Goal: Task Accomplishment & Management: Manage account settings

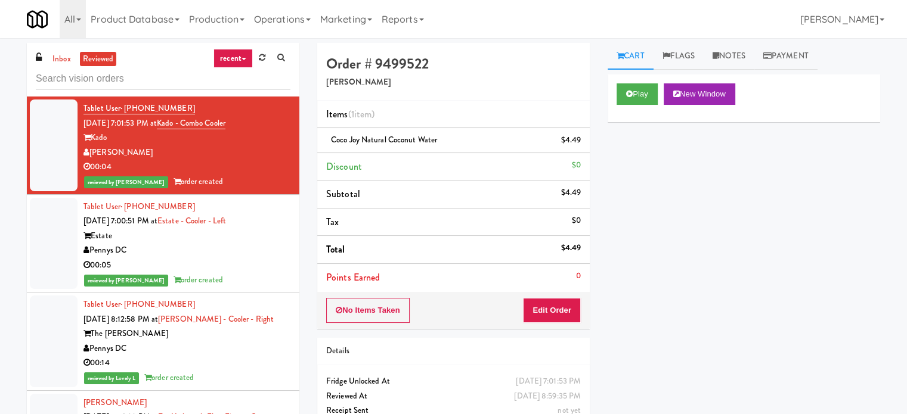
click at [256, 255] on div "Pennys DC" at bounding box center [186, 250] width 207 height 15
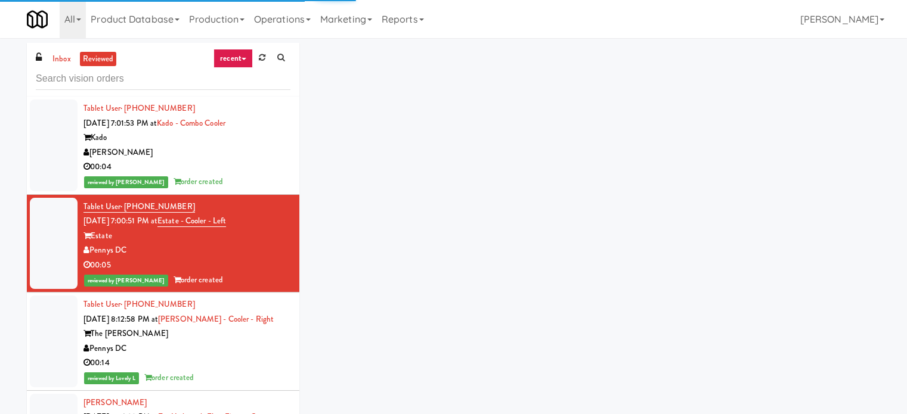
click at [258, 362] on div "00:14" at bounding box center [186, 363] width 207 height 15
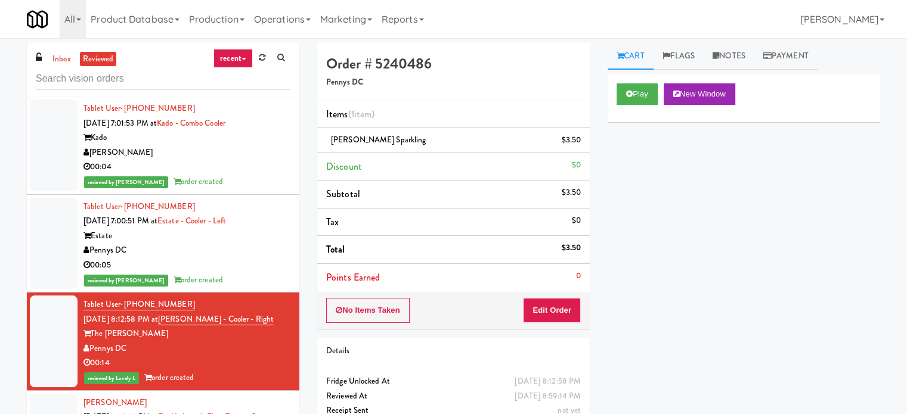
click at [47, 58] on ul "inbox reviewed" at bounding box center [82, 59] width 73 height 15
click at [62, 59] on link "inbox" at bounding box center [61, 59] width 24 height 15
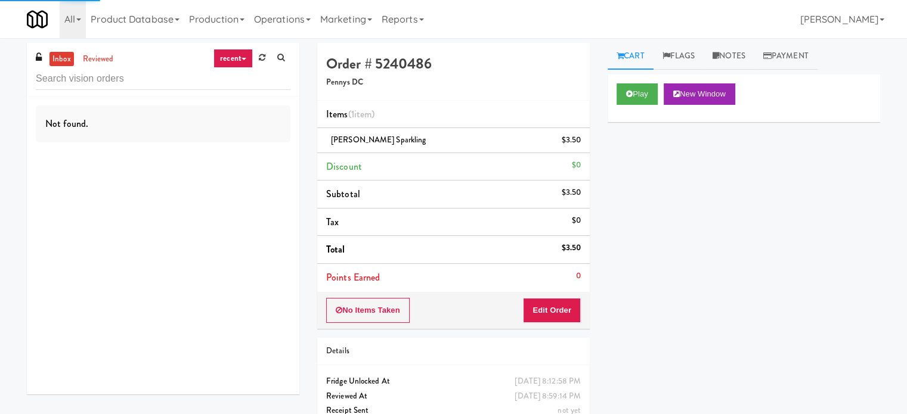
click at [224, 59] on link "recent" at bounding box center [232, 58] width 39 height 19
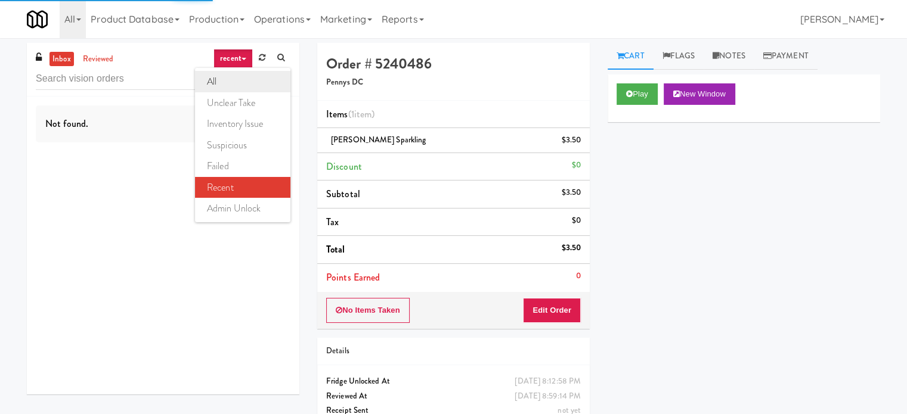
click at [228, 78] on link "all" at bounding box center [242, 81] width 95 height 21
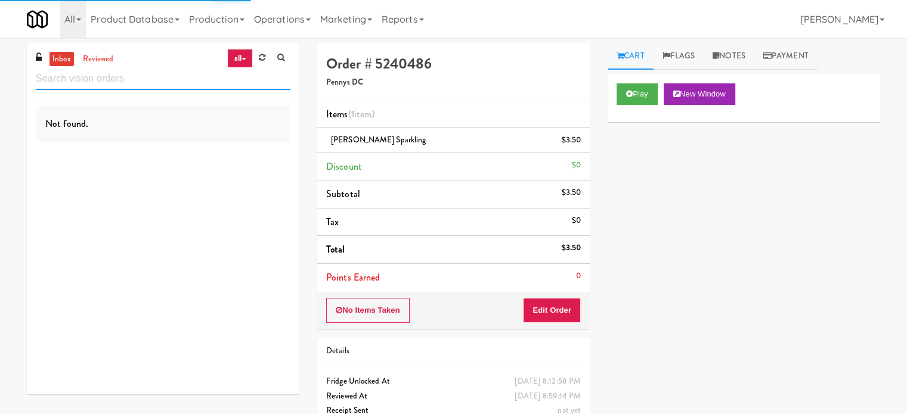
click at [168, 78] on input "text" at bounding box center [163, 79] width 255 height 22
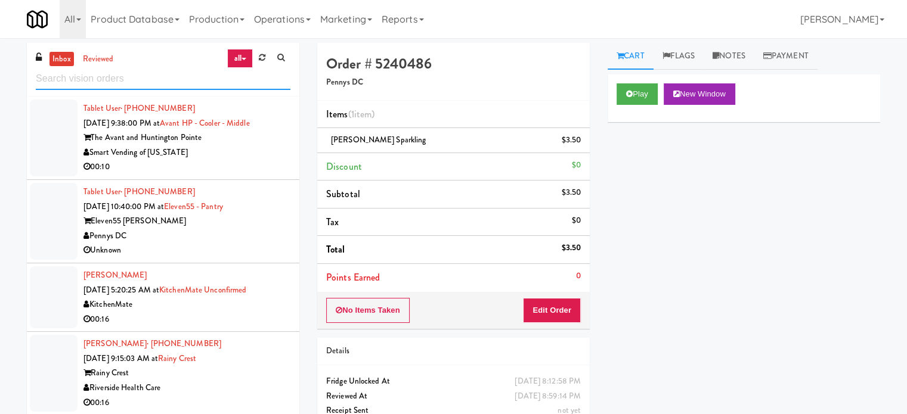
click at [212, 73] on input "text" at bounding box center [163, 79] width 255 height 22
click at [187, 73] on input "text" at bounding box center [163, 79] width 255 height 22
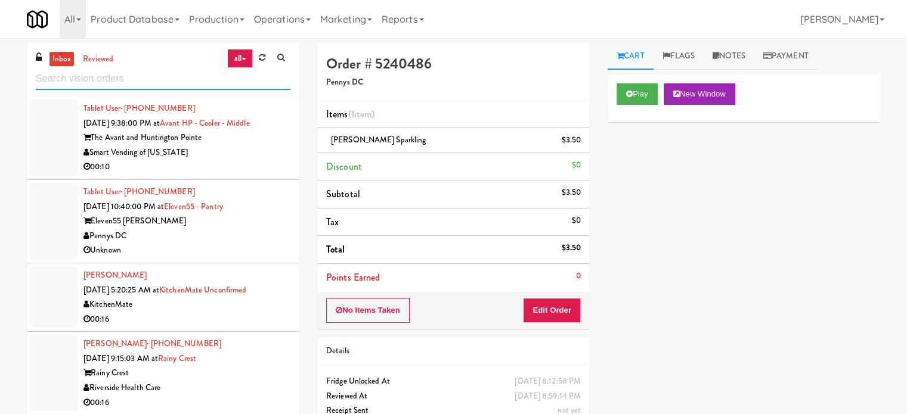
paste input "[PERSON_NAME] - Cooler - Left"
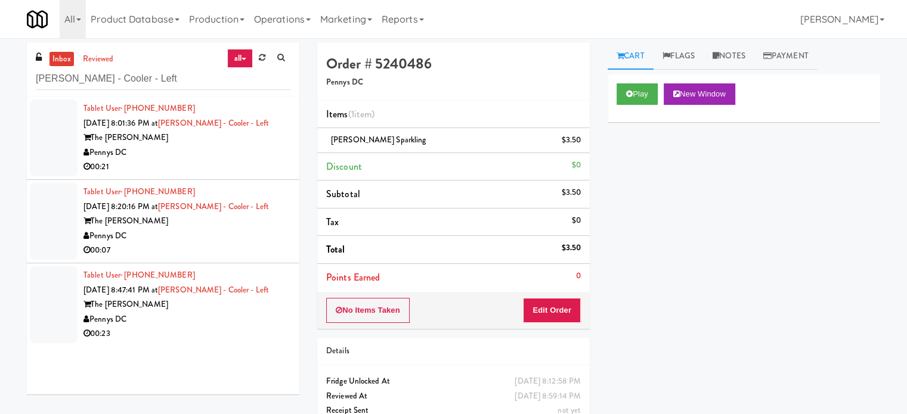
drag, startPoint x: 238, startPoint y: 153, endPoint x: 279, endPoint y: 148, distance: 40.9
click at [238, 154] on div "Pennys DC" at bounding box center [186, 152] width 207 height 15
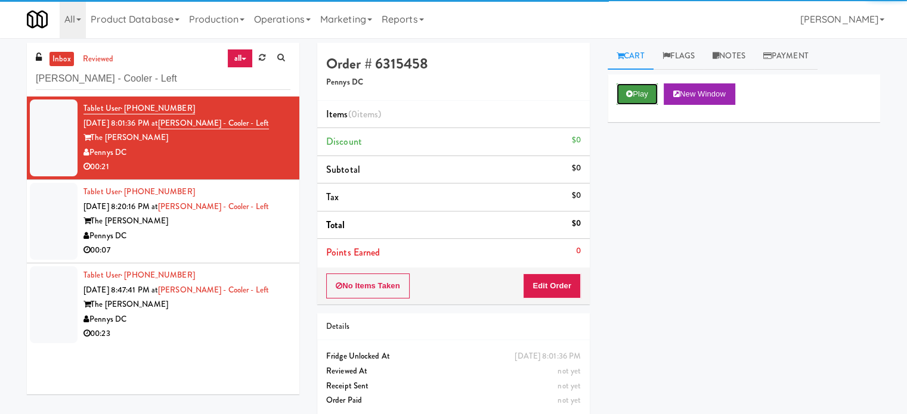
click at [635, 101] on button "Play" at bounding box center [636, 93] width 41 height 21
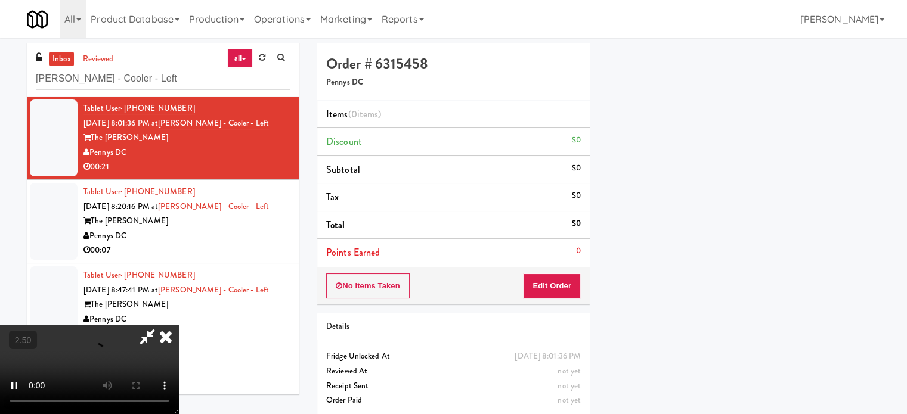
scroll to position [111, 0]
click at [551, 286] on button "Edit Order" at bounding box center [552, 286] width 58 height 25
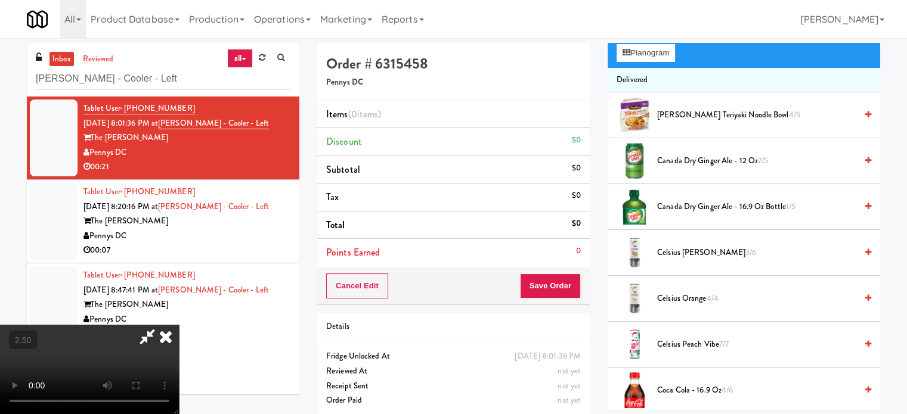
drag, startPoint x: 332, startPoint y: 297, endPoint x: 340, endPoint y: 293, distance: 9.6
click at [179, 325] on video at bounding box center [89, 369] width 179 height 89
drag, startPoint x: 340, startPoint y: 293, endPoint x: 386, endPoint y: 309, distance: 48.6
click at [179, 325] on video at bounding box center [89, 369] width 179 height 89
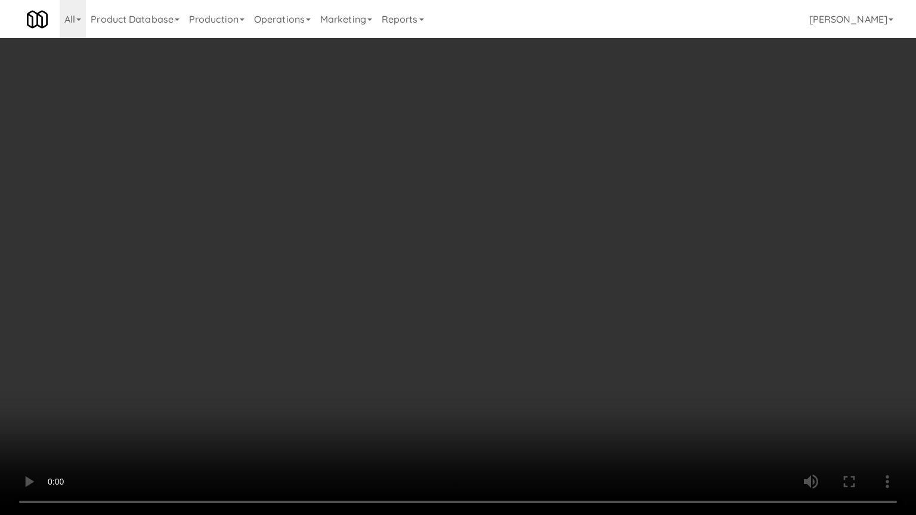
click at [389, 303] on video at bounding box center [458, 257] width 916 height 515
click at [383, 303] on video at bounding box center [458, 257] width 916 height 515
click at [396, 292] on video at bounding box center [458, 257] width 916 height 515
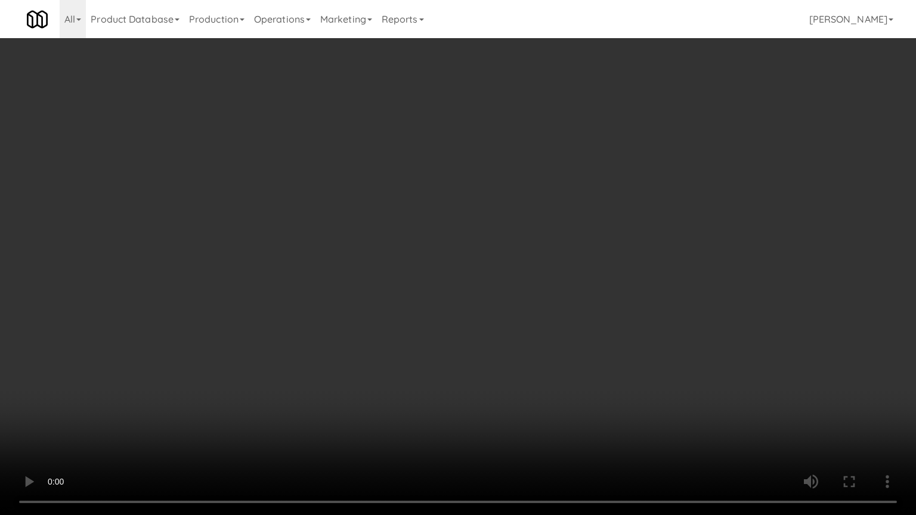
click at [396, 292] on video at bounding box center [458, 257] width 916 height 515
click at [400, 289] on video at bounding box center [458, 257] width 916 height 515
drag, startPoint x: 410, startPoint y: 290, endPoint x: 417, endPoint y: 291, distance: 7.2
click at [413, 291] on video at bounding box center [458, 257] width 916 height 515
click at [420, 290] on video at bounding box center [458, 257] width 916 height 515
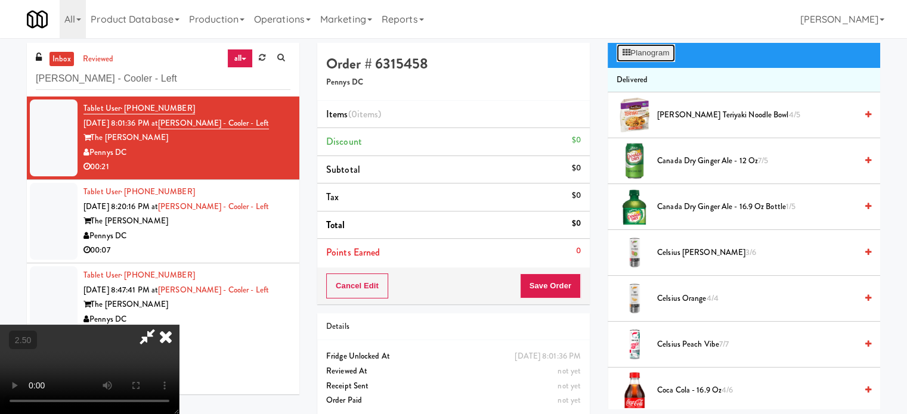
click at [659, 52] on button "Planogram" at bounding box center [645, 53] width 58 height 18
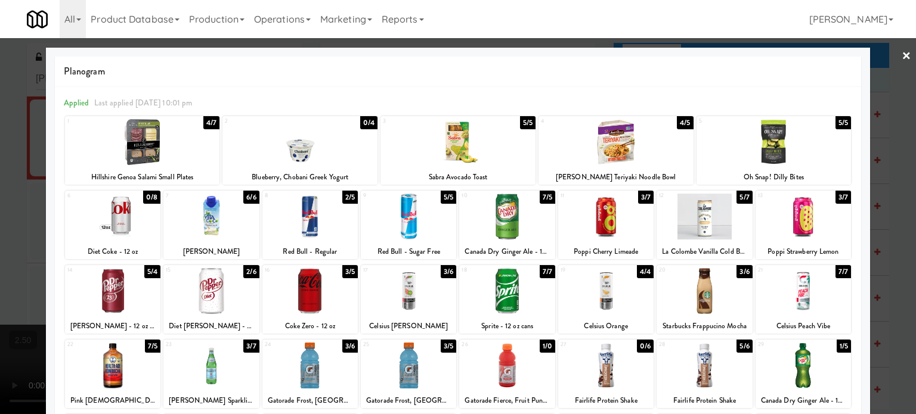
drag, startPoint x: 349, startPoint y: 271, endPoint x: 393, endPoint y: 255, distance: 46.4
click at [351, 269] on div "3/5" at bounding box center [349, 271] width 15 height 13
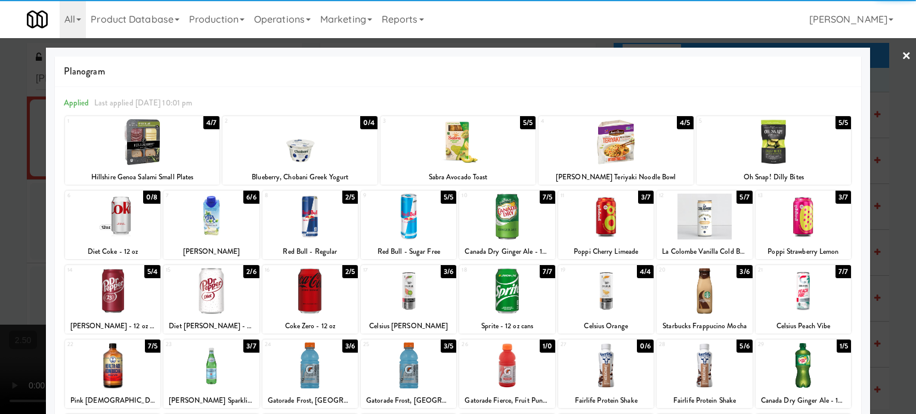
click at [880, 262] on div at bounding box center [458, 207] width 916 height 414
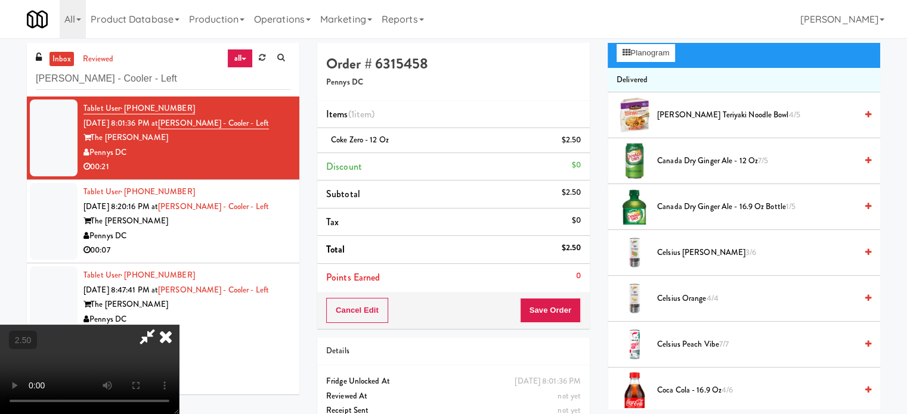
click at [179, 325] on video at bounding box center [89, 369] width 179 height 89
drag, startPoint x: 356, startPoint y: 261, endPoint x: 368, endPoint y: 324, distance: 63.7
click at [179, 325] on video at bounding box center [89, 369] width 179 height 89
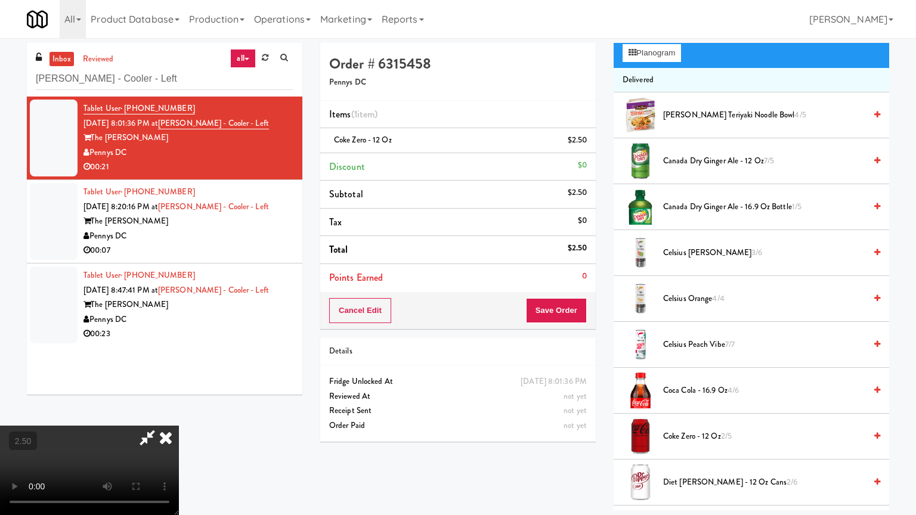
click at [179, 414] on video at bounding box center [89, 470] width 179 height 89
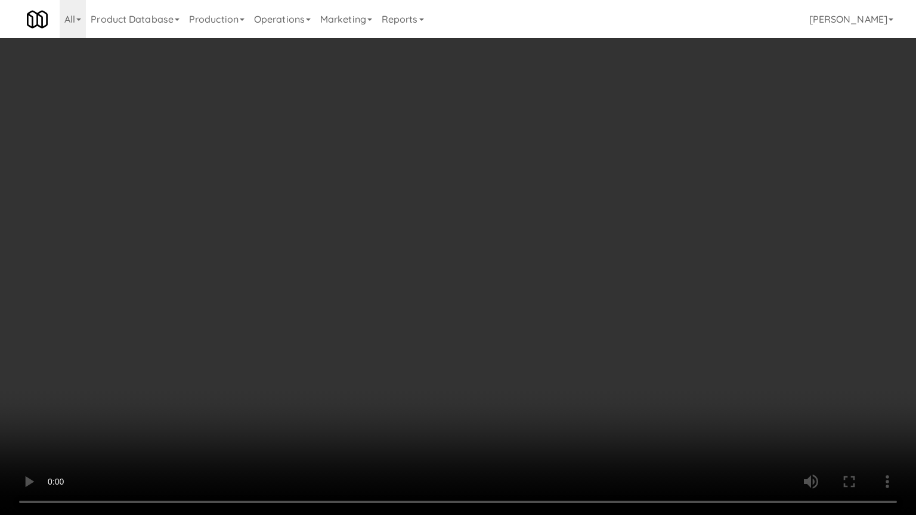
click at [423, 308] on video at bounding box center [458, 257] width 916 height 515
click at [427, 306] on video at bounding box center [458, 257] width 916 height 515
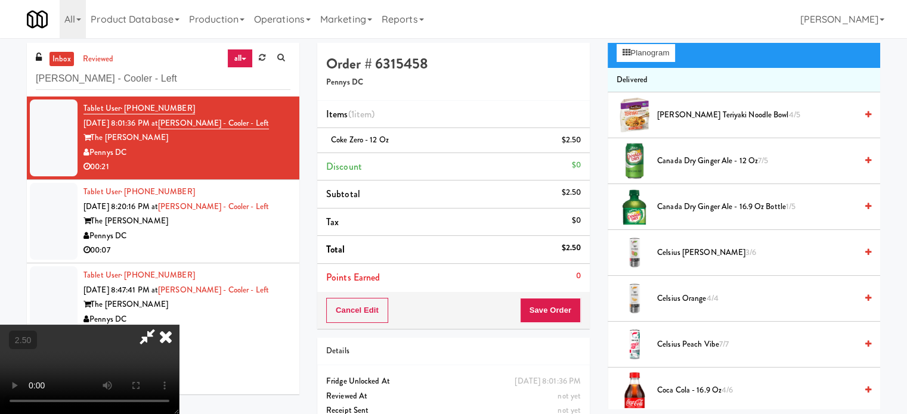
click at [179, 325] on icon at bounding box center [166, 337] width 26 height 24
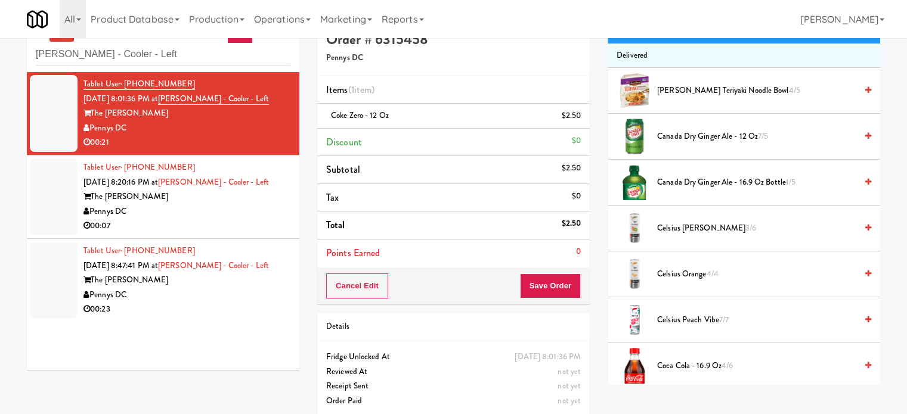
scroll to position [38, 0]
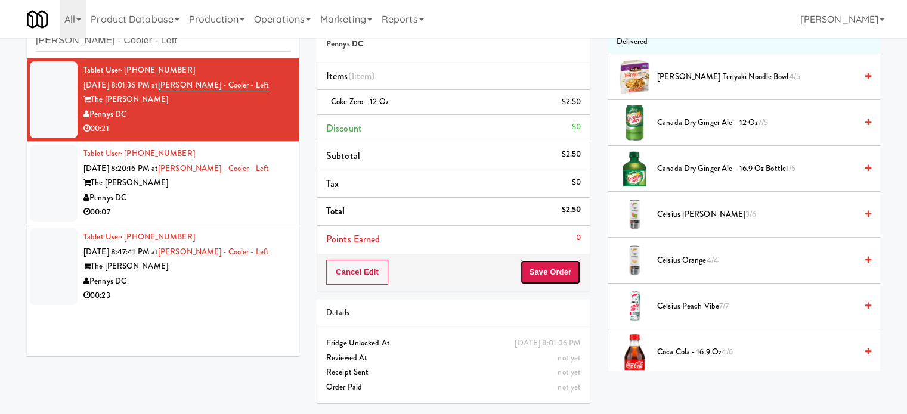
click at [549, 273] on button "Save Order" at bounding box center [550, 272] width 61 height 25
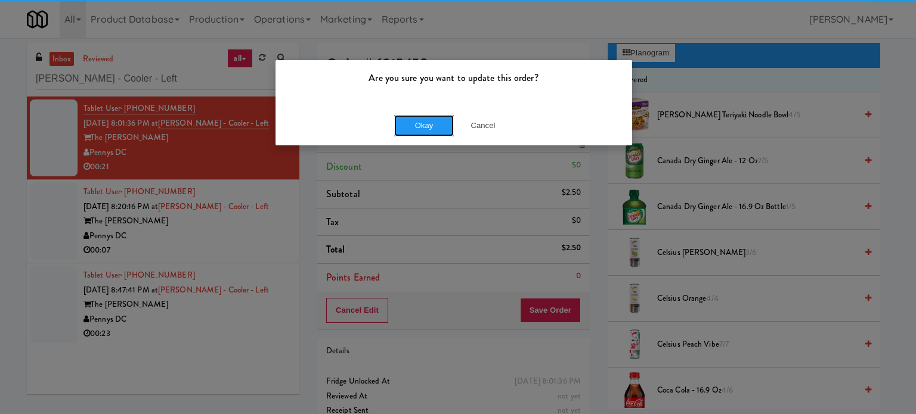
click at [420, 128] on button "Okay" at bounding box center [424, 125] width 60 height 21
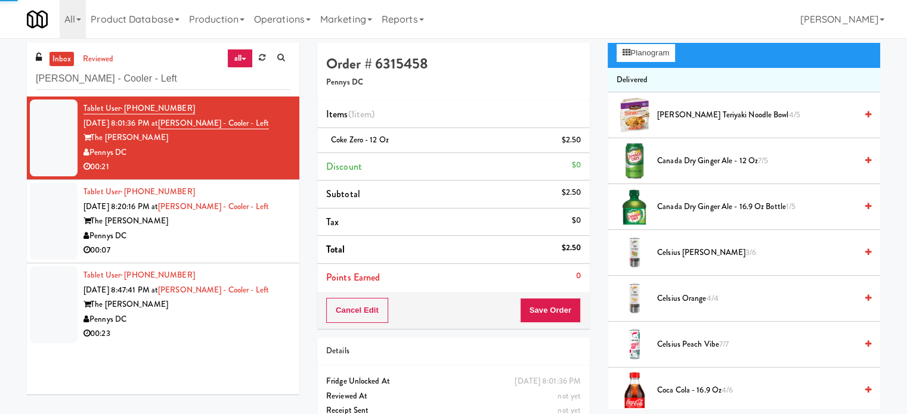
click at [253, 247] on div "00:07" at bounding box center [186, 250] width 207 height 15
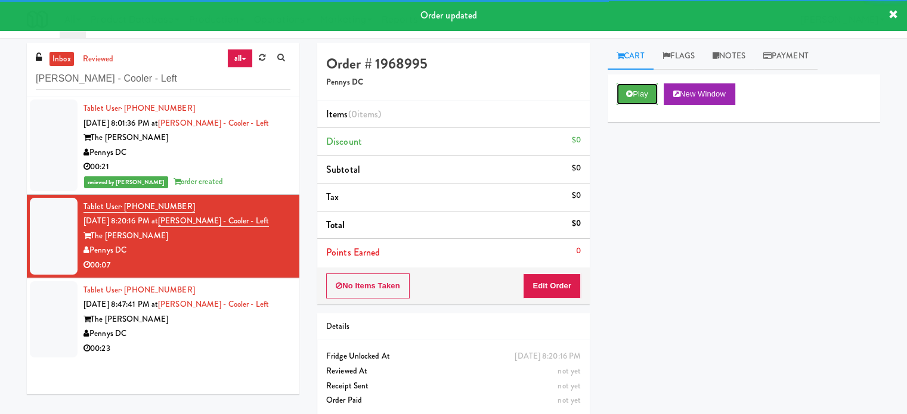
click at [633, 95] on button "Play" at bounding box center [636, 93] width 41 height 21
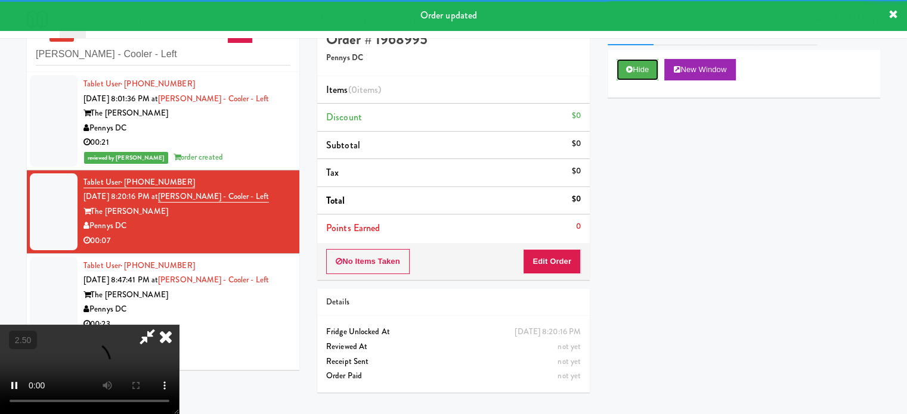
scroll to position [38, 0]
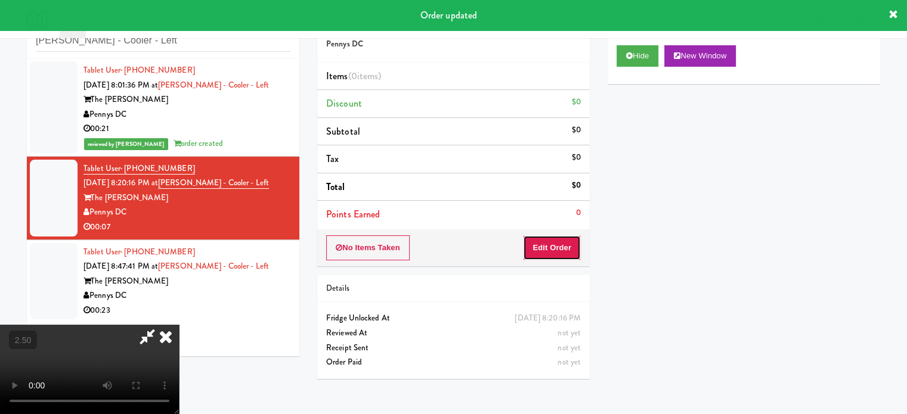
click at [564, 253] on button "Edit Order" at bounding box center [552, 247] width 58 height 25
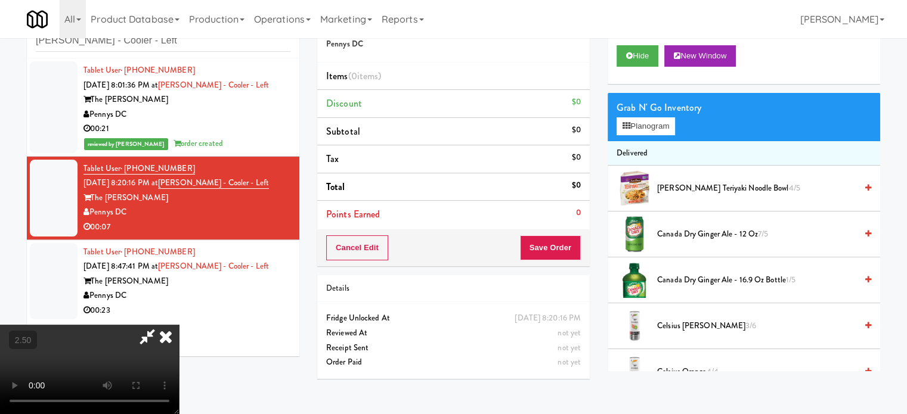
click at [179, 325] on video at bounding box center [89, 369] width 179 height 89
drag, startPoint x: 365, startPoint y: 300, endPoint x: 358, endPoint y: 276, distance: 25.6
click at [179, 325] on video at bounding box center [89, 369] width 179 height 89
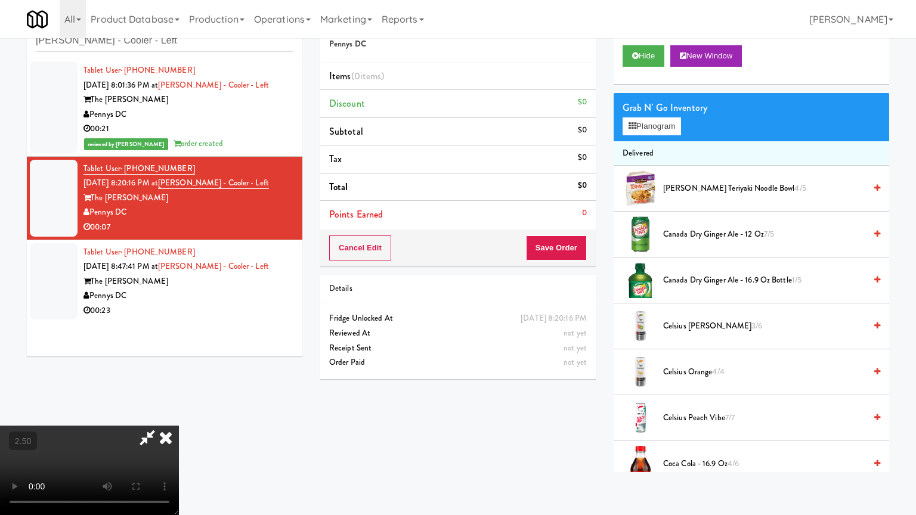
click at [179, 414] on video at bounding box center [89, 470] width 179 height 89
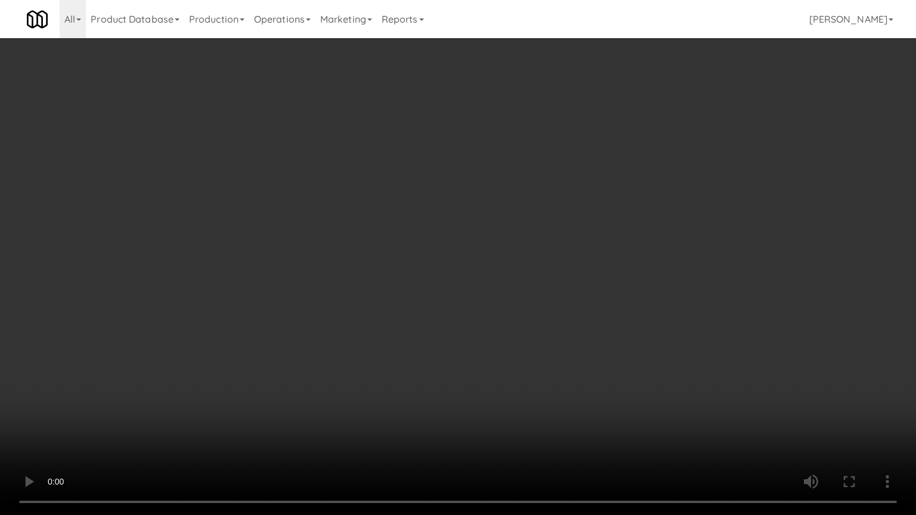
click at [451, 272] on video at bounding box center [458, 257] width 916 height 515
click at [511, 284] on video at bounding box center [458, 257] width 916 height 515
click at [501, 286] on video at bounding box center [458, 257] width 916 height 515
click at [503, 286] on video at bounding box center [458, 257] width 916 height 515
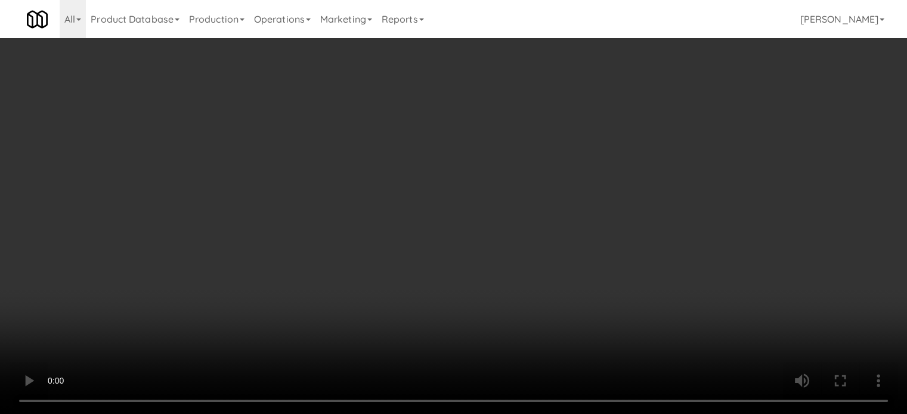
scroll to position [298, 0]
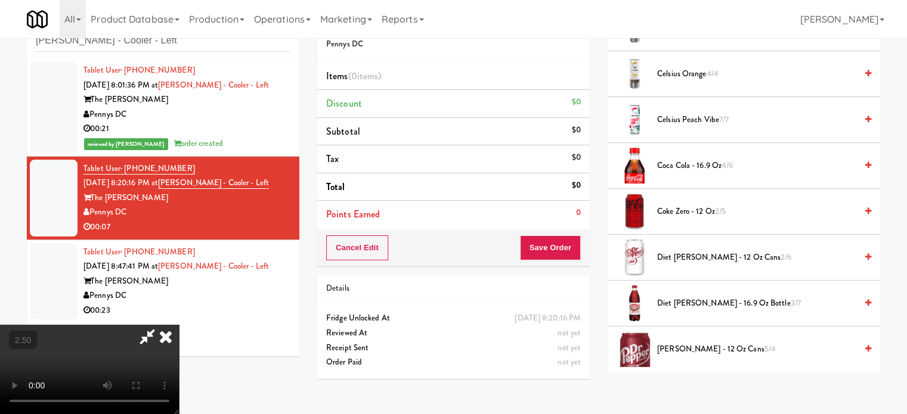
click at [684, 300] on span "Diet [PERSON_NAME] - 16.9 oz Bottle 3/7" at bounding box center [756, 303] width 199 height 15
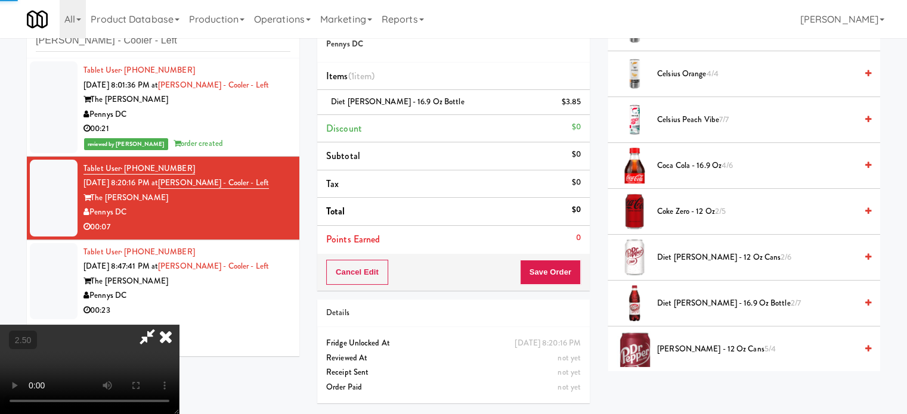
click at [179, 325] on video at bounding box center [89, 369] width 179 height 89
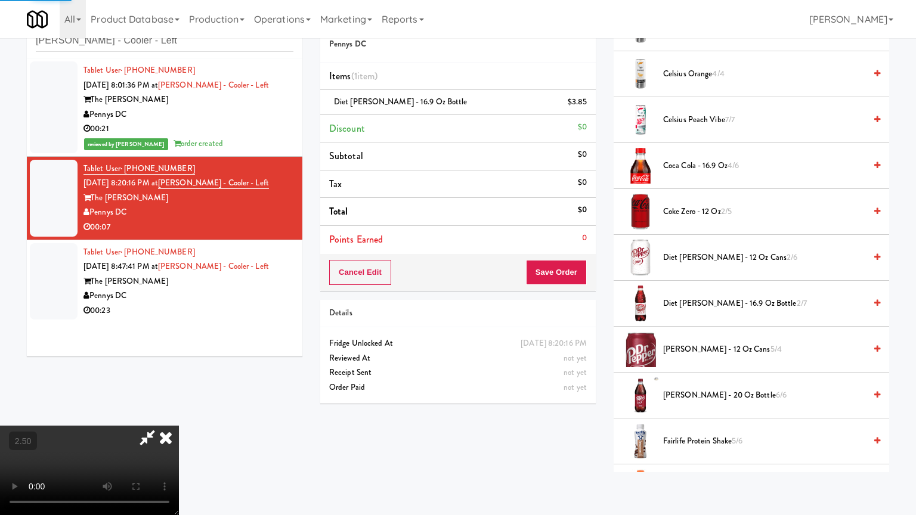
drag, startPoint x: 358, startPoint y: 345, endPoint x: 384, endPoint y: 300, distance: 51.8
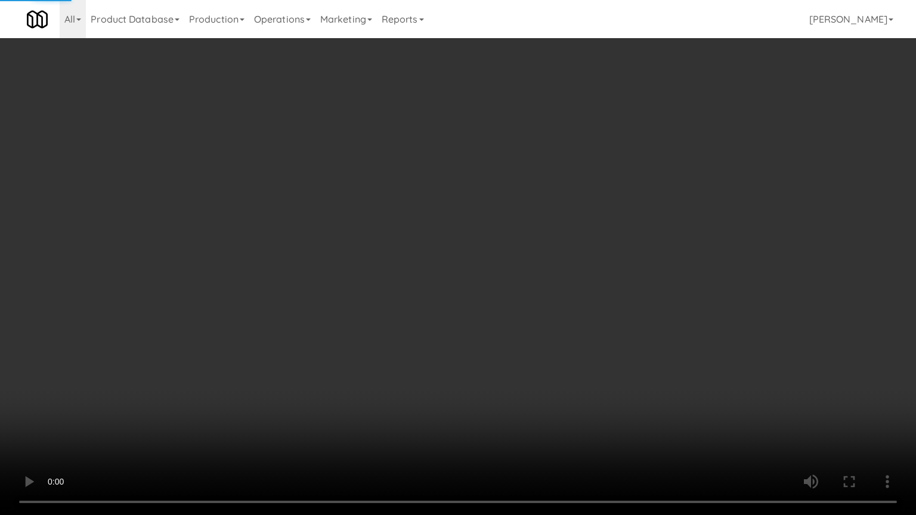
click at [363, 340] on video at bounding box center [458, 257] width 916 height 515
click at [389, 294] on video at bounding box center [458, 257] width 916 height 515
click at [390, 293] on video at bounding box center [458, 257] width 916 height 515
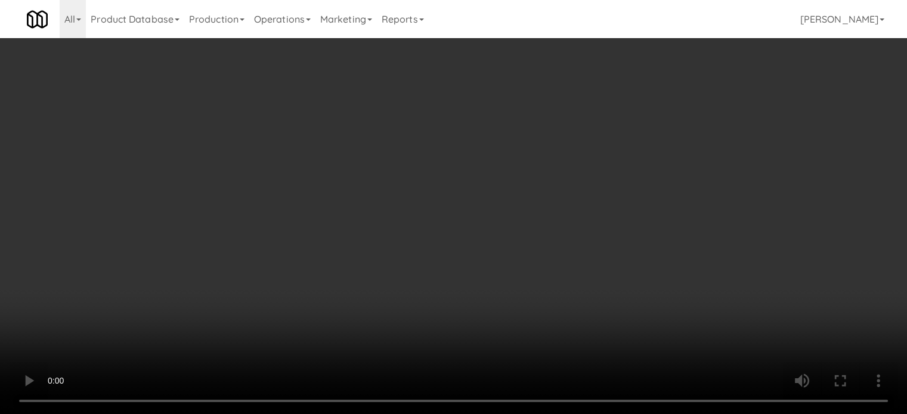
scroll to position [0, 0]
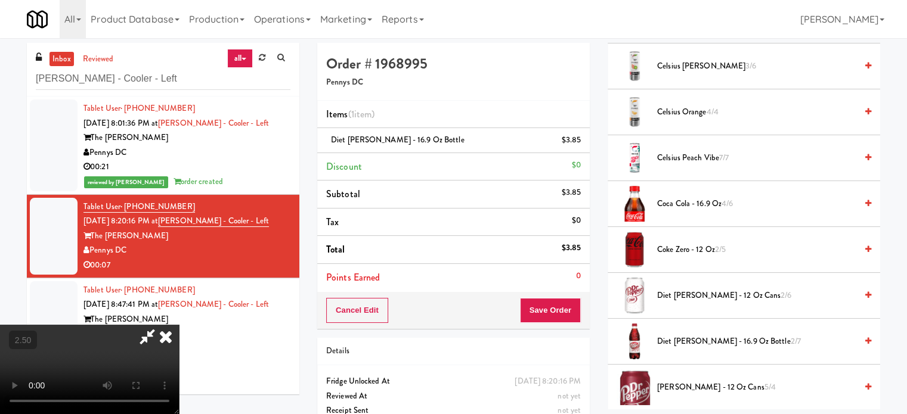
drag, startPoint x: 520, startPoint y: 52, endPoint x: 510, endPoint y: 173, distance: 121.4
click at [179, 325] on icon at bounding box center [166, 337] width 26 height 24
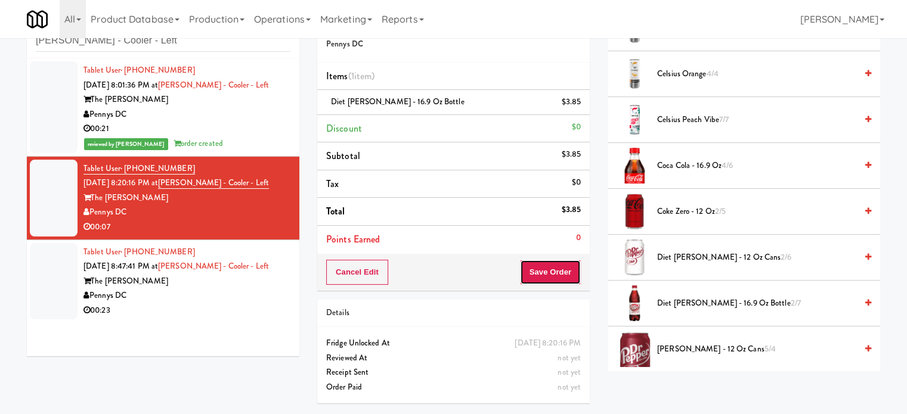
click at [575, 273] on button "Save Order" at bounding box center [550, 272] width 61 height 25
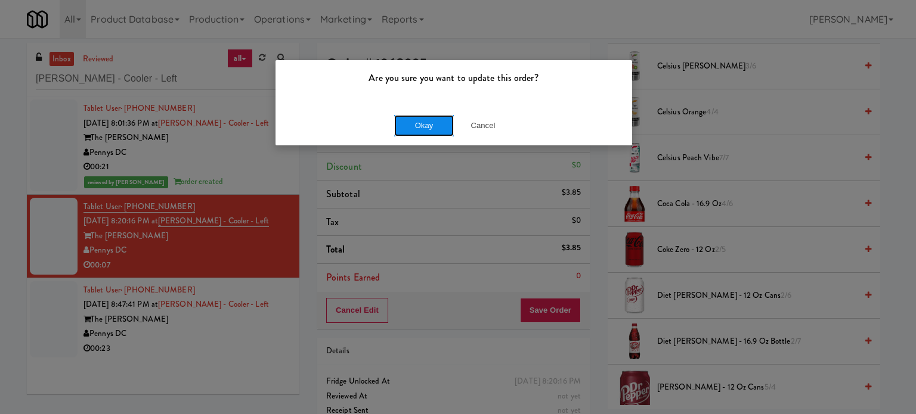
click at [417, 122] on button "Okay" at bounding box center [424, 125] width 60 height 21
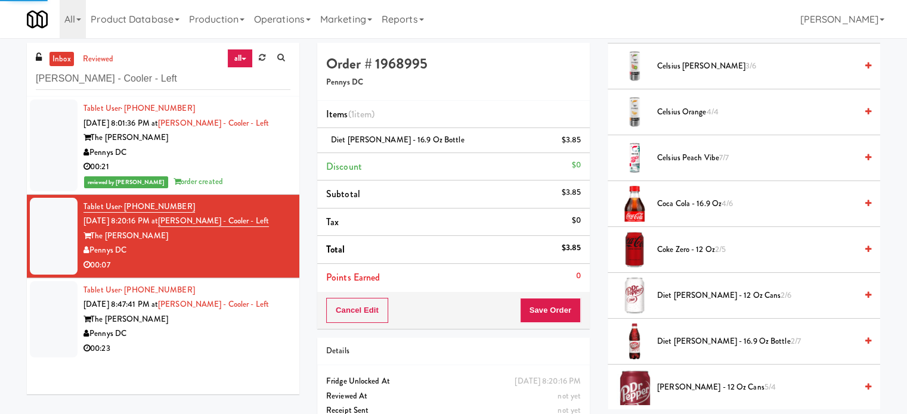
scroll to position [111, 0]
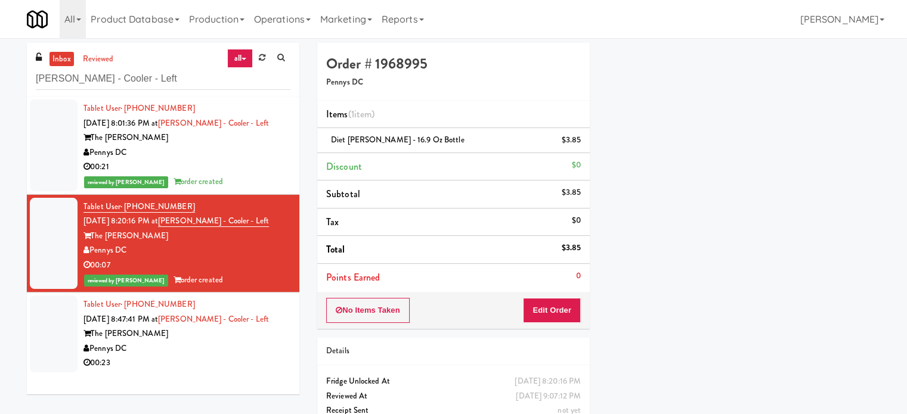
drag, startPoint x: 255, startPoint y: 340, endPoint x: 269, endPoint y: 323, distance: 22.1
click at [258, 337] on div "The [PERSON_NAME]" at bounding box center [186, 334] width 207 height 15
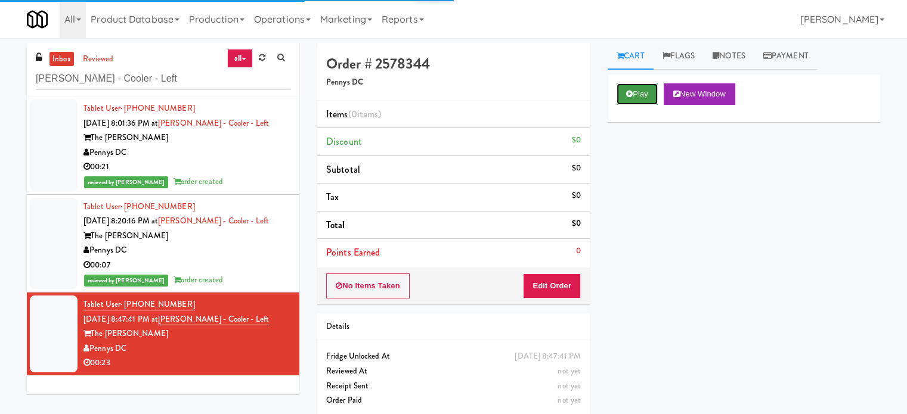
click at [656, 85] on button "Play" at bounding box center [636, 93] width 41 height 21
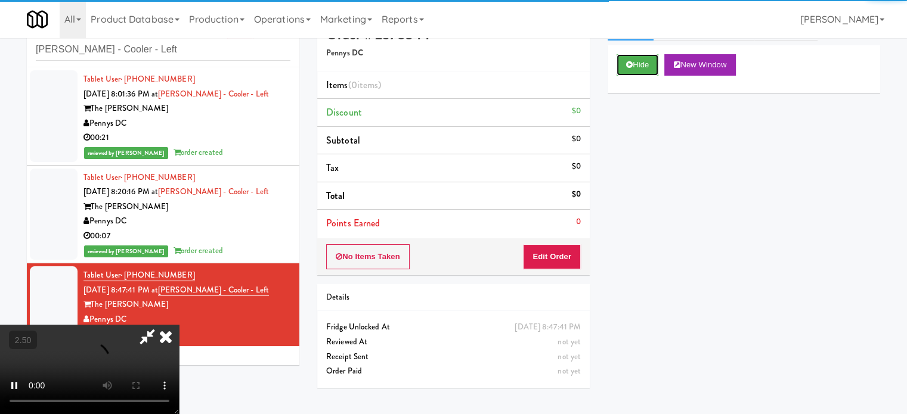
scroll to position [38, 0]
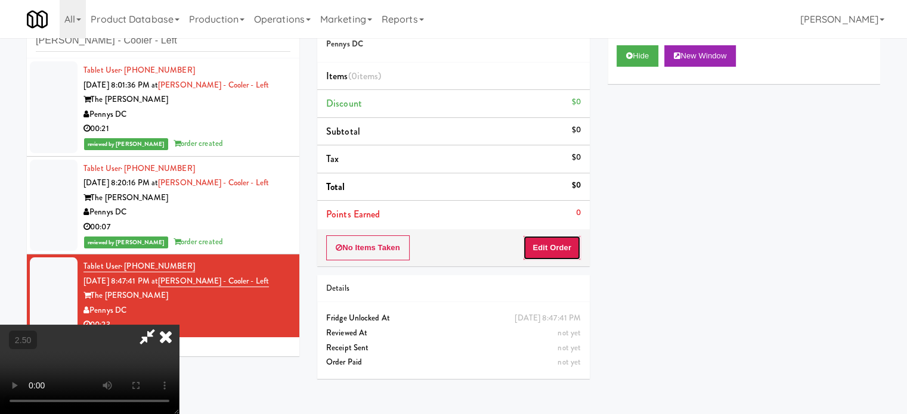
click at [564, 247] on button "Edit Order" at bounding box center [552, 247] width 58 height 25
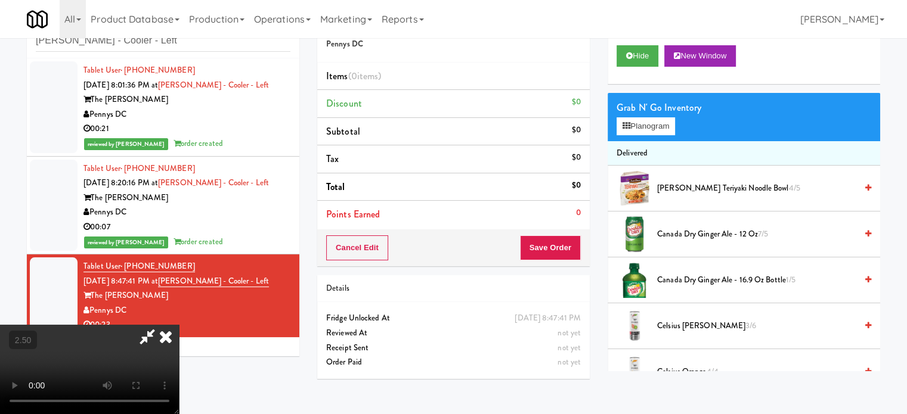
click at [179, 325] on video at bounding box center [89, 369] width 179 height 89
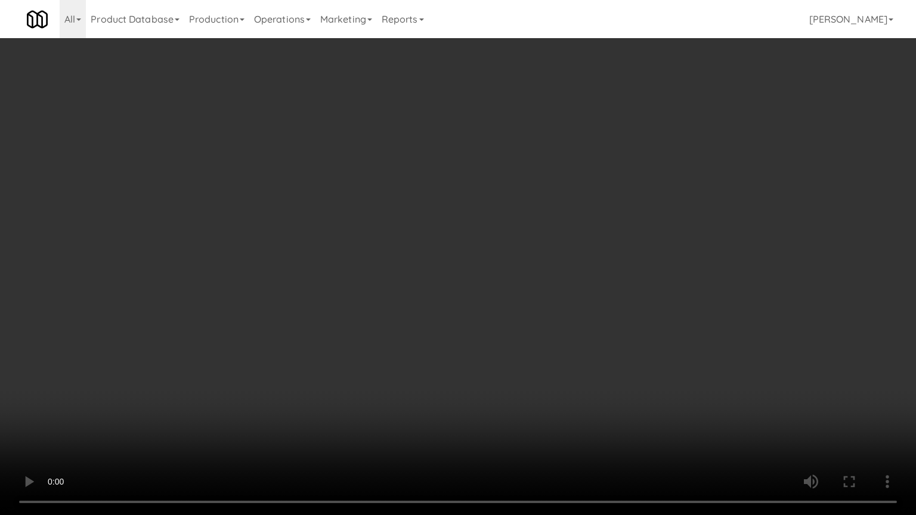
click at [384, 237] on video at bounding box center [458, 257] width 916 height 515
click at [407, 231] on video at bounding box center [458, 257] width 916 height 515
click at [418, 236] on video at bounding box center [458, 257] width 916 height 515
click at [427, 234] on video at bounding box center [458, 257] width 916 height 515
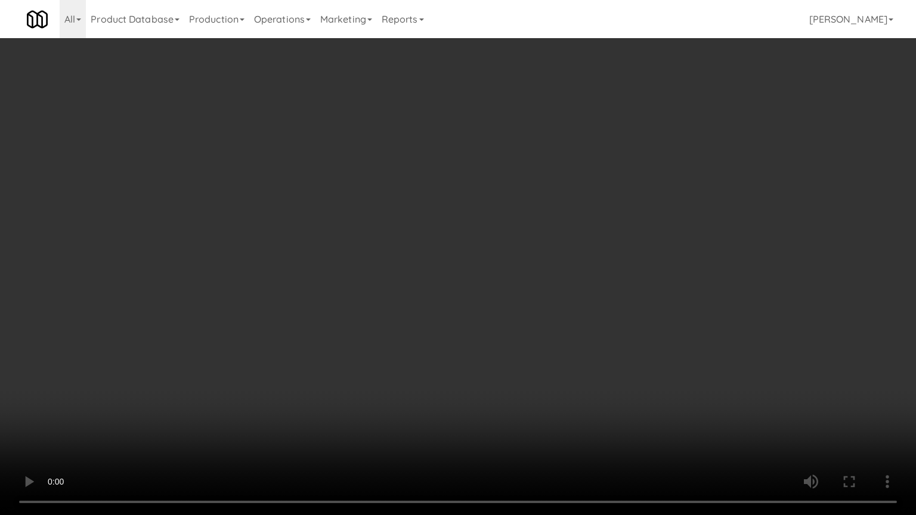
click at [432, 231] on video at bounding box center [458, 257] width 916 height 515
click at [455, 244] on video at bounding box center [458, 257] width 916 height 515
drag, startPoint x: 455, startPoint y: 244, endPoint x: 599, endPoint y: 136, distance: 179.6
click at [457, 244] on video at bounding box center [458, 257] width 916 height 515
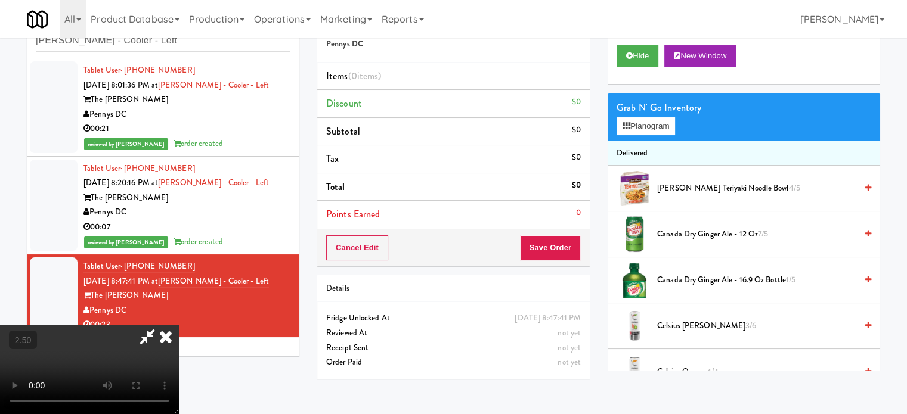
click at [674, 233] on span "Canada Dry Ginger Ale - 12 oz 7/5" at bounding box center [756, 234] width 199 height 15
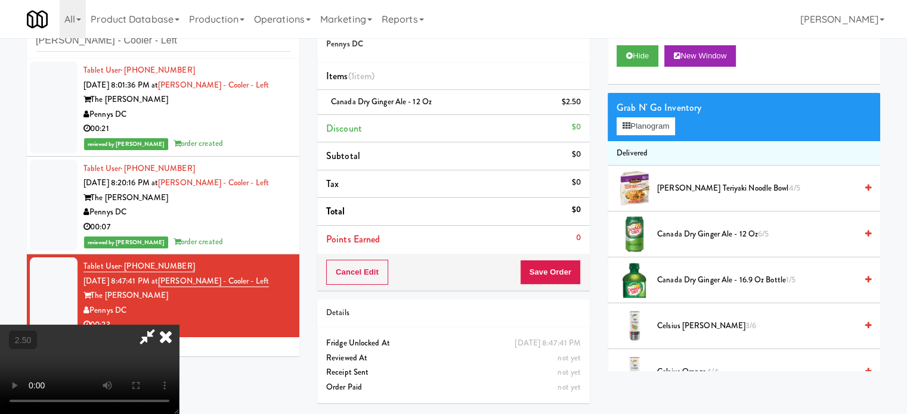
click at [179, 325] on video at bounding box center [89, 369] width 179 height 89
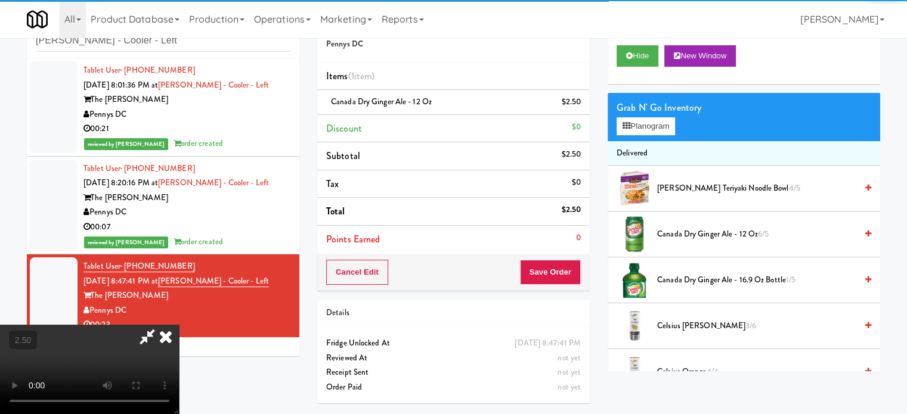
click at [179, 325] on video at bounding box center [89, 369] width 179 height 89
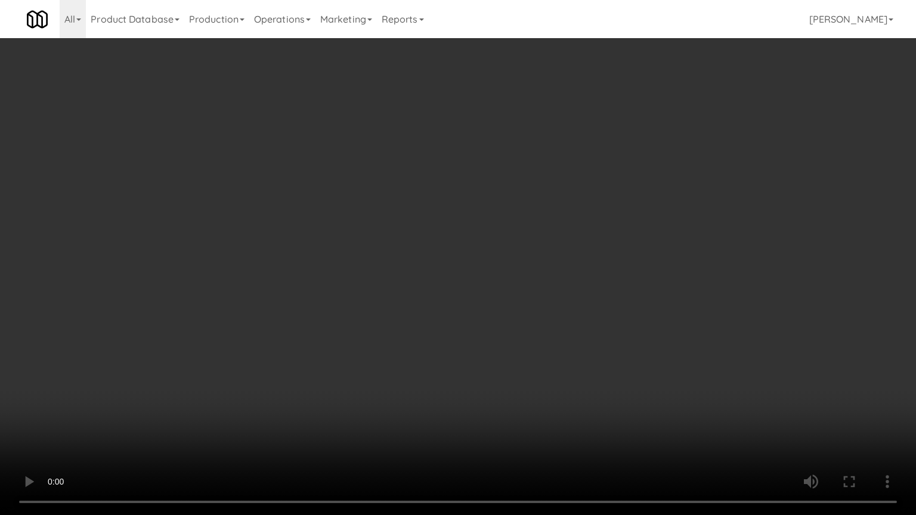
click at [402, 224] on video at bounding box center [458, 257] width 916 height 515
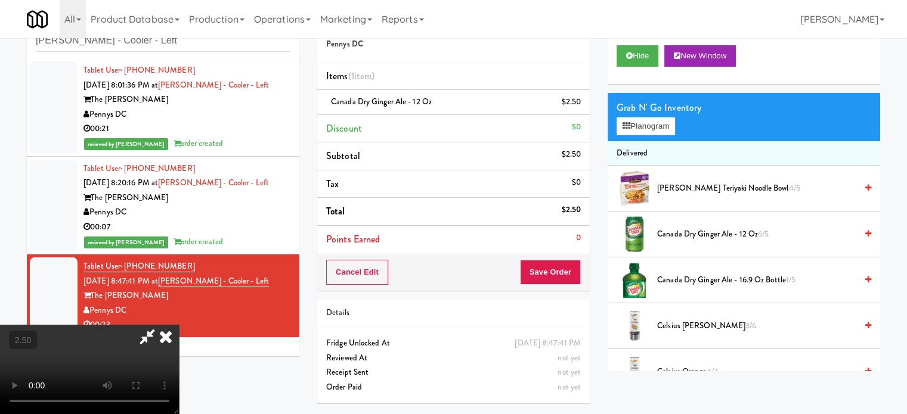
click at [179, 325] on icon at bounding box center [166, 337] width 26 height 24
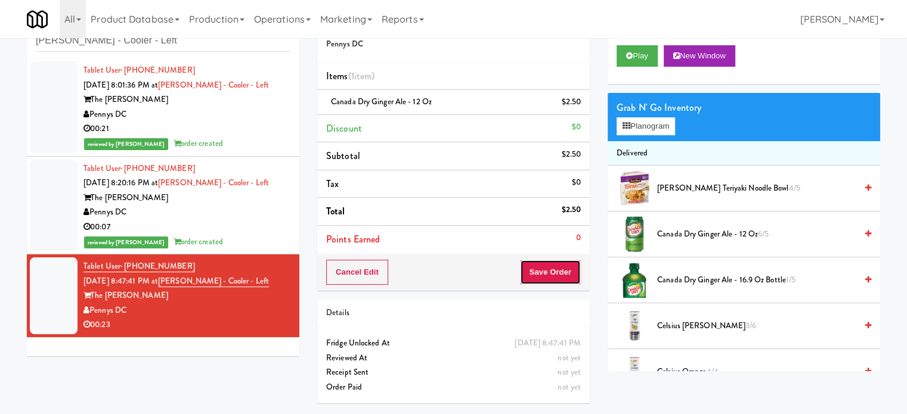
drag, startPoint x: 553, startPoint y: 275, endPoint x: 534, endPoint y: 238, distance: 41.6
click at [554, 271] on button "Save Order" at bounding box center [550, 272] width 61 height 25
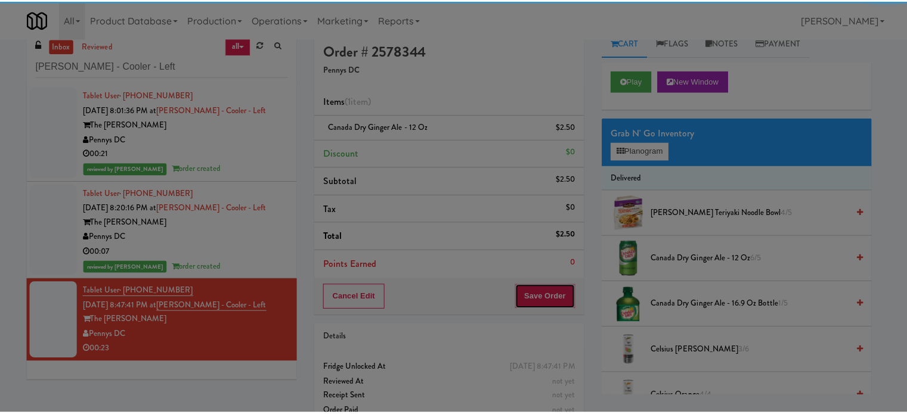
scroll to position [0, 0]
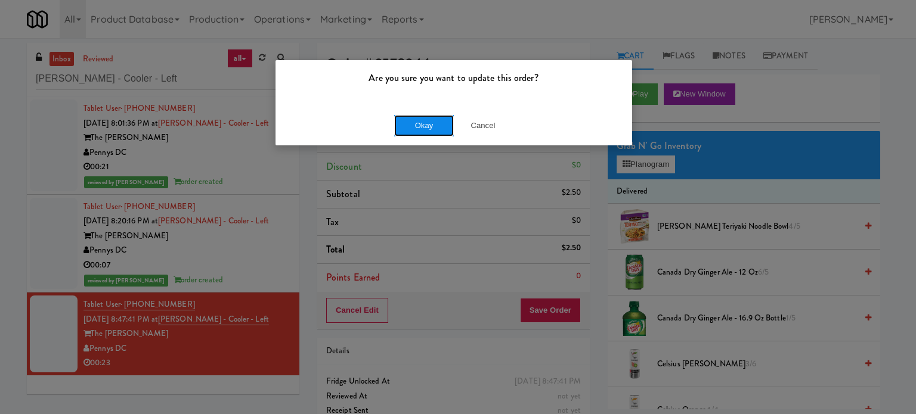
click at [410, 131] on button "Okay" at bounding box center [424, 125] width 60 height 21
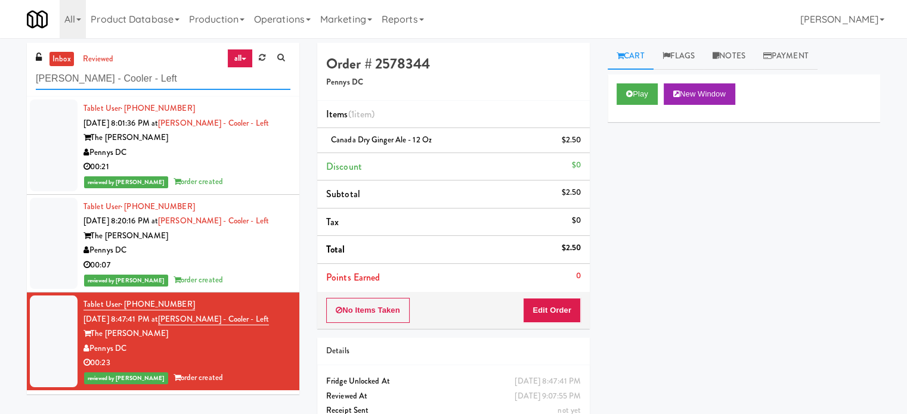
click at [168, 76] on input "[PERSON_NAME] - Cooler - Left" at bounding box center [163, 79] width 255 height 22
paste input "Crossing East"
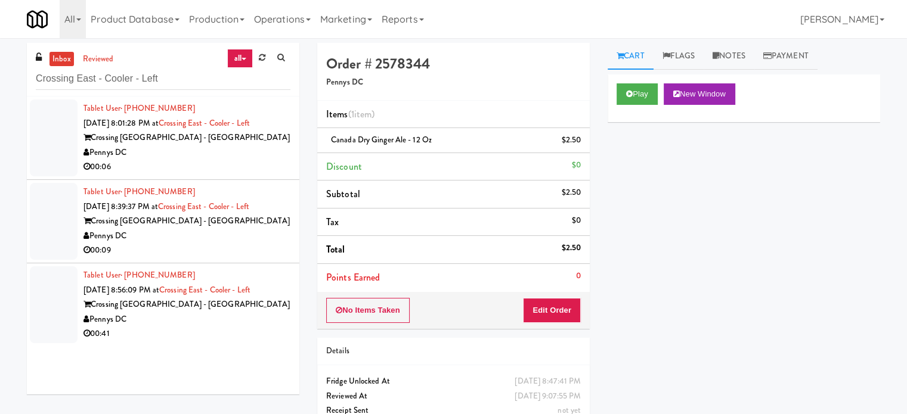
click at [252, 154] on div "Pennys DC" at bounding box center [186, 152] width 207 height 15
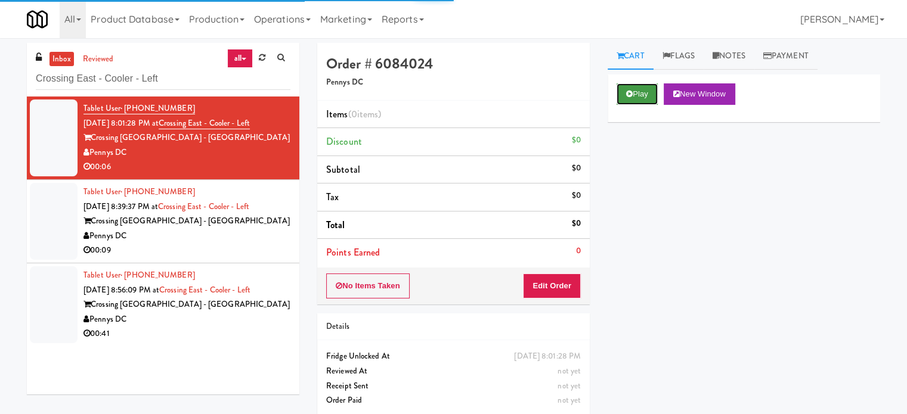
click at [649, 99] on button "Play" at bounding box center [636, 93] width 41 height 21
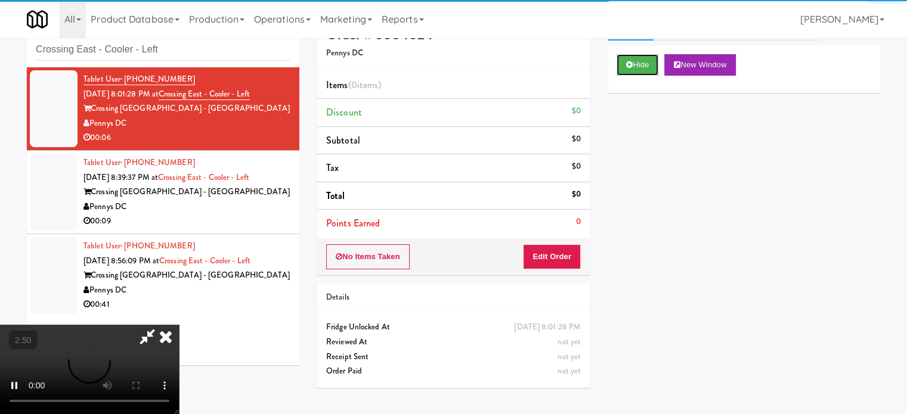
scroll to position [38, 0]
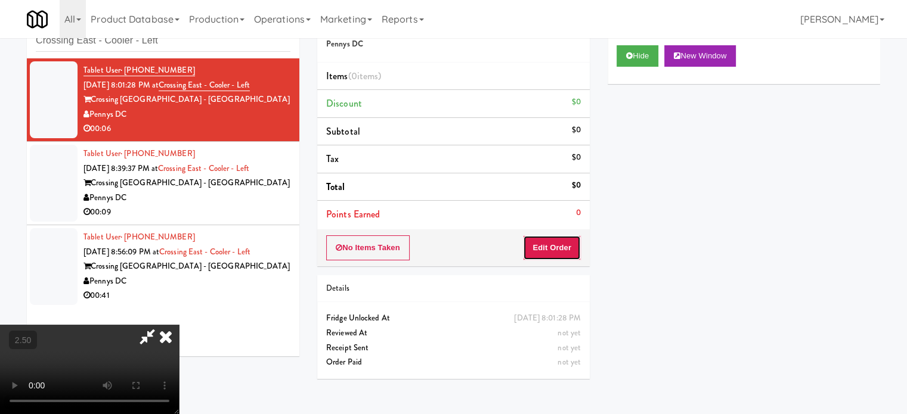
click at [557, 243] on button "Edit Order" at bounding box center [552, 247] width 58 height 25
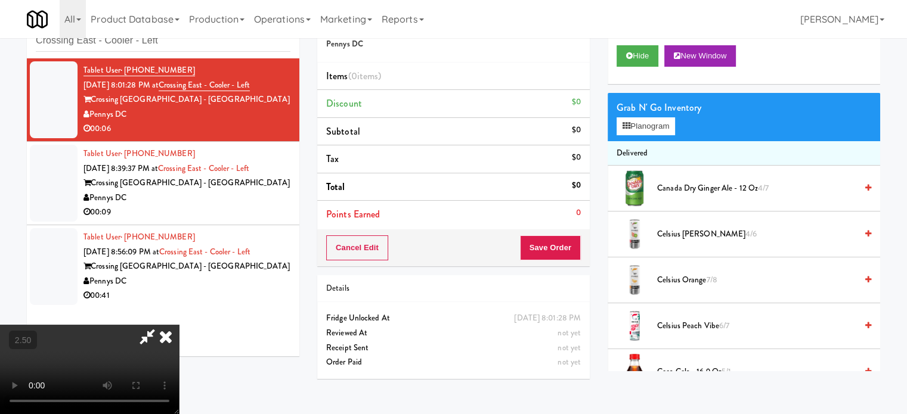
click at [179, 325] on video at bounding box center [89, 369] width 179 height 89
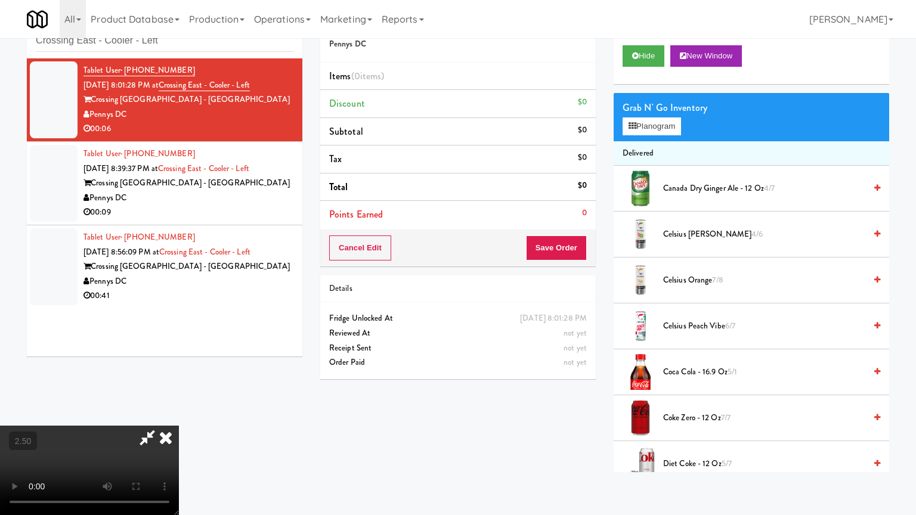
click at [179, 414] on video at bounding box center [89, 470] width 179 height 89
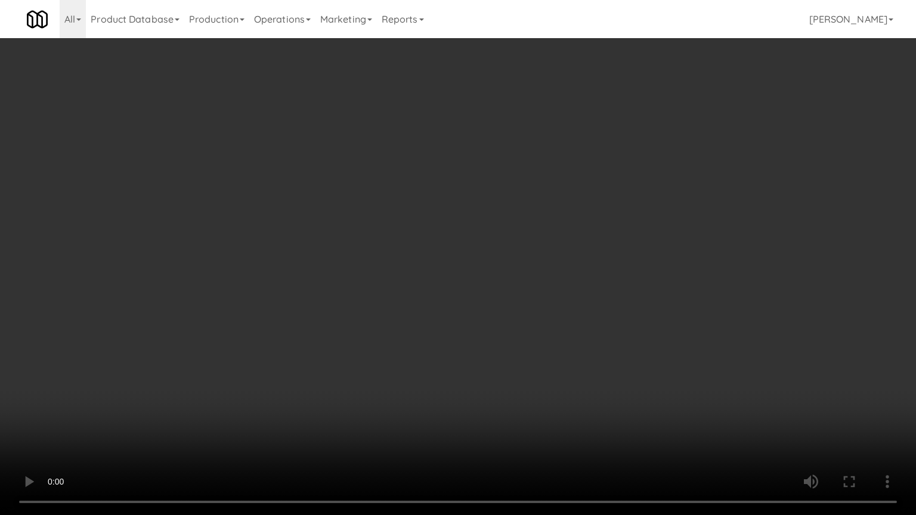
click at [472, 228] on video at bounding box center [458, 257] width 916 height 515
click at [479, 227] on video at bounding box center [458, 257] width 916 height 515
click at [500, 232] on video at bounding box center [458, 257] width 916 height 515
click at [470, 237] on video at bounding box center [458, 257] width 916 height 515
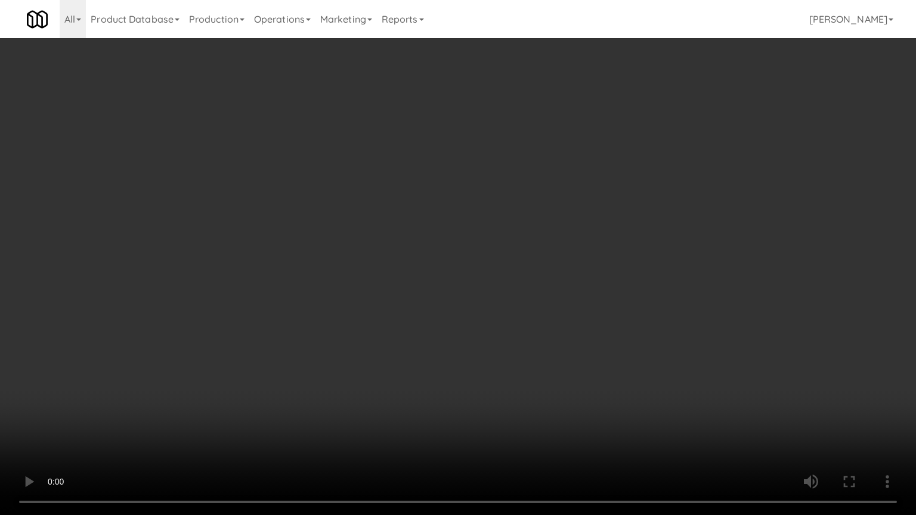
click at [470, 232] on video at bounding box center [458, 257] width 916 height 515
click at [462, 236] on video at bounding box center [458, 257] width 916 height 515
click at [488, 234] on video at bounding box center [458, 257] width 916 height 515
click at [494, 236] on video at bounding box center [458, 257] width 916 height 515
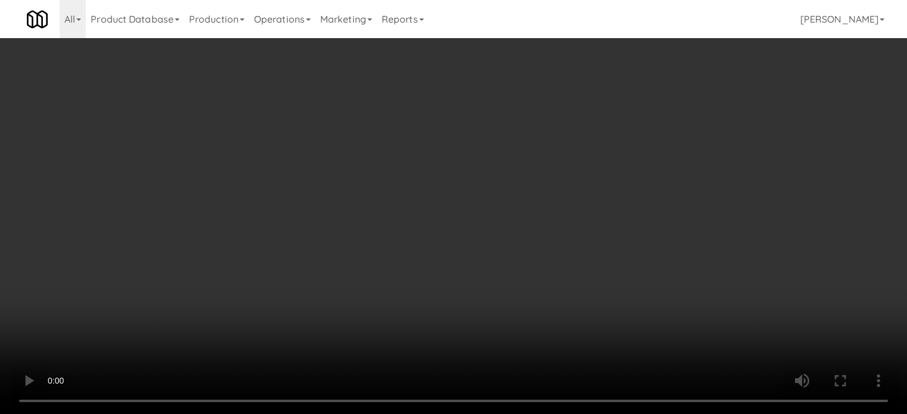
click at [503, 162] on video at bounding box center [453, 207] width 907 height 414
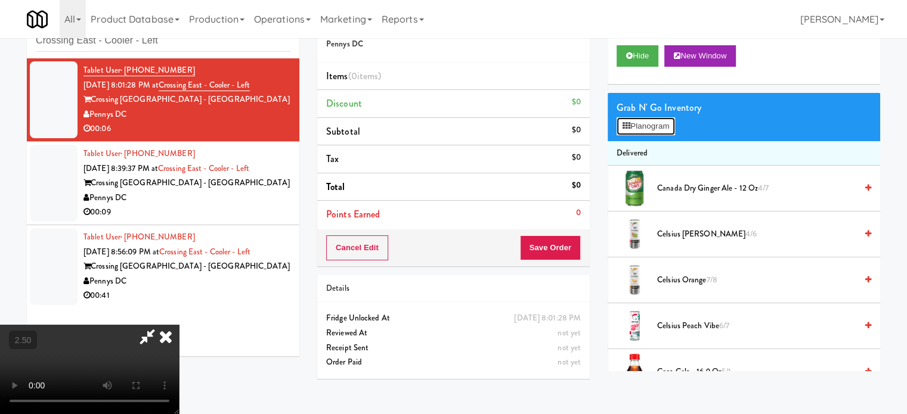
drag, startPoint x: 668, startPoint y: 124, endPoint x: 727, endPoint y: 125, distance: 59.0
click at [668, 125] on button "Planogram" at bounding box center [645, 126] width 58 height 18
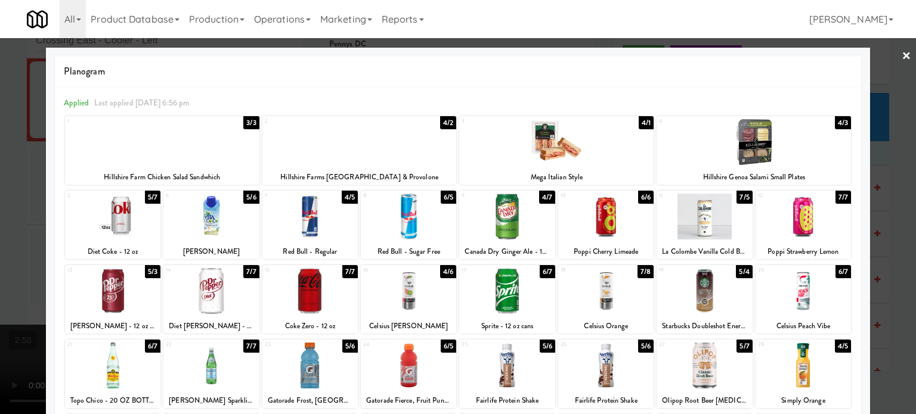
click at [640, 271] on div "7/8" at bounding box center [645, 271] width 16 height 13
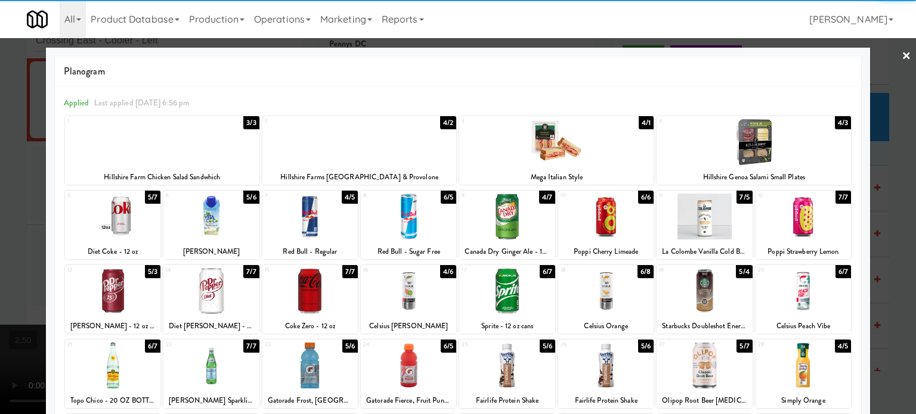
click at [889, 214] on div at bounding box center [458, 207] width 916 height 414
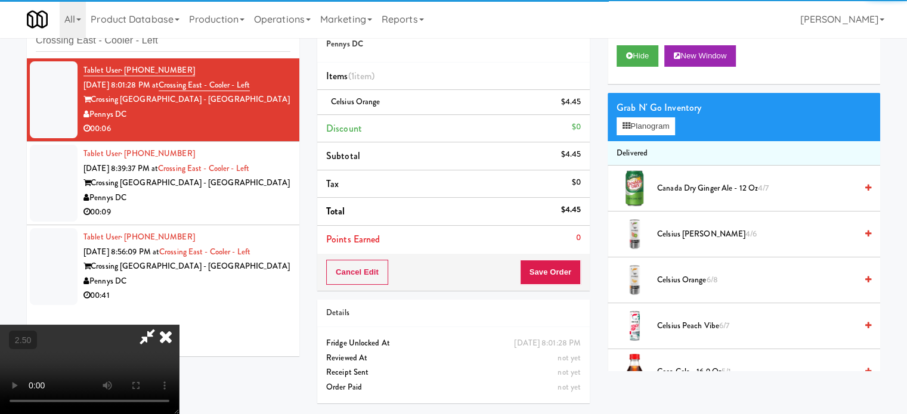
click at [179, 325] on video at bounding box center [89, 369] width 179 height 89
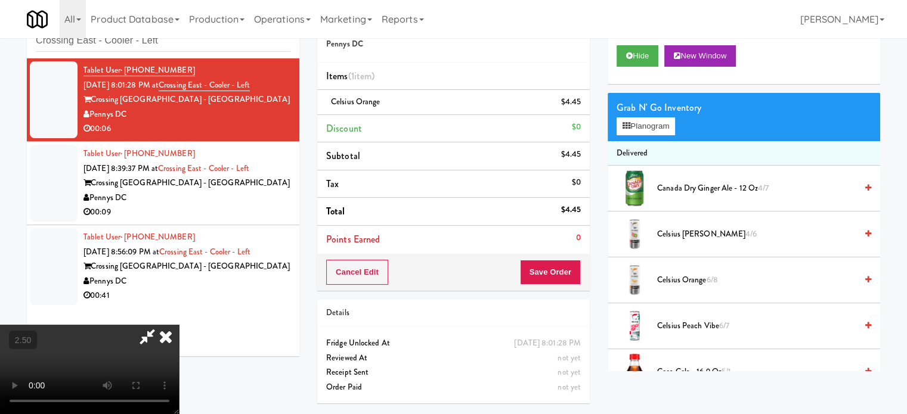
click at [179, 325] on video at bounding box center [89, 369] width 179 height 89
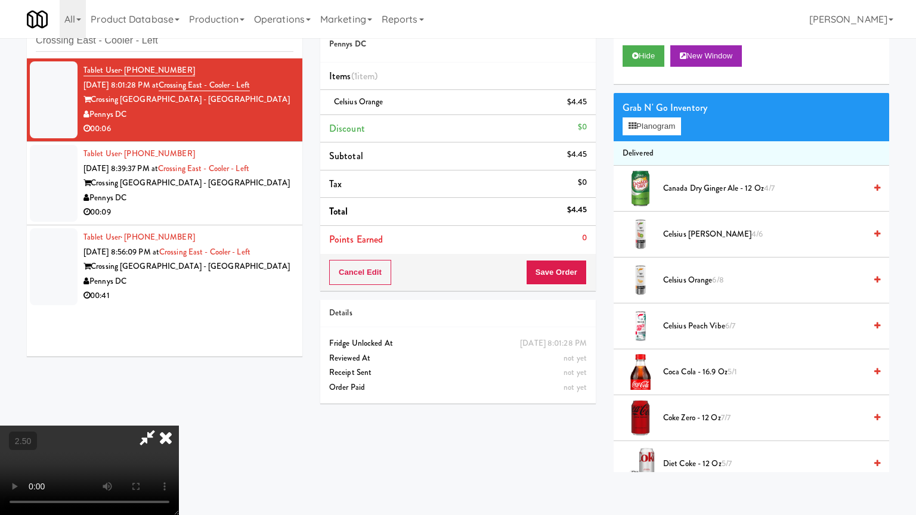
click at [179, 414] on video at bounding box center [89, 470] width 179 height 89
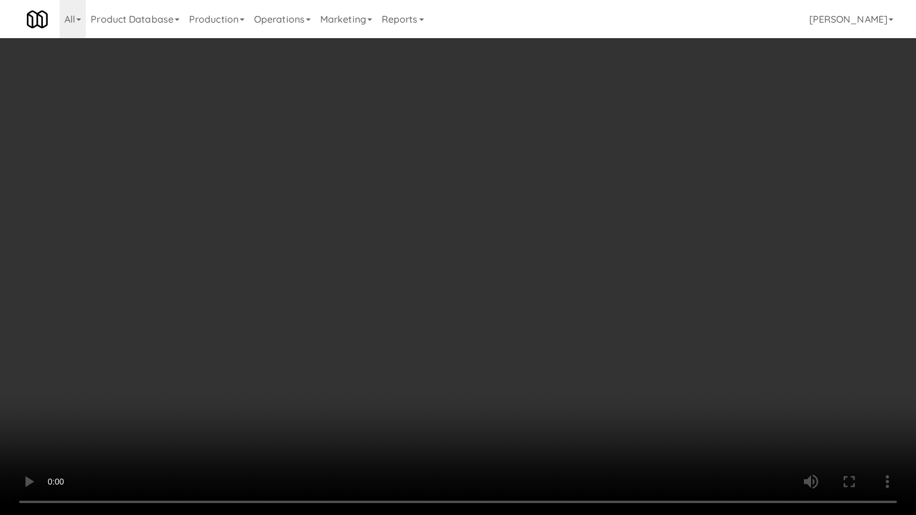
click at [478, 196] on video at bounding box center [458, 257] width 916 height 515
drag, startPoint x: 479, startPoint y: 196, endPoint x: 577, endPoint y: 113, distance: 128.2
click at [486, 196] on video at bounding box center [458, 257] width 916 height 515
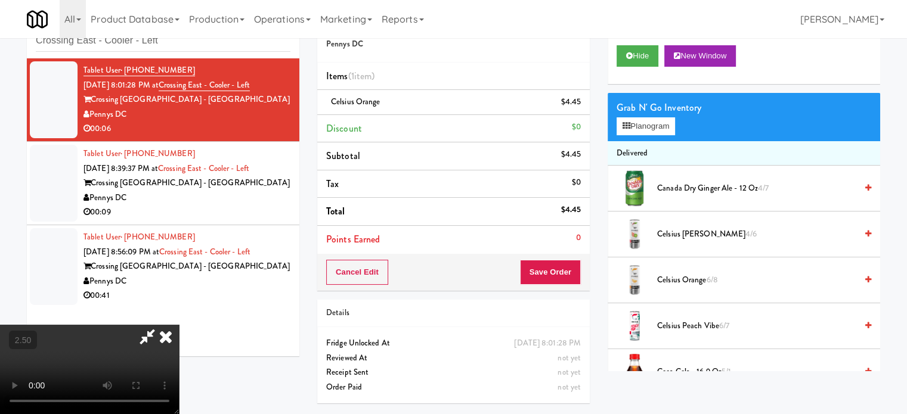
drag, startPoint x: 534, startPoint y: 126, endPoint x: 540, endPoint y: 131, distance: 8.1
click at [179, 325] on icon at bounding box center [166, 337] width 26 height 24
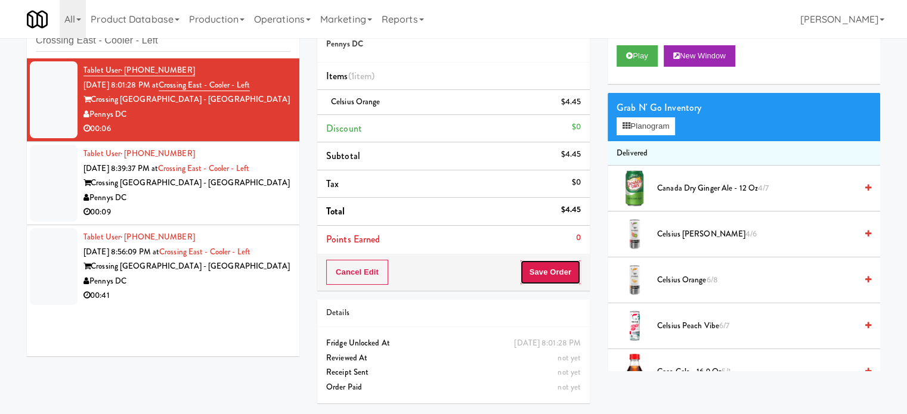
drag, startPoint x: 555, startPoint y: 278, endPoint x: 555, endPoint y: 272, distance: 6.6
click at [556, 275] on button "Save Order" at bounding box center [550, 272] width 61 height 25
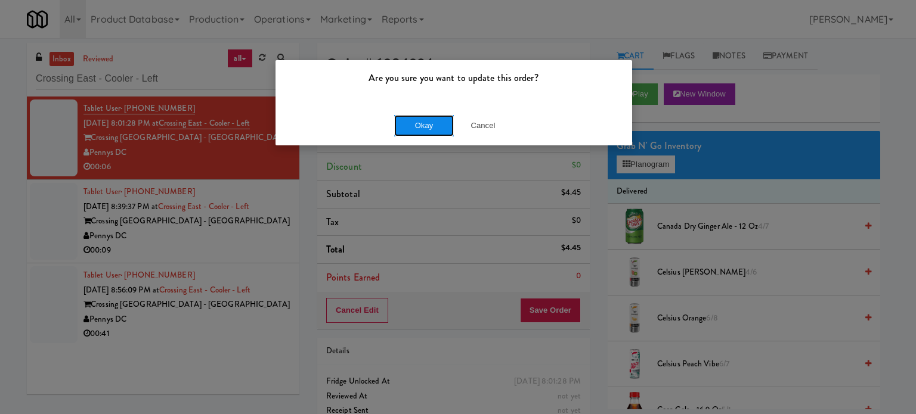
click at [410, 132] on button "Okay" at bounding box center [424, 125] width 60 height 21
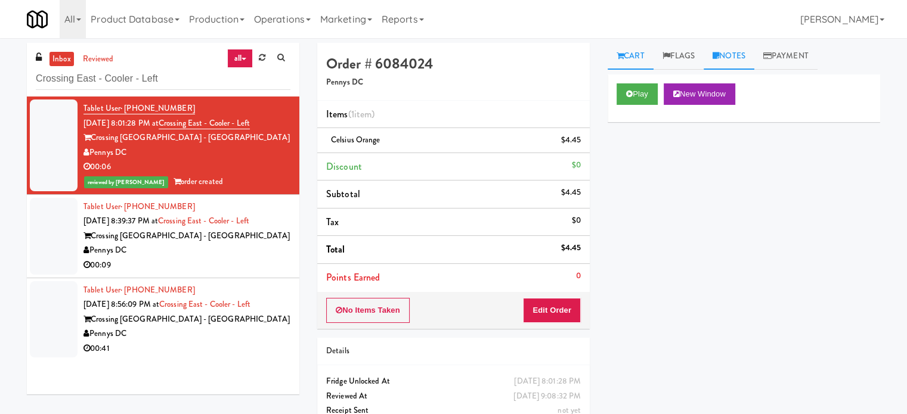
click at [749, 54] on link "Notes" at bounding box center [728, 56] width 51 height 27
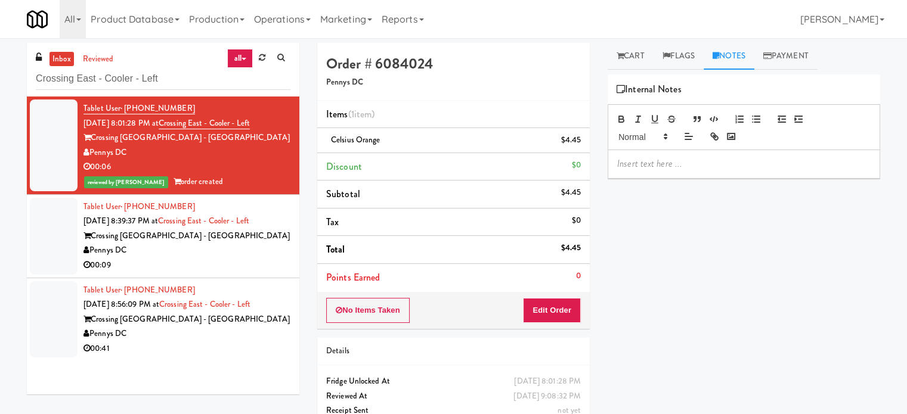
click at [688, 179] on div "Play New Window Primary Flag Clear Flag if unable to determine what was taken o…" at bounding box center [743, 298] width 272 height 447
click at [687, 169] on p at bounding box center [743, 163] width 253 height 13
drag, startPoint x: 234, startPoint y: 264, endPoint x: 589, endPoint y: 170, distance: 367.0
click at [246, 259] on div "00:09" at bounding box center [186, 265] width 207 height 15
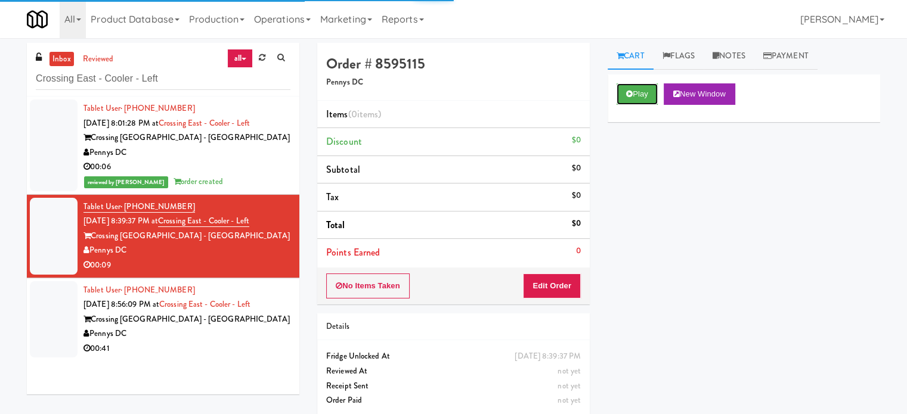
click at [651, 99] on button "Play" at bounding box center [636, 93] width 41 height 21
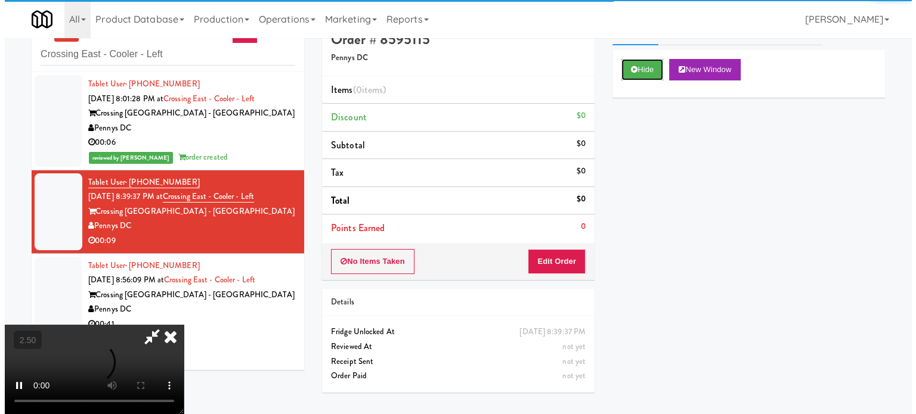
scroll to position [38, 0]
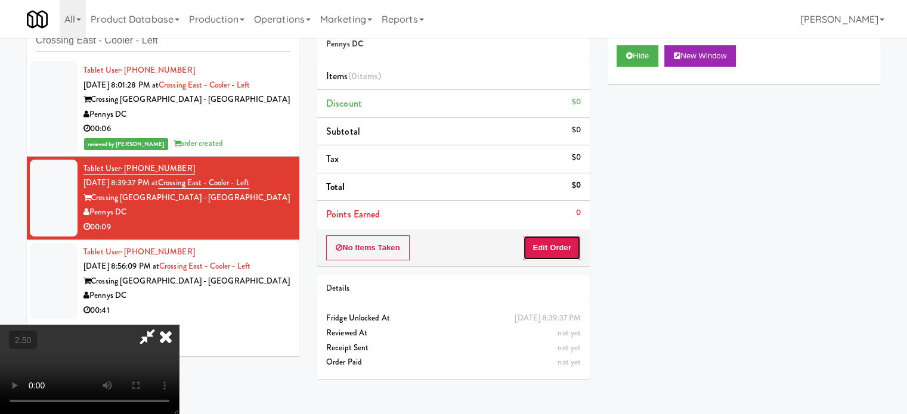
click at [557, 253] on button "Edit Order" at bounding box center [552, 247] width 58 height 25
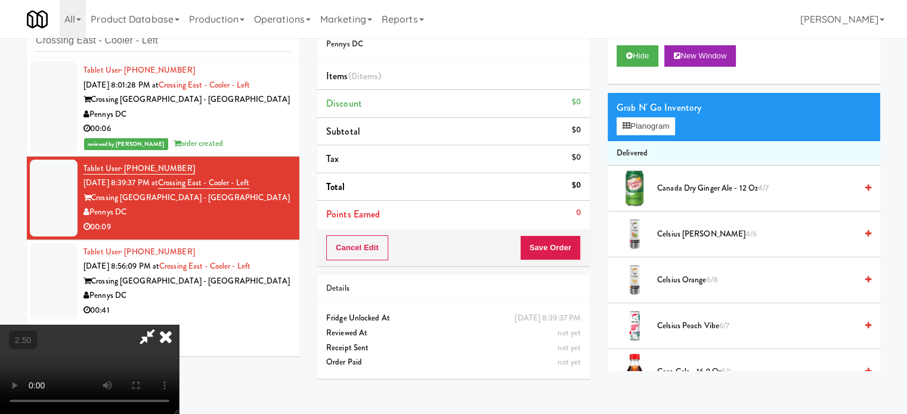
click at [179, 325] on video at bounding box center [89, 369] width 179 height 89
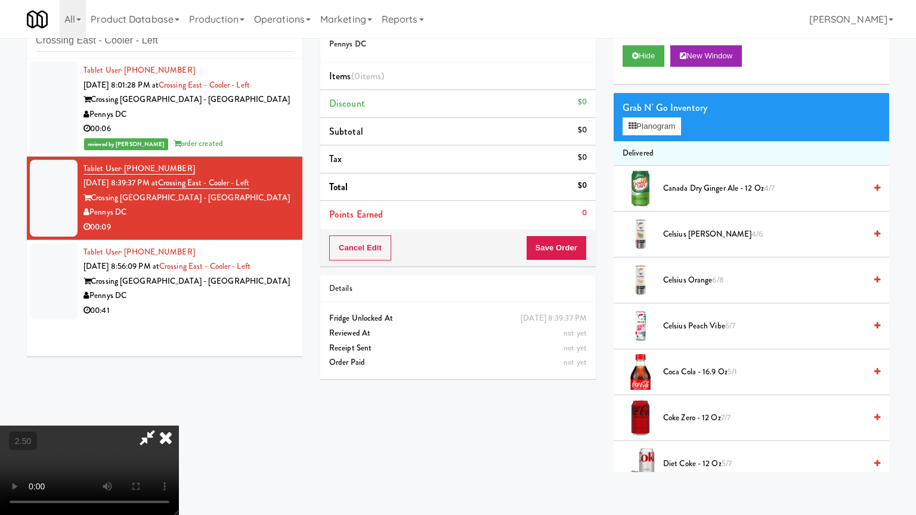
click at [179, 414] on video at bounding box center [89, 470] width 179 height 89
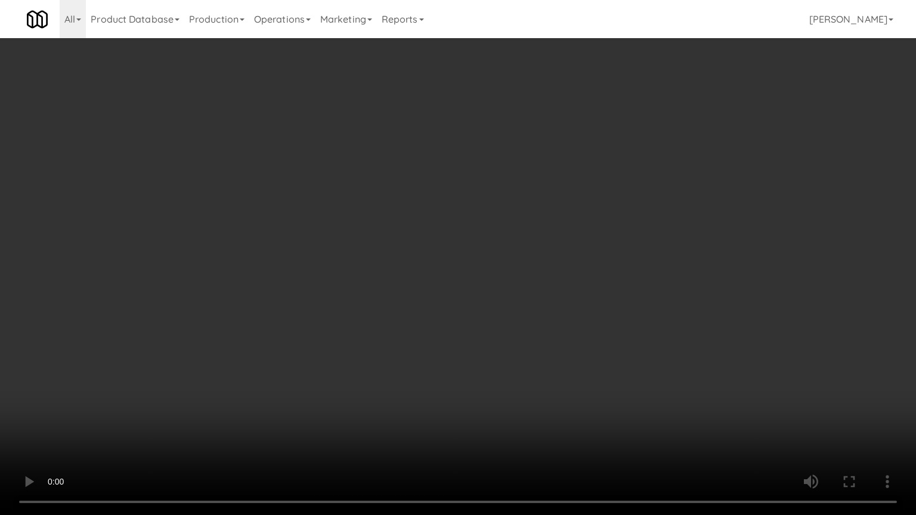
click at [423, 242] on video at bounding box center [458, 257] width 916 height 515
click at [444, 252] on video at bounding box center [458, 257] width 916 height 515
click at [436, 257] on video at bounding box center [458, 257] width 916 height 515
click at [458, 239] on video at bounding box center [458, 257] width 916 height 515
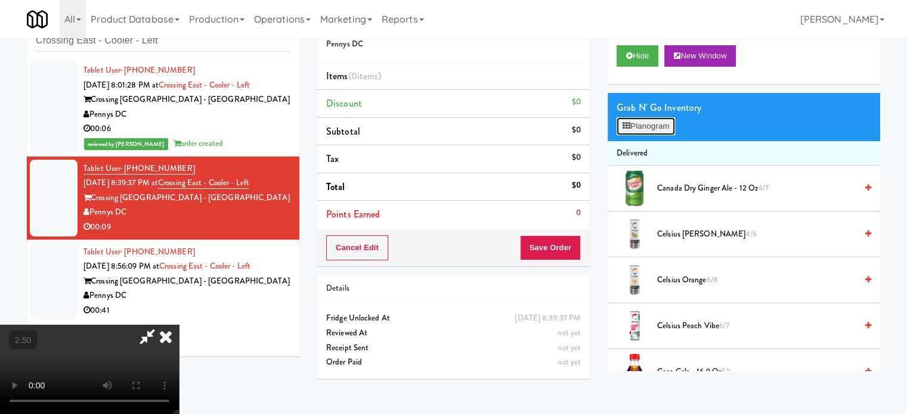
click at [659, 126] on button "Planogram" at bounding box center [645, 126] width 58 height 18
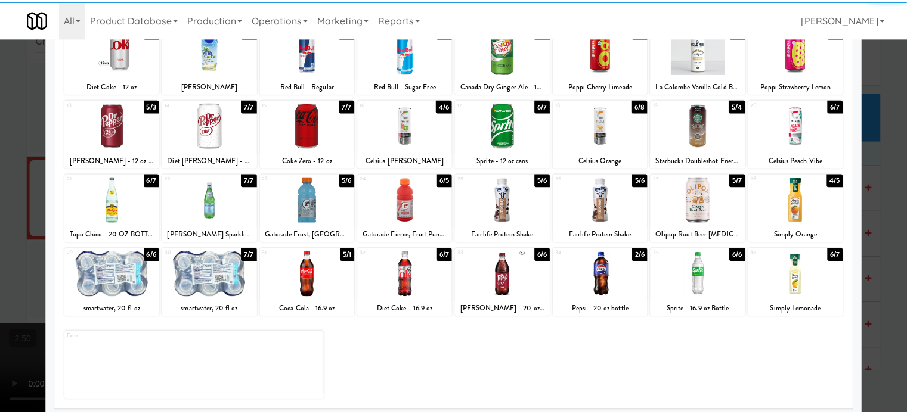
scroll to position [170, 0]
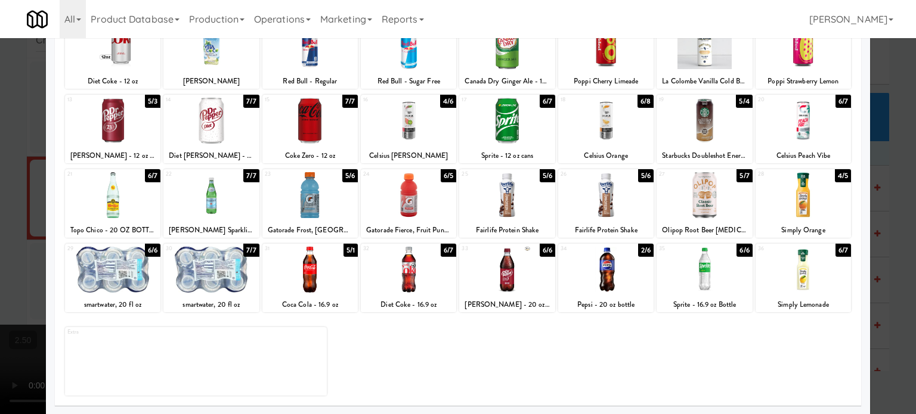
click at [247, 106] on div "7/7" at bounding box center [250, 101] width 15 height 13
click at [891, 167] on div at bounding box center [458, 207] width 916 height 414
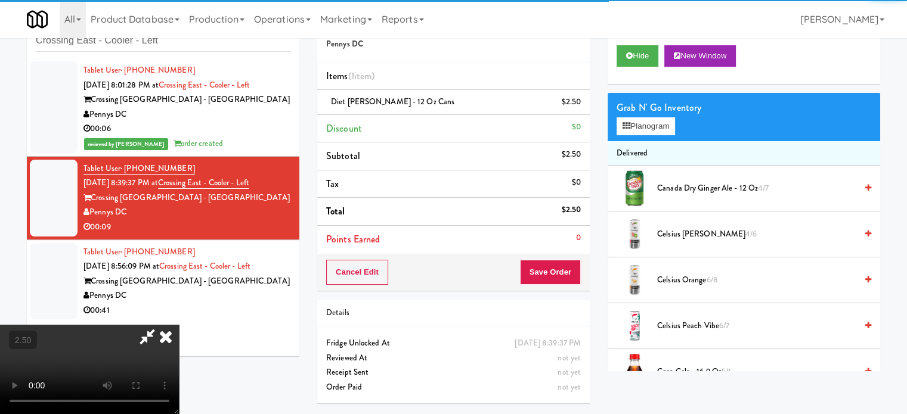
drag, startPoint x: 337, startPoint y: 189, endPoint x: 342, endPoint y: 194, distance: 7.6
click at [179, 325] on video at bounding box center [89, 369] width 179 height 89
drag, startPoint x: 342, startPoint y: 194, endPoint x: 369, endPoint y: 245, distance: 57.3
click at [179, 325] on video at bounding box center [89, 369] width 179 height 89
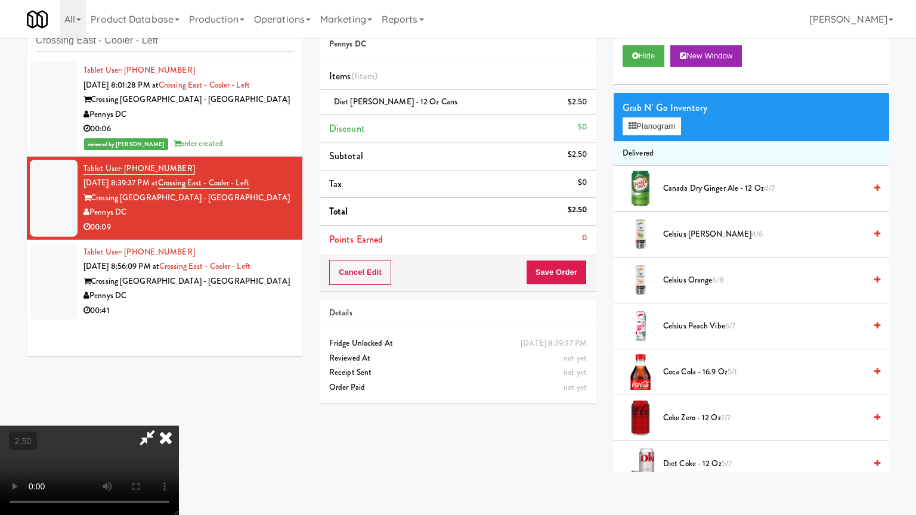
click at [179, 414] on video at bounding box center [89, 470] width 179 height 89
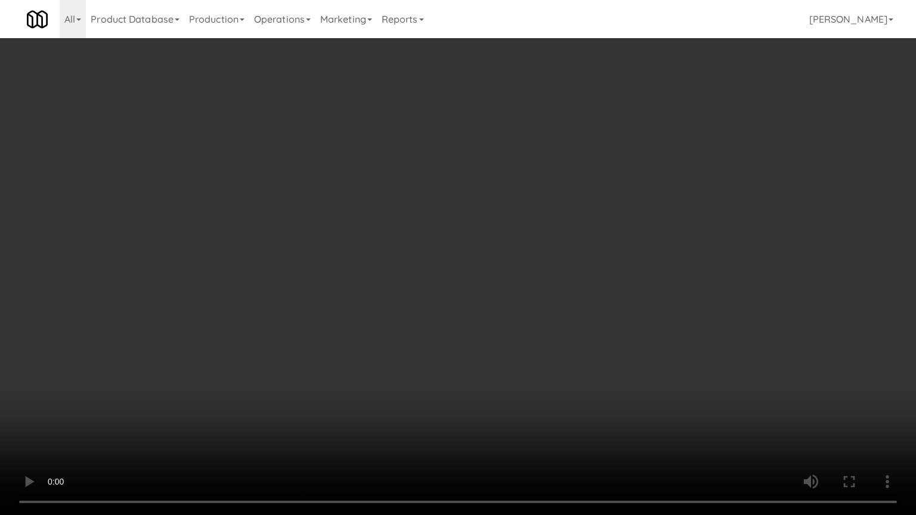
click at [514, 210] on video at bounding box center [458, 257] width 916 height 515
click at [510, 222] on video at bounding box center [458, 257] width 916 height 515
drag, startPoint x: 510, startPoint y: 222, endPoint x: 516, endPoint y: 212, distance: 12.1
click at [510, 222] on video at bounding box center [458, 257] width 916 height 515
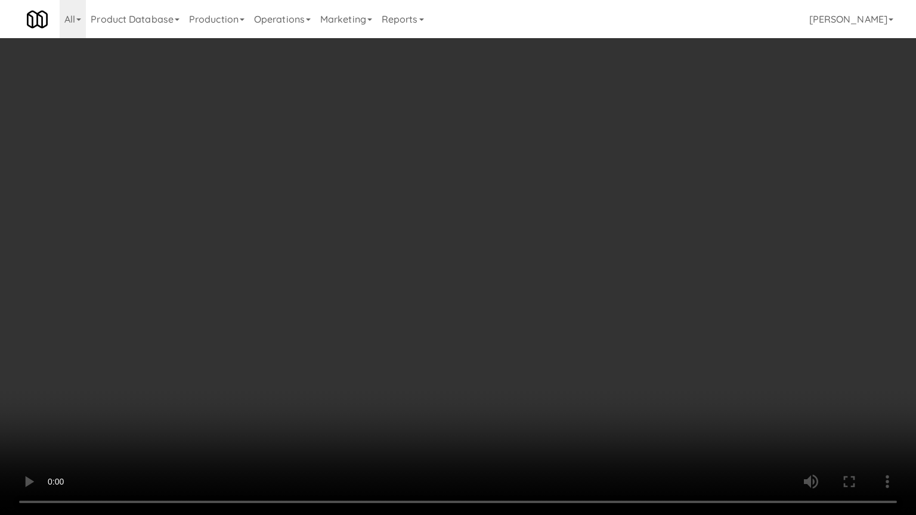
click at [514, 215] on video at bounding box center [458, 257] width 916 height 515
click at [515, 213] on video at bounding box center [458, 257] width 916 height 515
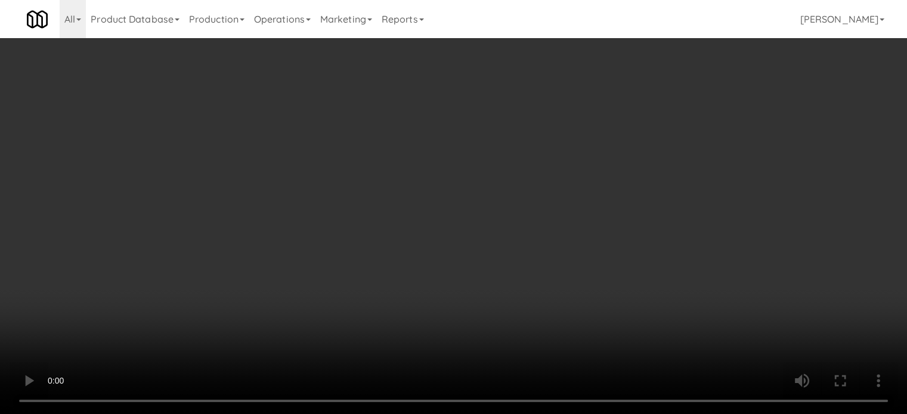
scroll to position [298, 0]
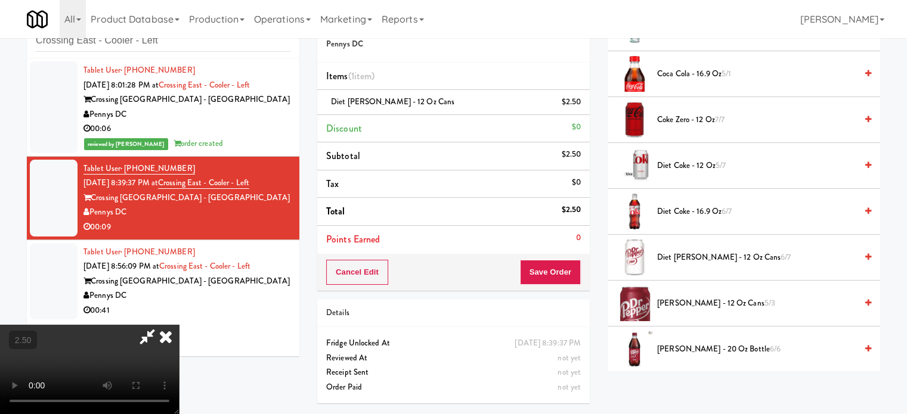
click at [677, 261] on span "Diet [PERSON_NAME] - 12 oz Cans 6/7" at bounding box center [756, 257] width 199 height 15
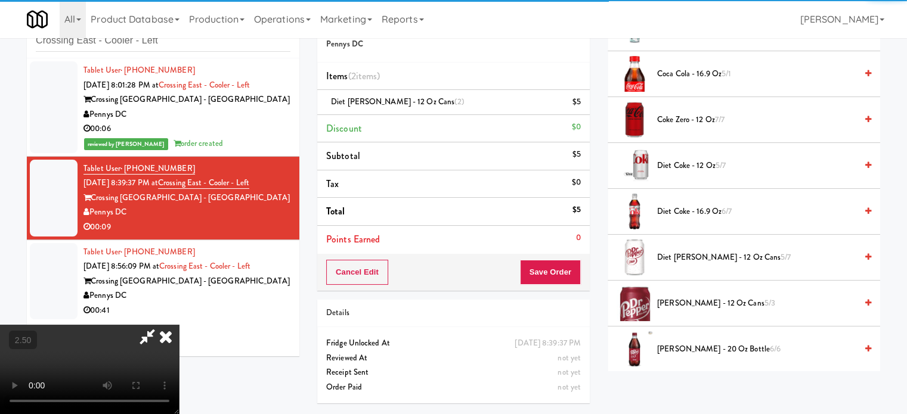
drag, startPoint x: 525, startPoint y: 122, endPoint x: 530, endPoint y: 195, distance: 72.9
click at [161, 325] on icon at bounding box center [147, 337] width 27 height 24
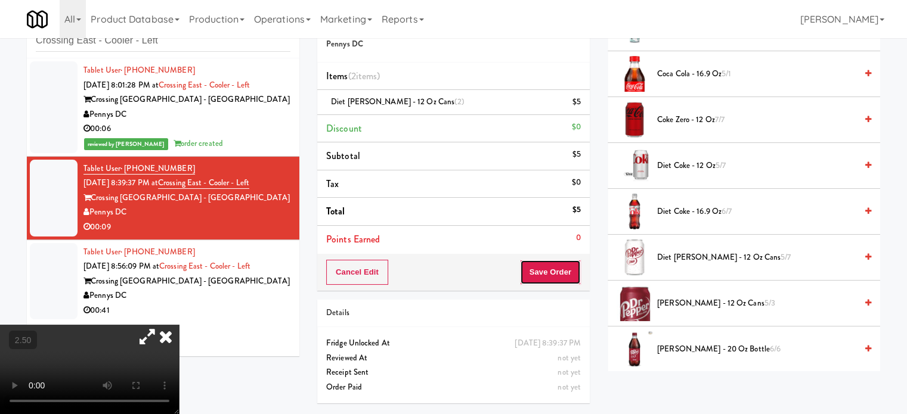
drag, startPoint x: 556, startPoint y: 270, endPoint x: 399, endPoint y: 197, distance: 172.3
click at [556, 265] on button "Save Order" at bounding box center [550, 272] width 61 height 25
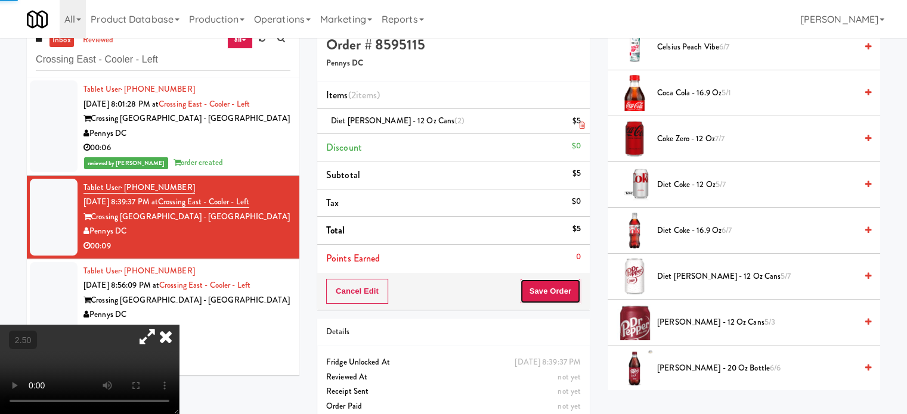
scroll to position [0, 0]
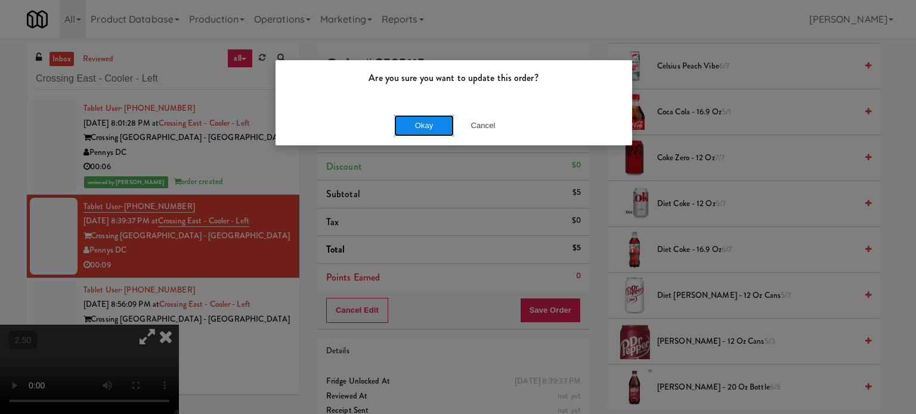
click at [427, 125] on button "Okay" at bounding box center [424, 125] width 60 height 21
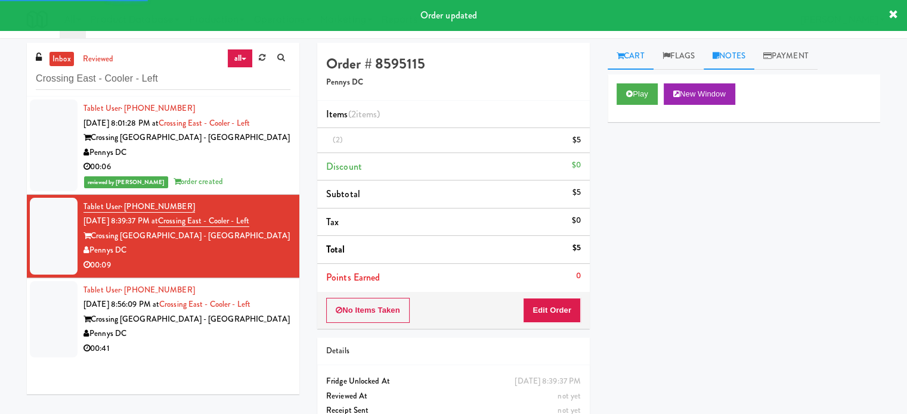
click at [744, 51] on link "Notes" at bounding box center [728, 56] width 51 height 27
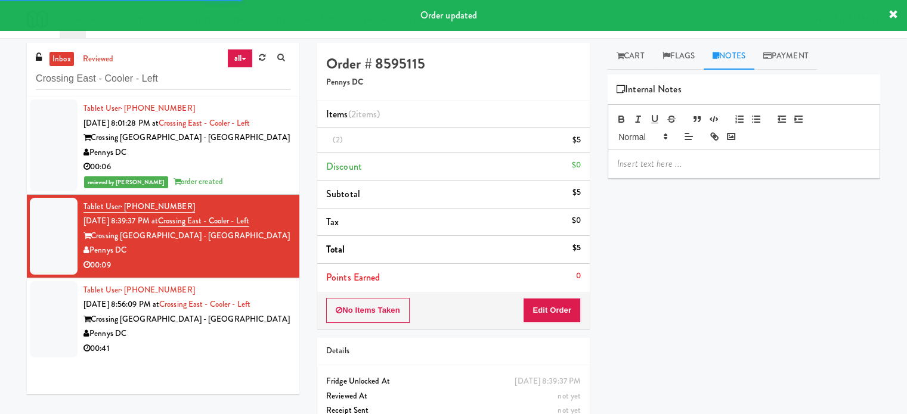
click at [727, 161] on p at bounding box center [743, 163] width 253 height 13
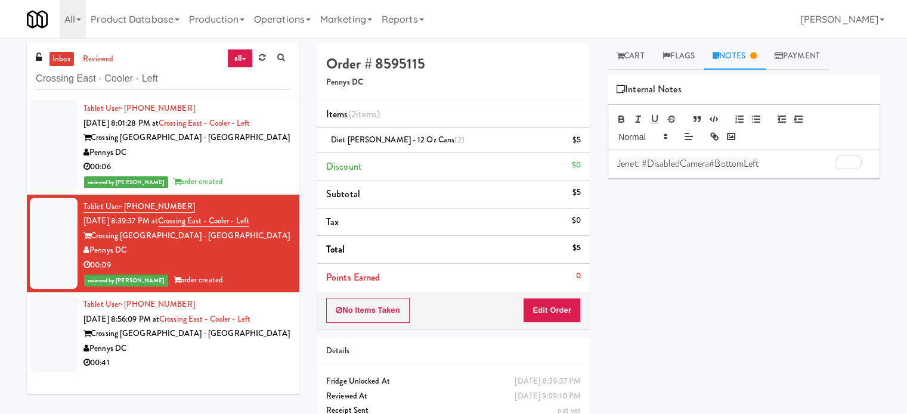
drag, startPoint x: 220, startPoint y: 348, endPoint x: 262, endPoint y: 324, distance: 48.1
click at [224, 346] on div "Pennys DC" at bounding box center [186, 349] width 207 height 15
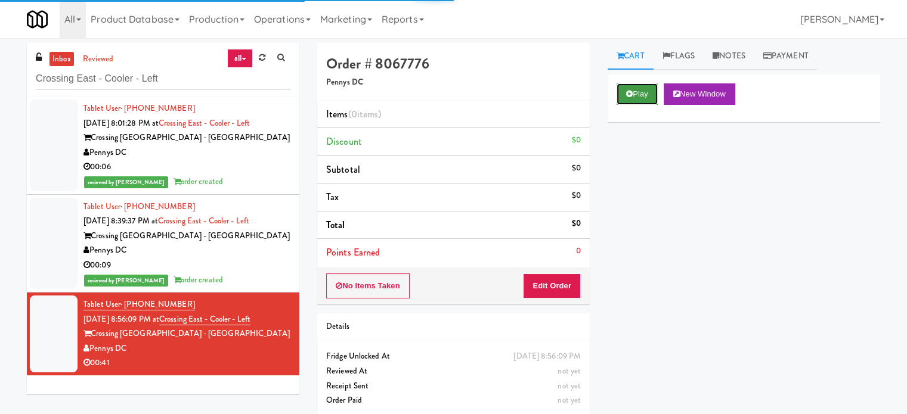
click at [648, 96] on button "Play" at bounding box center [636, 93] width 41 height 21
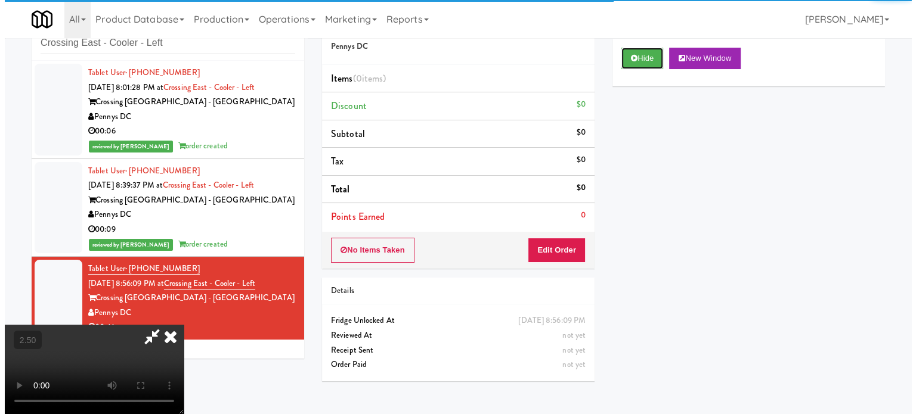
scroll to position [38, 0]
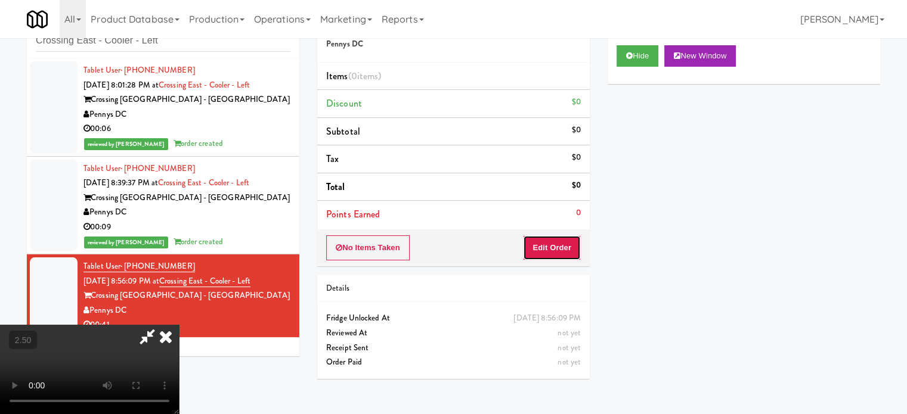
click at [572, 249] on button "Edit Order" at bounding box center [552, 247] width 58 height 25
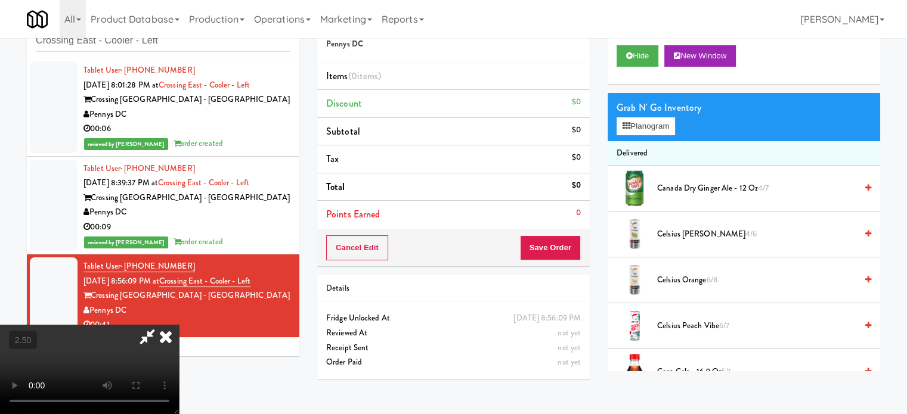
click at [179, 325] on video at bounding box center [89, 369] width 179 height 89
drag, startPoint x: 351, startPoint y: 258, endPoint x: 401, endPoint y: 256, distance: 49.5
click at [179, 325] on video at bounding box center [89, 369] width 179 height 89
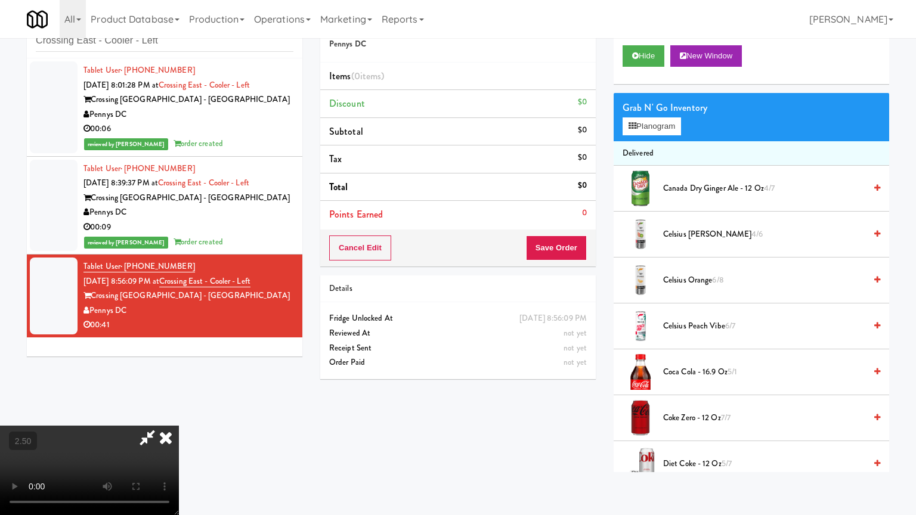
click at [179, 414] on video at bounding box center [89, 470] width 179 height 89
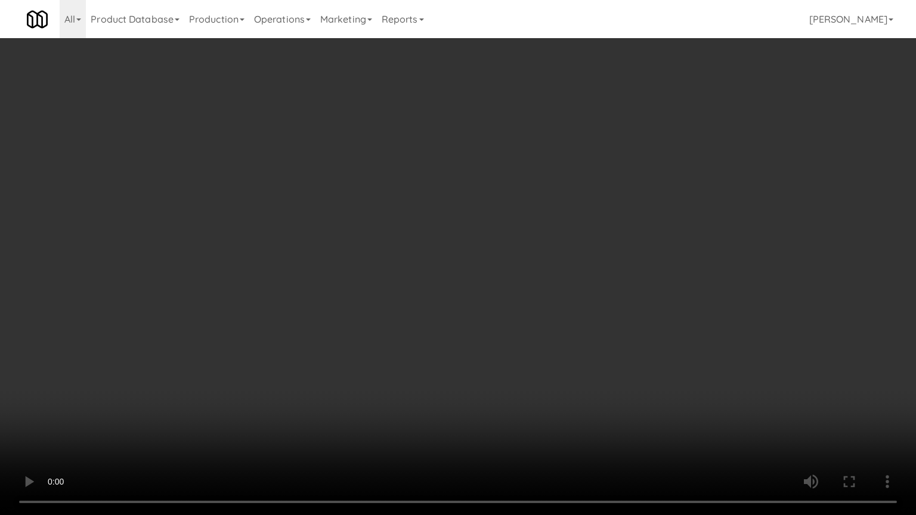
click at [435, 247] on video at bounding box center [458, 257] width 916 height 515
click at [435, 242] on video at bounding box center [458, 257] width 916 height 515
click at [435, 238] on video at bounding box center [458, 257] width 916 height 515
drag, startPoint x: 508, startPoint y: 224, endPoint x: 497, endPoint y: 230, distance: 13.3
click at [509, 225] on video at bounding box center [458, 257] width 916 height 515
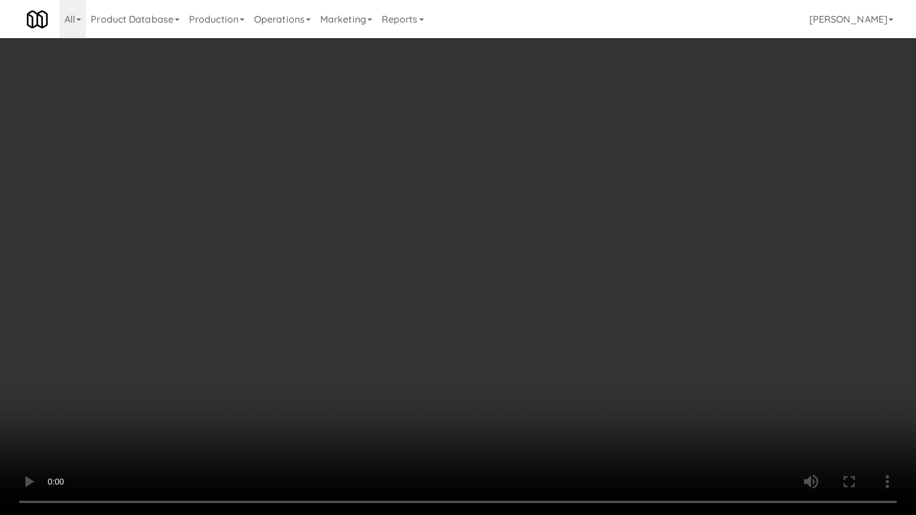
click at [428, 231] on video at bounding box center [458, 257] width 916 height 515
drag, startPoint x: 428, startPoint y: 231, endPoint x: 436, endPoint y: 154, distance: 77.3
click at [429, 231] on video at bounding box center [458, 257] width 916 height 515
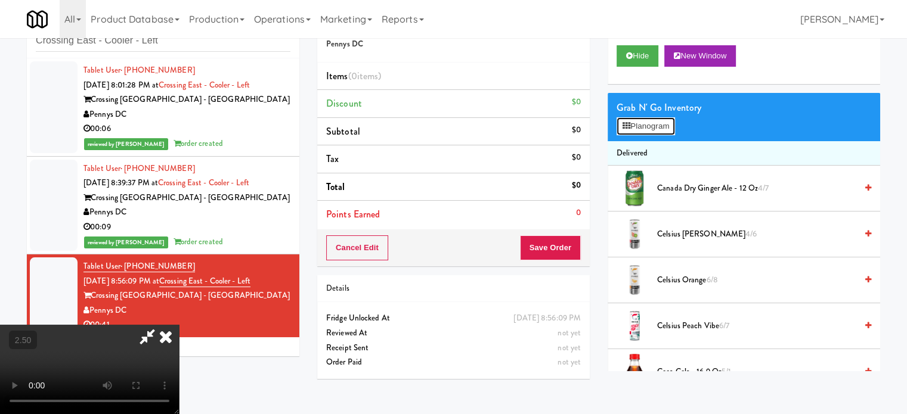
click at [639, 123] on button "Planogram" at bounding box center [645, 126] width 58 height 18
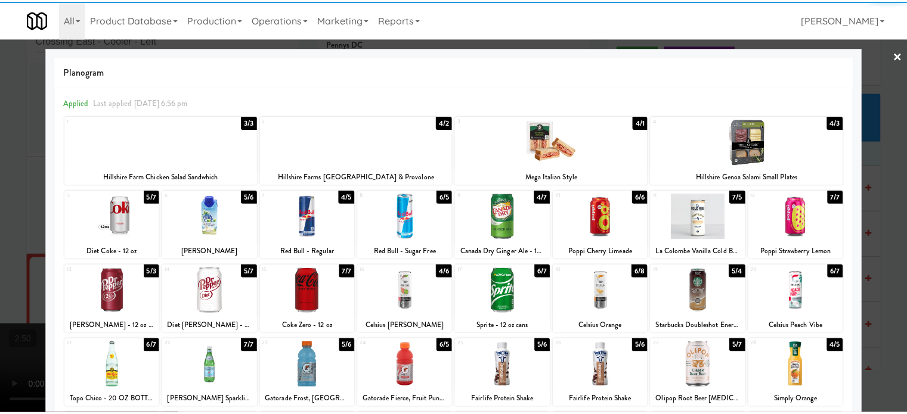
scroll to position [170, 0]
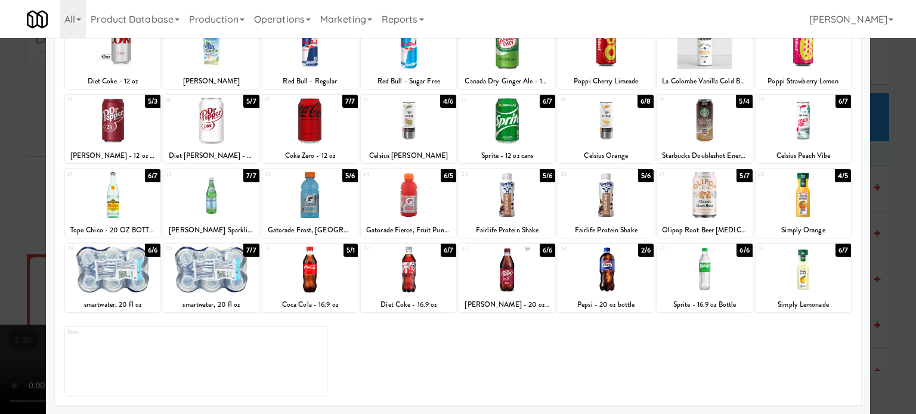
click at [352, 252] on div "5/1" at bounding box center [350, 250] width 14 height 13
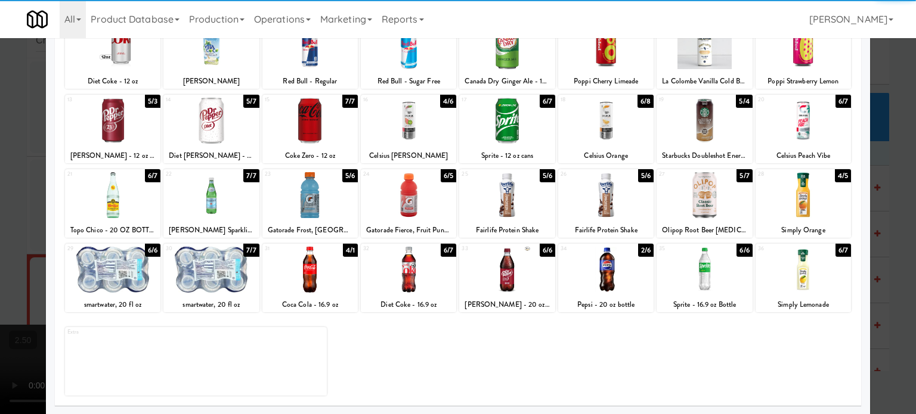
click at [904, 233] on div at bounding box center [458, 207] width 916 height 414
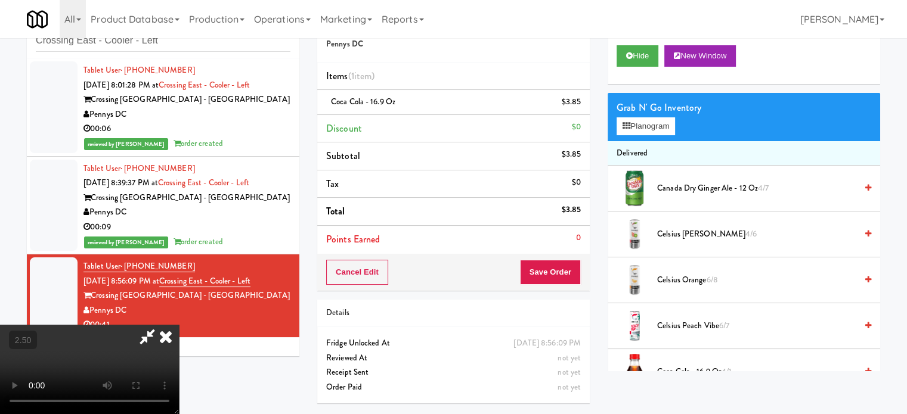
click at [179, 325] on video at bounding box center [89, 369] width 179 height 89
drag, startPoint x: 456, startPoint y: 204, endPoint x: 460, endPoint y: 260, distance: 55.6
click at [179, 325] on video at bounding box center [89, 369] width 179 height 89
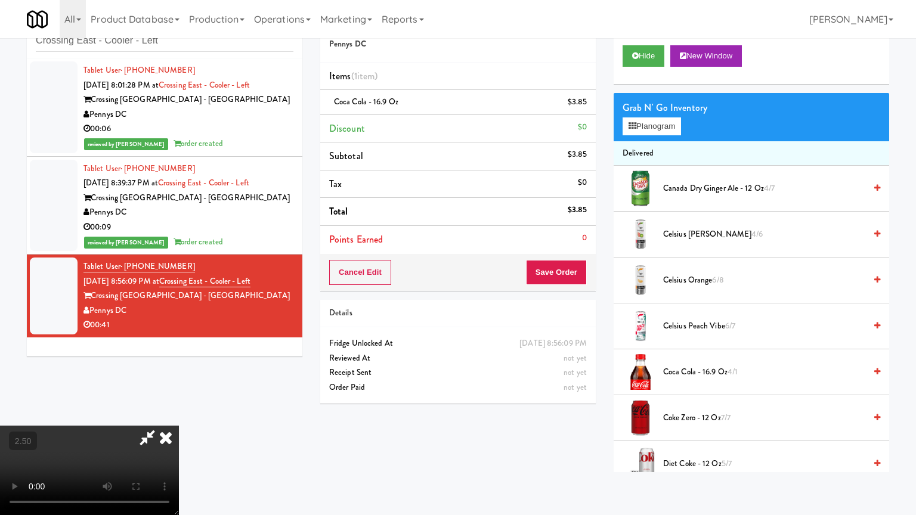
click at [179, 414] on video at bounding box center [89, 470] width 179 height 89
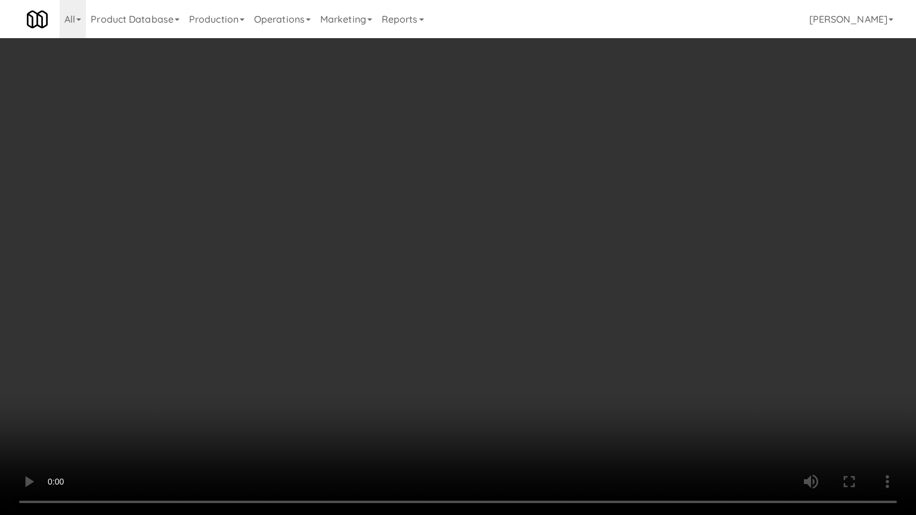
click at [470, 221] on video at bounding box center [458, 257] width 916 height 515
click at [475, 222] on video at bounding box center [458, 257] width 916 height 515
drag, startPoint x: 475, startPoint y: 223, endPoint x: 618, endPoint y: 147, distance: 162.1
click at [476, 223] on video at bounding box center [458, 257] width 916 height 515
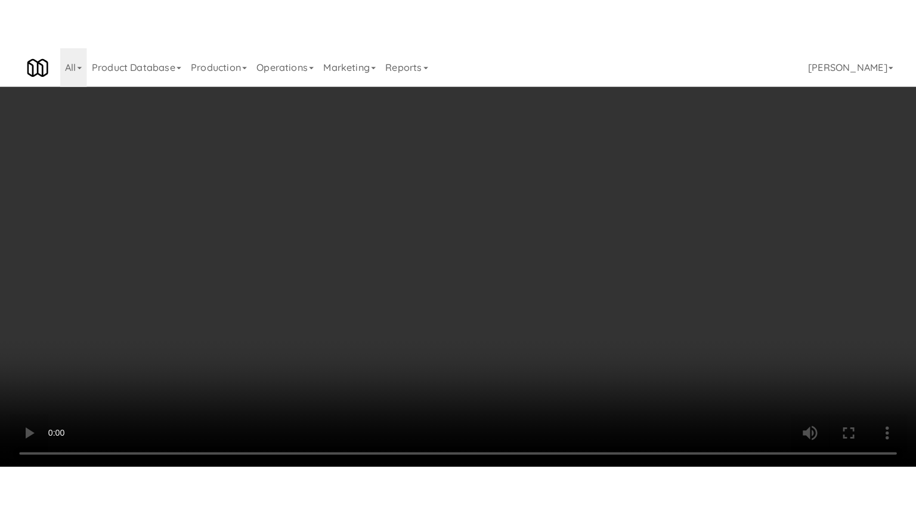
scroll to position [1490, 0]
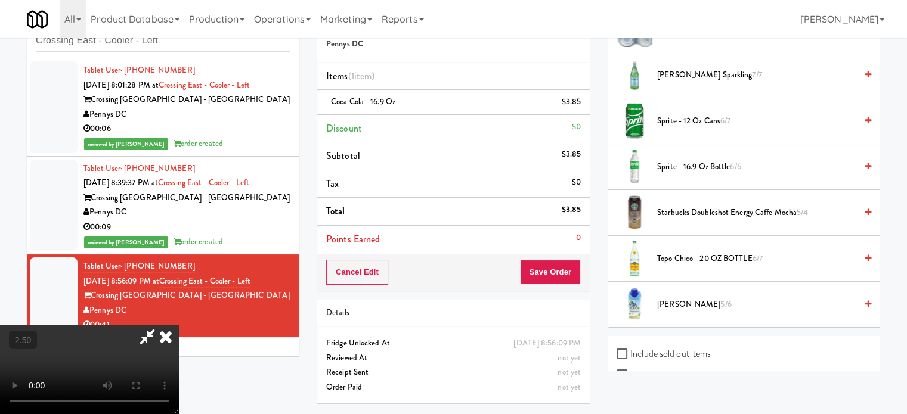
click at [694, 119] on span "Sprite - 12 oz cans 6/7" at bounding box center [756, 121] width 199 height 15
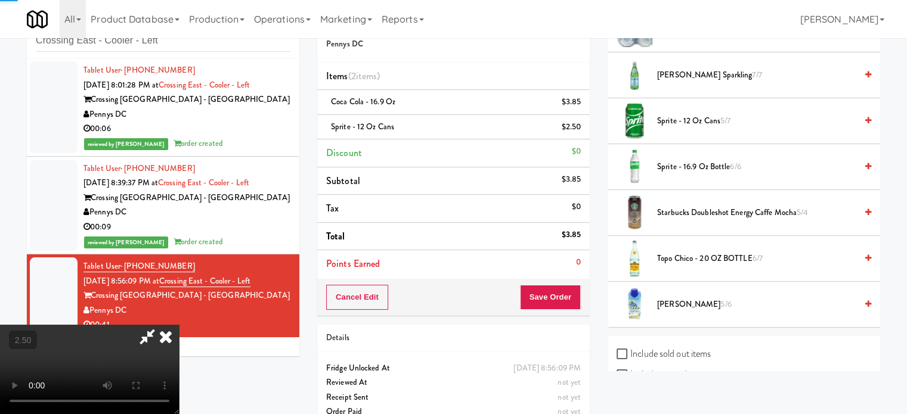
click at [179, 325] on video at bounding box center [89, 369] width 179 height 89
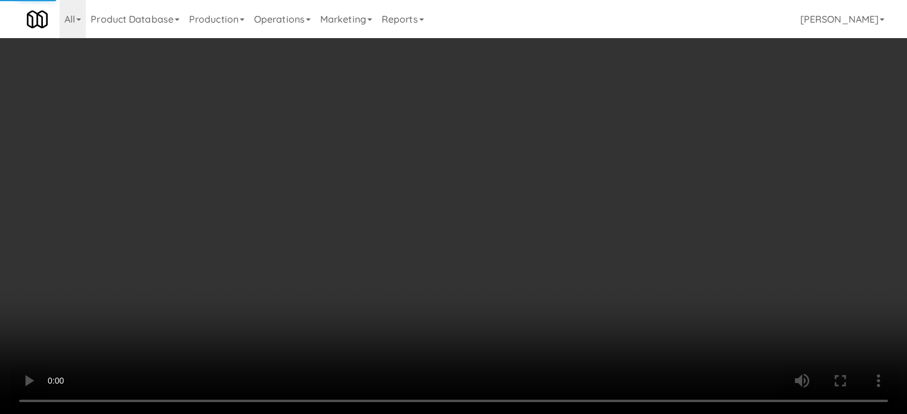
scroll to position [1479, 0]
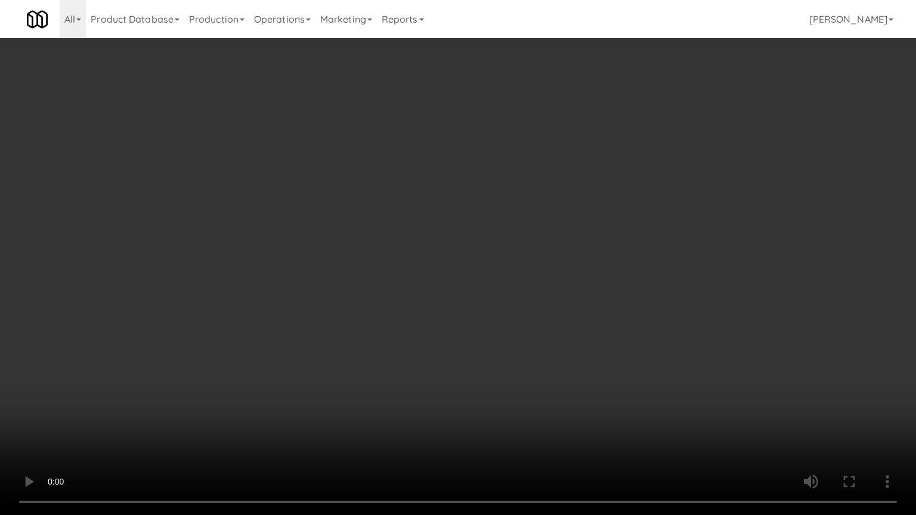
click at [487, 234] on video at bounding box center [458, 257] width 916 height 515
drag, startPoint x: 489, startPoint y: 234, endPoint x: 495, endPoint y: 159, distance: 75.3
click at [489, 234] on video at bounding box center [458, 257] width 916 height 515
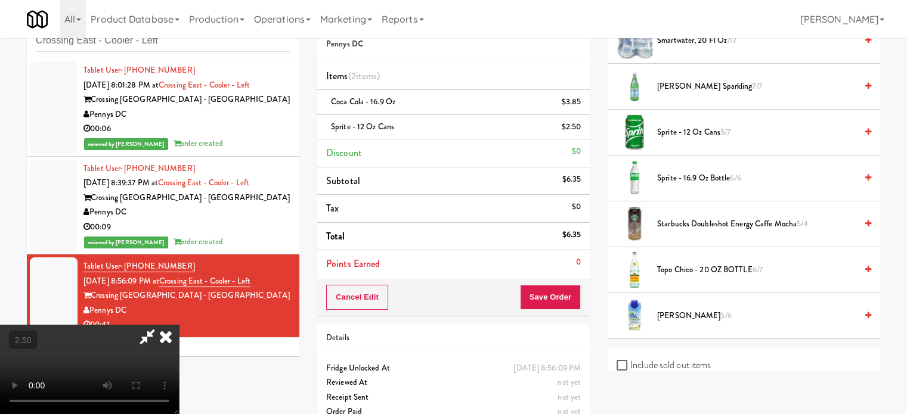
click at [179, 325] on icon at bounding box center [166, 337] width 26 height 24
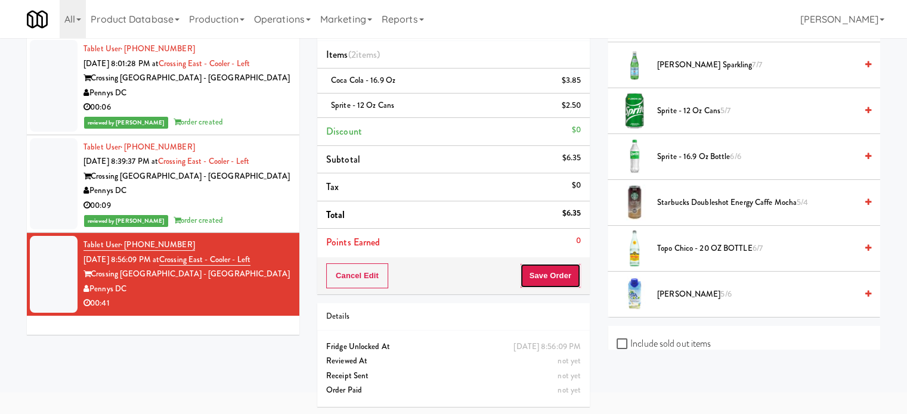
drag, startPoint x: 551, startPoint y: 275, endPoint x: 530, endPoint y: 252, distance: 30.8
click at [551, 274] on button "Save Order" at bounding box center [550, 275] width 61 height 25
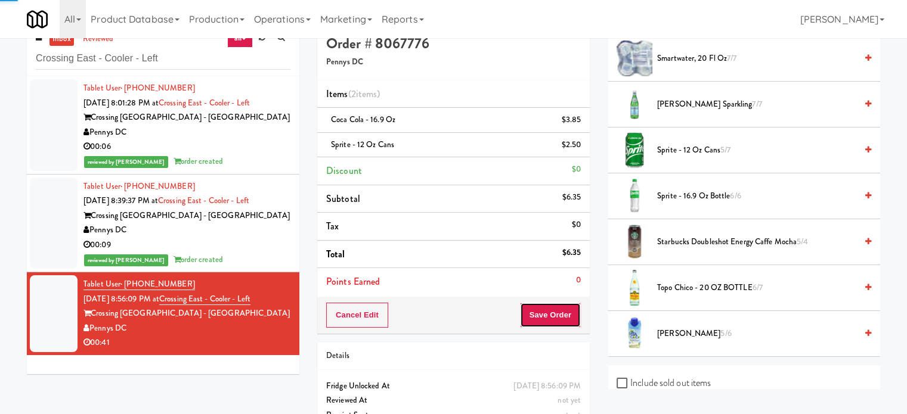
scroll to position [0, 0]
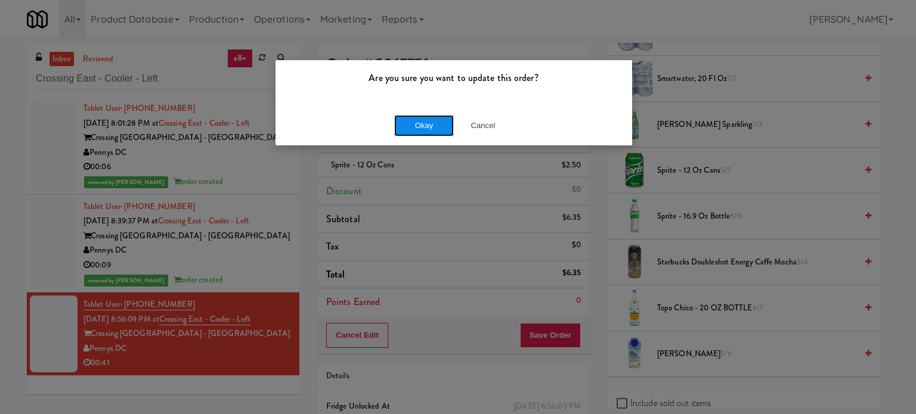
click at [423, 126] on button "Okay" at bounding box center [424, 125] width 60 height 21
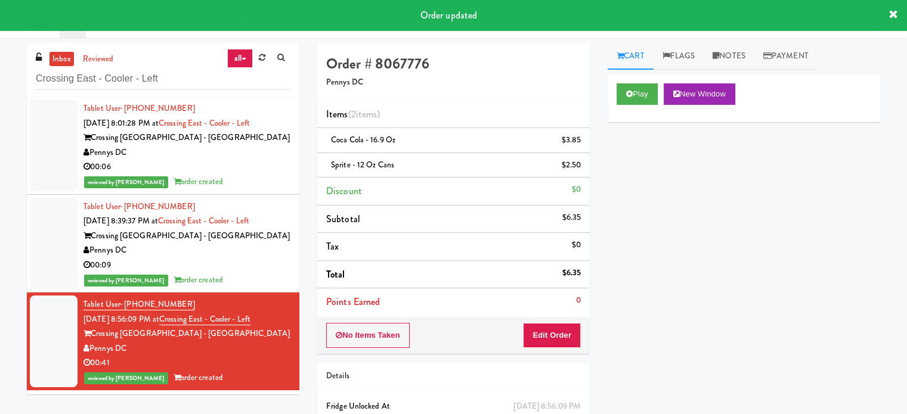
click at [732, 51] on link "Notes" at bounding box center [728, 56] width 51 height 27
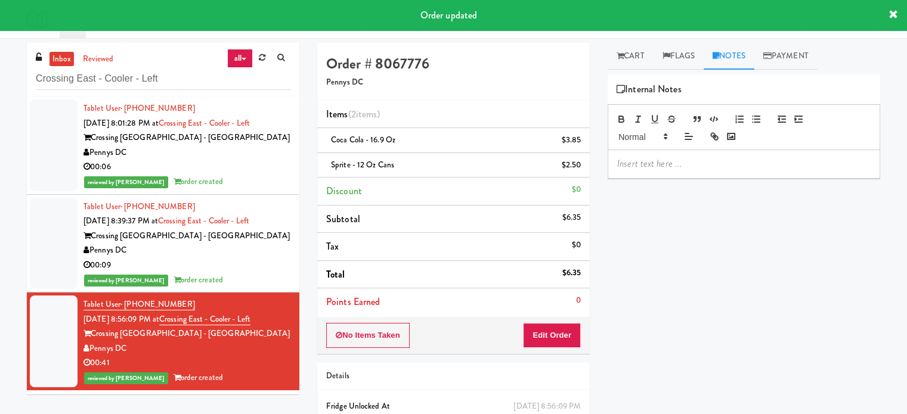
click at [701, 166] on p at bounding box center [743, 163] width 253 height 13
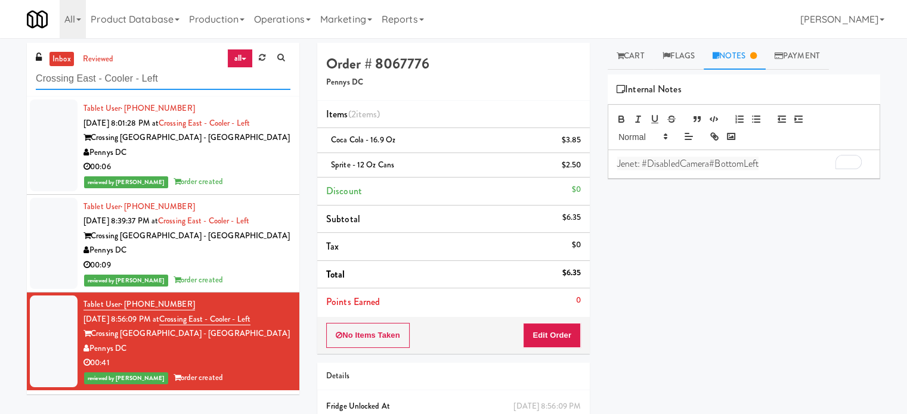
click at [189, 84] on input "Crossing East - Cooler - Left" at bounding box center [163, 79] width 255 height 22
click at [196, 78] on input "Crossing East - Cooler - Left" at bounding box center [163, 79] width 255 height 22
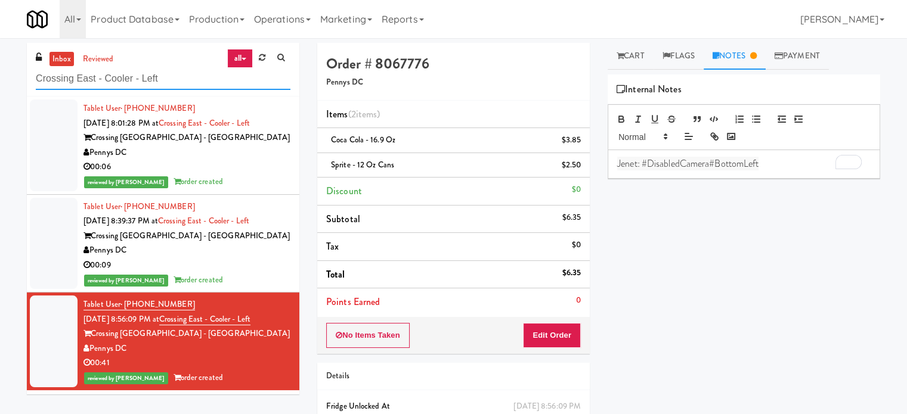
click at [196, 78] on input "Crossing East - Cooler - Left" at bounding box center [163, 79] width 255 height 22
paste input "1000 S [PERSON_NAME] -Right - [MEDICAL_DATA]"
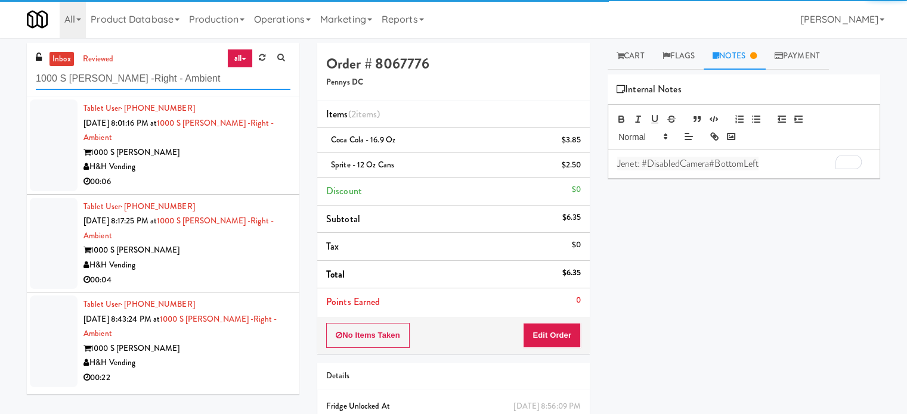
type input "1000 S [PERSON_NAME] -Right - Ambient"
click at [225, 175] on div "00:06" at bounding box center [186, 182] width 207 height 15
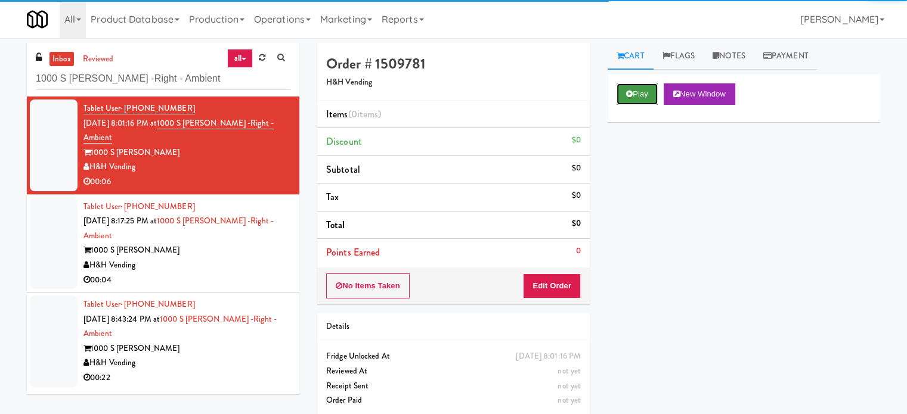
click at [634, 98] on button "Play" at bounding box center [636, 93] width 41 height 21
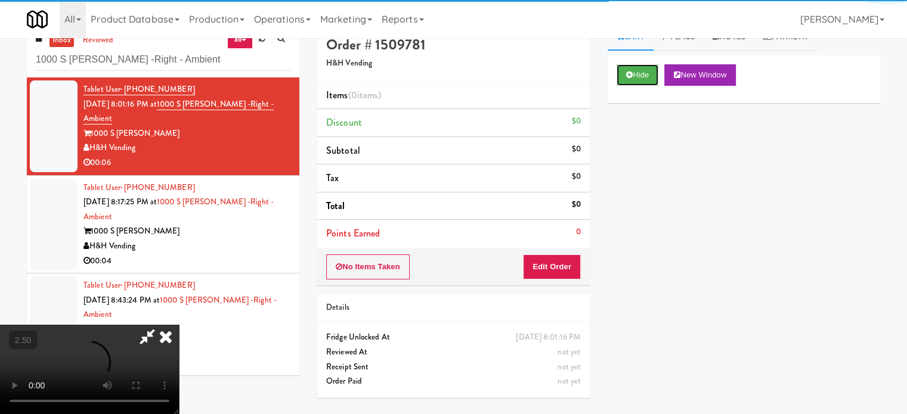
scroll to position [38, 0]
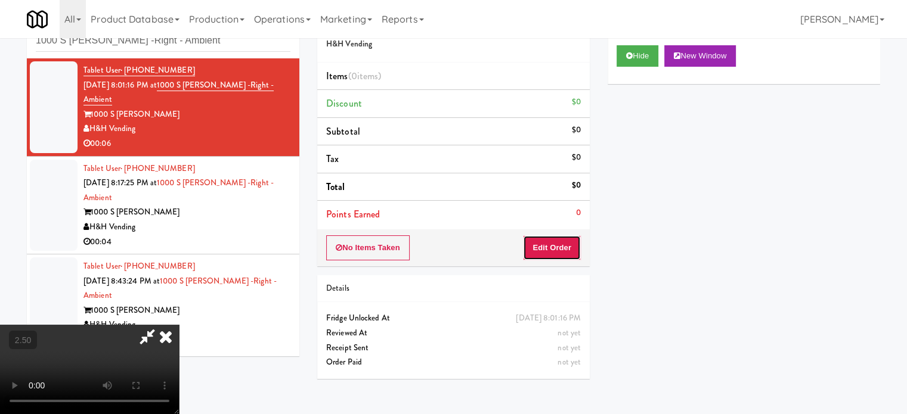
click at [548, 250] on button "Edit Order" at bounding box center [552, 247] width 58 height 25
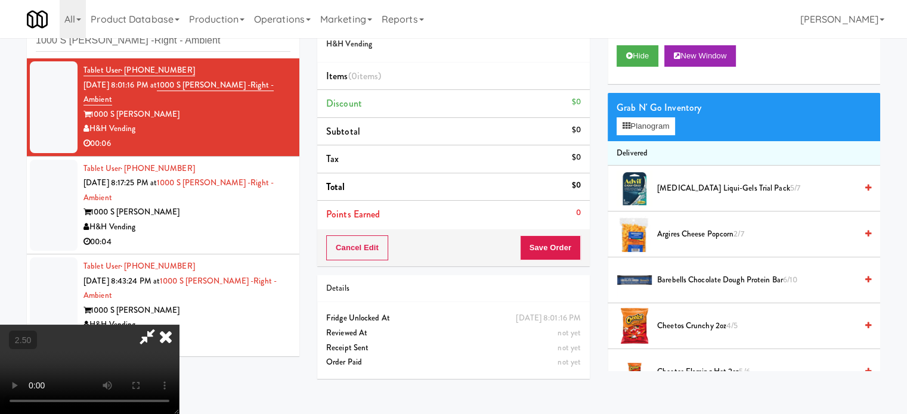
drag, startPoint x: 346, startPoint y: 293, endPoint x: 349, endPoint y: 281, distance: 12.4
click at [179, 325] on video at bounding box center [89, 369] width 179 height 89
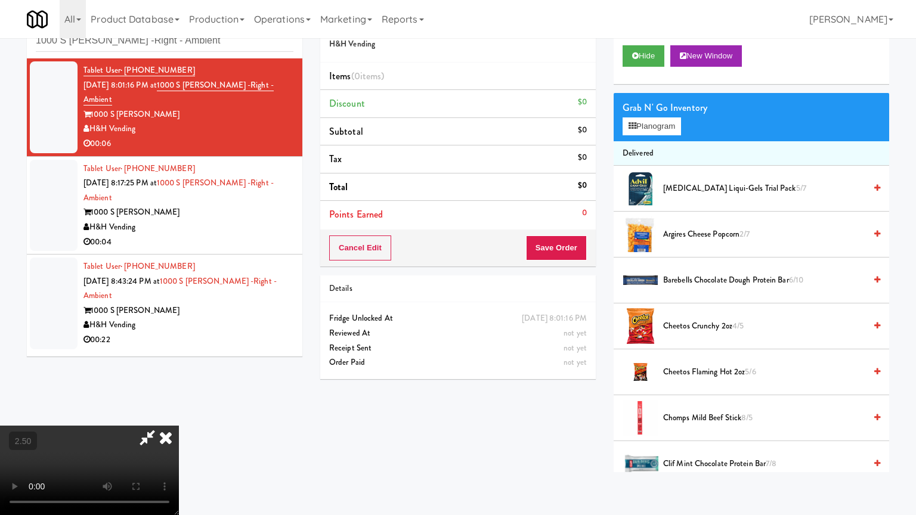
click at [179, 414] on video at bounding box center [89, 470] width 179 height 89
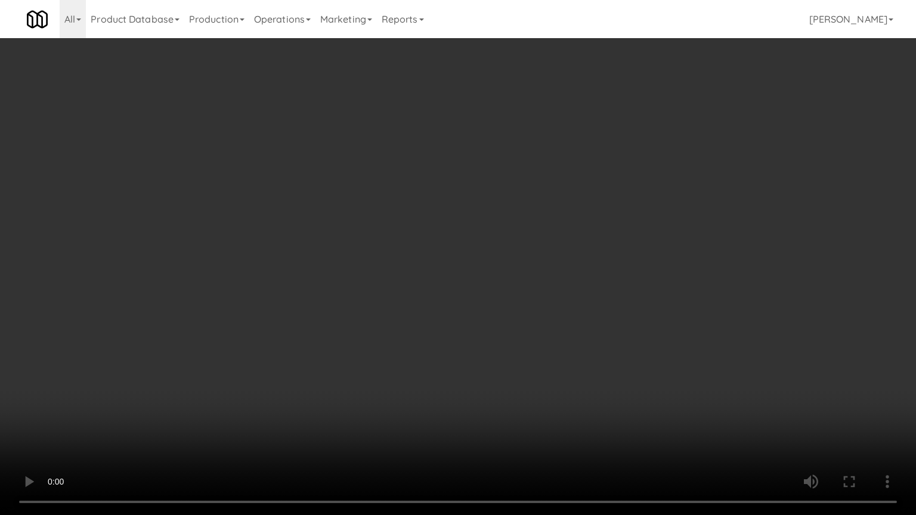
click at [488, 238] on video at bounding box center [458, 257] width 916 height 515
click at [495, 234] on video at bounding box center [458, 257] width 916 height 515
click at [486, 239] on video at bounding box center [458, 257] width 916 height 515
click at [529, 249] on video at bounding box center [458, 257] width 916 height 515
click at [484, 249] on video at bounding box center [458, 257] width 916 height 515
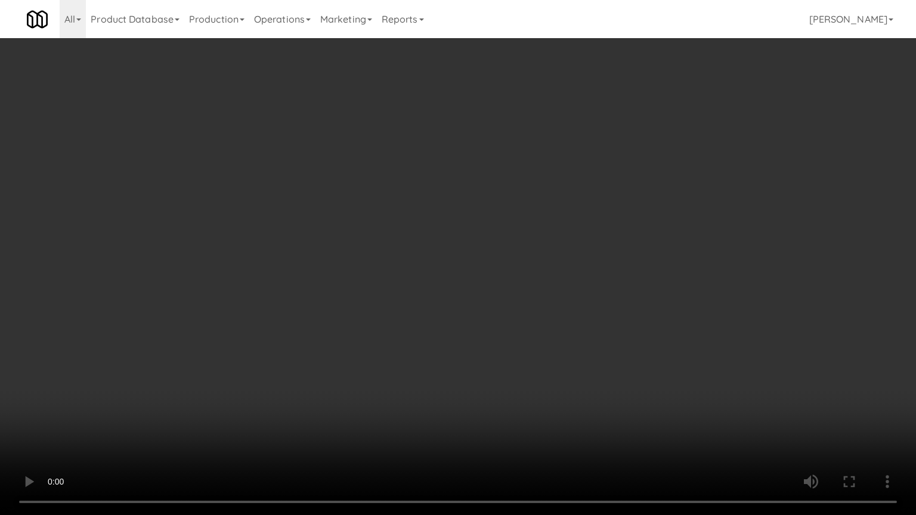
drag, startPoint x: 484, startPoint y: 249, endPoint x: 596, endPoint y: 150, distance: 149.9
click at [491, 246] on video at bounding box center [458, 257] width 916 height 515
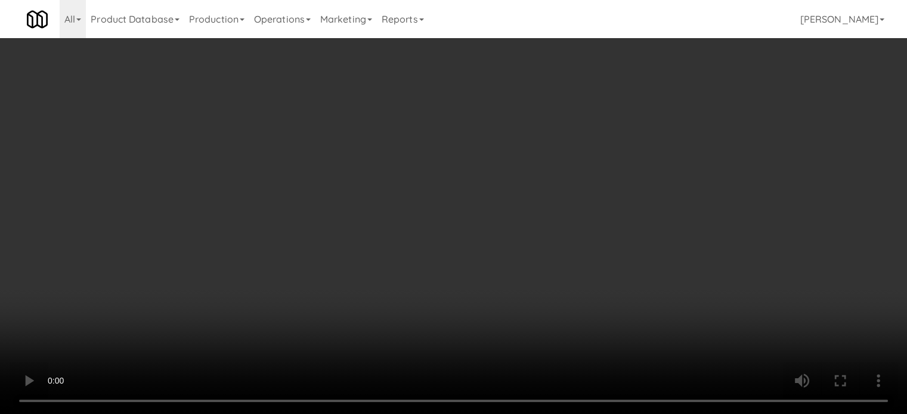
scroll to position [894, 0]
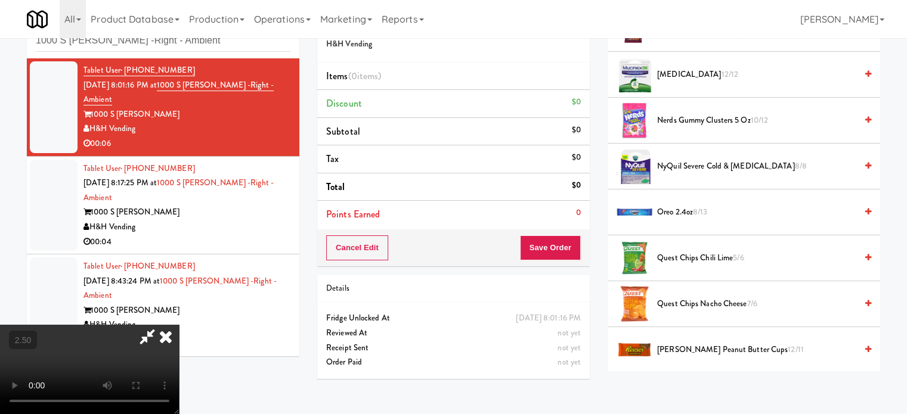
click at [709, 163] on span "NyQuil Severe Cold & [MEDICAL_DATA] 8/8" at bounding box center [756, 166] width 199 height 15
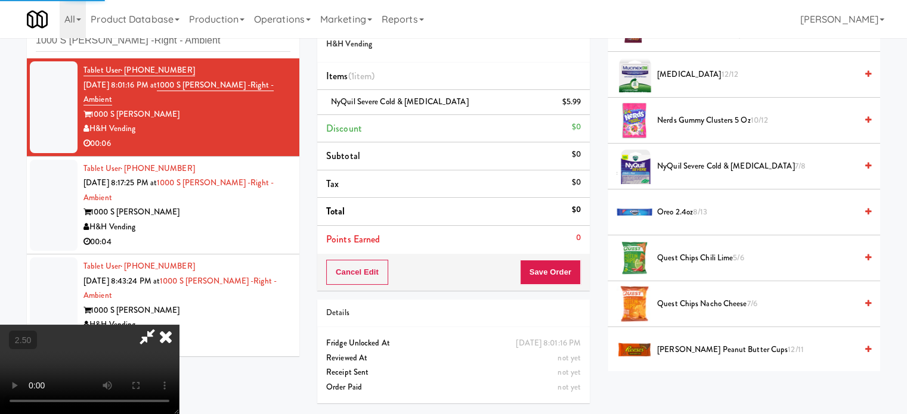
click at [179, 325] on video at bounding box center [89, 369] width 179 height 89
drag, startPoint x: 368, startPoint y: 214, endPoint x: 399, endPoint y: 246, distance: 44.3
click at [179, 325] on video at bounding box center [89, 369] width 179 height 89
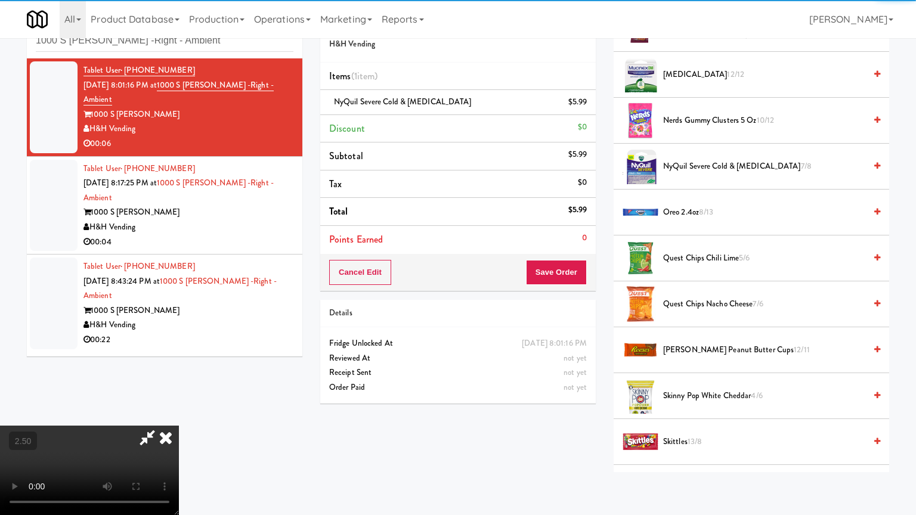
click at [179, 414] on video at bounding box center [89, 470] width 179 height 89
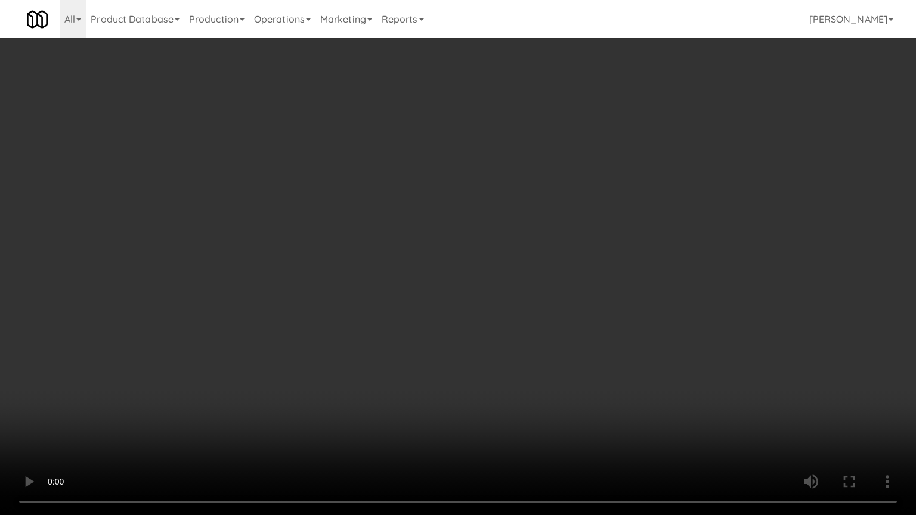
click at [417, 229] on video at bounding box center [458, 257] width 916 height 515
click at [420, 227] on video at bounding box center [458, 257] width 916 height 515
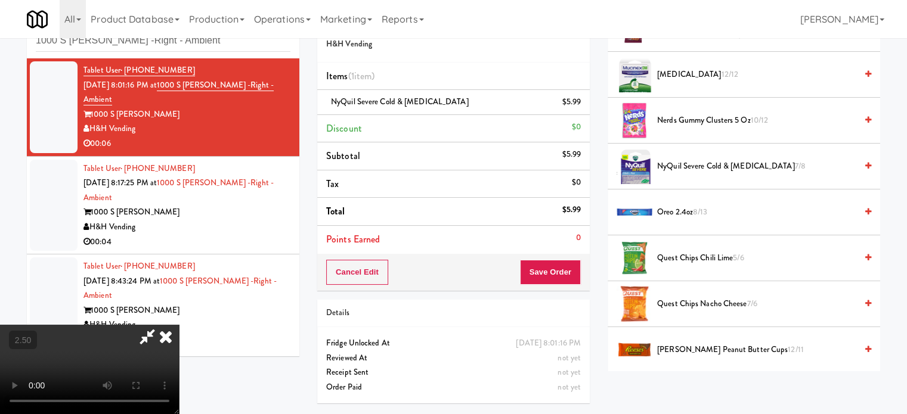
drag, startPoint x: 532, startPoint y: 122, endPoint x: 537, endPoint y: 160, distance: 37.9
click at [179, 325] on icon at bounding box center [166, 337] width 26 height 24
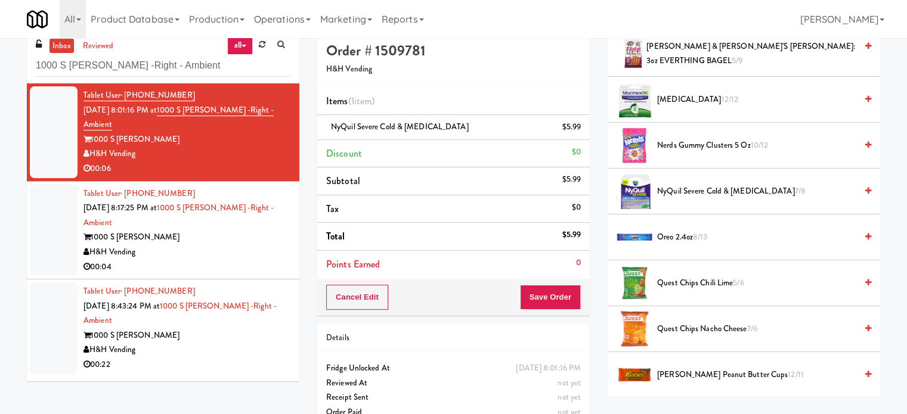
scroll to position [0, 0]
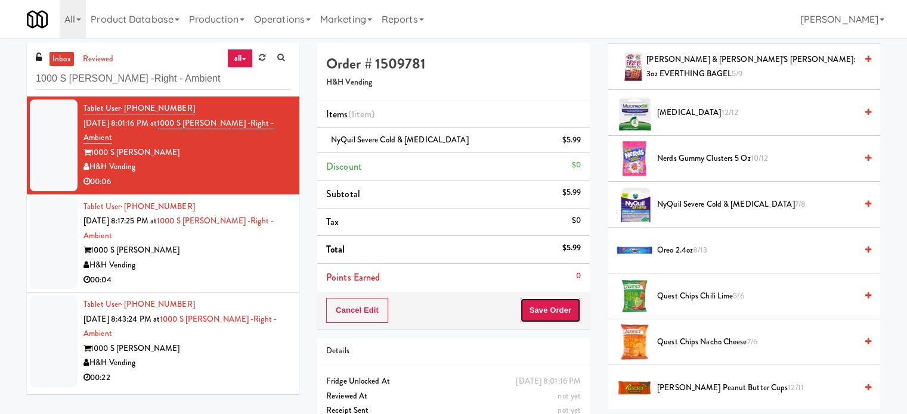
click at [546, 307] on button "Save Order" at bounding box center [550, 310] width 61 height 25
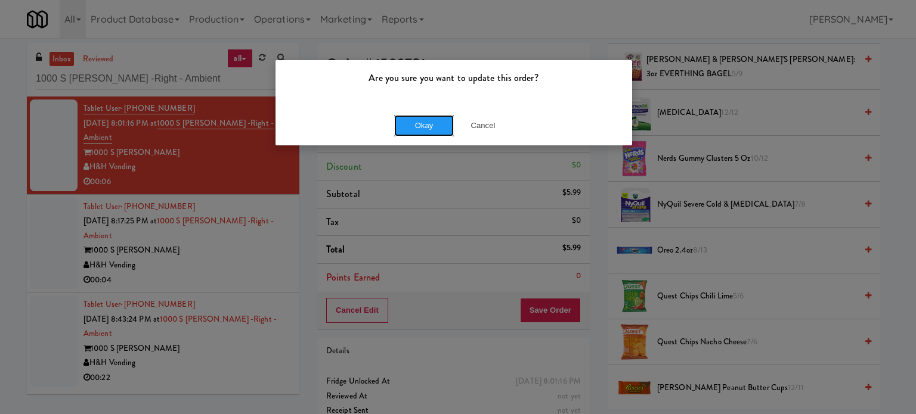
drag, startPoint x: 434, startPoint y: 131, endPoint x: 426, endPoint y: 131, distance: 8.3
click at [434, 130] on button "Okay" at bounding box center [424, 125] width 60 height 21
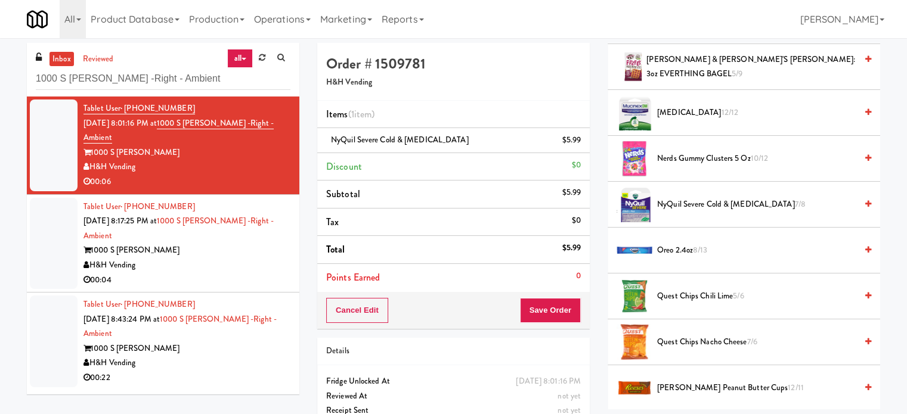
drag, startPoint x: 246, startPoint y: 247, endPoint x: 334, endPoint y: 193, distance: 103.4
click at [250, 241] on div "Tablet User · (224) 422-7643 [DATE] 8:17:25 PM at 1000 S [PERSON_NAME] -Right -…" at bounding box center [186, 244] width 207 height 88
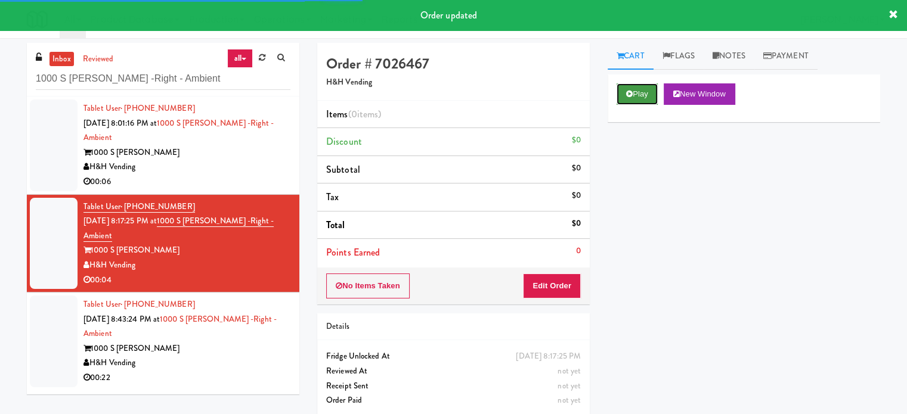
click at [644, 90] on button "Play" at bounding box center [636, 93] width 41 height 21
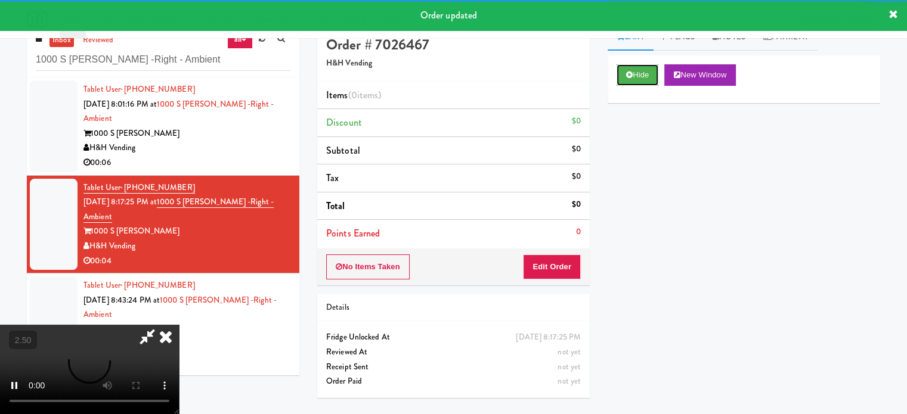
scroll to position [38, 0]
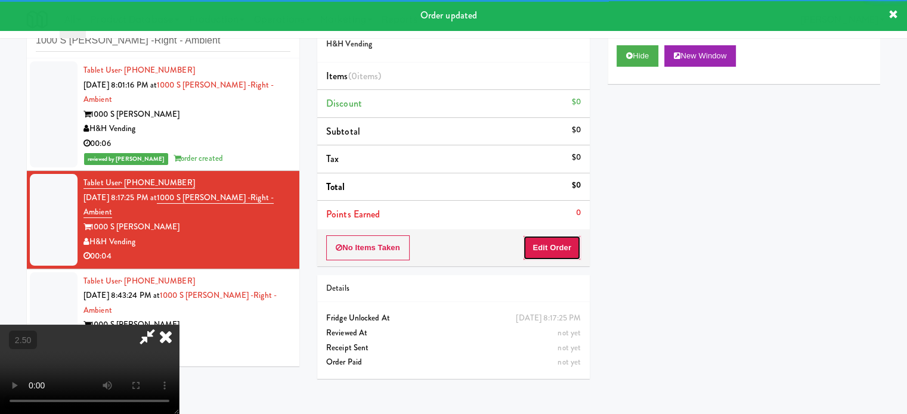
click at [560, 256] on button "Edit Order" at bounding box center [552, 247] width 58 height 25
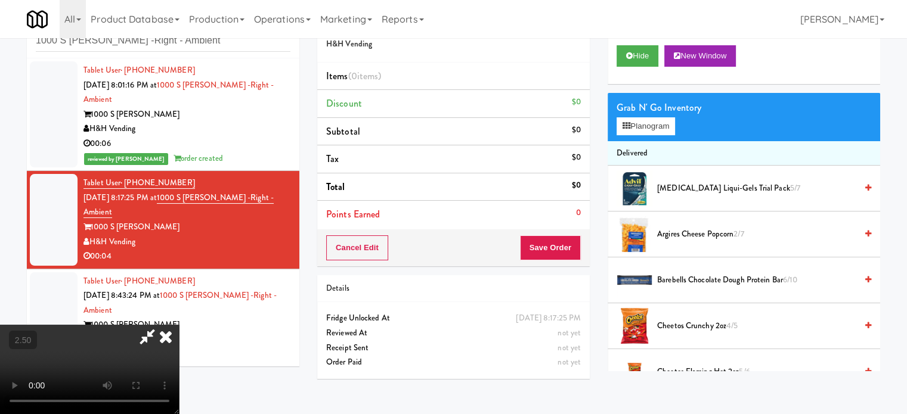
click at [179, 325] on video at bounding box center [89, 369] width 179 height 89
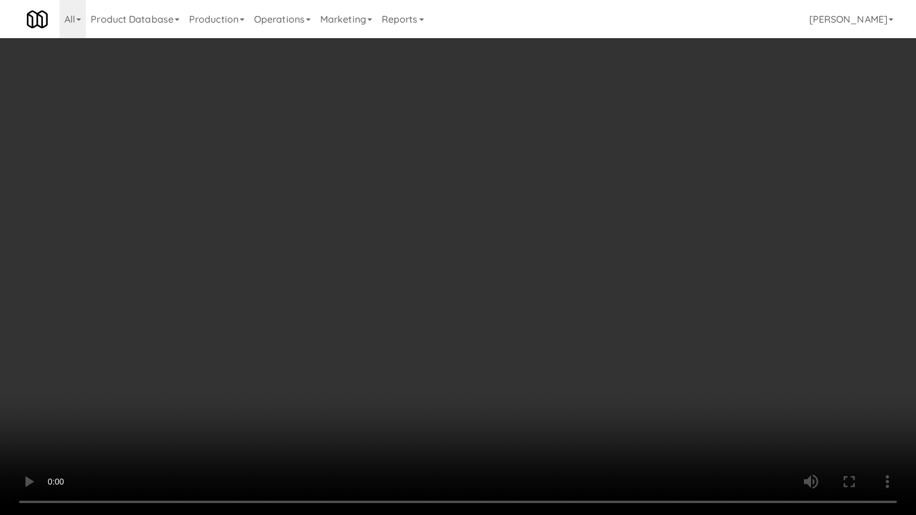
click at [470, 256] on video at bounding box center [458, 257] width 916 height 515
click at [471, 256] on video at bounding box center [458, 257] width 916 height 515
click at [476, 253] on video at bounding box center [458, 257] width 916 height 515
click at [469, 252] on video at bounding box center [458, 257] width 916 height 515
click at [475, 249] on video at bounding box center [458, 257] width 916 height 515
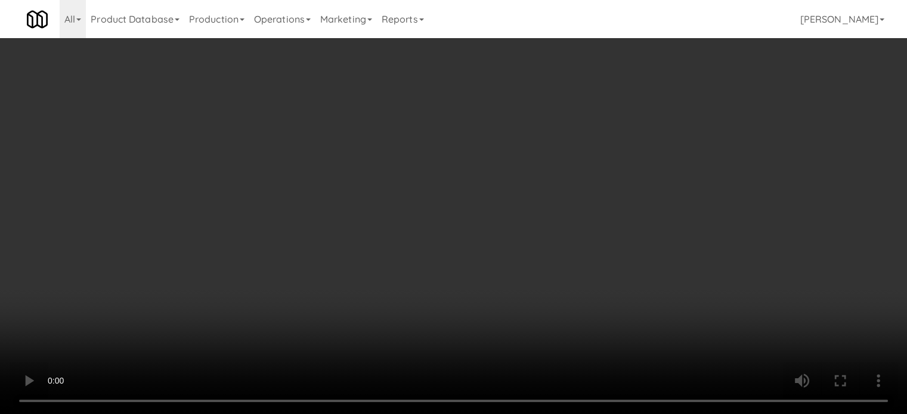
scroll to position [1053, 0]
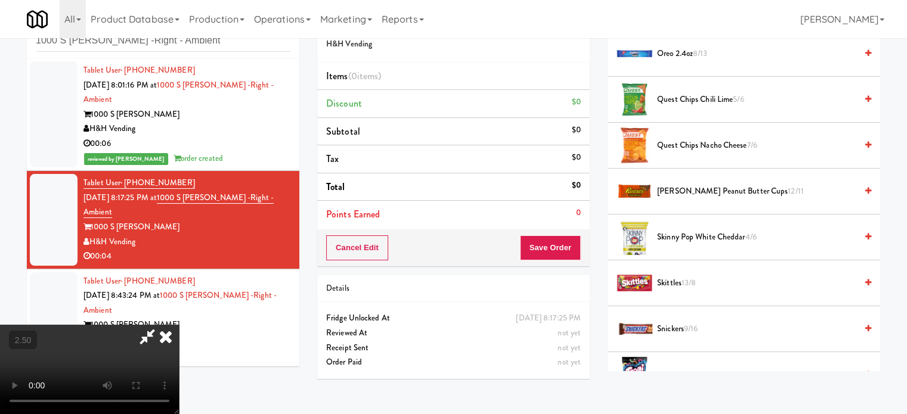
click at [692, 50] on span "Oreo 2.4oz 8/13" at bounding box center [756, 53] width 199 height 15
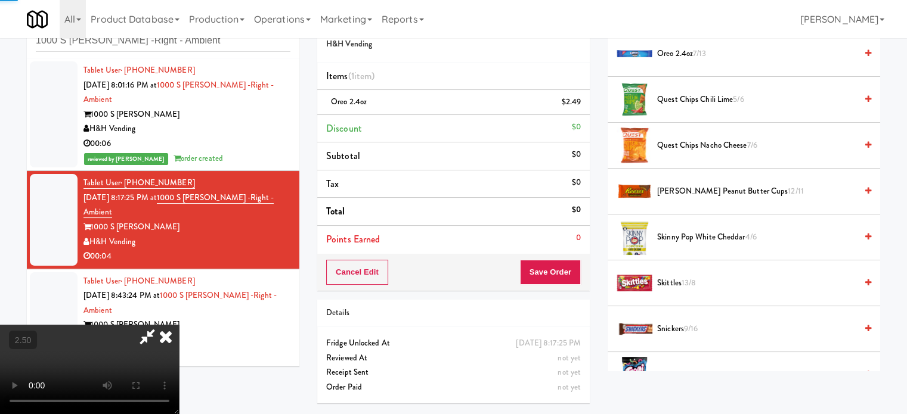
click at [179, 325] on video at bounding box center [89, 369] width 179 height 89
drag, startPoint x: 389, startPoint y: 235, endPoint x: 392, endPoint y: 285, distance: 49.6
click at [179, 325] on video at bounding box center [89, 369] width 179 height 89
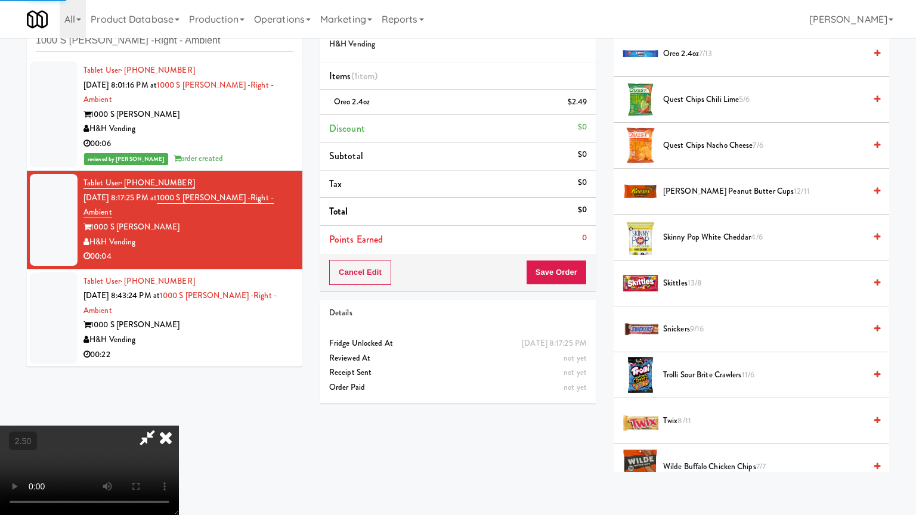
drag, startPoint x: 392, startPoint y: 285, endPoint x: 396, endPoint y: 262, distance: 23.7
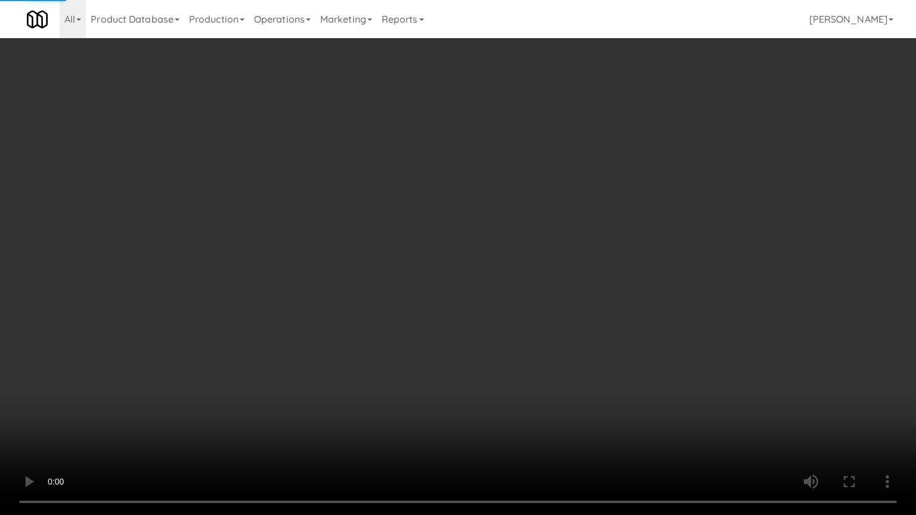
click at [392, 283] on video at bounding box center [458, 257] width 916 height 515
click at [401, 269] on video at bounding box center [458, 257] width 916 height 515
click at [408, 270] on video at bounding box center [458, 257] width 916 height 515
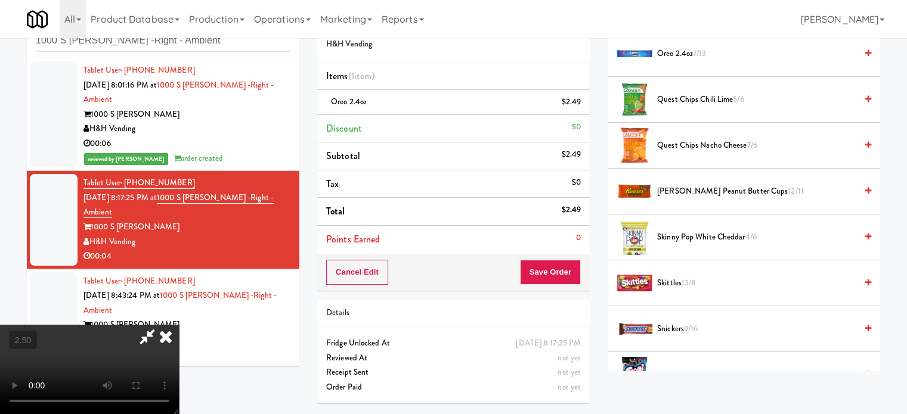
click at [179, 325] on icon at bounding box center [166, 337] width 26 height 24
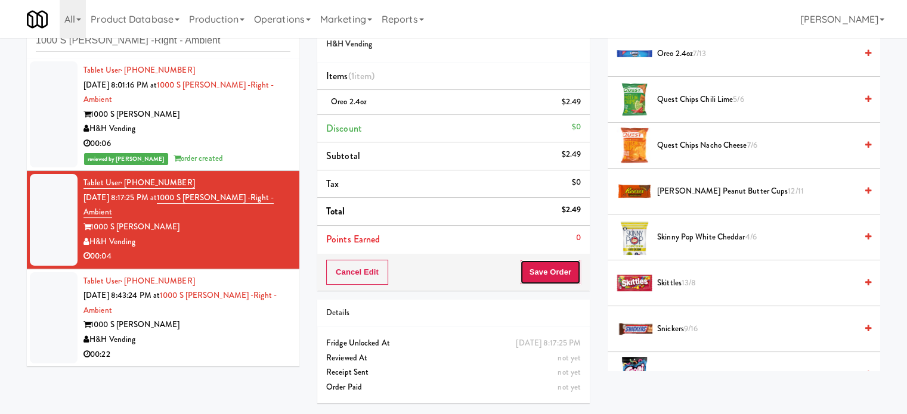
click at [558, 277] on button "Save Order" at bounding box center [550, 272] width 61 height 25
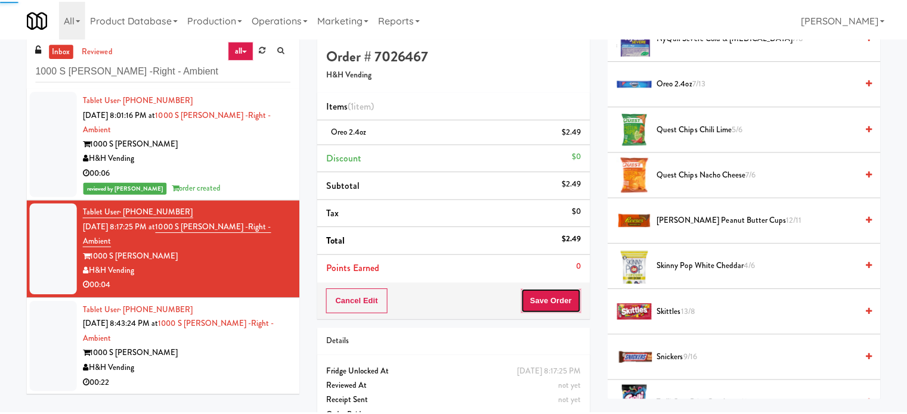
scroll to position [0, 0]
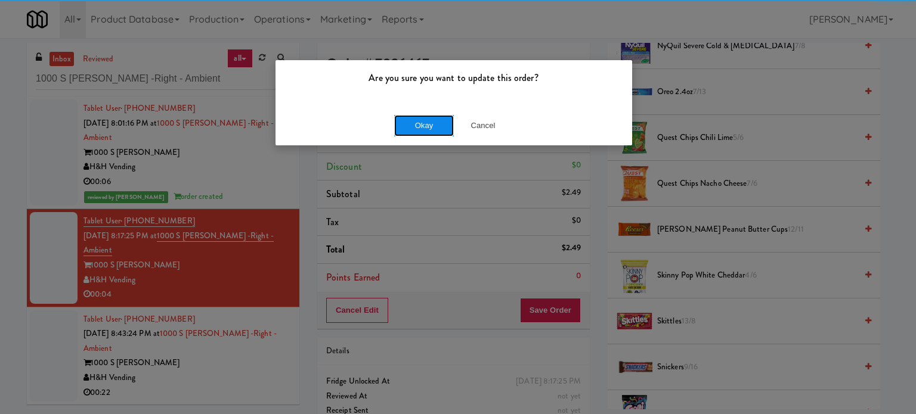
click at [417, 123] on button "Okay" at bounding box center [424, 125] width 60 height 21
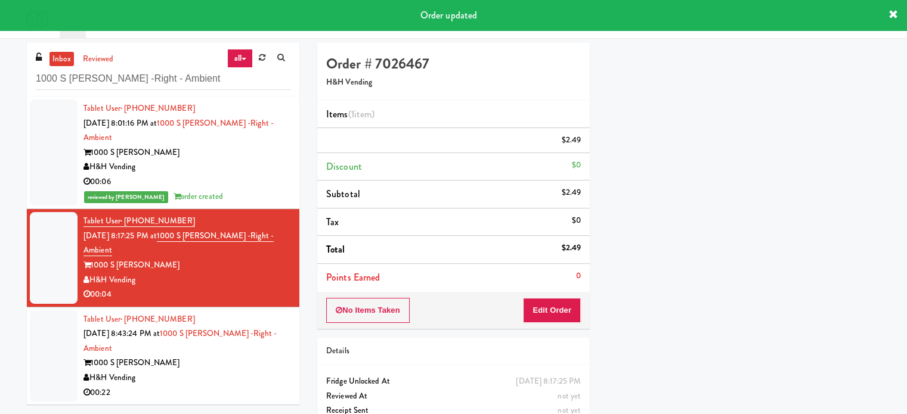
scroll to position [111, 0]
drag, startPoint x: 244, startPoint y: 338, endPoint x: 393, endPoint y: 259, distance: 168.0
click at [247, 371] on div "H&H Vending" at bounding box center [186, 378] width 207 height 15
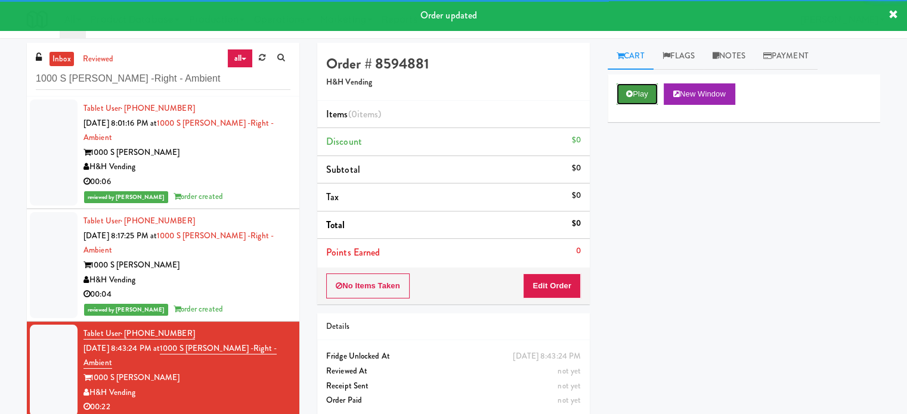
click at [632, 103] on button "Play" at bounding box center [636, 93] width 41 height 21
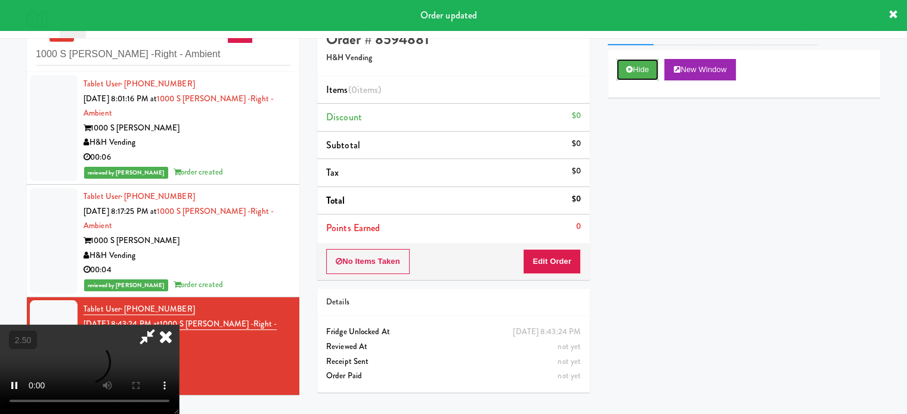
scroll to position [38, 0]
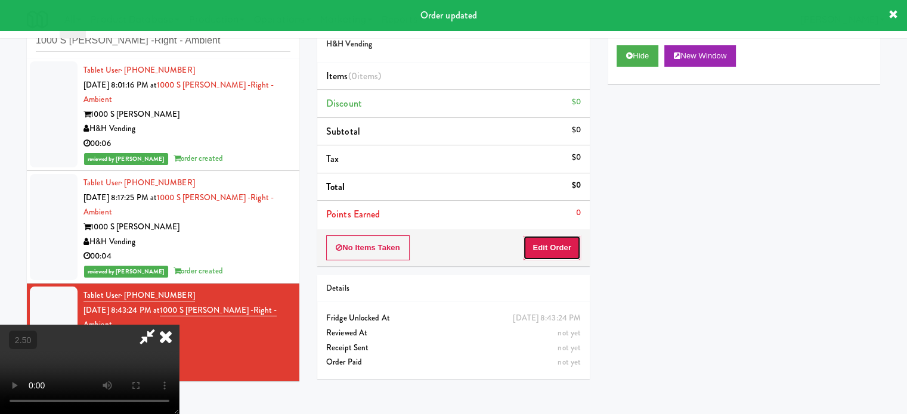
click at [569, 252] on button "Edit Order" at bounding box center [552, 247] width 58 height 25
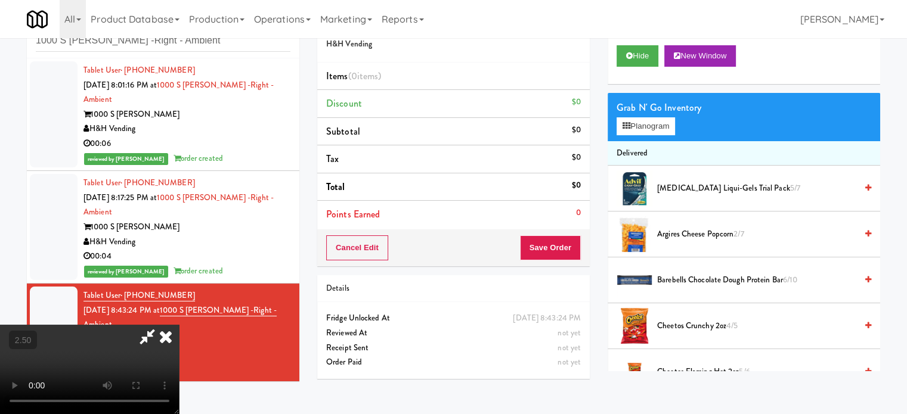
drag, startPoint x: 355, startPoint y: 219, endPoint x: 361, endPoint y: 219, distance: 6.6
click at [179, 325] on video at bounding box center [89, 369] width 179 height 89
drag, startPoint x: 361, startPoint y: 219, endPoint x: 399, endPoint y: 255, distance: 51.9
click at [179, 325] on video at bounding box center [89, 369] width 179 height 89
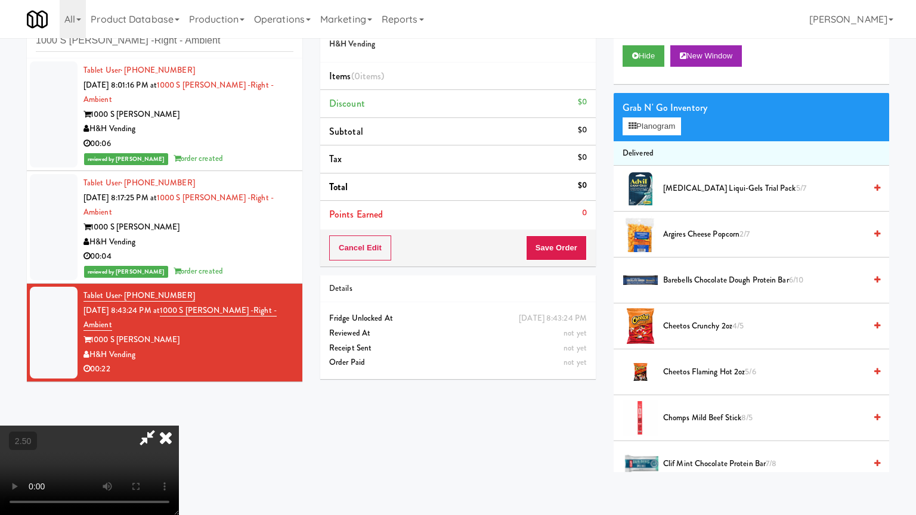
click at [179, 414] on video at bounding box center [89, 470] width 179 height 89
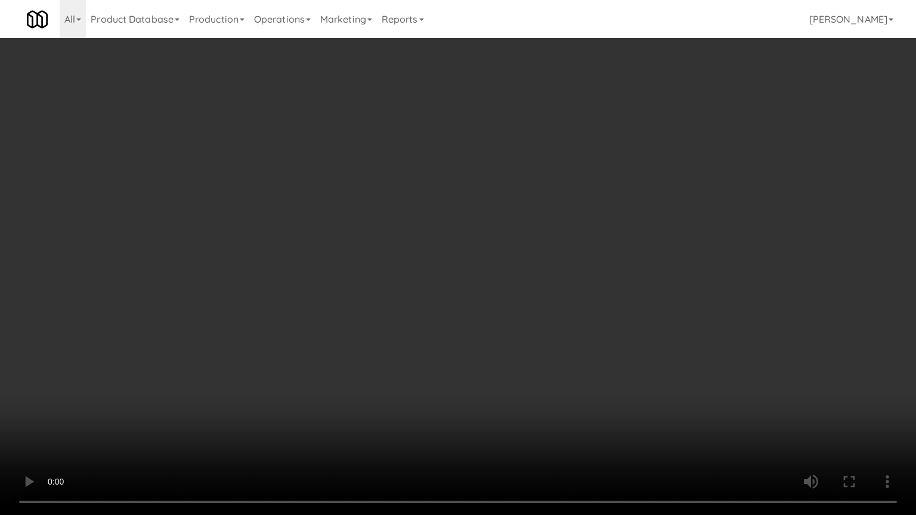
click at [412, 246] on video at bounding box center [458, 257] width 916 height 515
click at [413, 246] on video at bounding box center [458, 257] width 916 height 515
click at [444, 253] on video at bounding box center [458, 257] width 916 height 515
drag, startPoint x: 491, startPoint y: 343, endPoint x: 495, endPoint y: 324, distance: 19.7
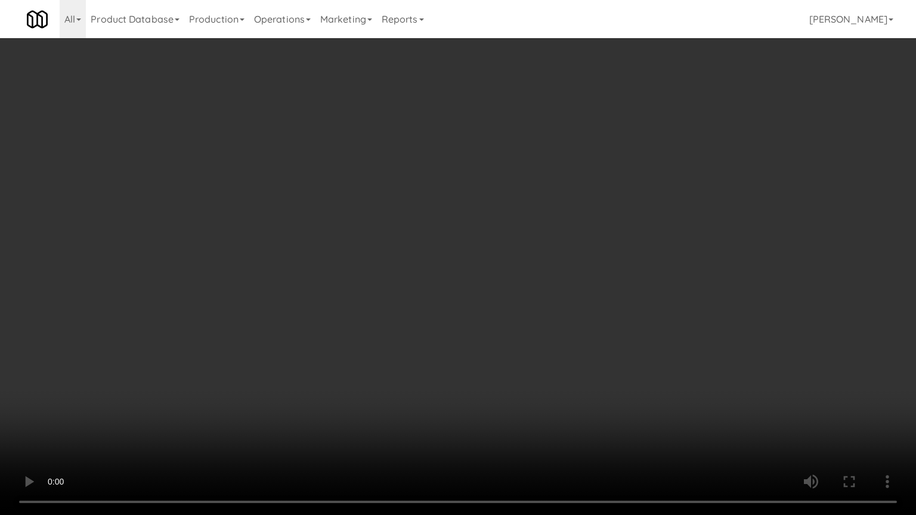
click at [491, 342] on video at bounding box center [458, 257] width 916 height 515
click at [495, 323] on video at bounding box center [458, 257] width 916 height 515
click at [494, 308] on video at bounding box center [458, 257] width 916 height 515
drag, startPoint x: 494, startPoint y: 304, endPoint x: 486, endPoint y: 296, distance: 11.4
click at [494, 303] on video at bounding box center [458, 257] width 916 height 515
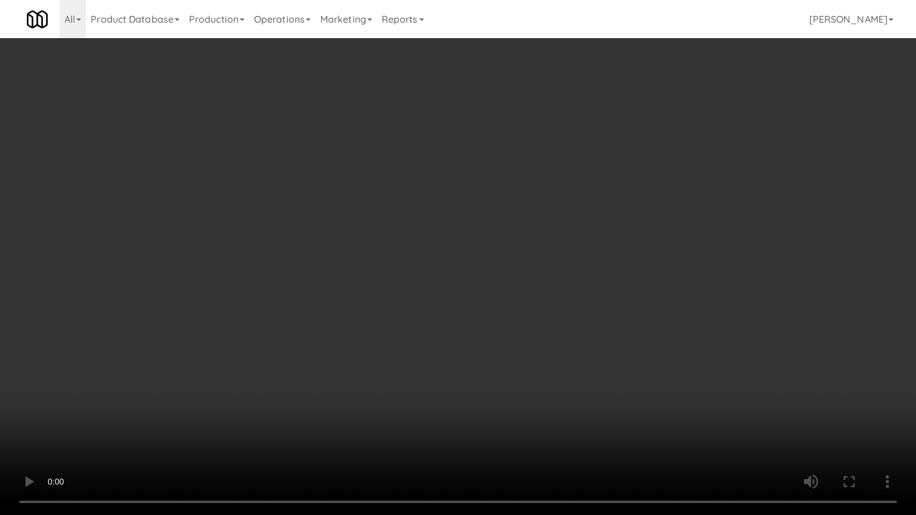
click at [482, 294] on video at bounding box center [458, 257] width 916 height 515
drag, startPoint x: 482, startPoint y: 294, endPoint x: 773, endPoint y: 181, distance: 313.0
click at [483, 293] on video at bounding box center [458, 257] width 916 height 515
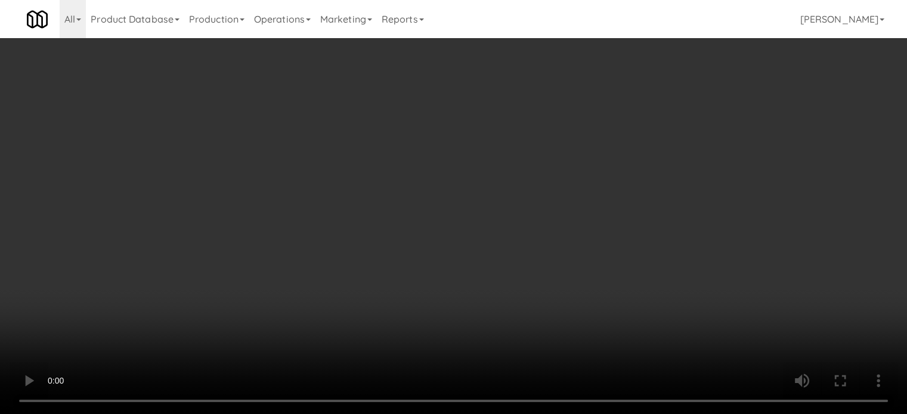
scroll to position [1053, 0]
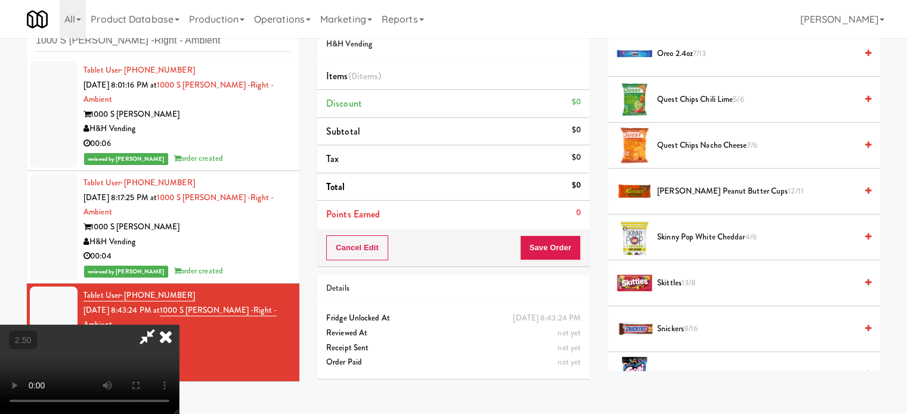
click at [672, 281] on span "Skittles 13/8" at bounding box center [756, 283] width 199 height 15
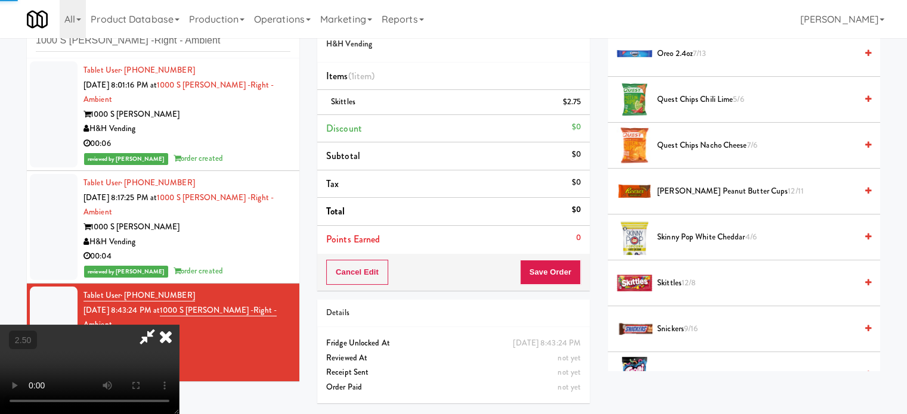
click at [179, 325] on video at bounding box center [89, 369] width 179 height 89
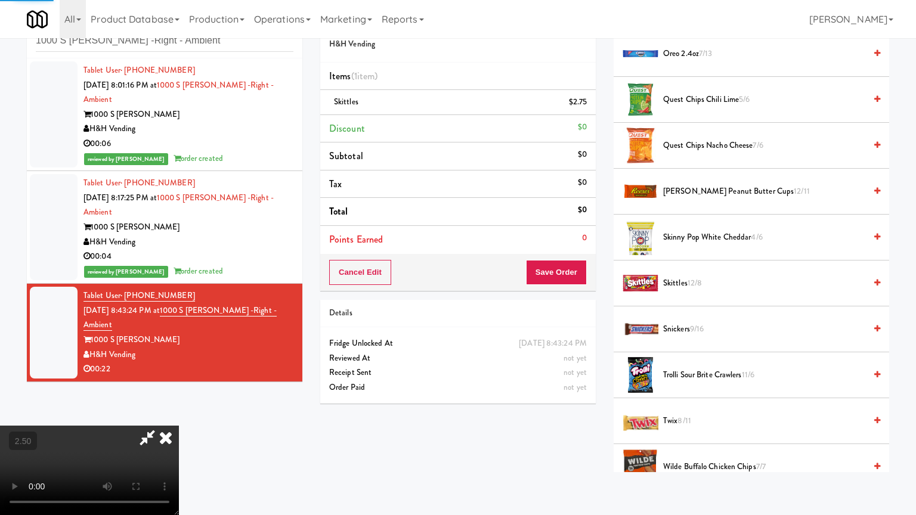
drag, startPoint x: 376, startPoint y: 331, endPoint x: 393, endPoint y: 285, distance: 49.6
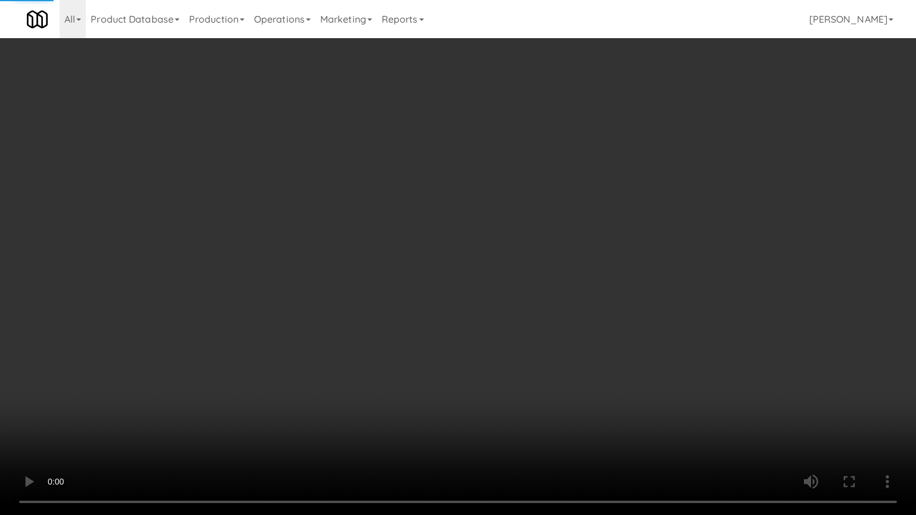
click at [377, 330] on video at bounding box center [458, 257] width 916 height 515
click at [396, 260] on video at bounding box center [458, 257] width 916 height 515
click at [400, 256] on video at bounding box center [458, 257] width 916 height 515
click at [439, 256] on video at bounding box center [458, 257] width 916 height 515
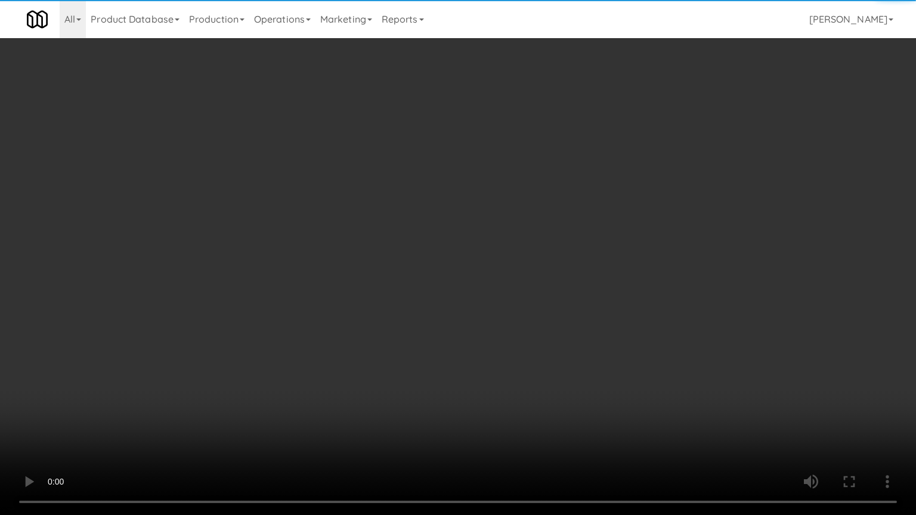
click at [425, 260] on video at bounding box center [458, 257] width 916 height 515
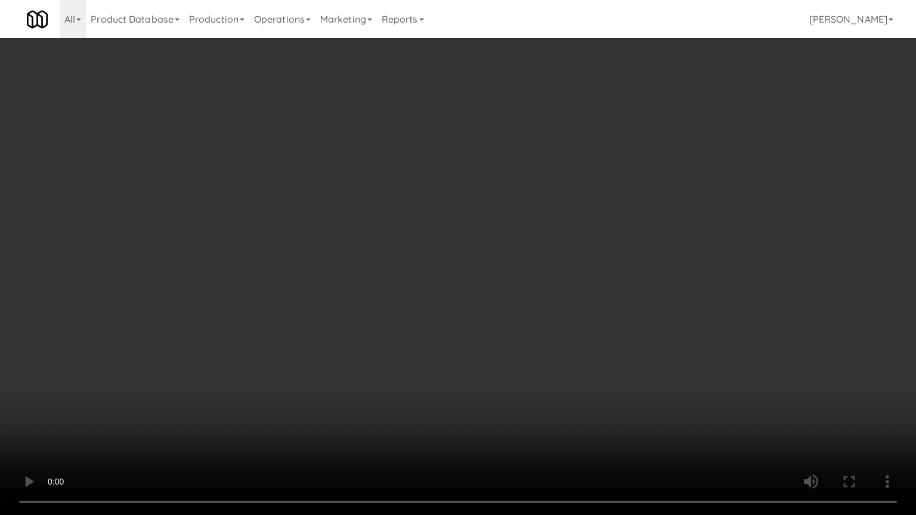
click at [467, 262] on video at bounding box center [458, 257] width 916 height 515
click at [442, 261] on video at bounding box center [458, 257] width 916 height 515
drag, startPoint x: 445, startPoint y: 258, endPoint x: 565, endPoint y: 145, distance: 164.5
click at [446, 256] on video at bounding box center [458, 257] width 916 height 515
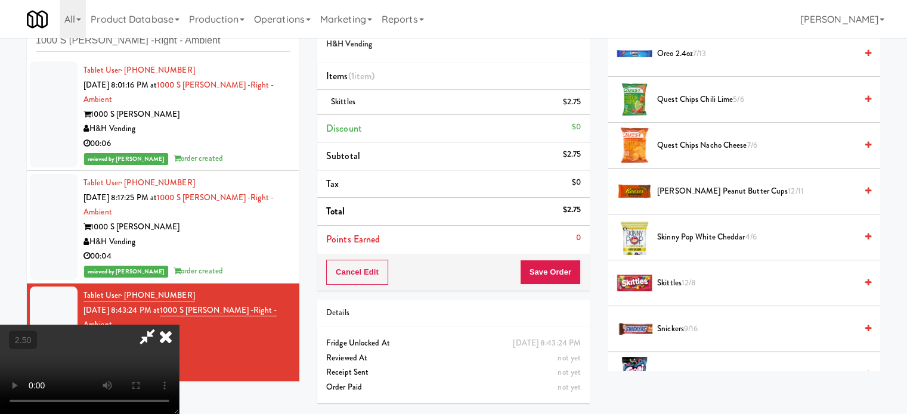
click at [684, 324] on span "Snickers 9/16" at bounding box center [756, 329] width 199 height 15
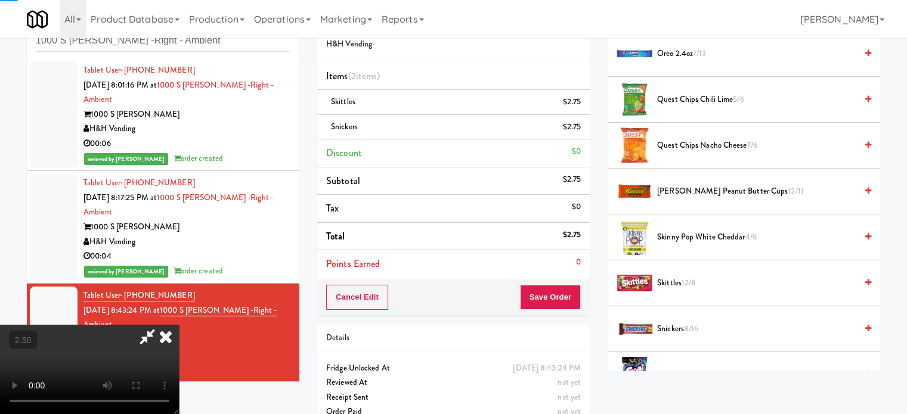
click at [179, 325] on video at bounding box center [89, 369] width 179 height 89
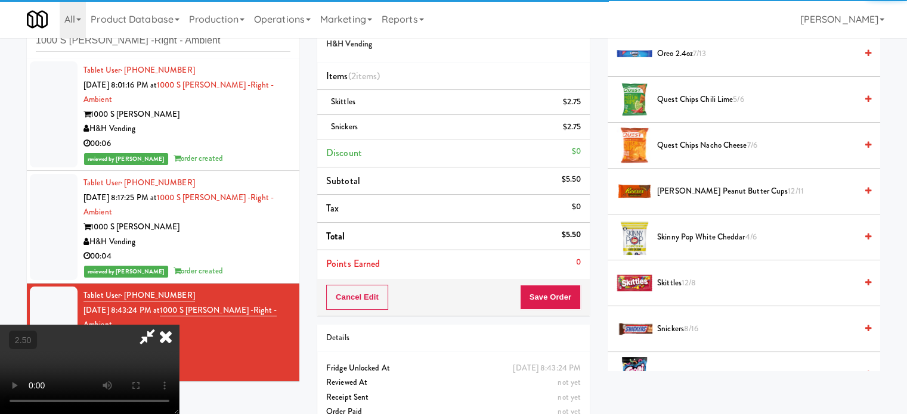
click at [179, 325] on video at bounding box center [89, 369] width 179 height 89
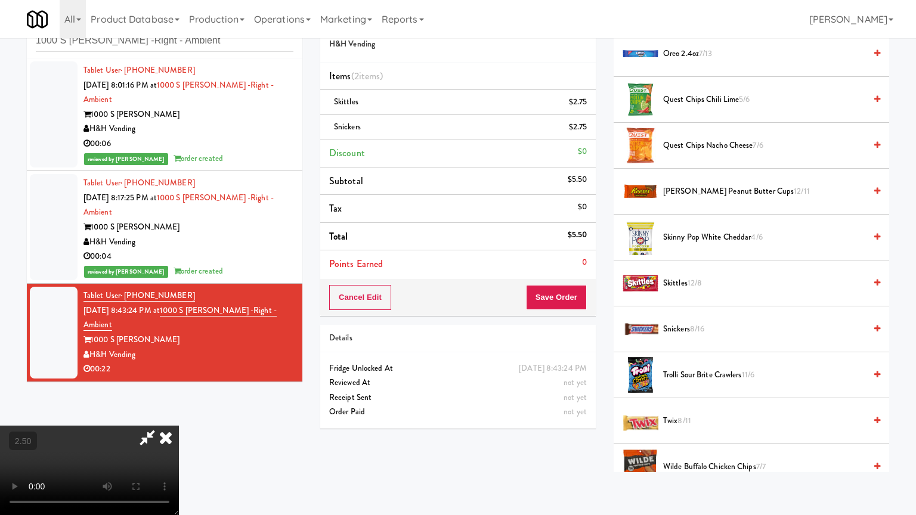
click at [179, 414] on video at bounding box center [89, 470] width 179 height 89
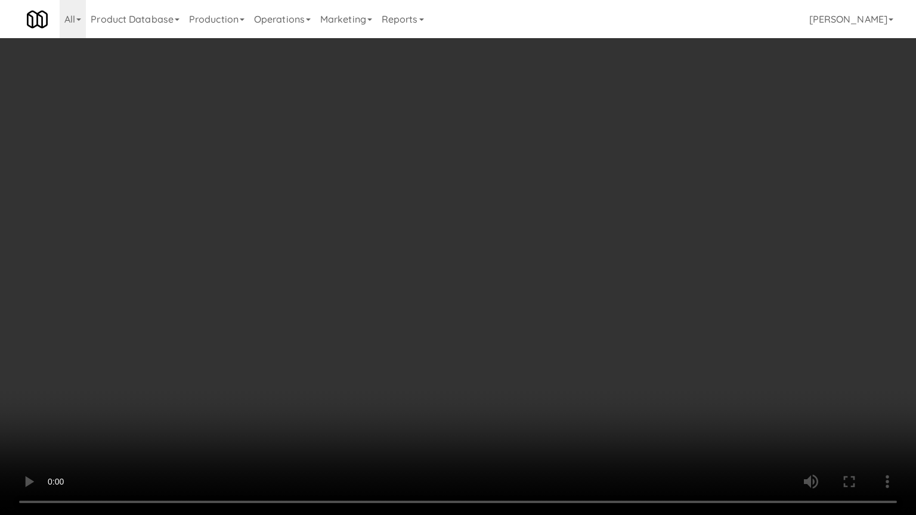
click at [375, 248] on video at bounding box center [458, 257] width 916 height 515
drag, startPoint x: 391, startPoint y: 263, endPoint x: 398, endPoint y: 254, distance: 11.6
click at [391, 263] on video at bounding box center [458, 257] width 916 height 515
click at [398, 255] on video at bounding box center [458, 257] width 916 height 515
click at [466, 281] on video at bounding box center [458, 257] width 916 height 515
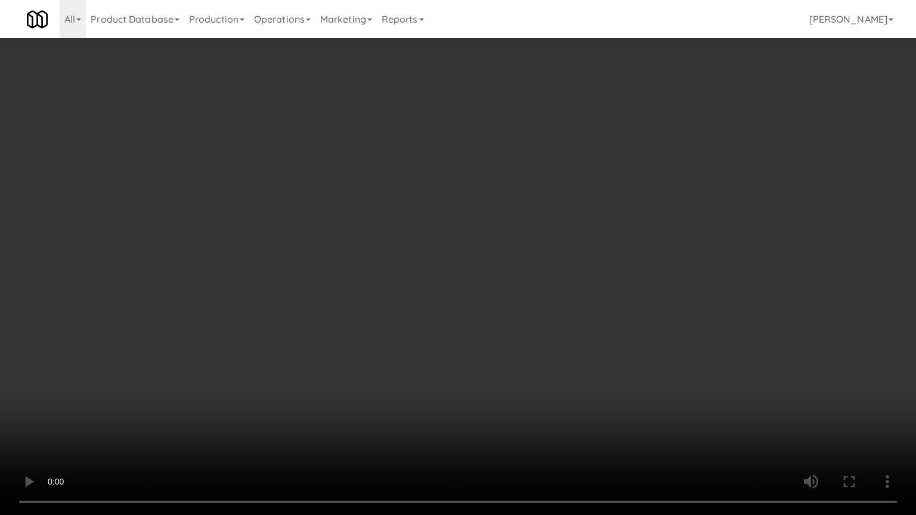
drag, startPoint x: 470, startPoint y: 279, endPoint x: 476, endPoint y: 274, distance: 7.6
click at [476, 274] on video at bounding box center [458, 257] width 916 height 515
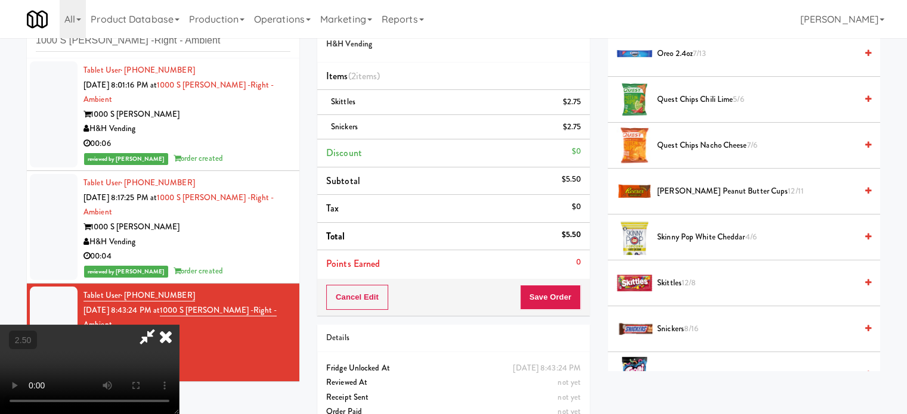
click at [702, 187] on span "[PERSON_NAME] Peanut Butter Cups 12/11" at bounding box center [756, 191] width 199 height 15
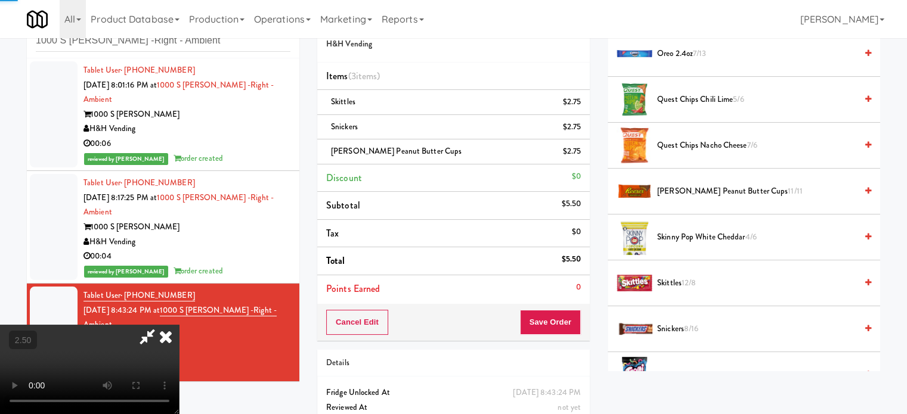
click at [179, 325] on video at bounding box center [89, 369] width 179 height 89
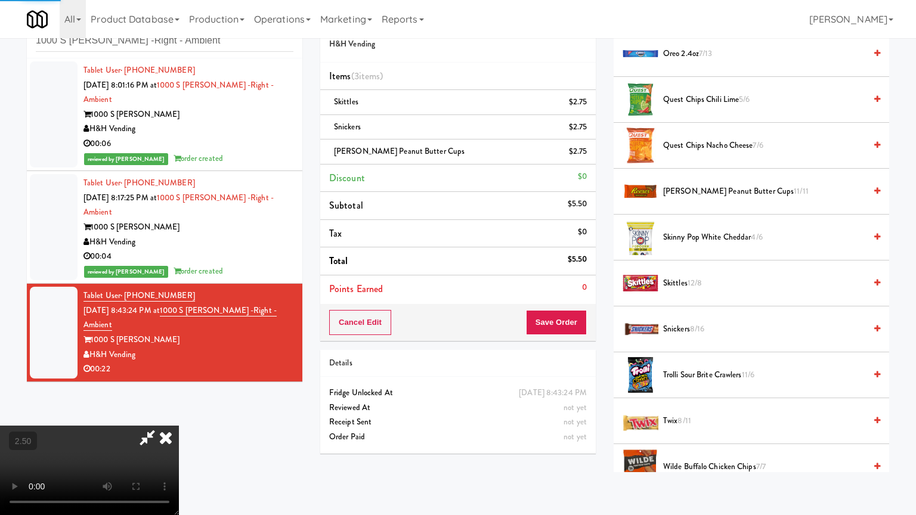
drag, startPoint x: 282, startPoint y: 320, endPoint x: 331, endPoint y: 279, distance: 64.3
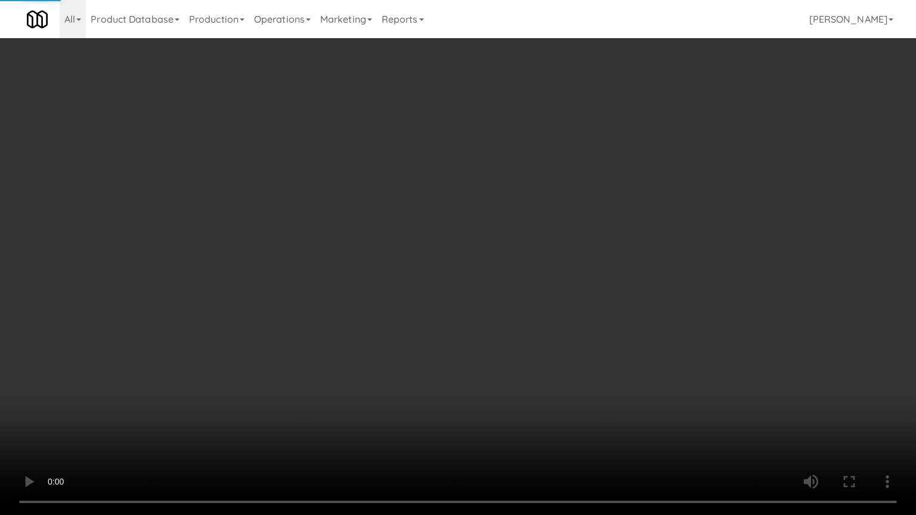
click at [284, 318] on video at bounding box center [458, 257] width 916 height 515
click at [348, 274] on video at bounding box center [458, 257] width 916 height 515
click at [408, 274] on video at bounding box center [458, 257] width 916 height 515
click at [442, 292] on video at bounding box center [458, 257] width 916 height 515
click at [420, 361] on video at bounding box center [458, 257] width 916 height 515
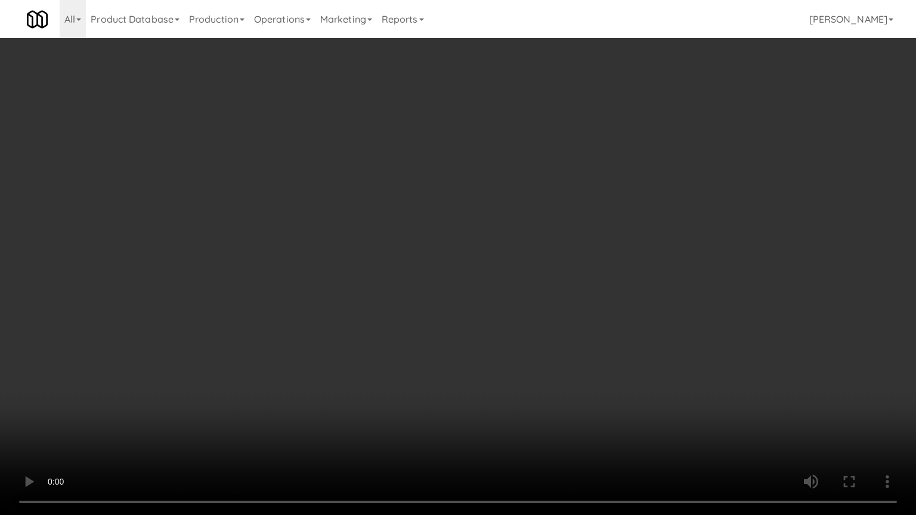
click at [371, 298] on video at bounding box center [458, 257] width 916 height 515
click at [421, 289] on video at bounding box center [458, 257] width 916 height 515
click at [420, 291] on video at bounding box center [458, 257] width 916 height 515
click at [441, 294] on video at bounding box center [458, 257] width 916 height 515
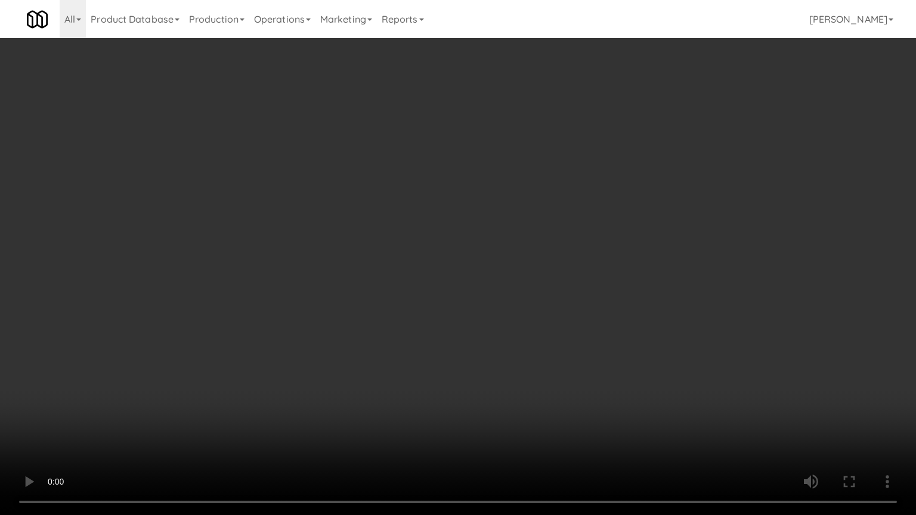
click at [395, 299] on video at bounding box center [458, 257] width 916 height 515
click at [453, 306] on video at bounding box center [458, 257] width 916 height 515
click at [420, 308] on video at bounding box center [458, 257] width 916 height 515
click at [510, 315] on video at bounding box center [458, 257] width 916 height 515
click at [475, 314] on video at bounding box center [458, 257] width 916 height 515
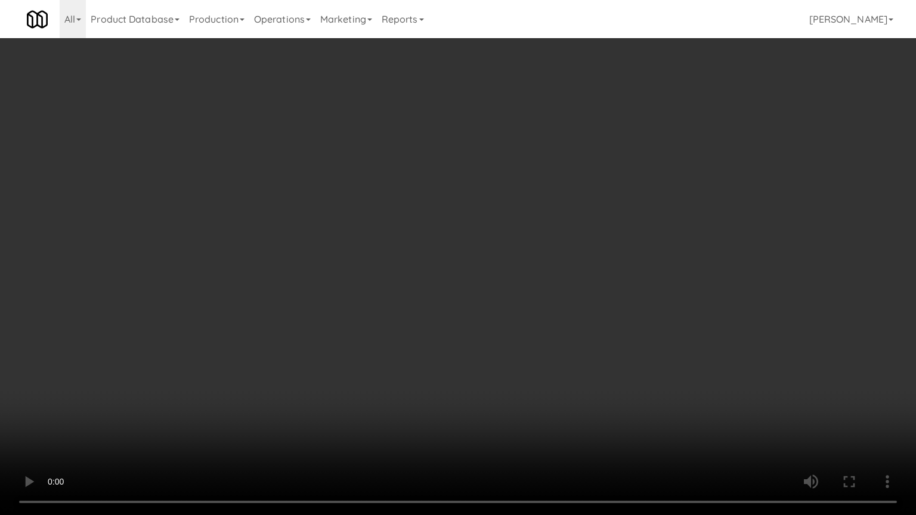
click at [479, 310] on video at bounding box center [458, 257] width 916 height 515
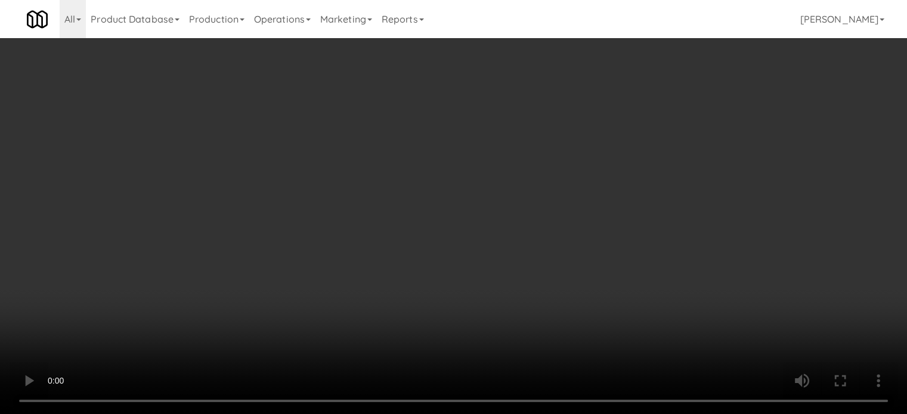
scroll to position [755, 0]
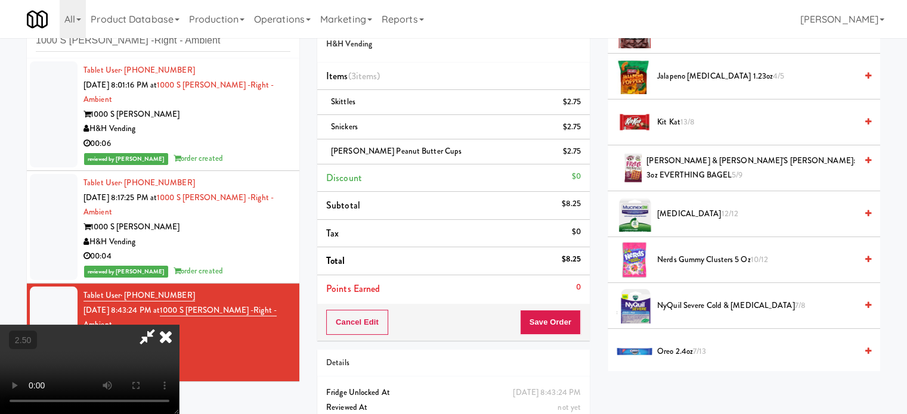
click at [690, 118] on span "13/8" at bounding box center [687, 121] width 14 height 11
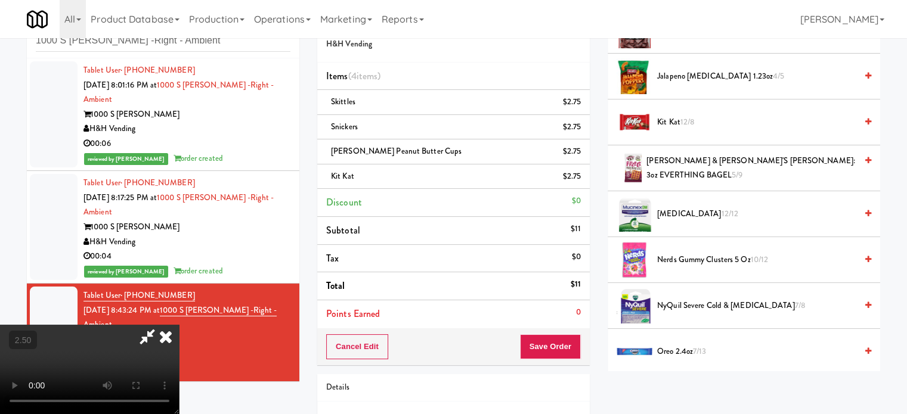
click at [179, 325] on video at bounding box center [89, 369] width 179 height 89
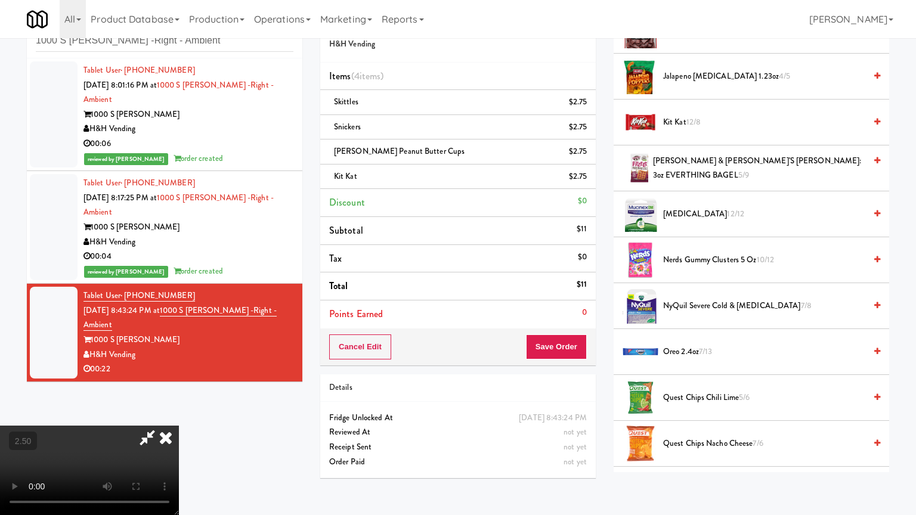
drag, startPoint x: 340, startPoint y: 295, endPoint x: 359, endPoint y: 284, distance: 22.4
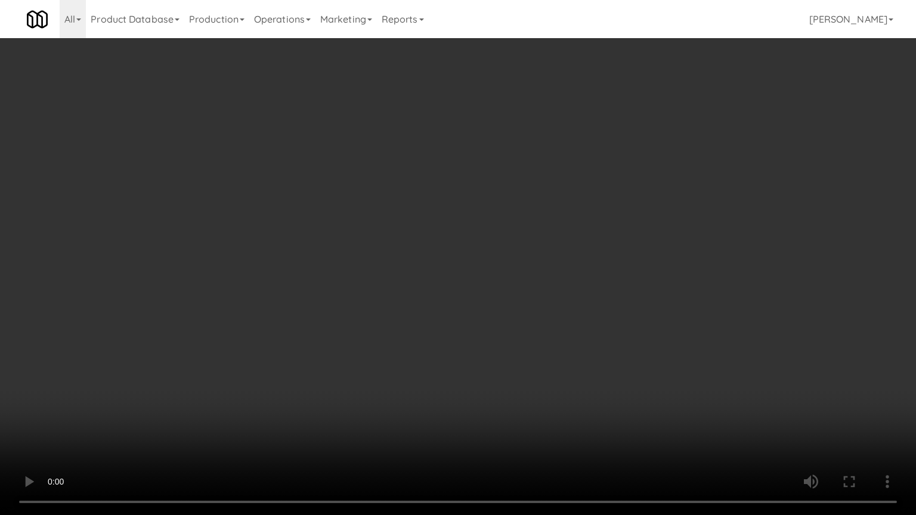
click at [341, 294] on video at bounding box center [458, 257] width 916 height 515
click at [427, 268] on video at bounding box center [458, 257] width 916 height 515
click at [439, 266] on video at bounding box center [458, 257] width 916 height 515
click at [448, 265] on video at bounding box center [458, 257] width 916 height 515
click at [457, 265] on video at bounding box center [458, 257] width 916 height 515
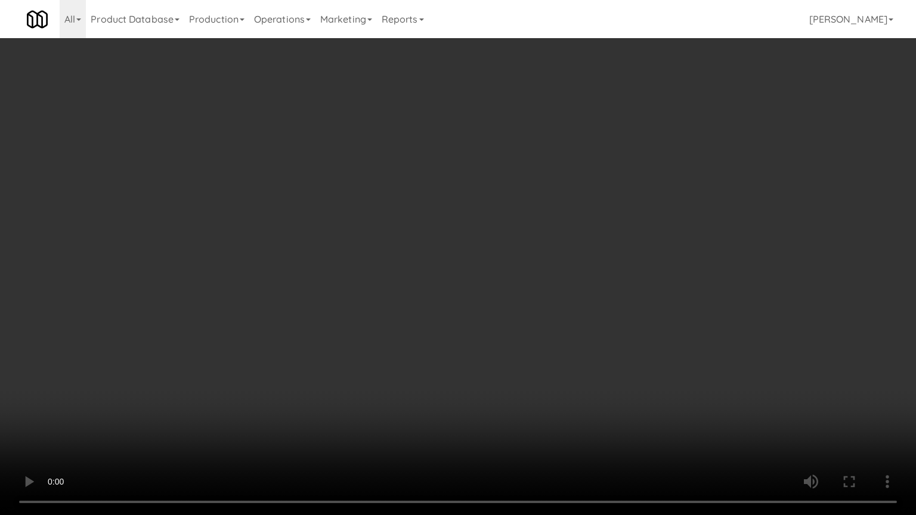
drag, startPoint x: 457, startPoint y: 265, endPoint x: 696, endPoint y: 169, distance: 258.4
click at [457, 265] on video at bounding box center [458, 257] width 916 height 515
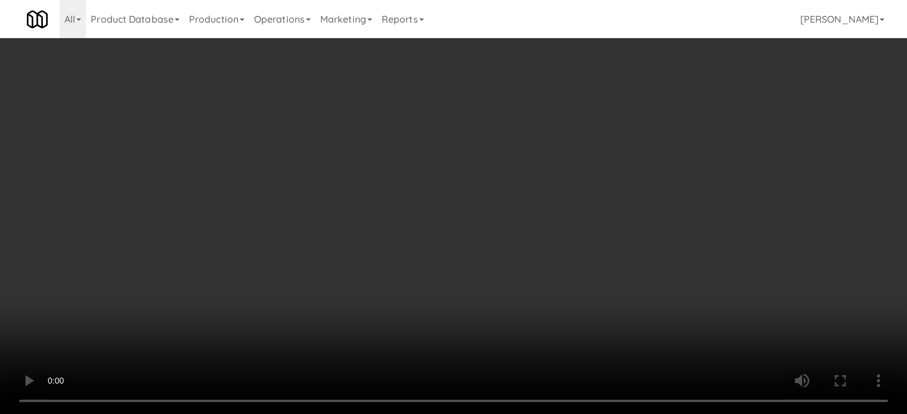
scroll to position [0, 0]
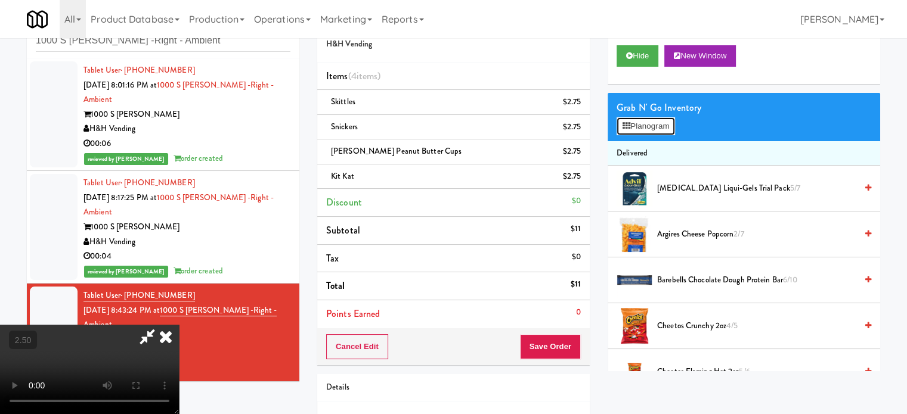
click at [640, 133] on button "Planogram" at bounding box center [645, 126] width 58 height 18
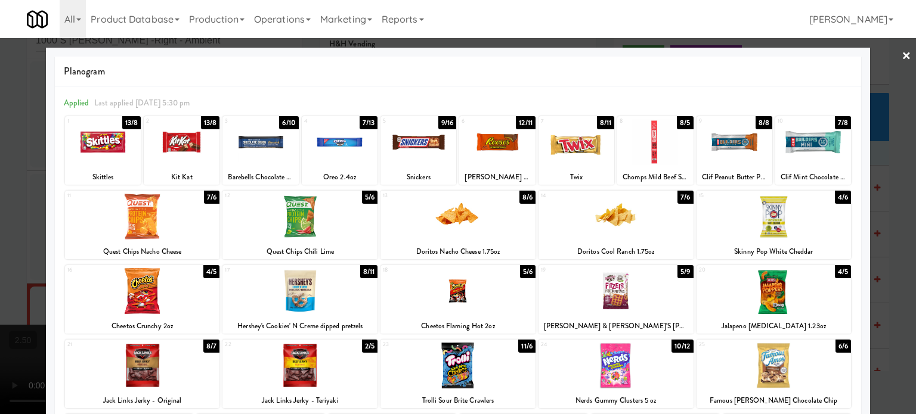
click at [835, 199] on div "4/6" at bounding box center [843, 197] width 16 height 13
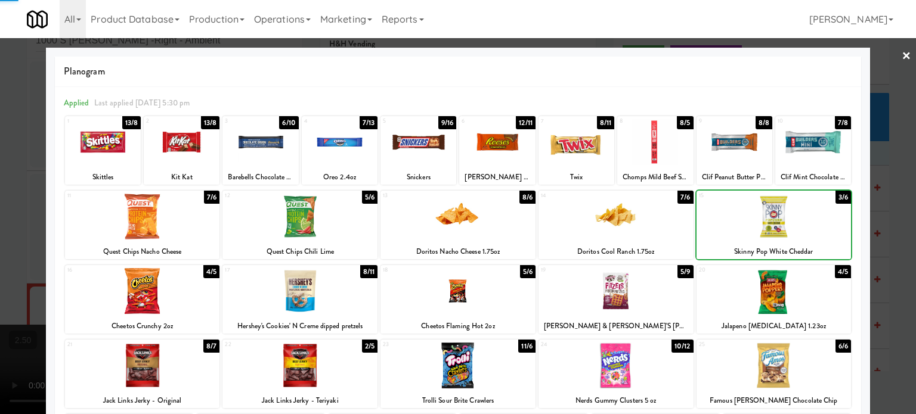
click at [884, 221] on div at bounding box center [458, 207] width 916 height 414
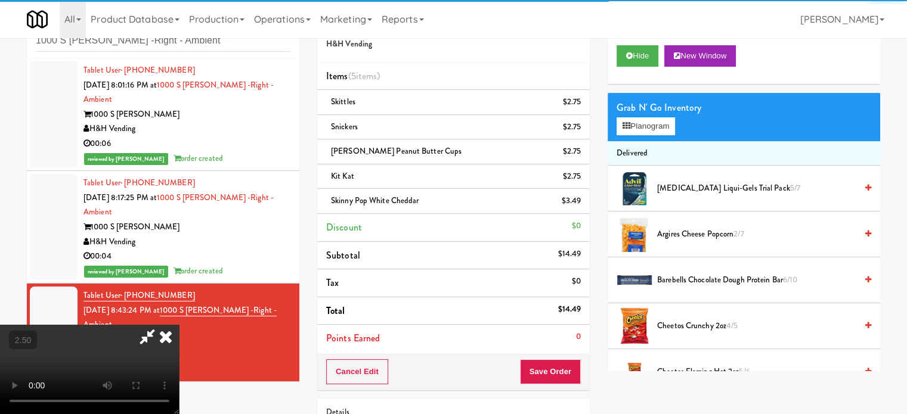
click at [179, 325] on video at bounding box center [89, 369] width 179 height 89
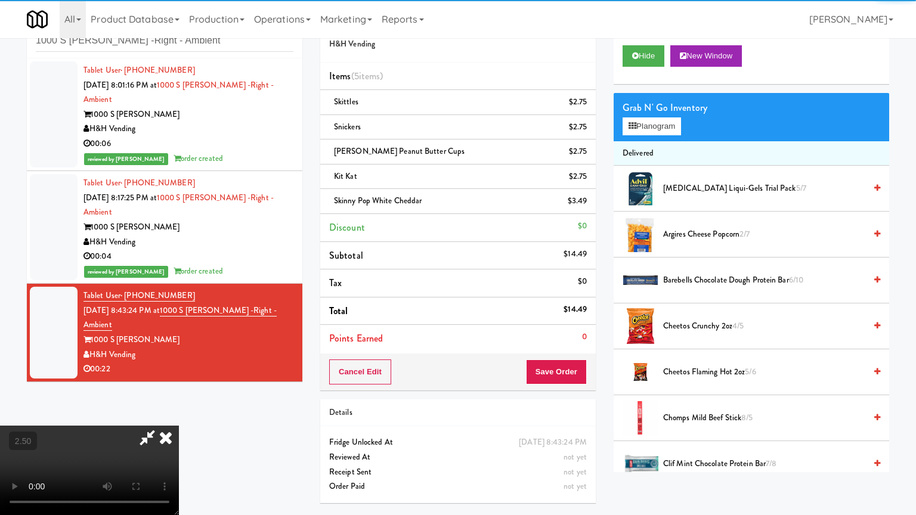
click at [179, 414] on video at bounding box center [89, 470] width 179 height 89
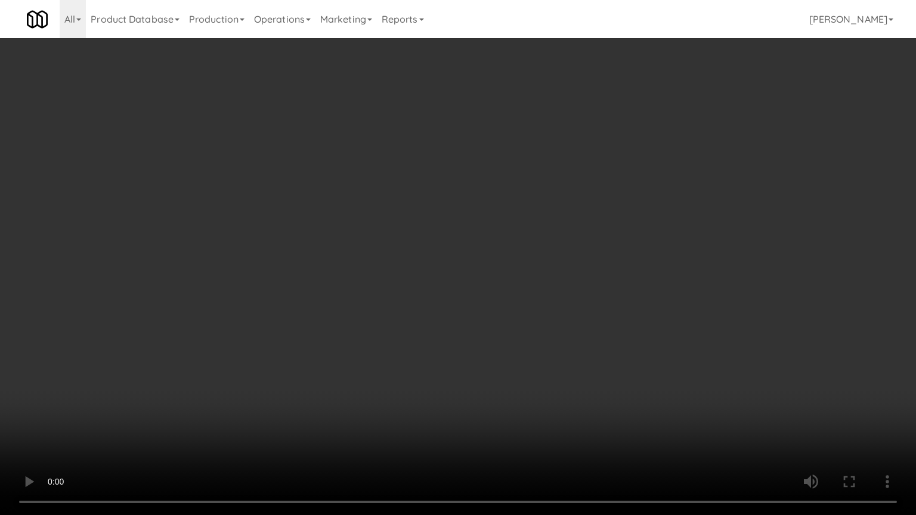
click at [526, 223] on video at bounding box center [458, 257] width 916 height 515
click at [527, 223] on video at bounding box center [458, 257] width 916 height 515
click at [594, 227] on video at bounding box center [458, 257] width 916 height 515
click at [557, 230] on video at bounding box center [458, 257] width 916 height 515
drag, startPoint x: 558, startPoint y: 230, endPoint x: 563, endPoint y: 226, distance: 6.8
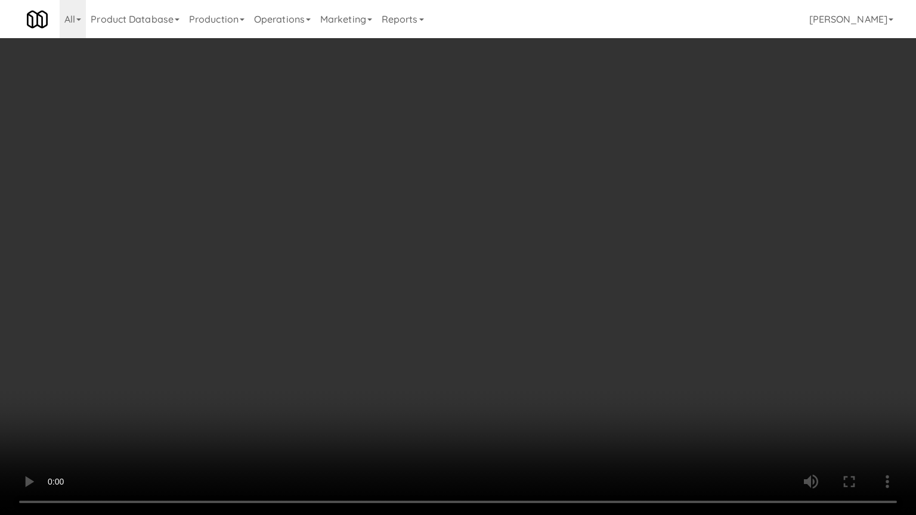
click at [563, 226] on video at bounding box center [458, 257] width 916 height 515
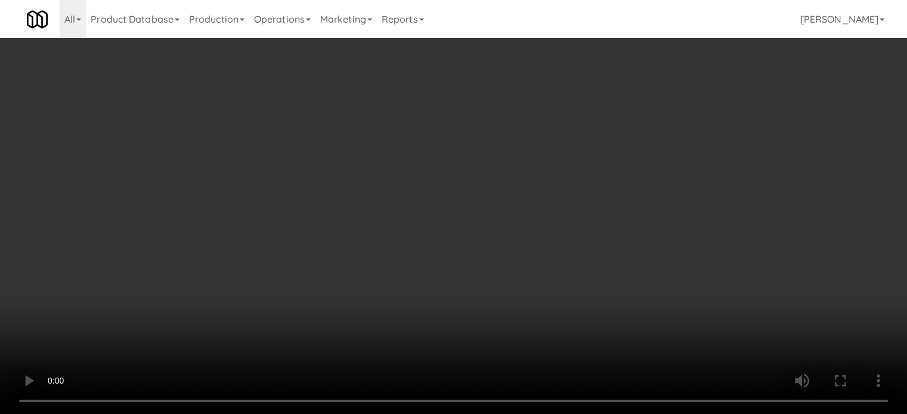
scroll to position [596, 0]
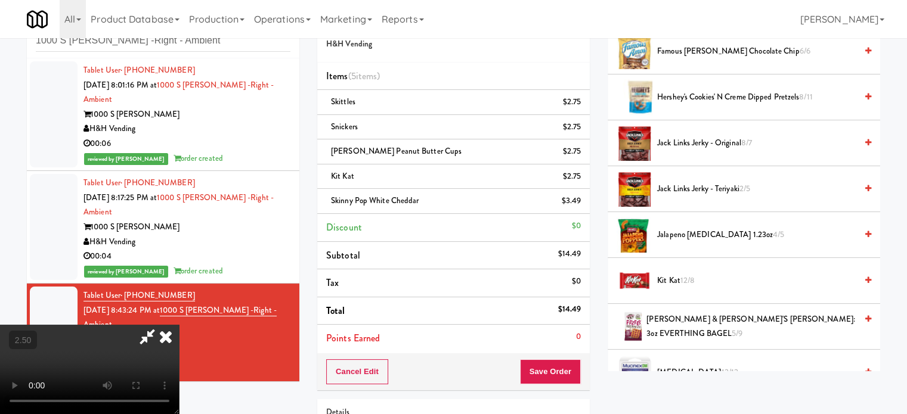
click at [731, 48] on span "Famous [PERSON_NAME] Chocolate Chip 6/6" at bounding box center [756, 51] width 199 height 15
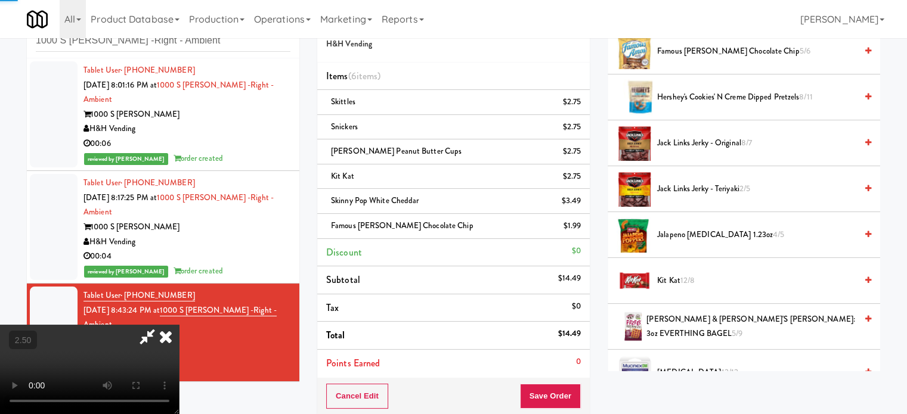
click at [179, 325] on video at bounding box center [89, 369] width 179 height 89
drag, startPoint x: 312, startPoint y: 218, endPoint x: 314, endPoint y: 290, distance: 71.5
click at [179, 325] on video at bounding box center [89, 369] width 179 height 89
drag, startPoint x: 314, startPoint y: 290, endPoint x: 507, endPoint y: 252, distance: 197.5
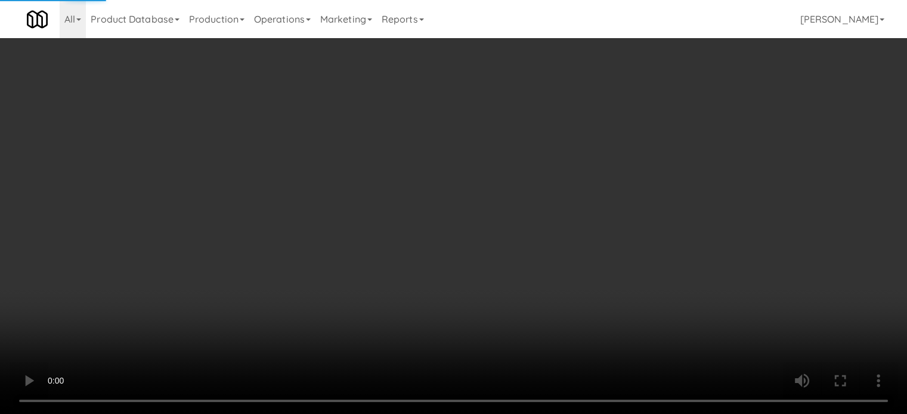
click at [315, 289] on video at bounding box center [453, 207] width 907 height 414
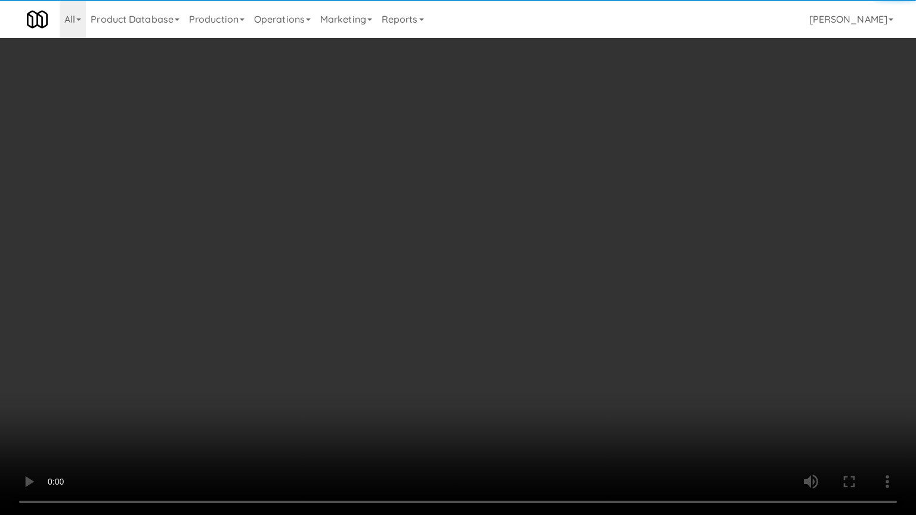
click at [546, 269] on video at bounding box center [458, 257] width 916 height 515
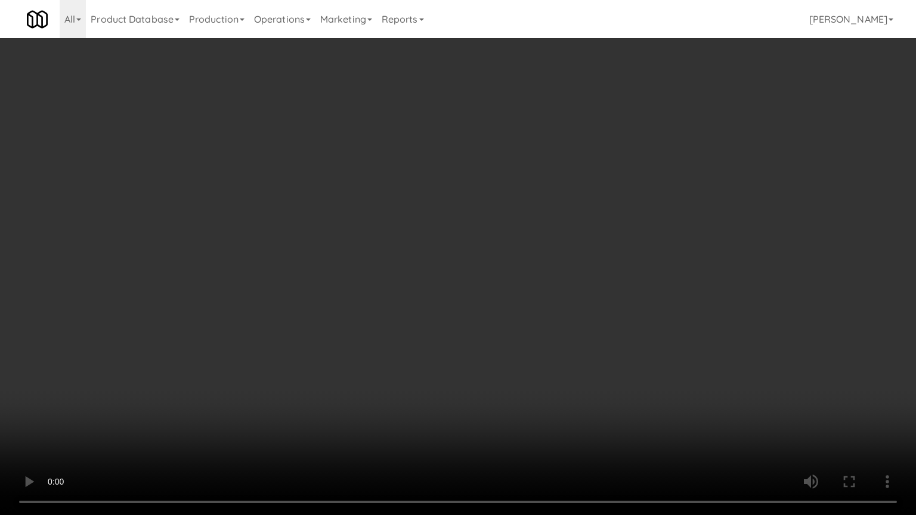
click at [553, 263] on video at bounding box center [458, 257] width 916 height 515
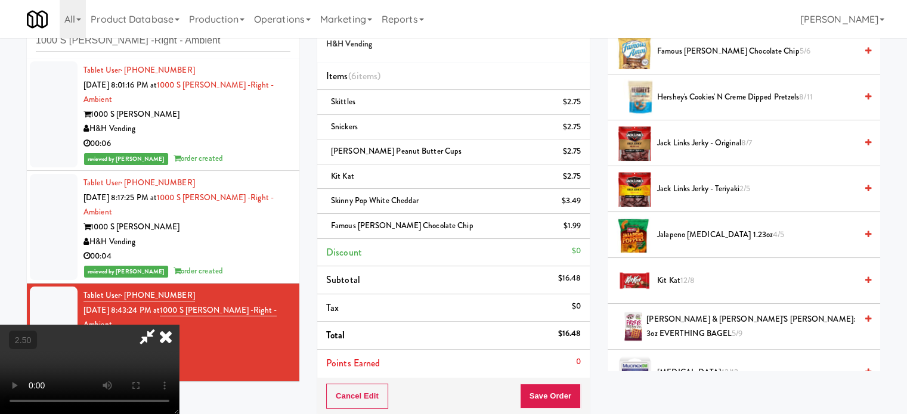
click at [179, 325] on icon at bounding box center [166, 337] width 26 height 24
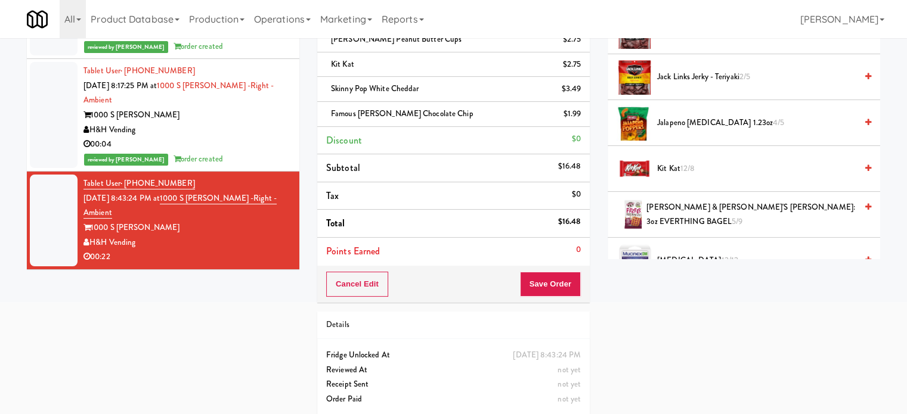
scroll to position [159, 0]
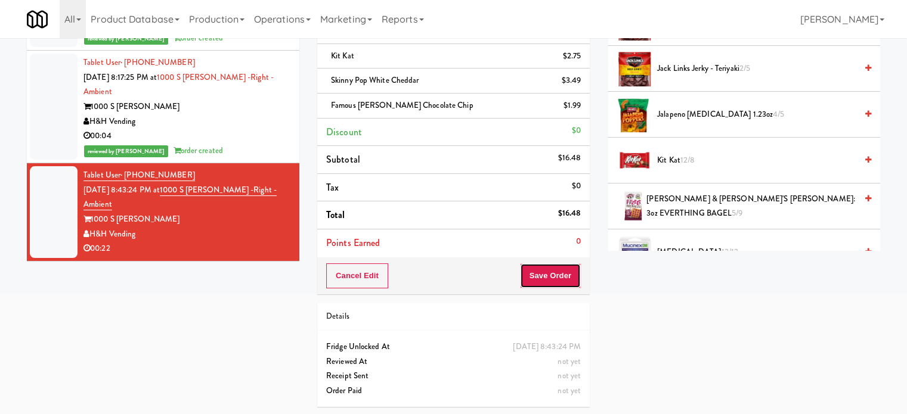
drag, startPoint x: 554, startPoint y: 278, endPoint x: 515, endPoint y: 261, distance: 43.2
click at [554, 278] on button "Save Order" at bounding box center [550, 275] width 61 height 25
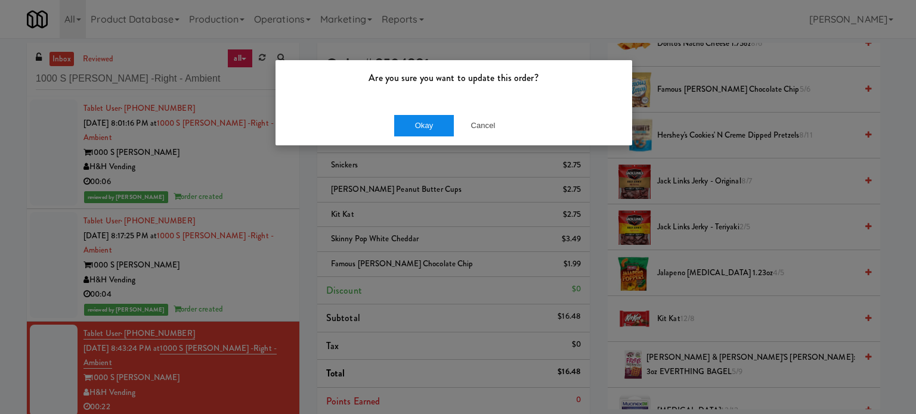
click at [430, 135] on div "Okay Cancel" at bounding box center [453, 126] width 356 height 40
click at [445, 123] on button "Okay" at bounding box center [424, 125] width 60 height 21
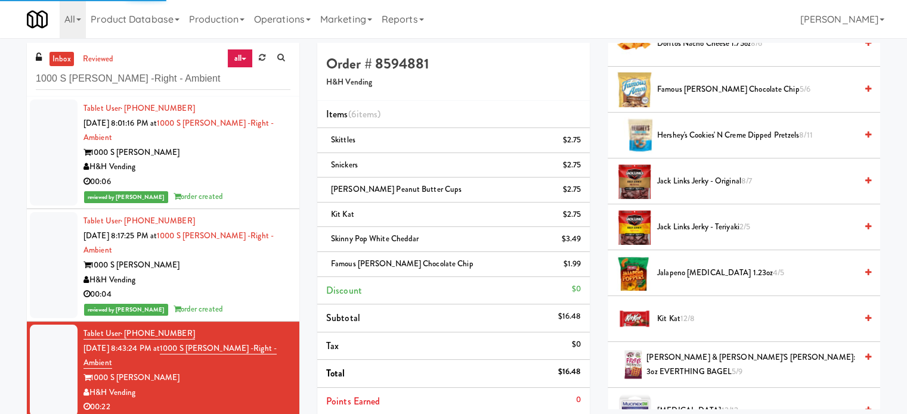
scroll to position [111, 0]
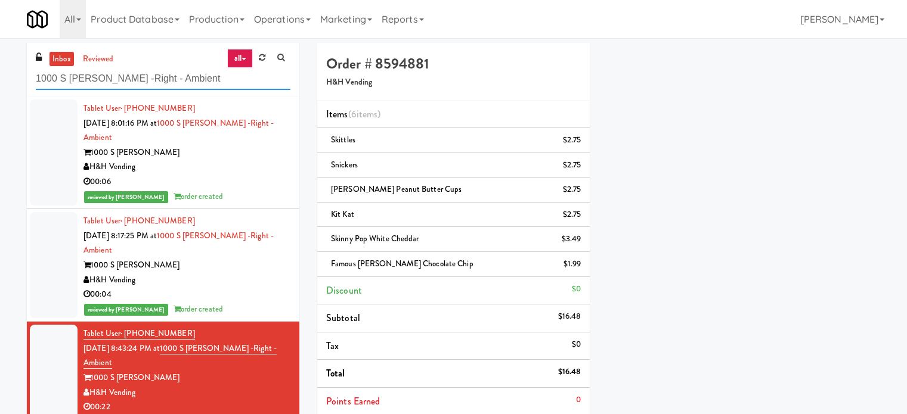
click at [159, 71] on input "1000 S [PERSON_NAME] -Right - Ambient" at bounding box center [163, 79] width 255 height 22
paste input "[PERSON_NAME] Knights"
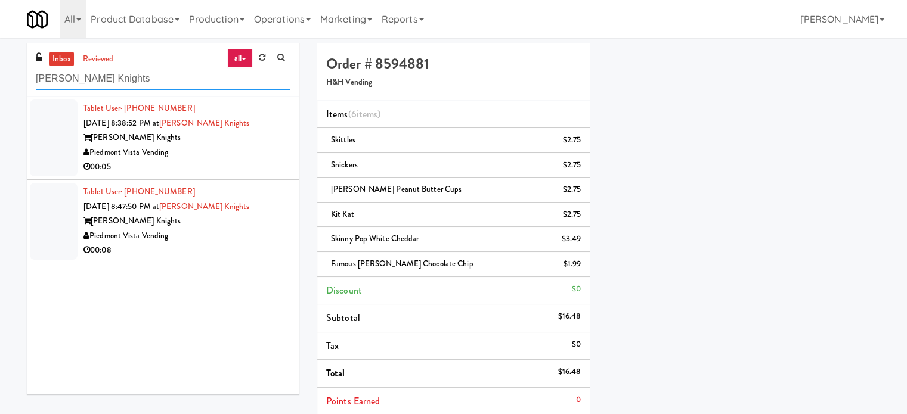
type input "[PERSON_NAME] Knights"
click at [253, 154] on div "Piedmont Vista Vending" at bounding box center [186, 152] width 207 height 15
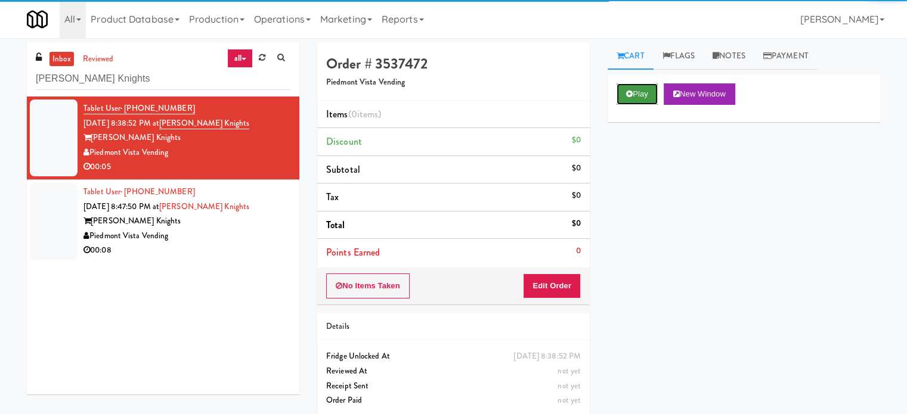
click at [646, 94] on button "Play" at bounding box center [636, 93] width 41 height 21
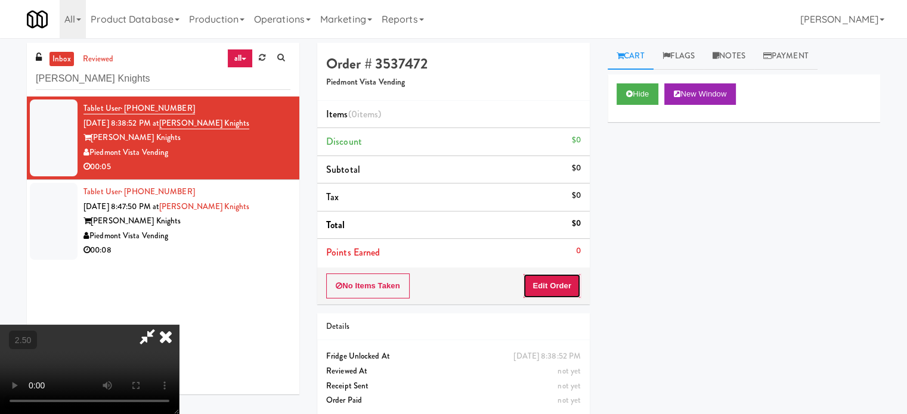
click at [553, 293] on button "Edit Order" at bounding box center [552, 286] width 58 height 25
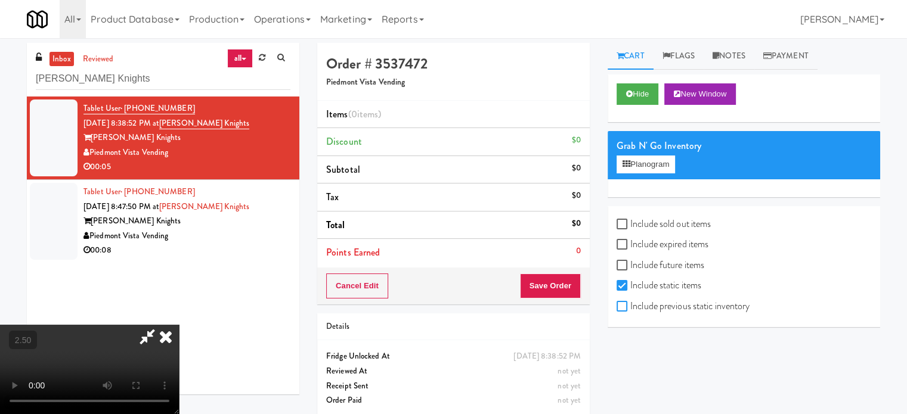
click at [627, 305] on input "Include previous static inventory" at bounding box center [623, 307] width 14 height 10
checkbox input "true"
click at [179, 325] on video at bounding box center [89, 369] width 179 height 89
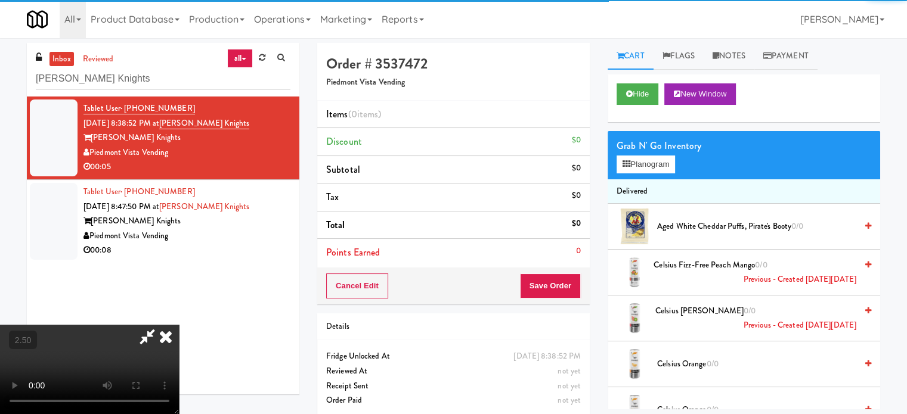
drag, startPoint x: 392, startPoint y: 280, endPoint x: 400, endPoint y: 300, distance: 22.3
click at [179, 325] on video at bounding box center [89, 369] width 179 height 89
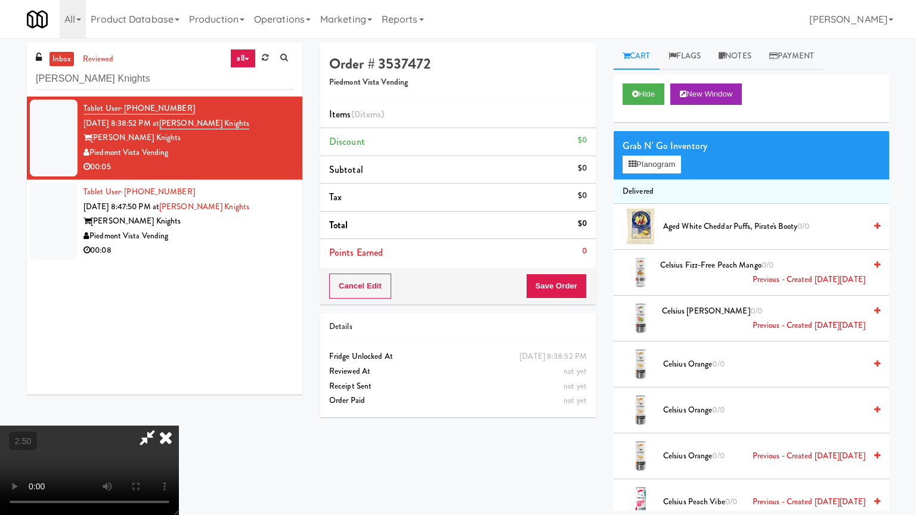
click at [179, 414] on video at bounding box center [89, 470] width 179 height 89
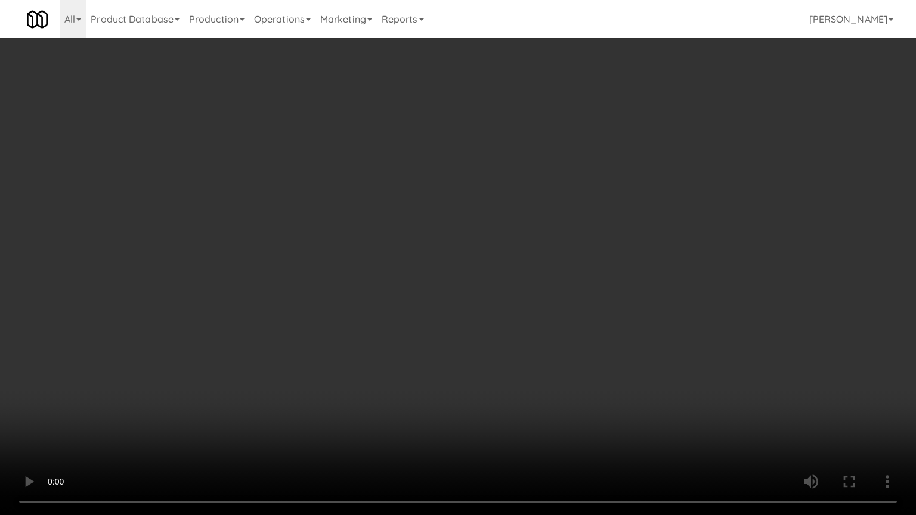
click at [443, 249] on video at bounding box center [458, 257] width 916 height 515
click at [448, 247] on video at bounding box center [458, 257] width 916 height 515
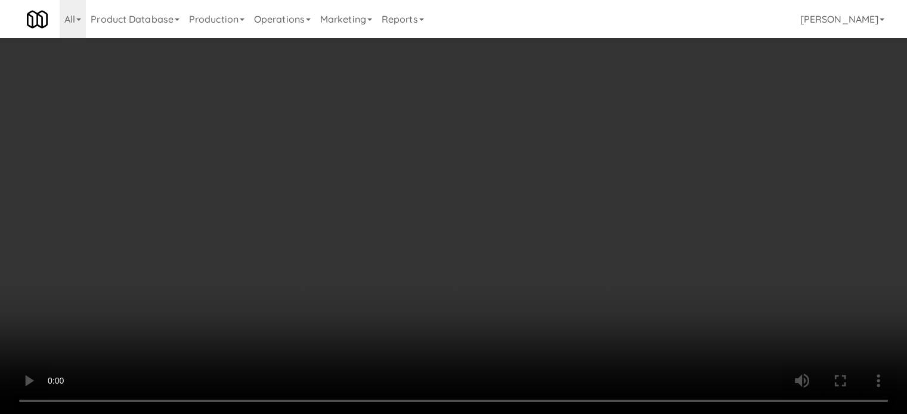
scroll to position [2725, 0]
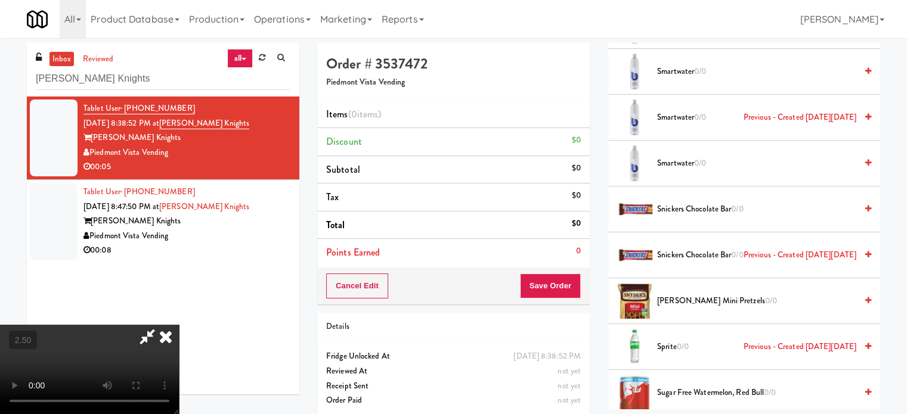
click at [706, 77] on span "0/0" at bounding box center [700, 71] width 12 height 11
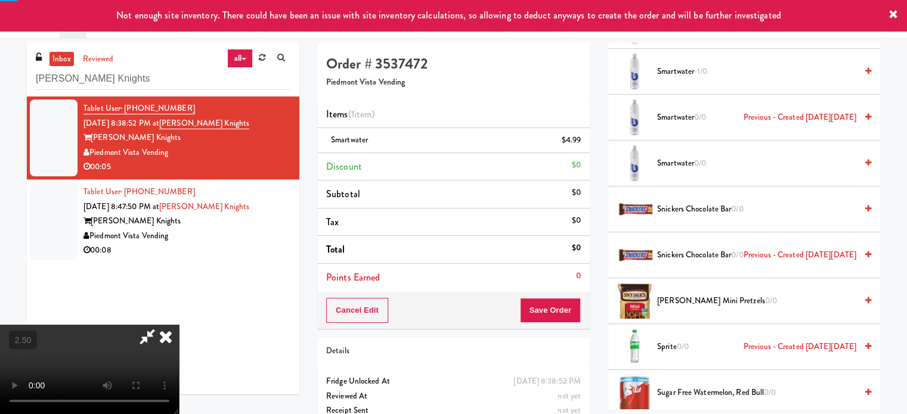
click at [179, 325] on video at bounding box center [89, 369] width 179 height 89
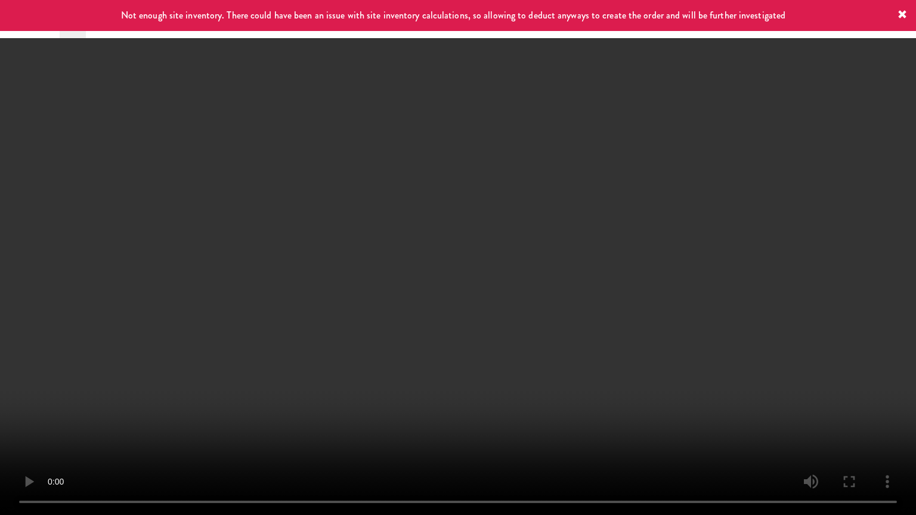
click at [314, 242] on video at bounding box center [458, 257] width 916 height 515
drag, startPoint x: 314, startPoint y: 242, endPoint x: 384, endPoint y: 131, distance: 131.8
click at [315, 241] on video at bounding box center [458, 257] width 916 height 515
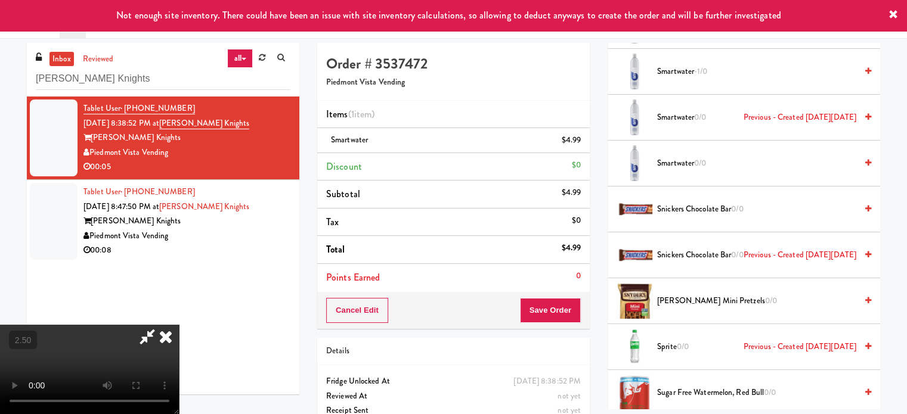
click at [179, 325] on icon at bounding box center [166, 337] width 26 height 24
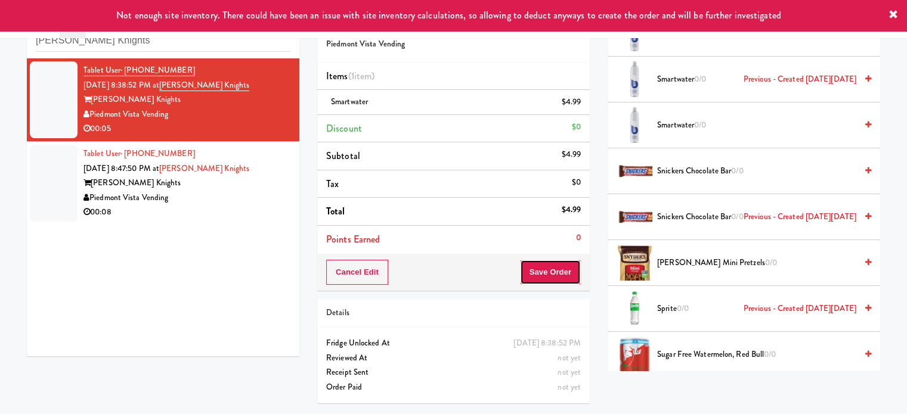
drag, startPoint x: 540, startPoint y: 272, endPoint x: 543, endPoint y: 256, distance: 15.8
click at [540, 269] on button "Save Order" at bounding box center [550, 272] width 61 height 25
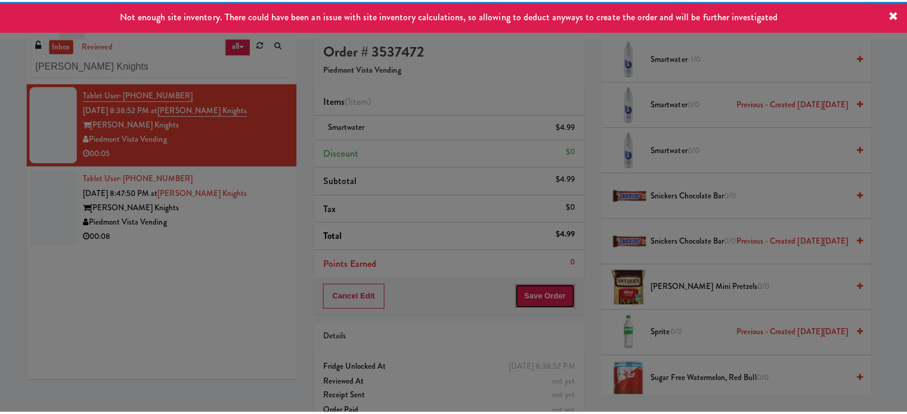
scroll to position [0, 0]
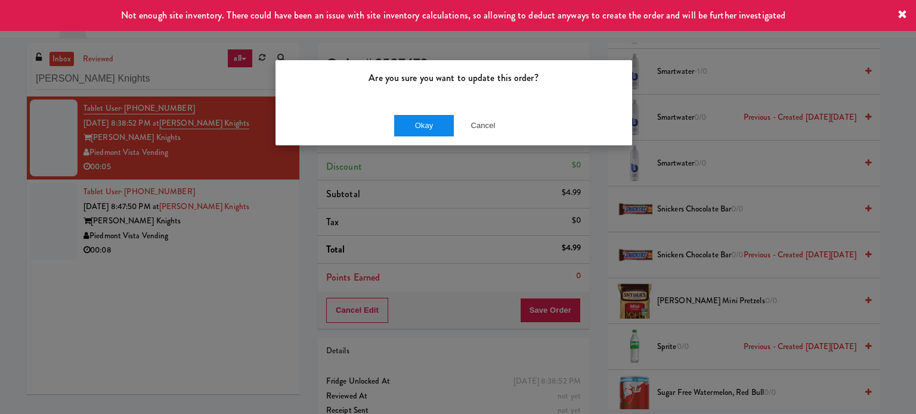
drag, startPoint x: 431, startPoint y: 113, endPoint x: 426, endPoint y: 120, distance: 8.9
click at [431, 114] on div "Okay Cancel" at bounding box center [453, 126] width 356 height 40
click at [419, 129] on button "Okay" at bounding box center [424, 125] width 60 height 21
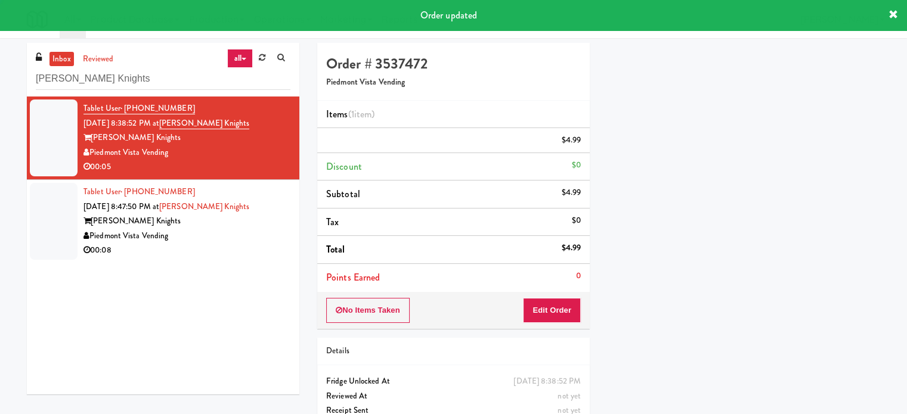
scroll to position [111, 0]
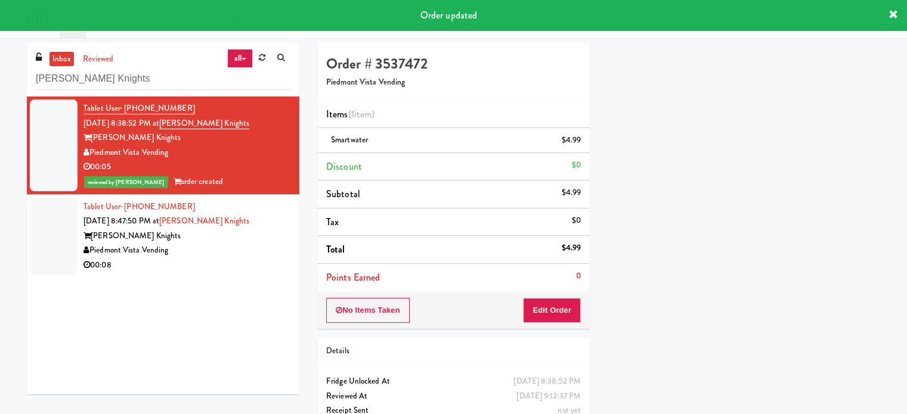
click at [269, 214] on div "Tablet User · (315) 750-6007 [DATE] 8:47:50 PM at [PERSON_NAME] Knights [PERSON…" at bounding box center [186, 236] width 207 height 73
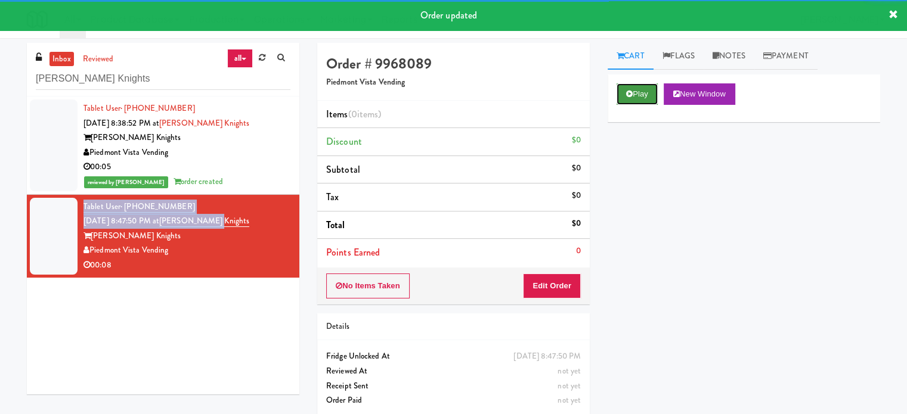
click at [641, 94] on button "Play" at bounding box center [636, 93] width 41 height 21
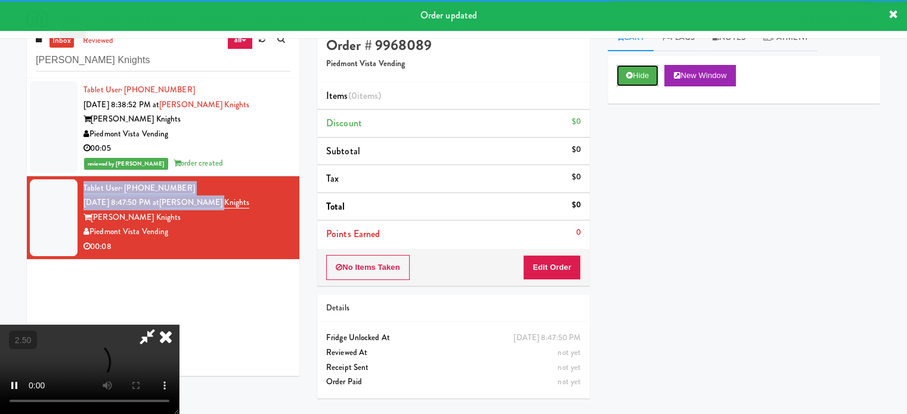
scroll to position [38, 0]
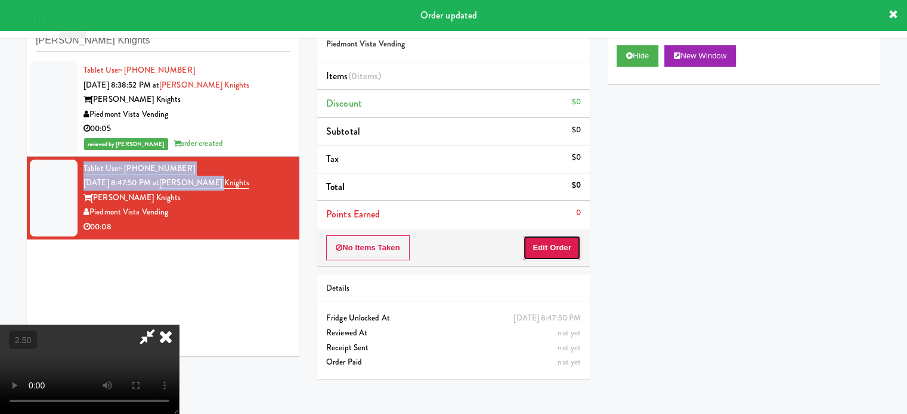
click at [547, 248] on button "Edit Order" at bounding box center [552, 247] width 58 height 25
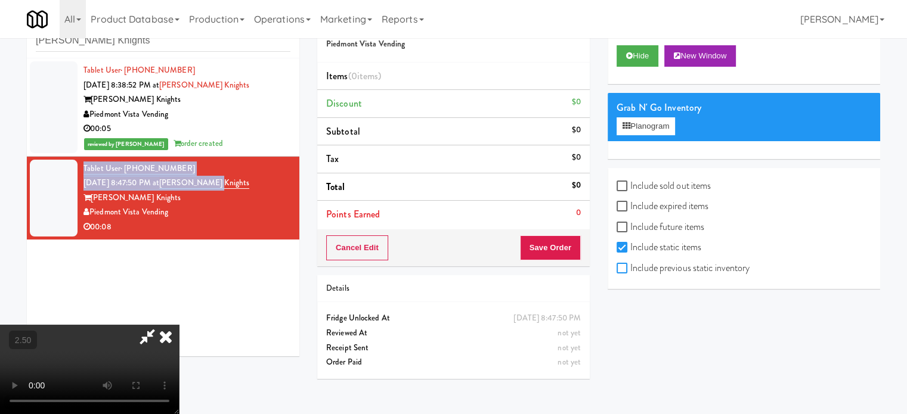
click at [627, 268] on input "Include previous static inventory" at bounding box center [623, 269] width 14 height 10
checkbox input "true"
click at [179, 325] on video at bounding box center [89, 369] width 179 height 89
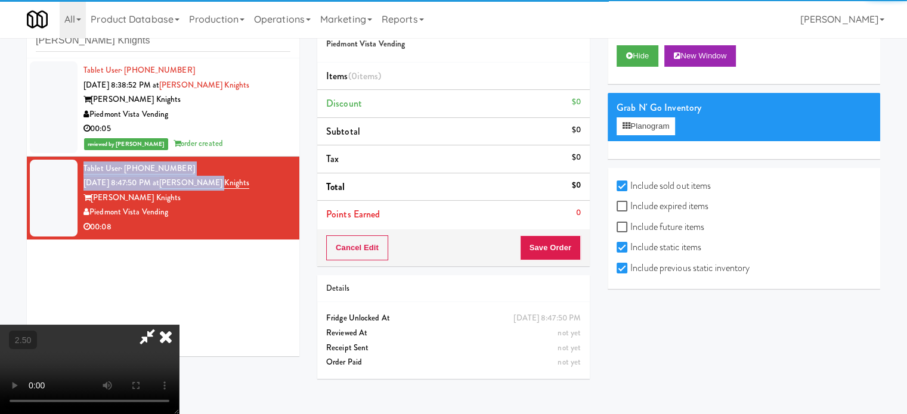
drag, startPoint x: 439, startPoint y: 262, endPoint x: 447, endPoint y: 252, distance: 13.1
click at [179, 325] on video at bounding box center [89, 369] width 179 height 89
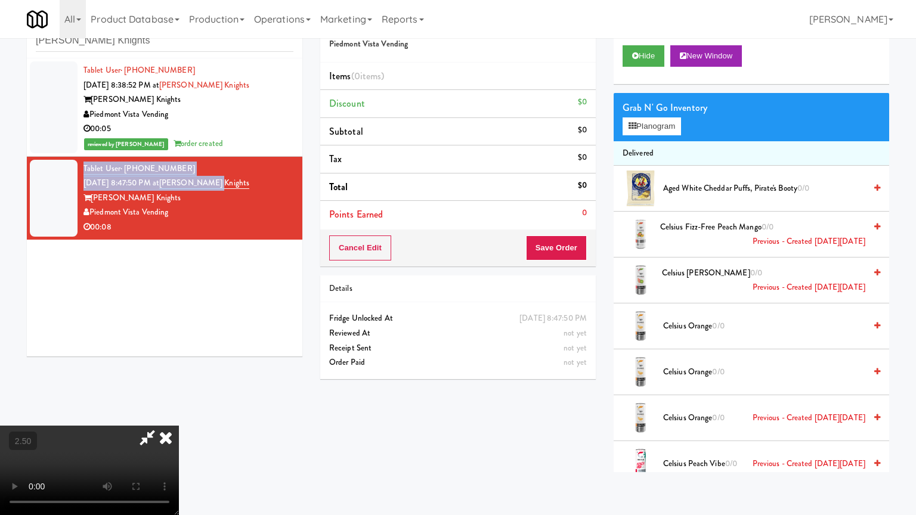
click at [179, 414] on video at bounding box center [89, 470] width 179 height 89
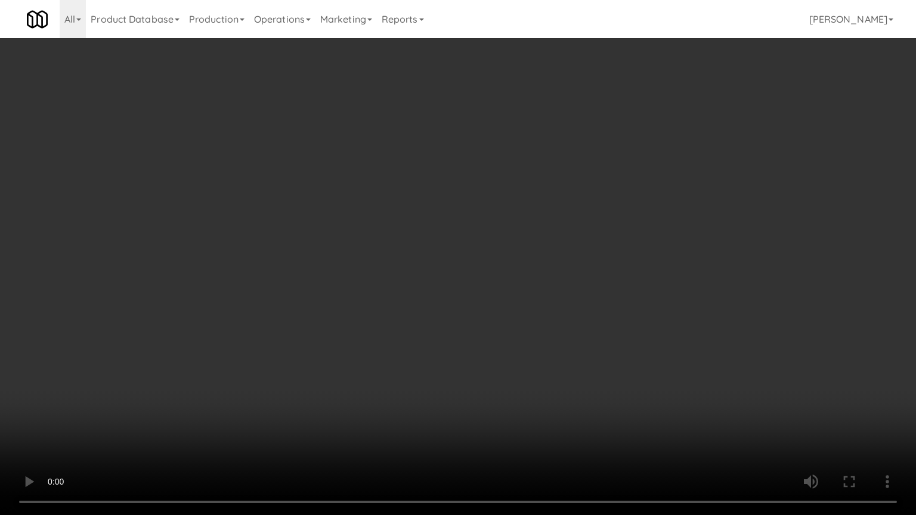
click at [486, 271] on video at bounding box center [458, 257] width 916 height 515
click at [489, 271] on video at bounding box center [458, 257] width 916 height 515
click at [477, 271] on video at bounding box center [458, 257] width 916 height 515
click at [477, 272] on video at bounding box center [458, 257] width 916 height 515
click at [426, 272] on video at bounding box center [458, 257] width 916 height 515
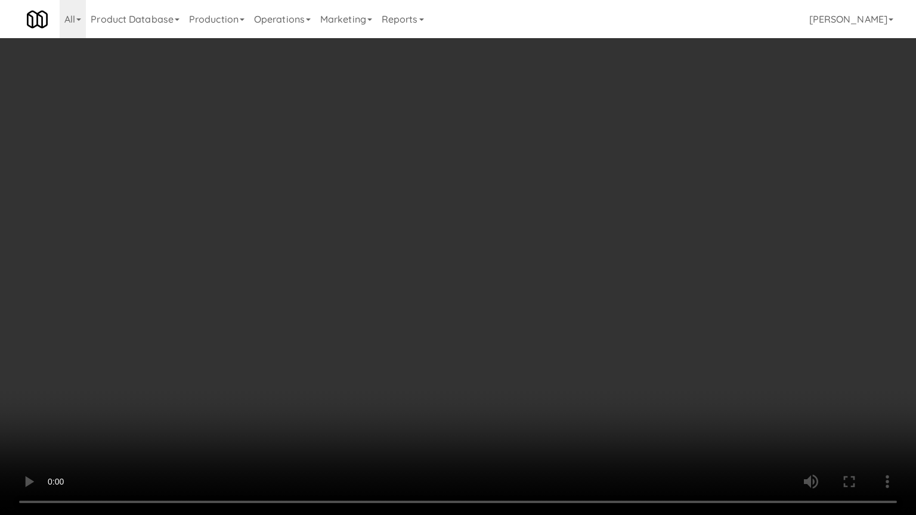
click at [428, 270] on video at bounding box center [458, 257] width 916 height 515
click at [422, 273] on video at bounding box center [458, 257] width 916 height 515
click at [451, 280] on video at bounding box center [458, 257] width 916 height 515
click at [403, 280] on video at bounding box center [458, 257] width 916 height 515
click at [445, 279] on video at bounding box center [458, 257] width 916 height 515
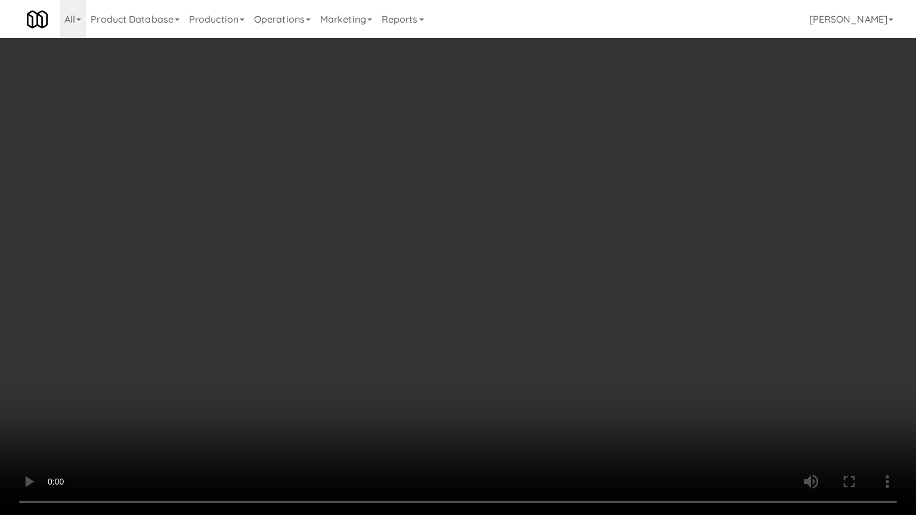
click at [379, 274] on video at bounding box center [458, 257] width 916 height 515
click at [362, 263] on video at bounding box center [458, 257] width 916 height 515
click at [347, 247] on video at bounding box center [458, 257] width 916 height 515
click at [367, 256] on video at bounding box center [458, 257] width 916 height 515
click at [365, 256] on video at bounding box center [458, 257] width 916 height 515
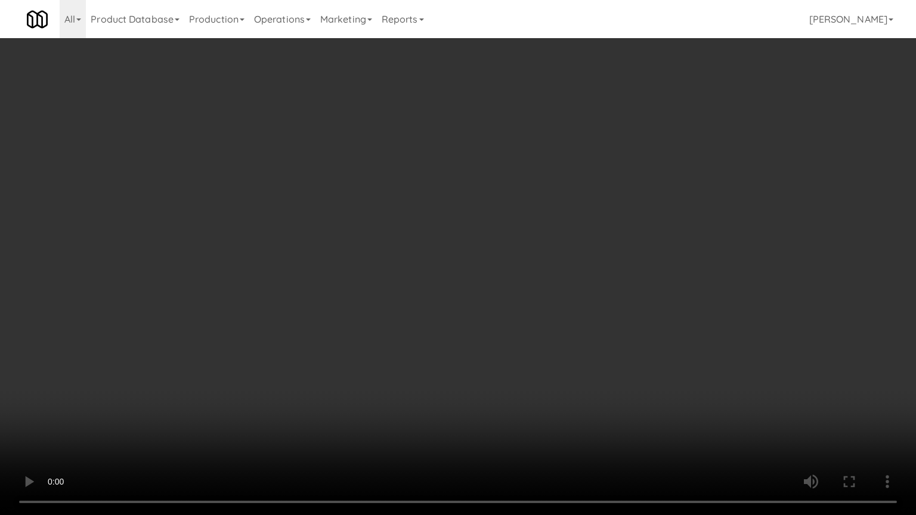
click at [396, 258] on video at bounding box center [458, 257] width 916 height 515
drag, startPoint x: 393, startPoint y: 262, endPoint x: 401, endPoint y: 262, distance: 7.2
click at [396, 262] on video at bounding box center [458, 257] width 916 height 515
click at [403, 260] on video at bounding box center [458, 257] width 916 height 515
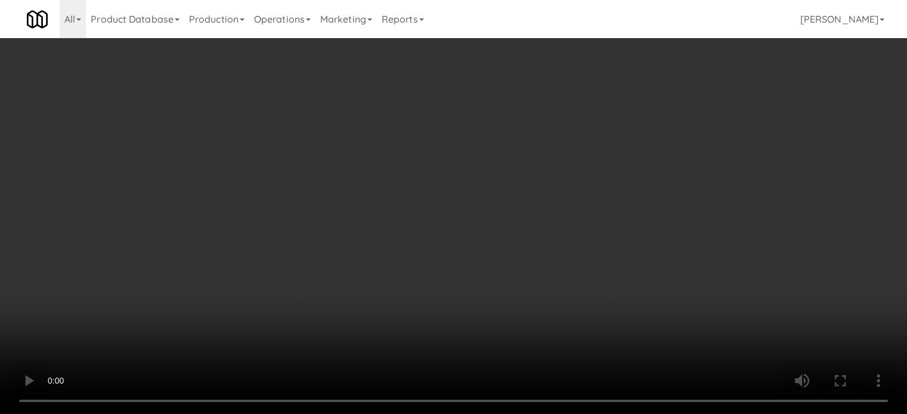
scroll to position [1788, 0]
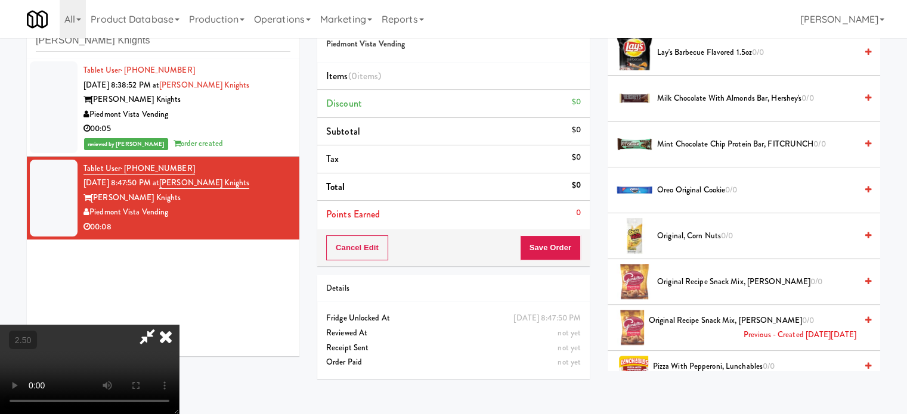
click at [711, 106] on span "Milk Chocolate with Almonds Bar, Hershey's 0/0" at bounding box center [756, 98] width 199 height 15
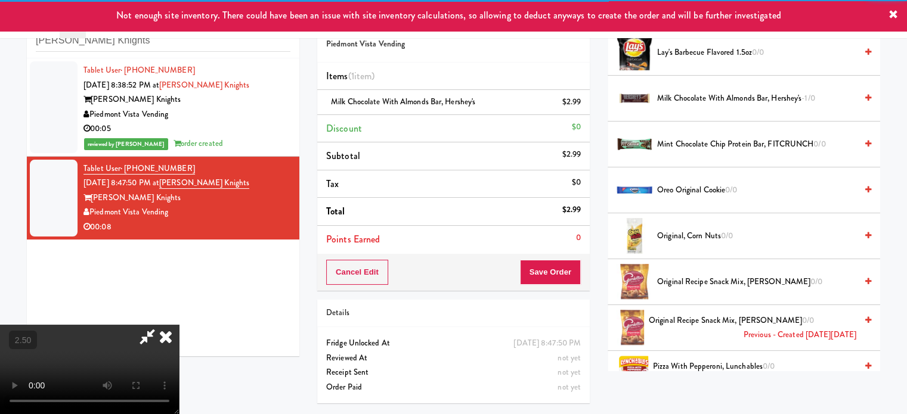
drag, startPoint x: 367, startPoint y: 241, endPoint x: 374, endPoint y: 238, distance: 7.7
click at [179, 325] on video at bounding box center [89, 369] width 179 height 89
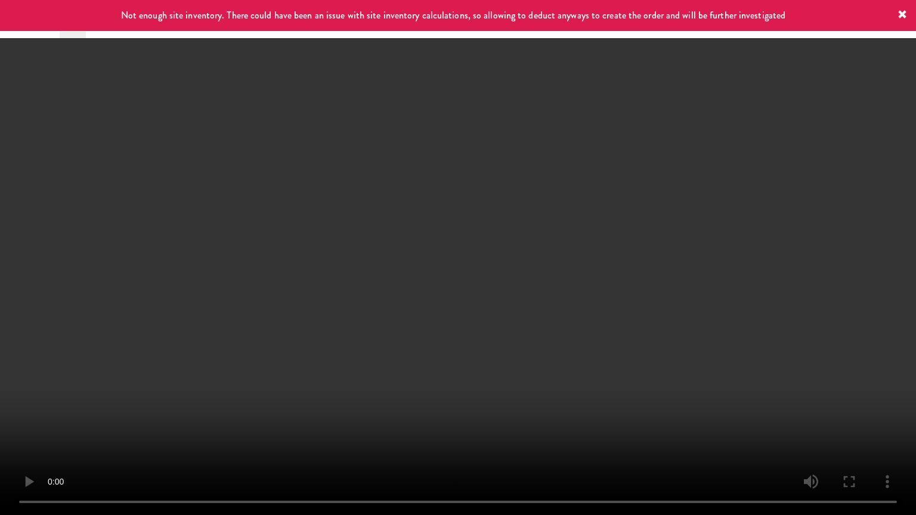
click at [266, 388] on video at bounding box center [458, 257] width 916 height 515
click at [534, 248] on video at bounding box center [458, 257] width 916 height 515
click at [542, 246] on video at bounding box center [458, 257] width 916 height 515
click at [542, 245] on video at bounding box center [458, 257] width 916 height 515
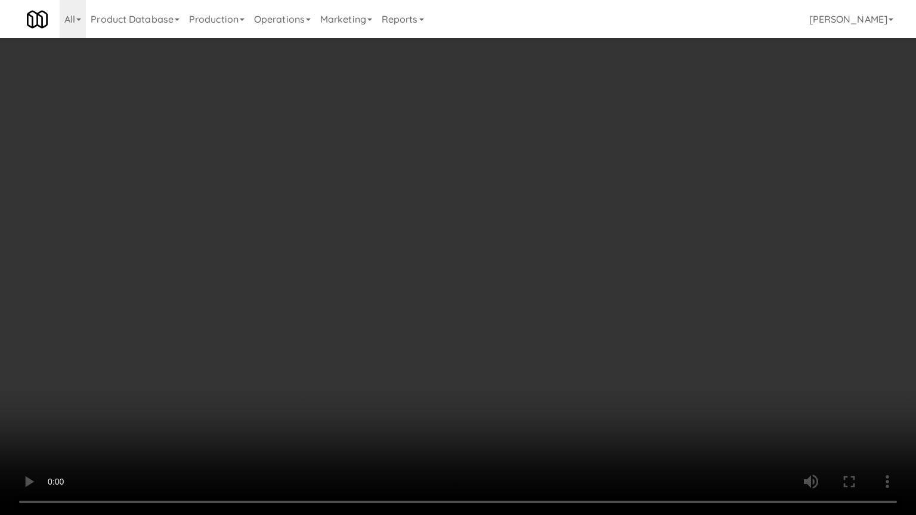
click at [544, 240] on video at bounding box center [458, 257] width 916 height 515
drag, startPoint x: 271, startPoint y: 368, endPoint x: 326, endPoint y: 323, distance: 70.8
click at [281, 360] on video at bounding box center [458, 257] width 916 height 515
click at [461, 212] on video at bounding box center [458, 257] width 916 height 515
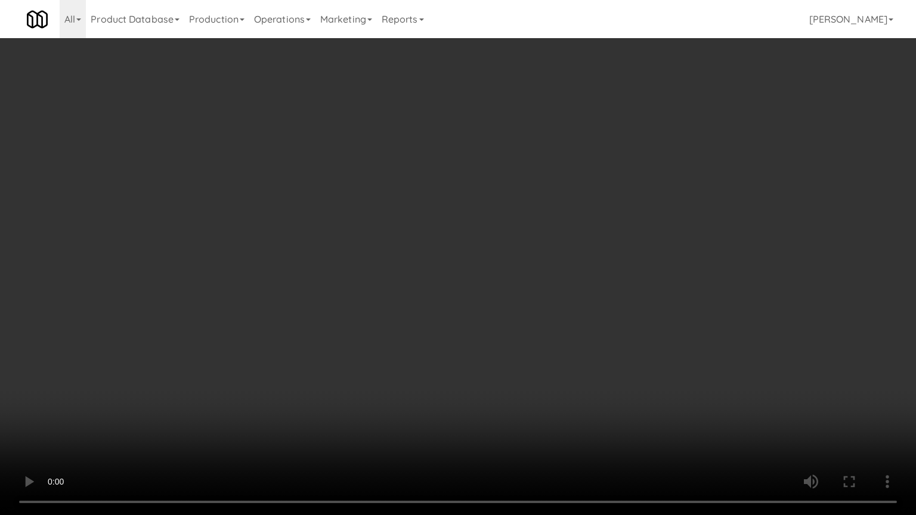
click at [461, 212] on video at bounding box center [458, 257] width 916 height 515
click at [467, 207] on video at bounding box center [458, 257] width 916 height 515
click at [484, 199] on video at bounding box center [458, 257] width 916 height 515
click at [484, 216] on video at bounding box center [458, 257] width 916 height 515
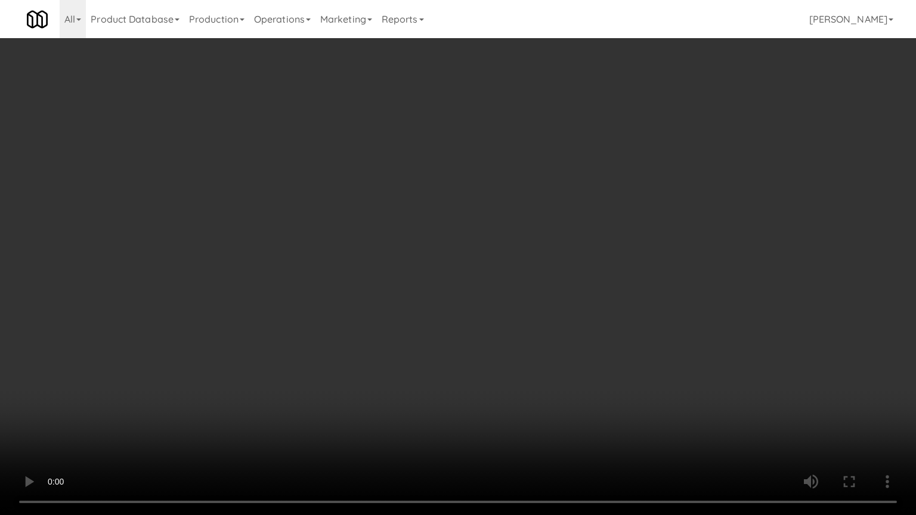
click at [515, 222] on video at bounding box center [458, 257] width 916 height 515
click at [495, 232] on video at bounding box center [458, 257] width 916 height 515
click at [513, 229] on video at bounding box center [458, 257] width 916 height 515
click at [502, 230] on video at bounding box center [458, 257] width 916 height 515
click at [507, 227] on video at bounding box center [458, 257] width 916 height 515
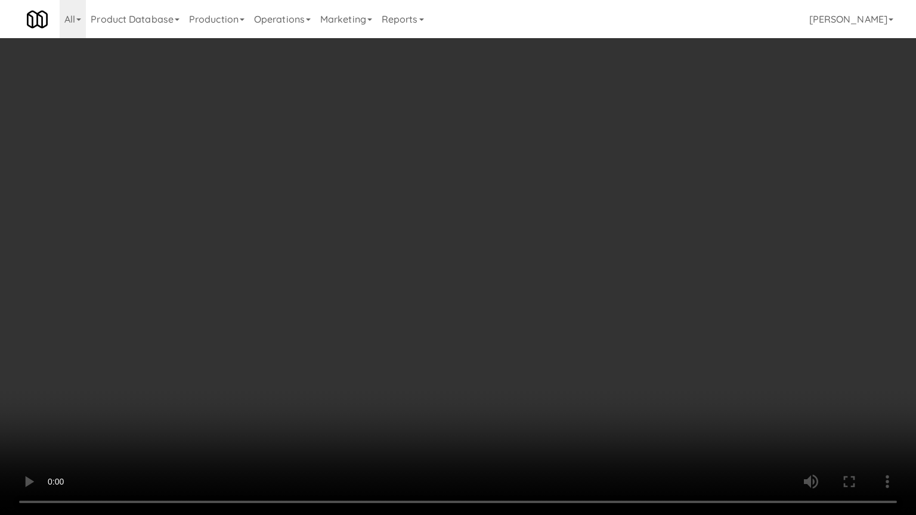
click at [507, 227] on video at bounding box center [458, 257] width 916 height 515
click at [511, 229] on video at bounding box center [458, 257] width 916 height 515
click at [511, 228] on video at bounding box center [458, 257] width 916 height 515
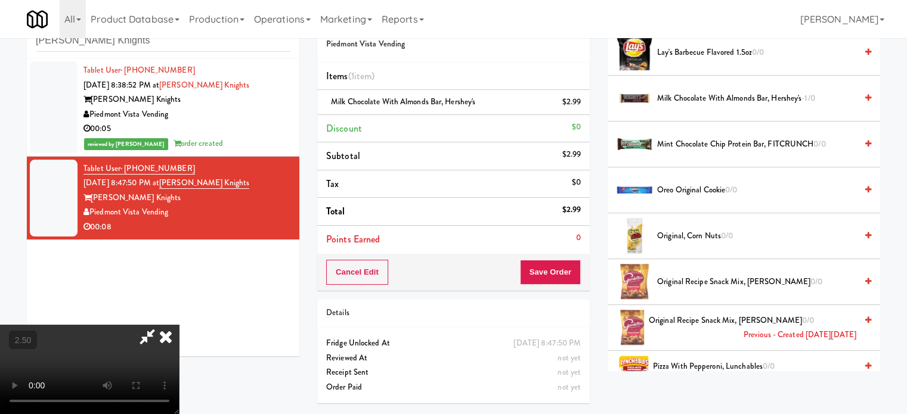
click at [179, 325] on icon at bounding box center [166, 337] width 26 height 24
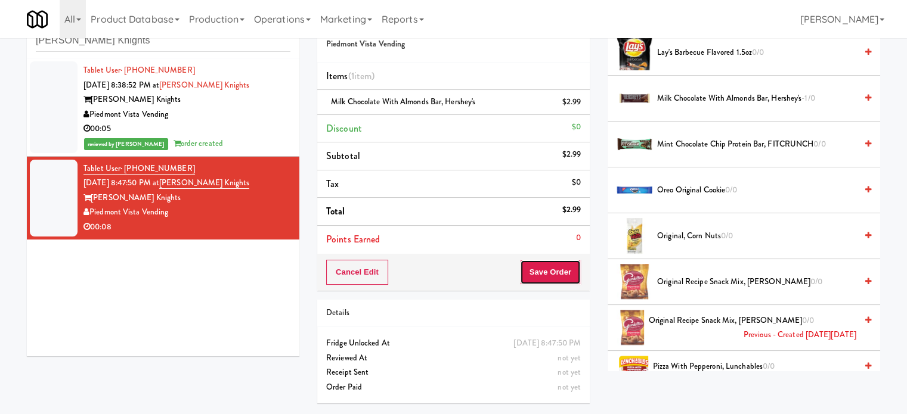
click at [548, 261] on button "Save Order" at bounding box center [550, 272] width 61 height 25
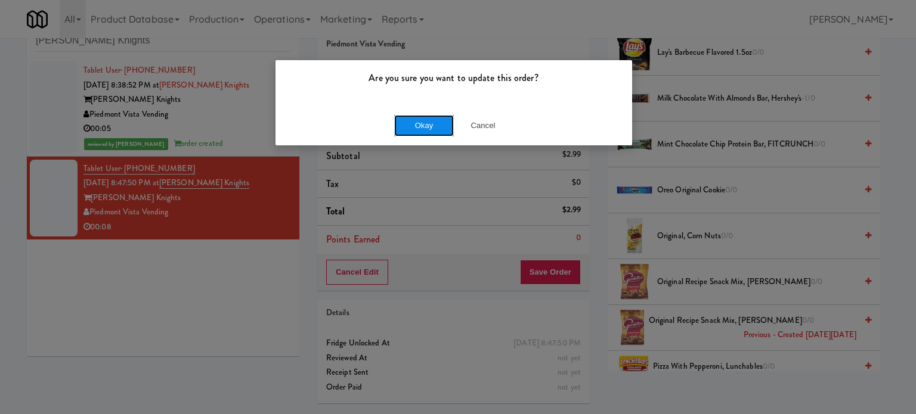
click at [436, 120] on button "Okay" at bounding box center [424, 125] width 60 height 21
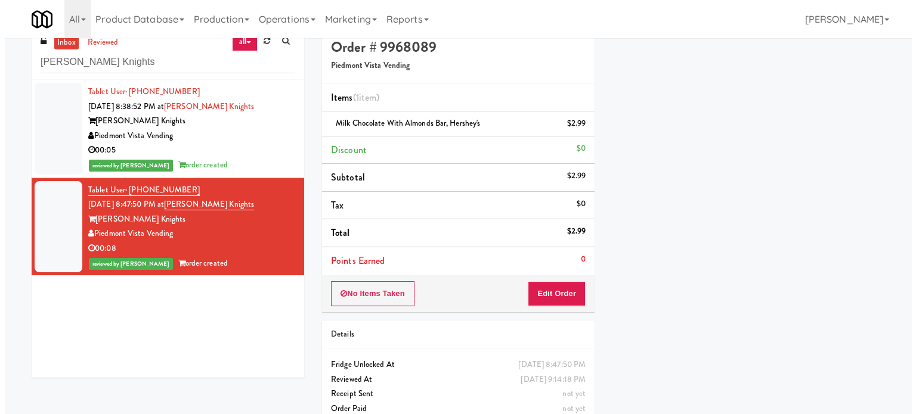
scroll to position [0, 0]
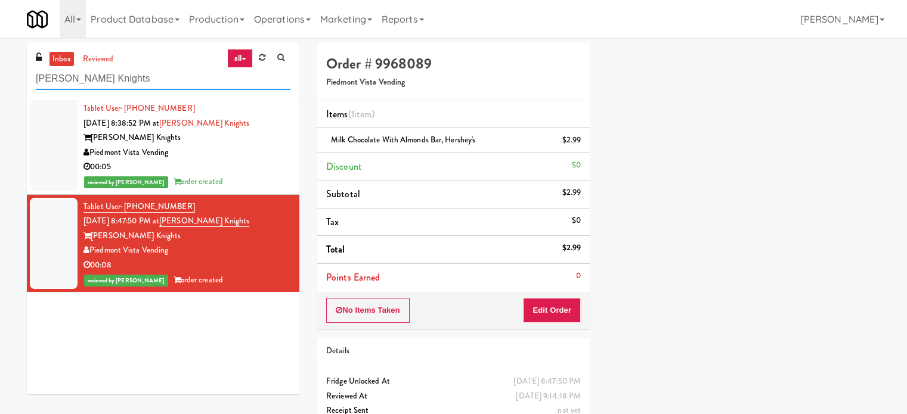
click at [167, 75] on input "[PERSON_NAME] Knights" at bounding box center [163, 79] width 255 height 22
click at [165, 80] on input "[PERSON_NAME] Knights" at bounding box center [163, 79] width 255 height 22
paste input "Phase I - Drink Cooler"
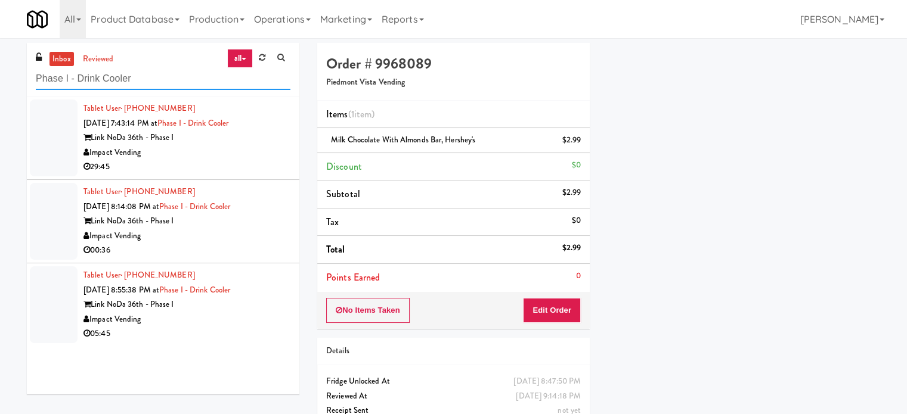
type input "Phase I - Drink Cooler"
click at [245, 151] on div "Impact Vending" at bounding box center [186, 152] width 207 height 15
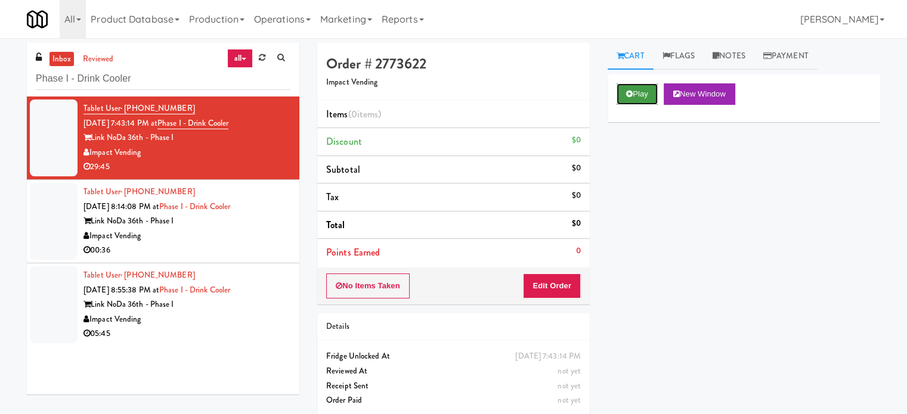
click at [646, 97] on button "Play" at bounding box center [636, 93] width 41 height 21
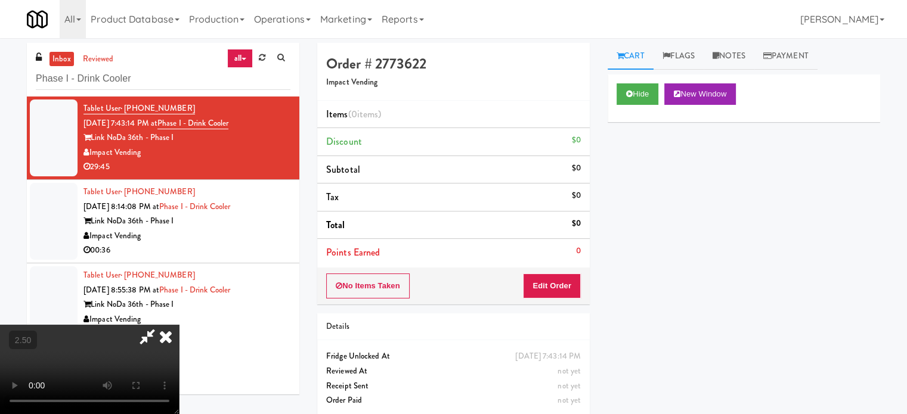
click at [179, 325] on video at bounding box center [89, 369] width 179 height 89
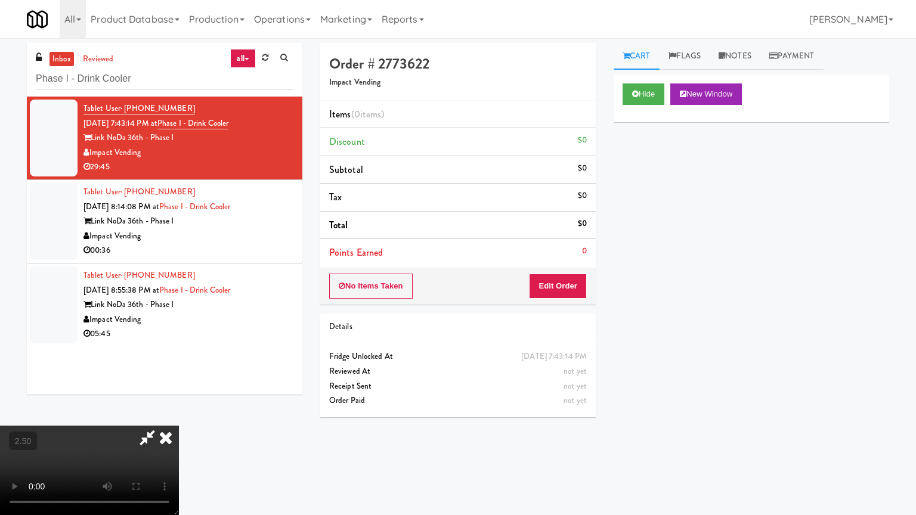
drag, startPoint x: 365, startPoint y: 277, endPoint x: 369, endPoint y: 271, distance: 7.0
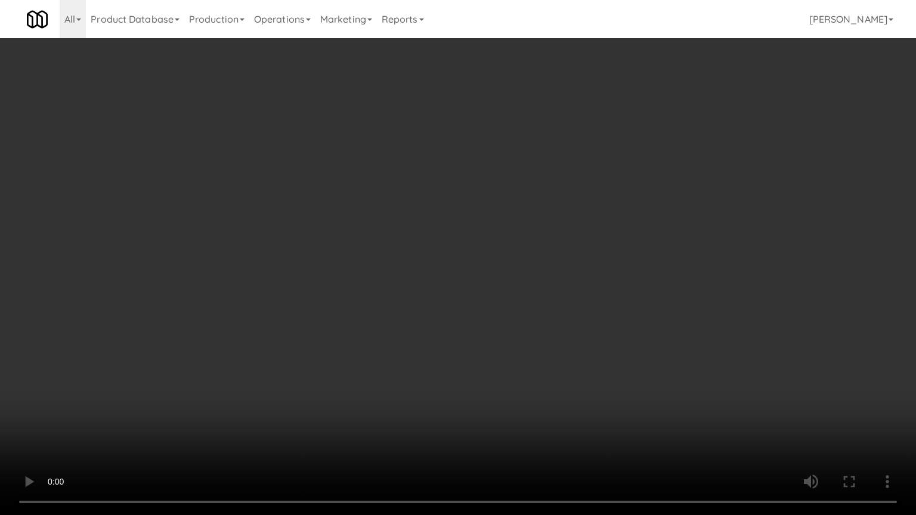
click at [365, 277] on video at bounding box center [458, 257] width 916 height 515
click at [372, 266] on video at bounding box center [458, 257] width 916 height 515
drag, startPoint x: 372, startPoint y: 266, endPoint x: 382, endPoint y: 266, distance: 10.2
click at [375, 266] on video at bounding box center [458, 257] width 916 height 515
click at [385, 266] on video at bounding box center [458, 257] width 916 height 515
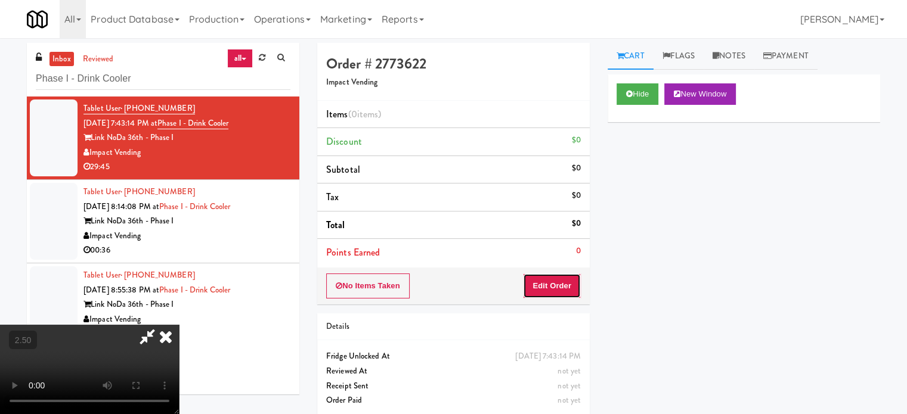
click at [573, 286] on button "Edit Order" at bounding box center [552, 286] width 58 height 25
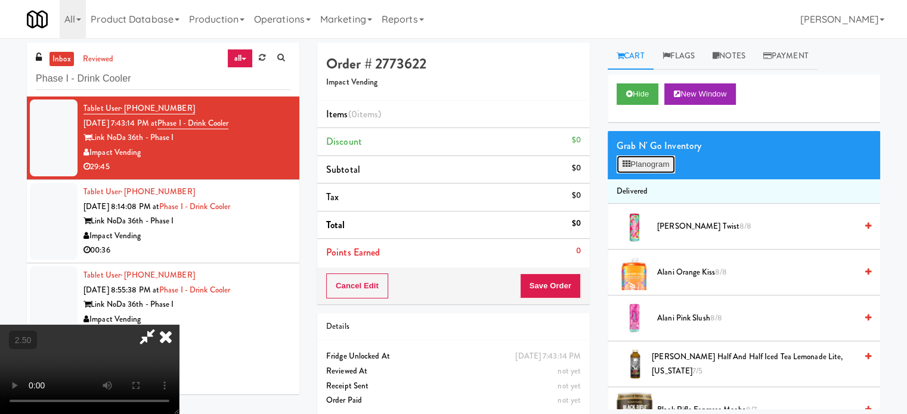
click at [663, 156] on button "Planogram" at bounding box center [645, 165] width 58 height 18
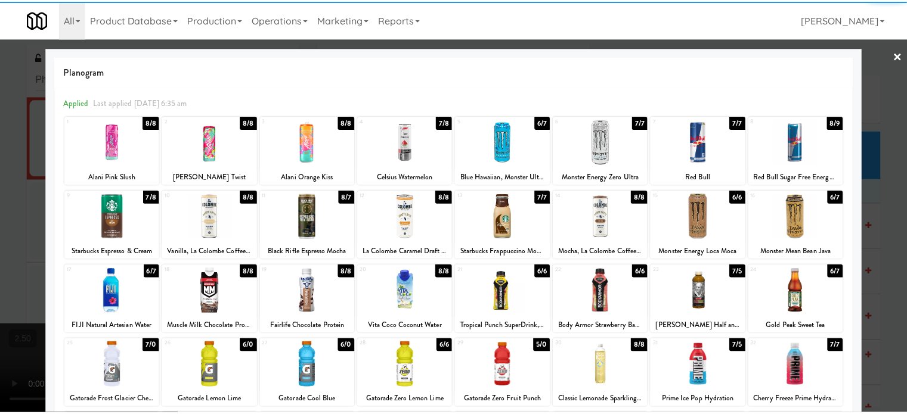
scroll to position [170, 0]
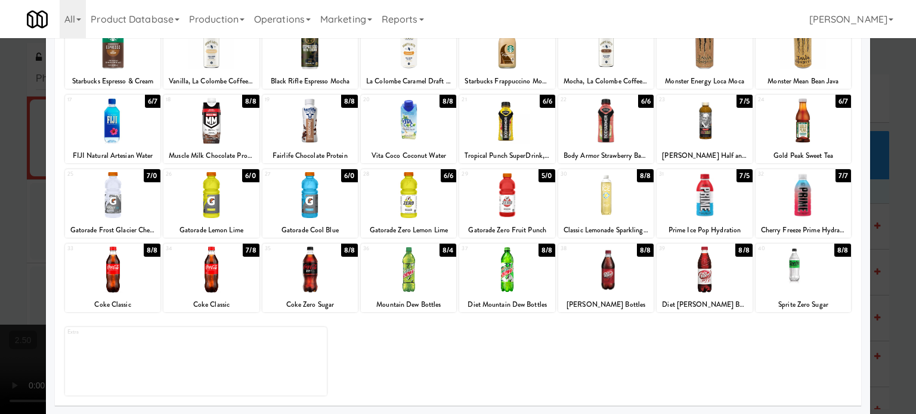
click at [153, 249] on div "8/8" at bounding box center [152, 250] width 17 height 13
click at [32, 252] on div at bounding box center [458, 207] width 916 height 414
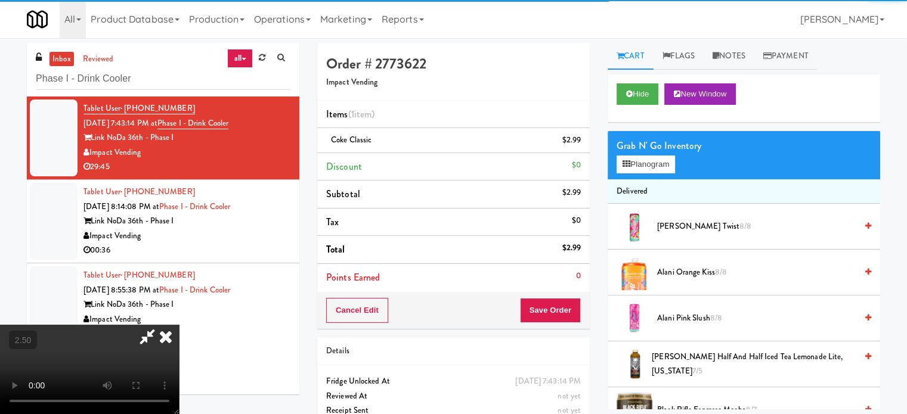
click at [179, 325] on video at bounding box center [89, 369] width 179 height 89
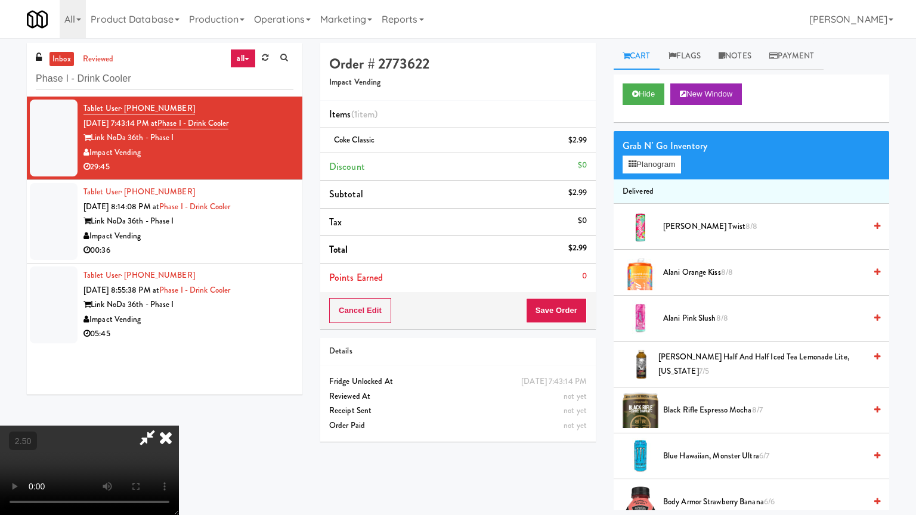
click at [179, 414] on video at bounding box center [89, 470] width 179 height 89
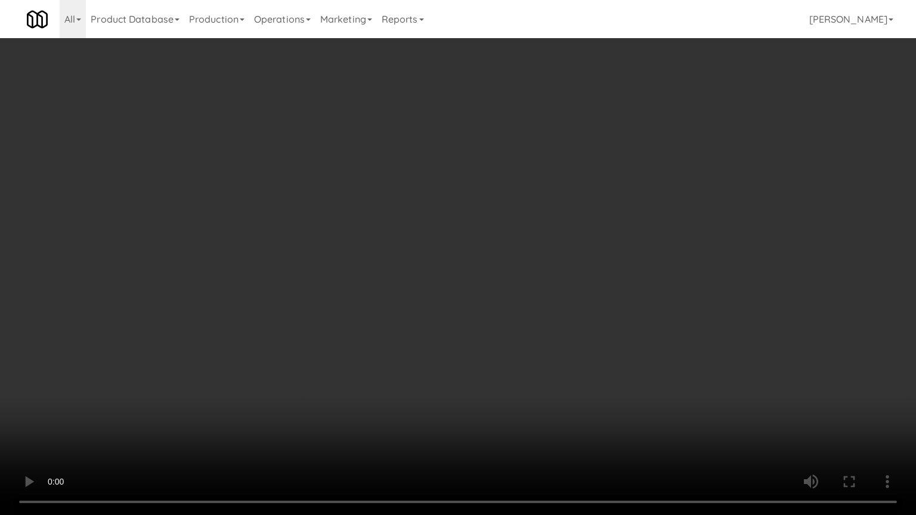
drag, startPoint x: 451, startPoint y: 443, endPoint x: 457, endPoint y: 408, distance: 35.2
click at [455, 414] on video at bounding box center [458, 257] width 916 height 515
click at [285, 414] on video at bounding box center [458, 257] width 916 height 515
click at [445, 328] on video at bounding box center [458, 257] width 916 height 515
click at [427, 320] on video at bounding box center [458, 257] width 916 height 515
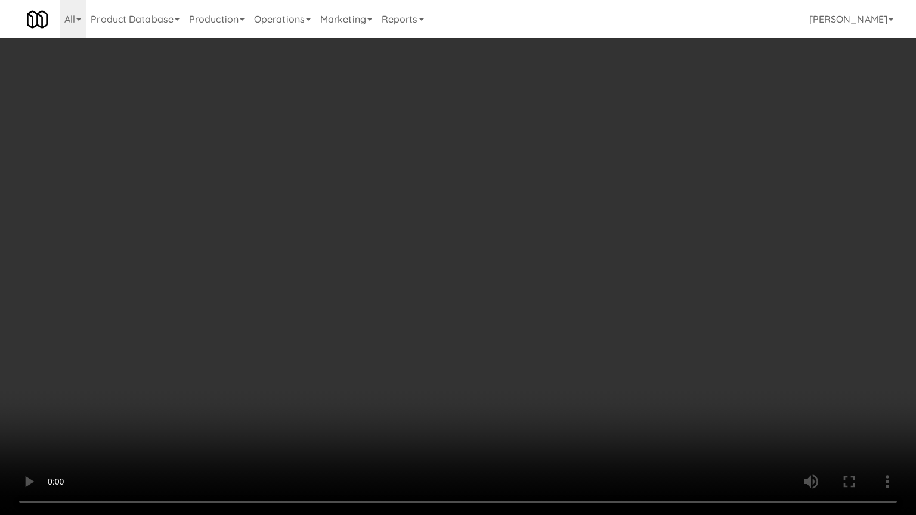
drag, startPoint x: 427, startPoint y: 320, endPoint x: 491, endPoint y: 200, distance: 136.0
click at [427, 320] on video at bounding box center [458, 257] width 916 height 515
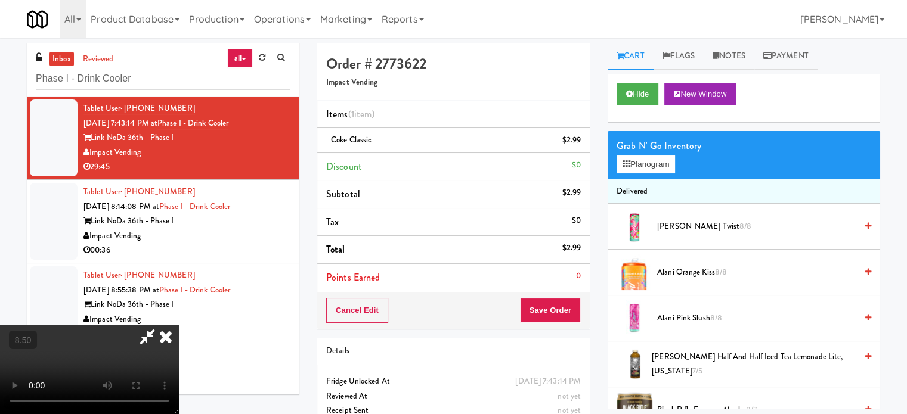
click at [179, 325] on icon at bounding box center [166, 337] width 26 height 24
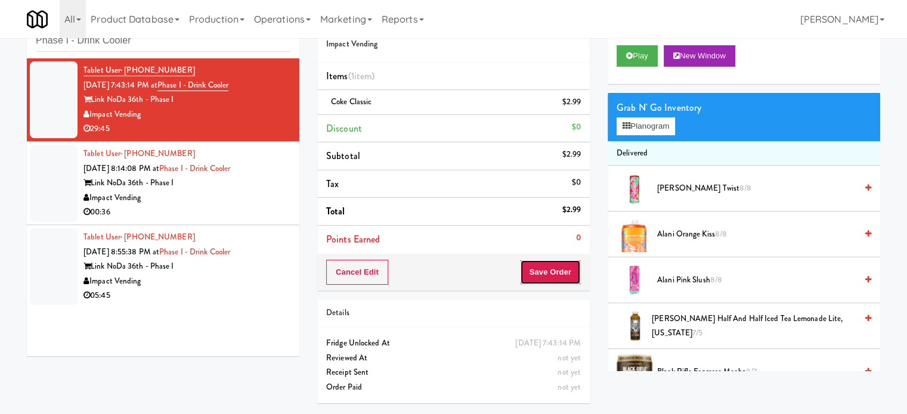
drag, startPoint x: 551, startPoint y: 279, endPoint x: 541, endPoint y: 255, distance: 25.9
click at [551, 276] on button "Save Order" at bounding box center [550, 272] width 61 height 25
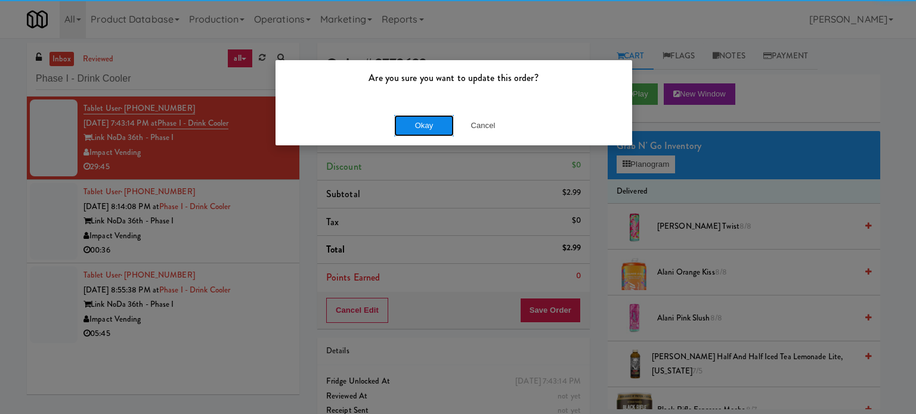
click at [418, 123] on button "Okay" at bounding box center [424, 125] width 60 height 21
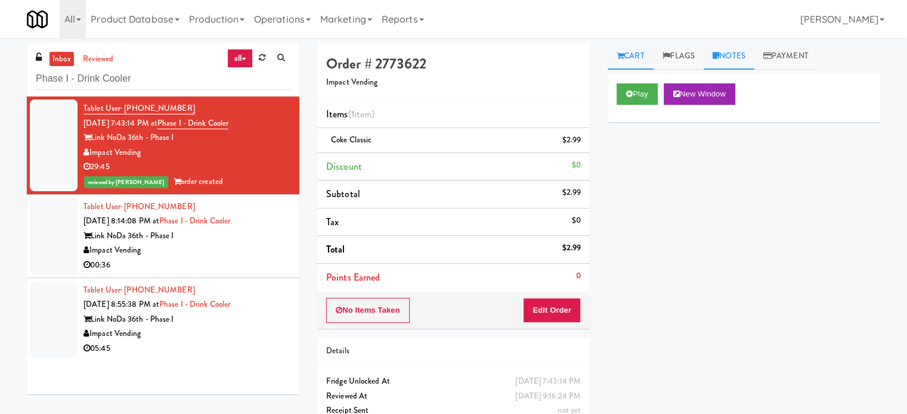
click at [728, 55] on link "Notes" at bounding box center [728, 56] width 51 height 27
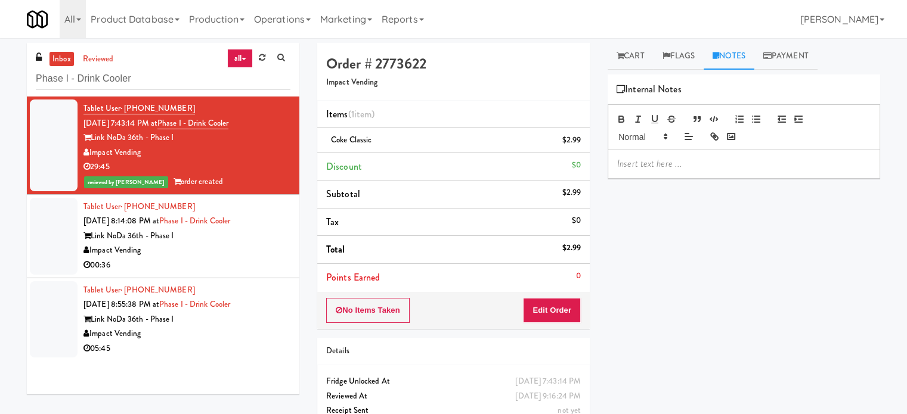
click at [662, 166] on p at bounding box center [743, 163] width 253 height 13
click at [261, 266] on div "00:36" at bounding box center [186, 265] width 207 height 15
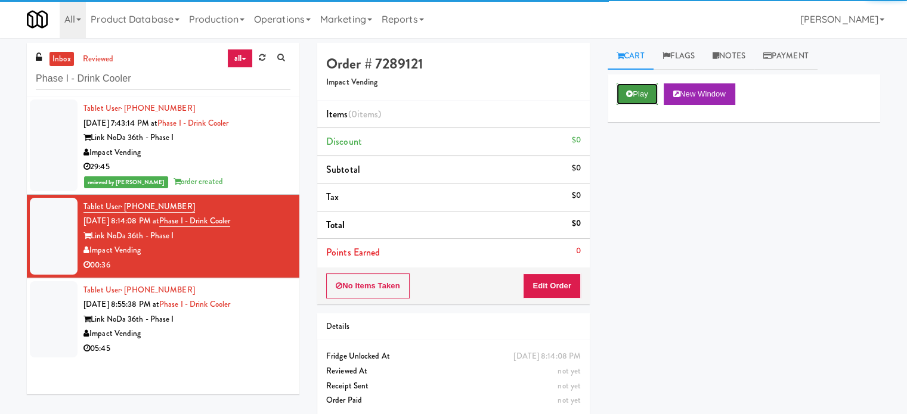
click at [644, 100] on button "Play" at bounding box center [636, 93] width 41 height 21
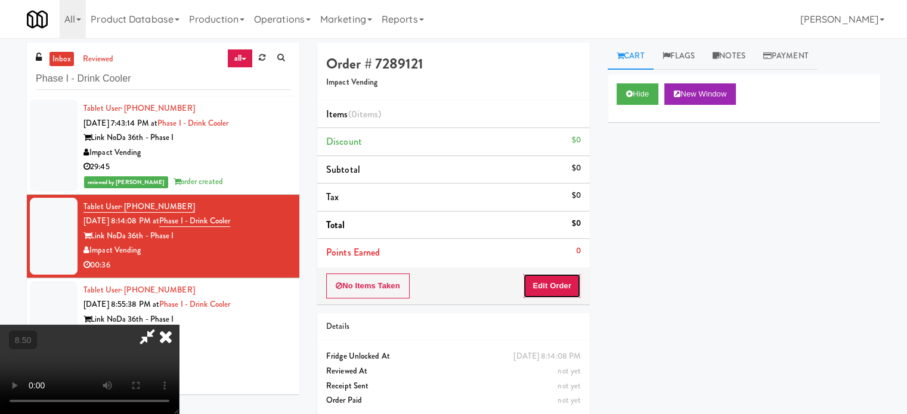
drag, startPoint x: 560, startPoint y: 285, endPoint x: 506, endPoint y: 262, distance: 58.8
click at [560, 284] on button "Edit Order" at bounding box center [552, 286] width 58 height 25
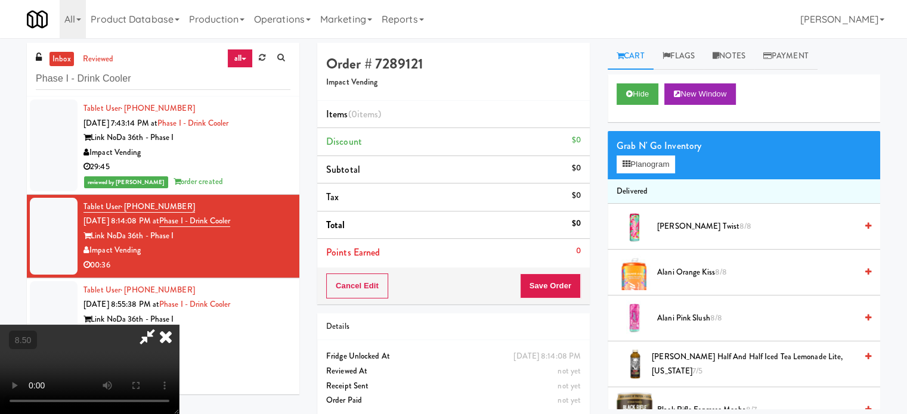
drag, startPoint x: 294, startPoint y: 265, endPoint x: 305, endPoint y: 258, distance: 12.9
click at [179, 325] on video at bounding box center [89, 369] width 179 height 89
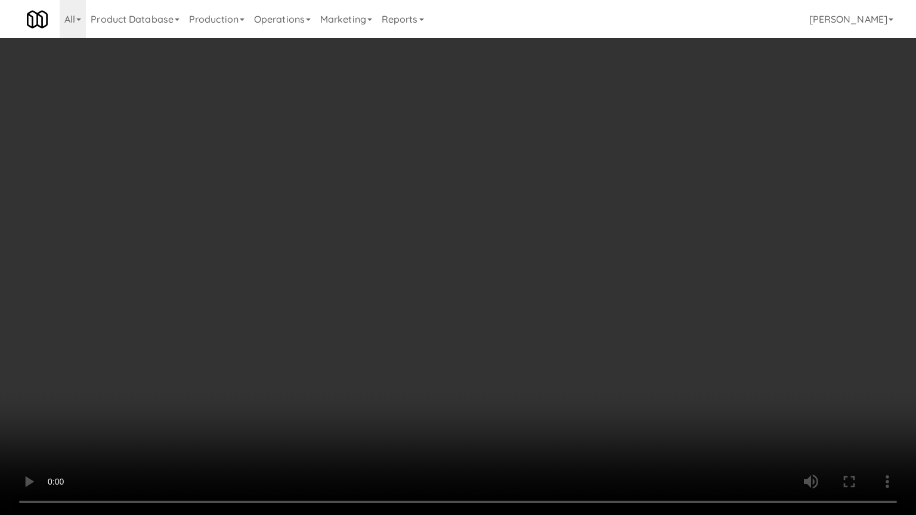
click at [351, 258] on video at bounding box center [458, 257] width 916 height 515
click at [351, 261] on video at bounding box center [458, 257] width 916 height 515
click at [365, 258] on video at bounding box center [458, 257] width 916 height 515
click at [362, 262] on video at bounding box center [458, 257] width 916 height 515
click at [365, 261] on video at bounding box center [458, 257] width 916 height 515
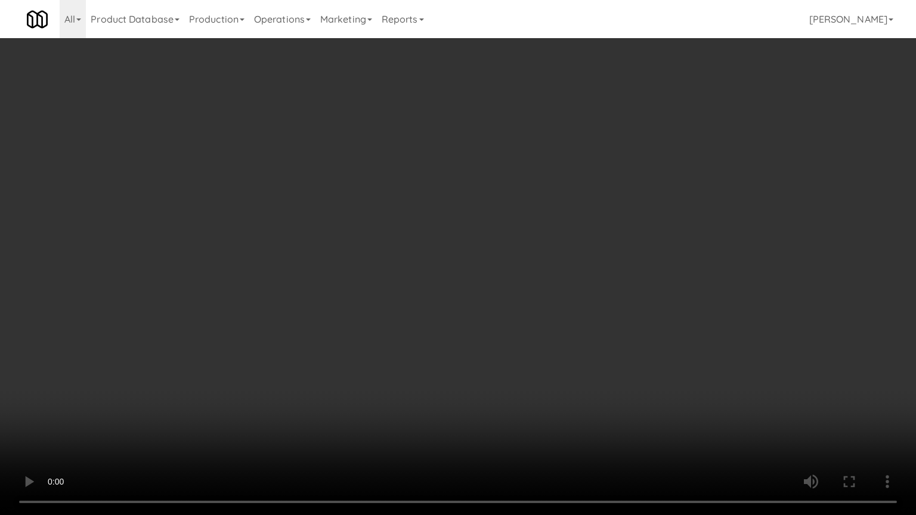
click at [365, 261] on video at bounding box center [458, 257] width 916 height 515
click at [367, 261] on video at bounding box center [458, 257] width 916 height 515
click at [373, 259] on video at bounding box center [458, 257] width 916 height 515
click at [372, 259] on video at bounding box center [458, 257] width 916 height 515
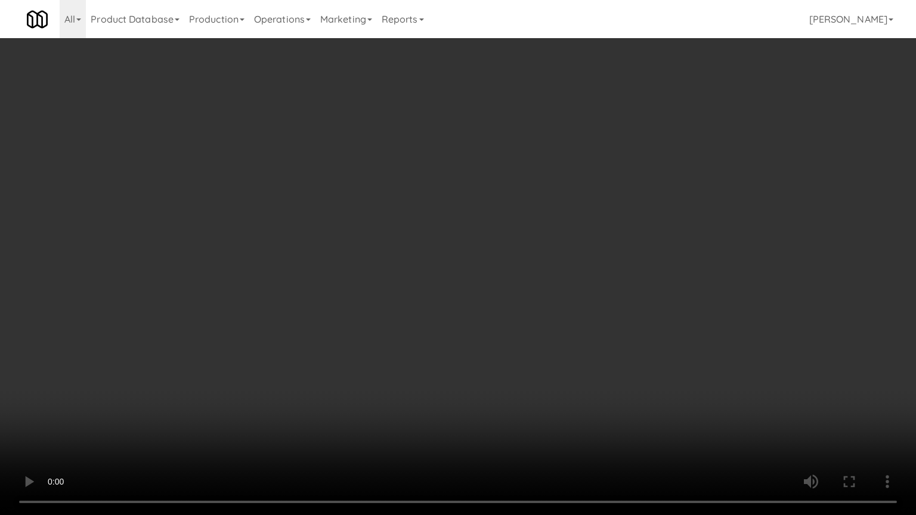
click at [372, 258] on video at bounding box center [458, 257] width 916 height 515
drag, startPoint x: 420, startPoint y: 422, endPoint x: 441, endPoint y: 359, distance: 66.7
click at [420, 414] on video at bounding box center [458, 257] width 916 height 515
click at [443, 352] on video at bounding box center [458, 257] width 916 height 515
click at [449, 348] on video at bounding box center [458, 257] width 916 height 515
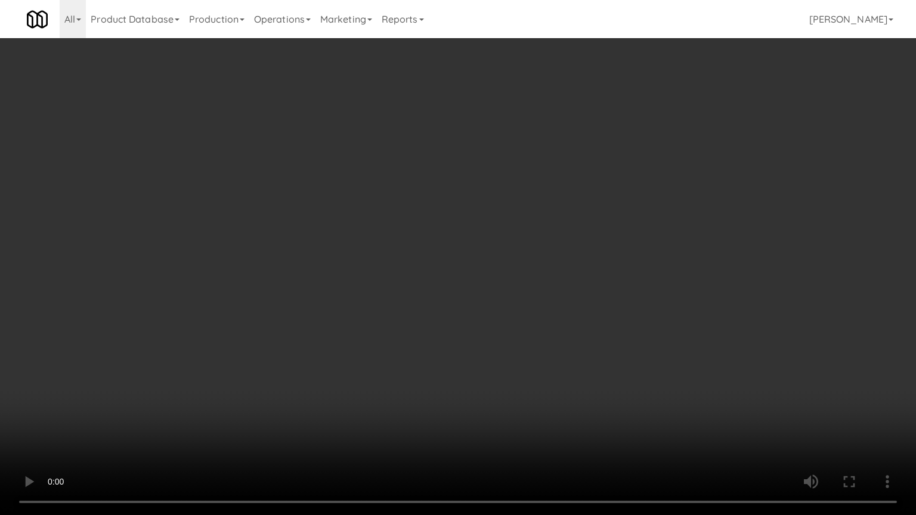
click at [449, 348] on video at bounding box center [458, 257] width 916 height 515
click at [485, 352] on video at bounding box center [458, 257] width 916 height 515
click at [466, 353] on video at bounding box center [458, 257] width 916 height 515
drag, startPoint x: 467, startPoint y: 352, endPoint x: 472, endPoint y: 348, distance: 6.8
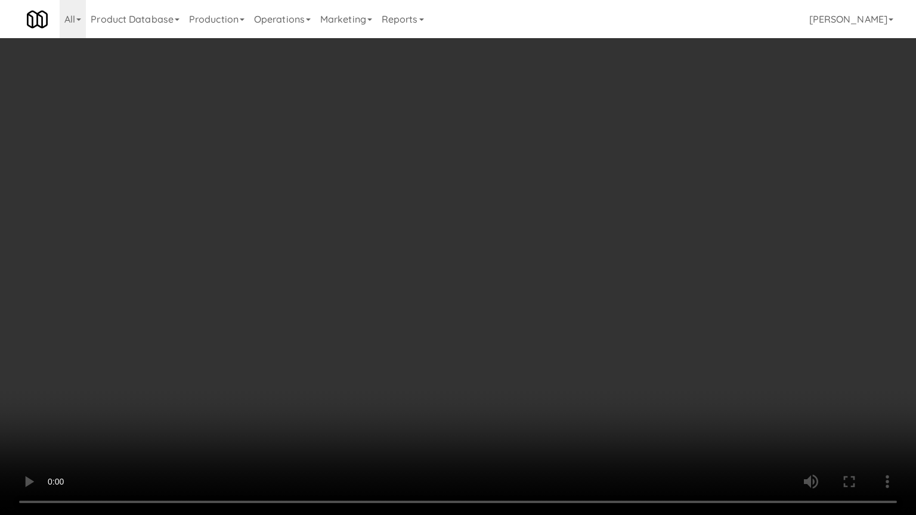
click at [472, 348] on video at bounding box center [458, 257] width 916 height 515
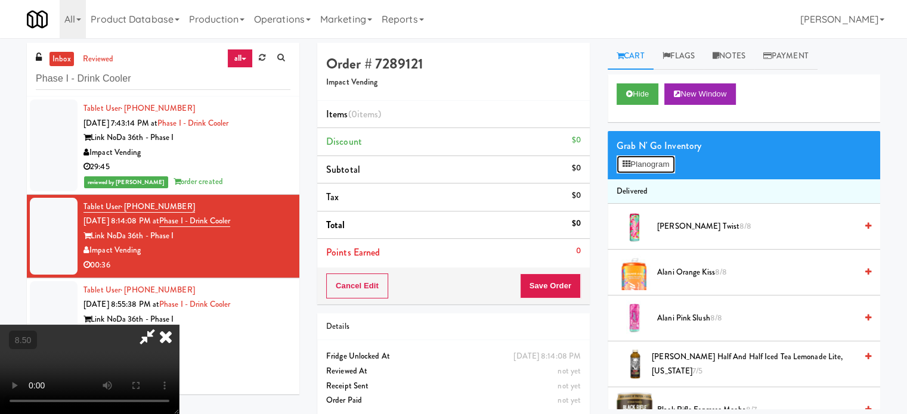
click at [651, 165] on button "Planogram" at bounding box center [645, 165] width 58 height 18
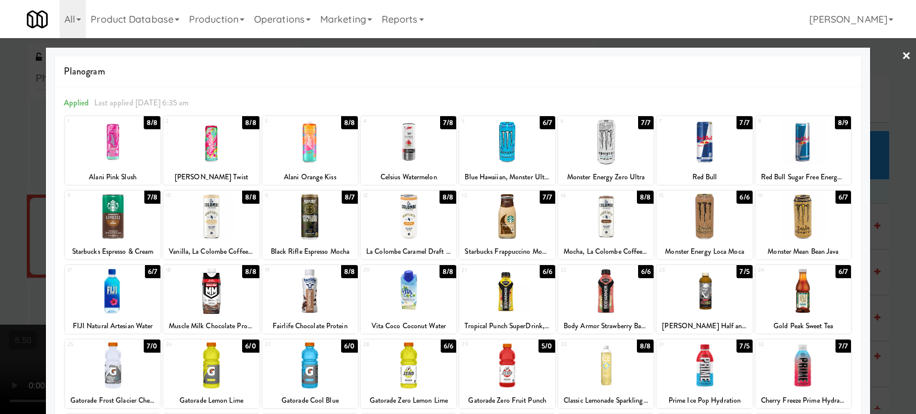
click at [246, 198] on div "8/8" at bounding box center [250, 197] width 17 height 13
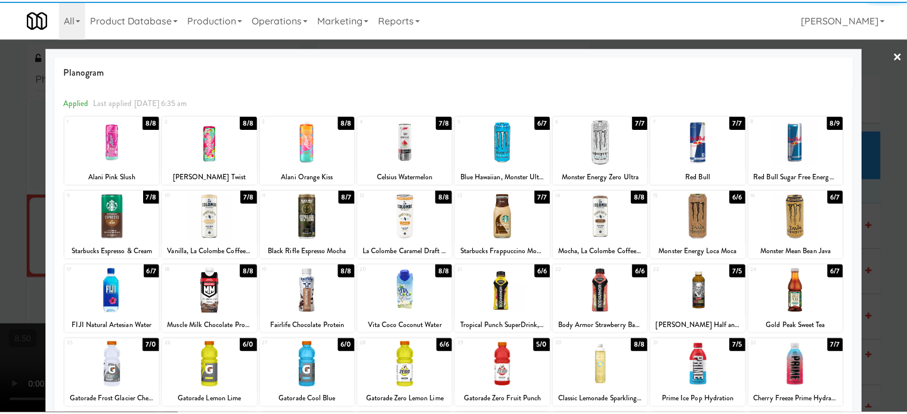
scroll to position [170, 0]
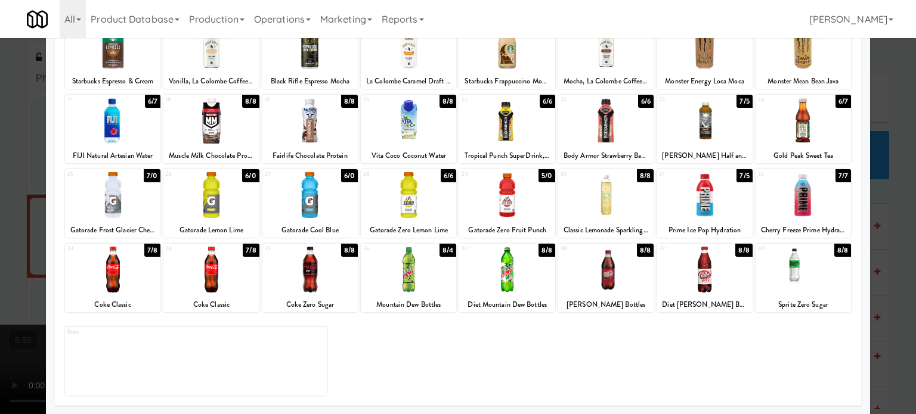
click at [641, 175] on div "8/8" at bounding box center [645, 175] width 17 height 13
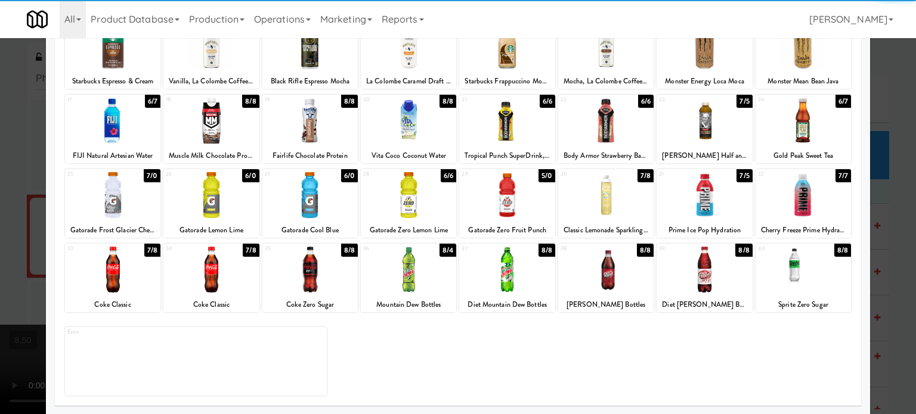
click at [900, 212] on div at bounding box center [458, 207] width 916 height 414
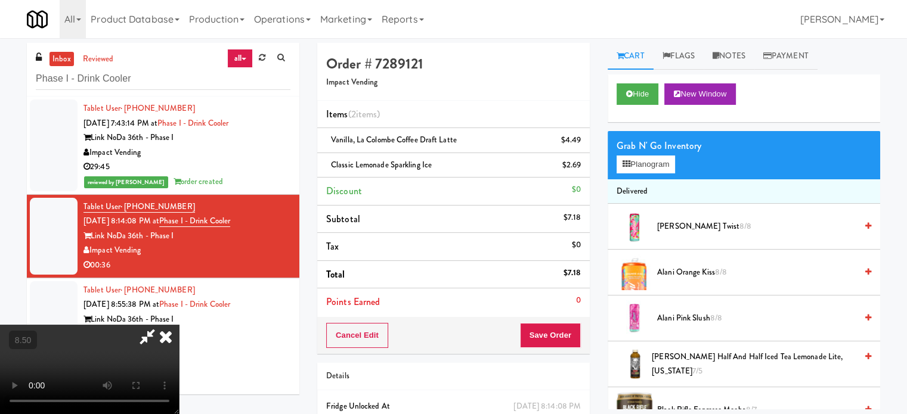
click at [179, 325] on video at bounding box center [89, 369] width 179 height 89
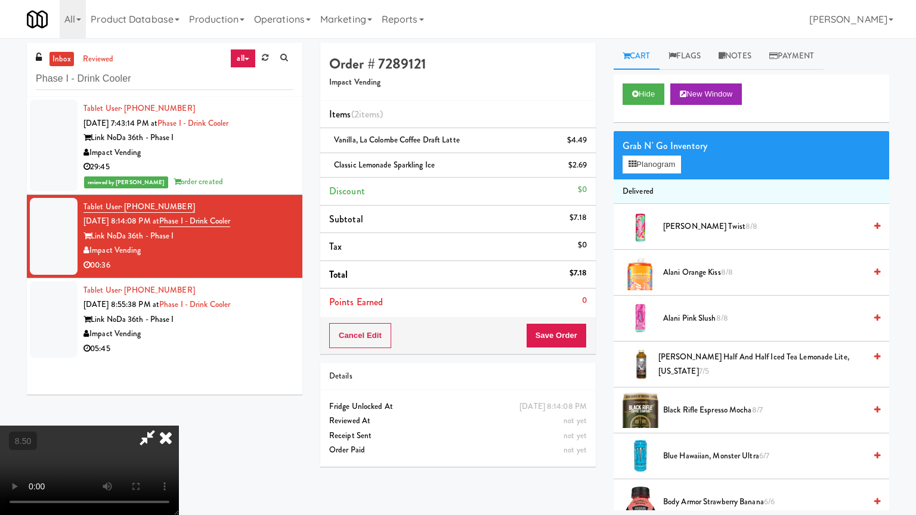
drag, startPoint x: 379, startPoint y: 298, endPoint x: 412, endPoint y: 268, distance: 44.3
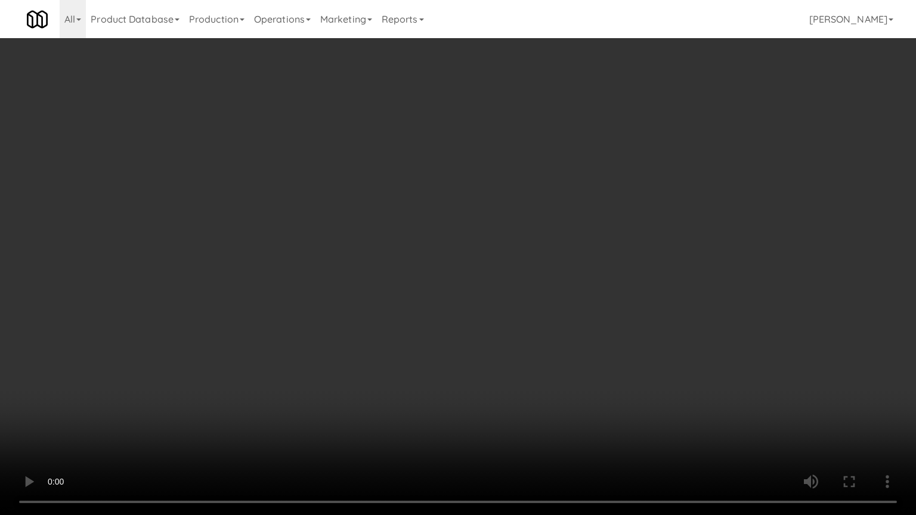
click at [391, 292] on video at bounding box center [458, 257] width 916 height 515
click at [413, 263] on video at bounding box center [458, 257] width 916 height 515
click at [439, 279] on video at bounding box center [458, 257] width 916 height 515
click at [460, 274] on video at bounding box center [458, 257] width 916 height 515
click at [458, 275] on video at bounding box center [458, 257] width 916 height 515
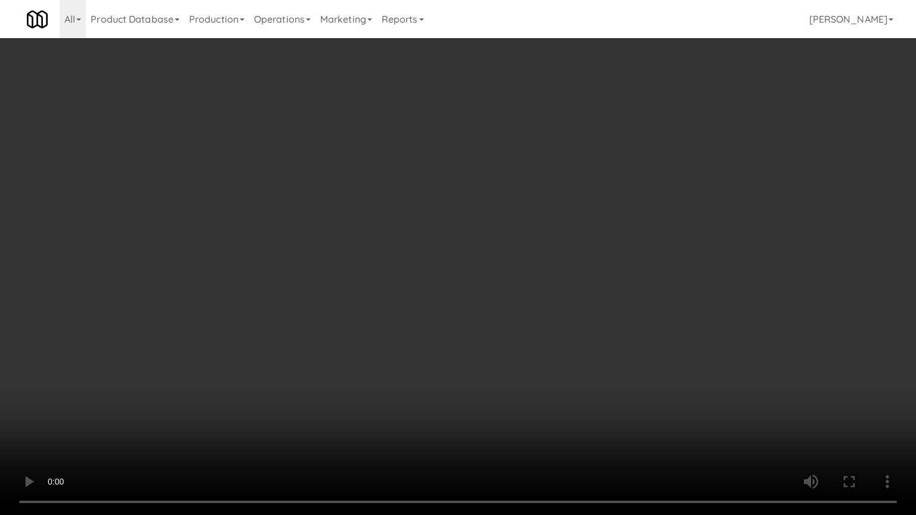
click at [458, 275] on video at bounding box center [458, 257] width 916 height 515
click at [460, 275] on video at bounding box center [458, 257] width 916 height 515
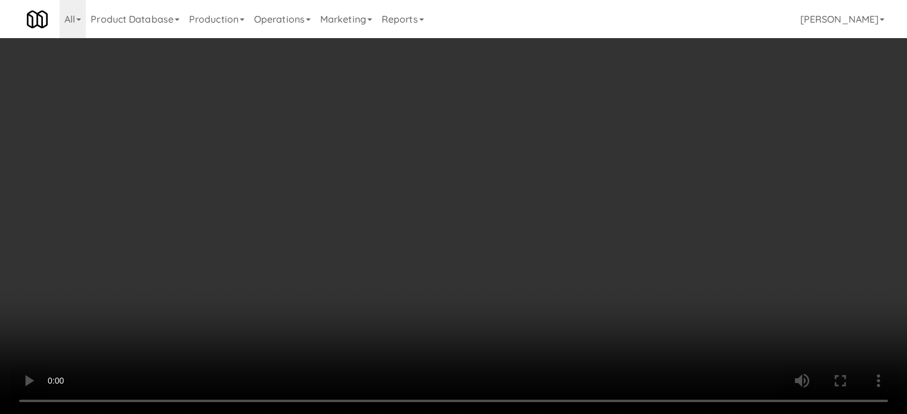
click at [582, 170] on icon at bounding box center [582, 170] width 6 height 8
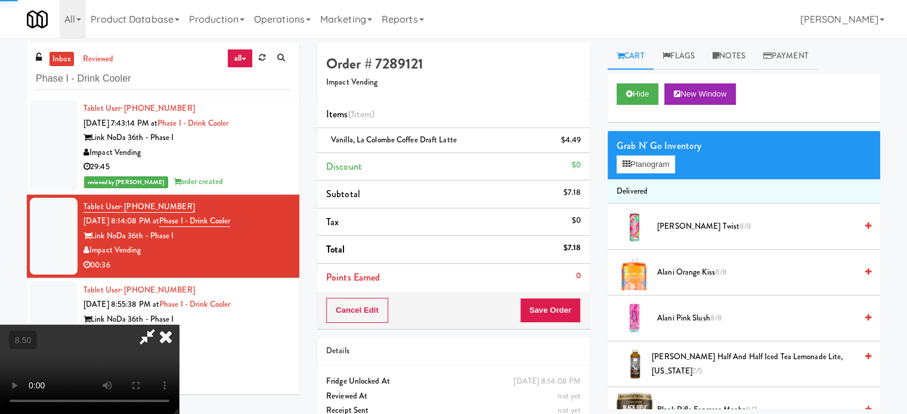
click at [179, 325] on video at bounding box center [89, 369] width 179 height 89
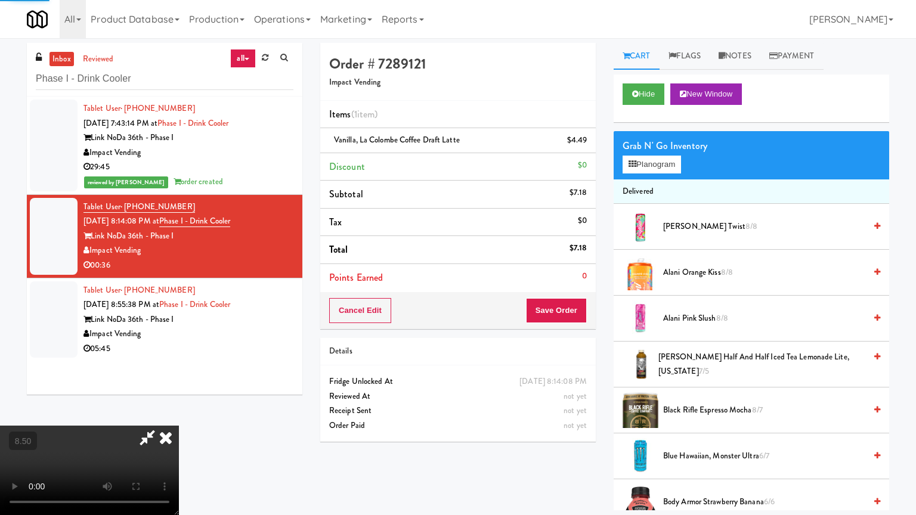
click at [179, 414] on video at bounding box center [89, 470] width 179 height 89
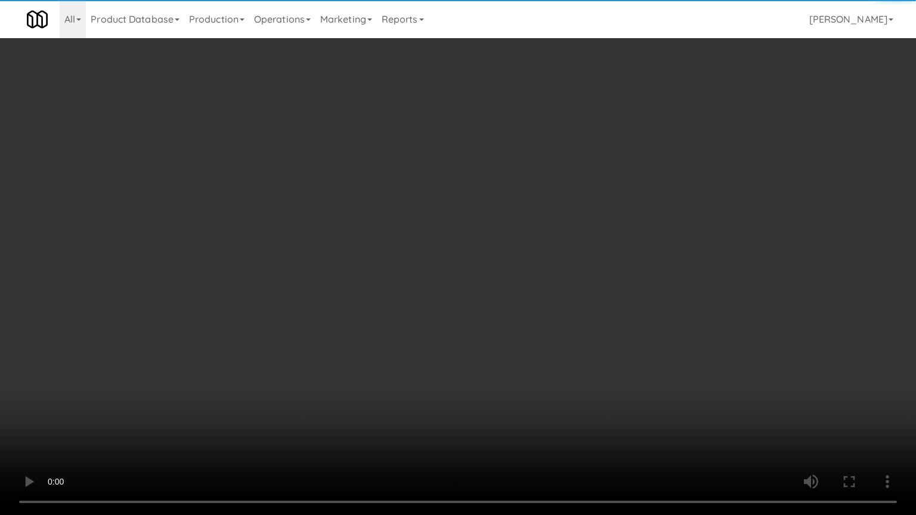
click at [312, 304] on video at bounding box center [458, 257] width 916 height 515
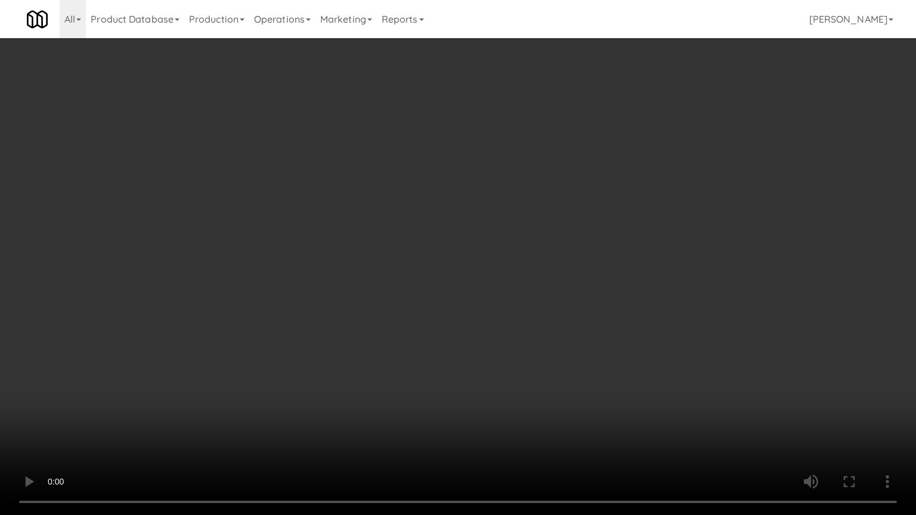
click at [312, 305] on video at bounding box center [458, 257] width 916 height 515
drag, startPoint x: 553, startPoint y: 429, endPoint x: 538, endPoint y: 408, distance: 25.2
click at [553, 414] on video at bounding box center [458, 257] width 916 height 515
click at [514, 396] on video at bounding box center [458, 257] width 916 height 515
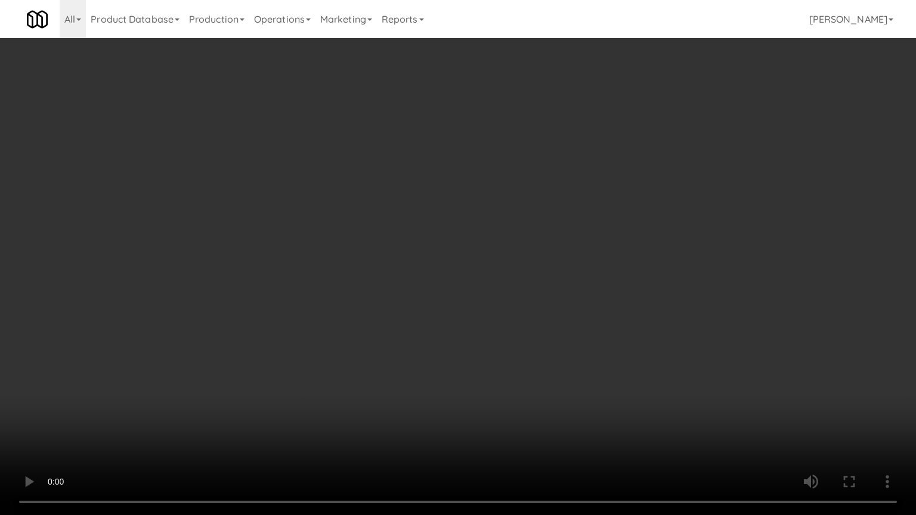
click at [500, 389] on video at bounding box center [458, 257] width 916 height 515
click at [497, 384] on video at bounding box center [458, 257] width 916 height 515
click at [499, 384] on video at bounding box center [458, 257] width 916 height 515
click at [505, 393] on video at bounding box center [458, 257] width 916 height 515
click at [500, 393] on video at bounding box center [458, 257] width 916 height 515
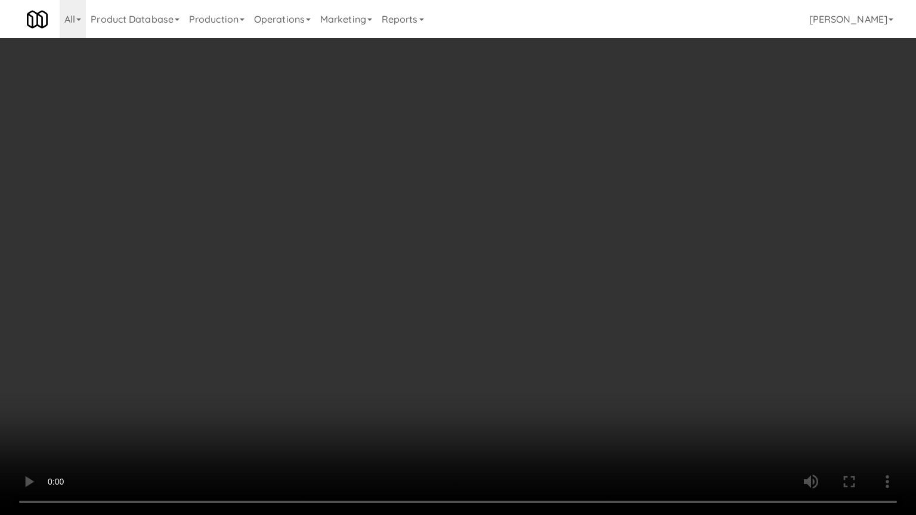
click at [503, 389] on video at bounding box center [458, 257] width 916 height 515
click at [501, 389] on video at bounding box center [458, 257] width 916 height 515
click at [509, 392] on video at bounding box center [458, 257] width 916 height 515
click at [478, 389] on video at bounding box center [458, 257] width 916 height 515
drag, startPoint x: 478, startPoint y: 389, endPoint x: 551, endPoint y: 249, distance: 157.3
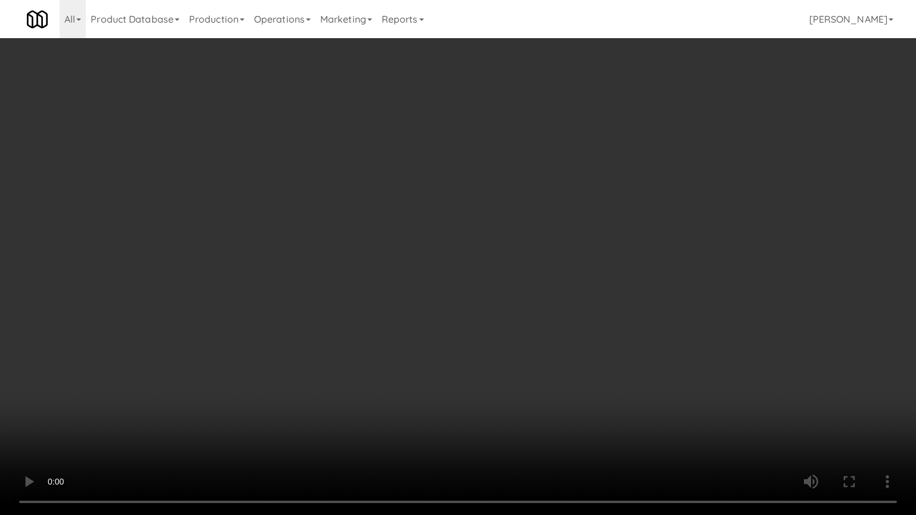
click at [478, 389] on video at bounding box center [458, 257] width 916 height 515
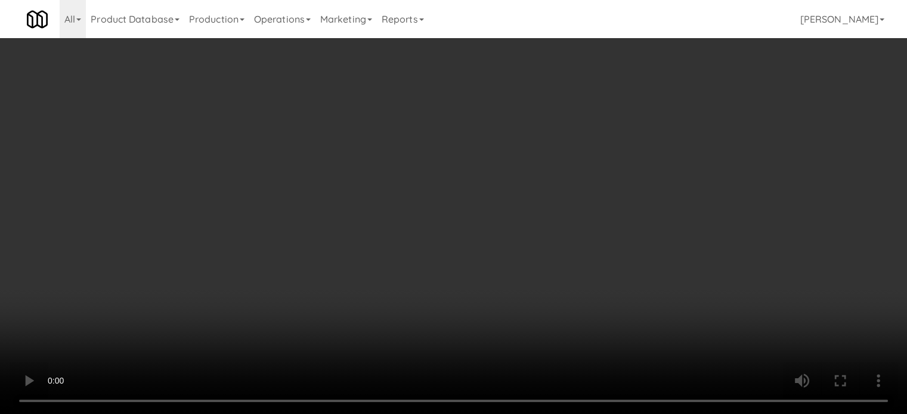
click at [580, 145] on icon at bounding box center [582, 145] width 6 height 8
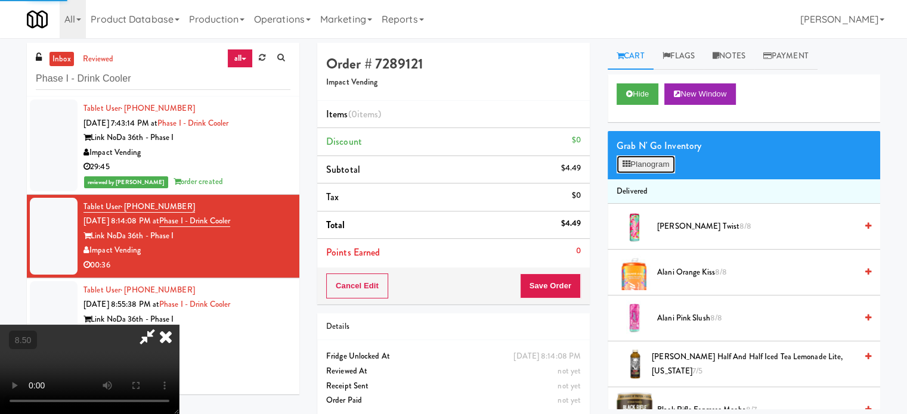
click at [634, 167] on button "Planogram" at bounding box center [645, 165] width 58 height 18
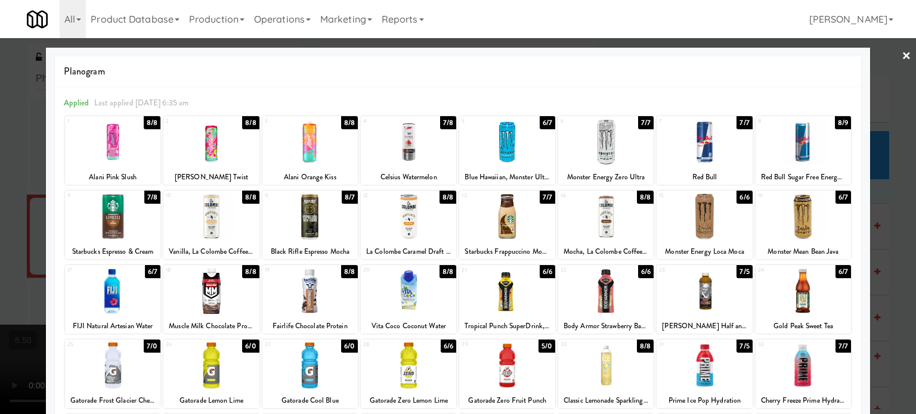
click at [249, 196] on div "8/8" at bounding box center [250, 197] width 17 height 13
click at [349, 276] on div "8/8" at bounding box center [349, 271] width 17 height 13
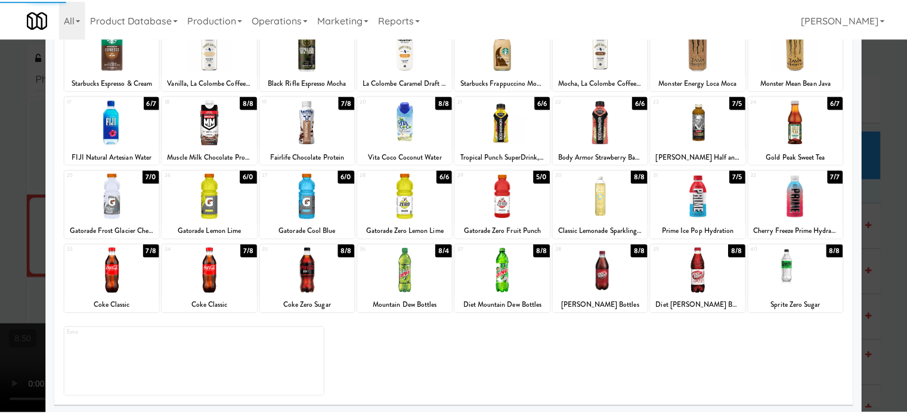
scroll to position [170, 0]
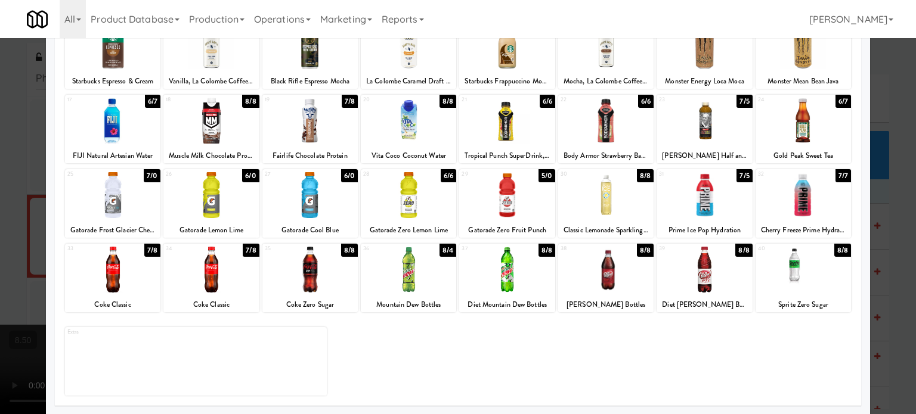
click at [835, 250] on div "8/8" at bounding box center [842, 250] width 17 height 13
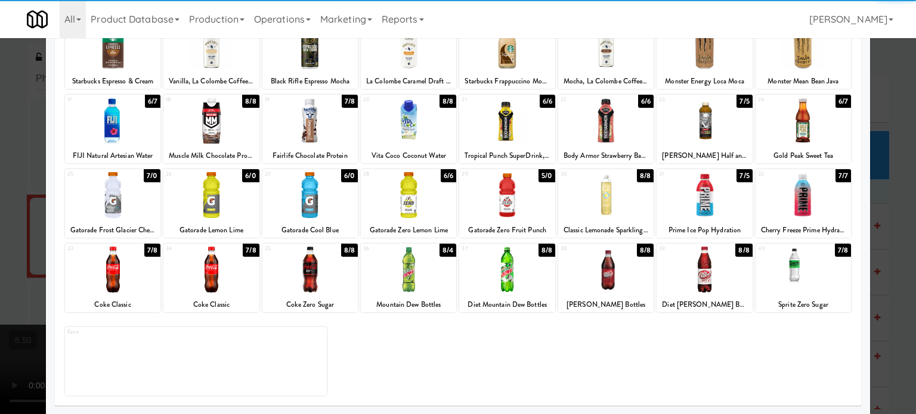
click at [884, 258] on div at bounding box center [458, 207] width 916 height 414
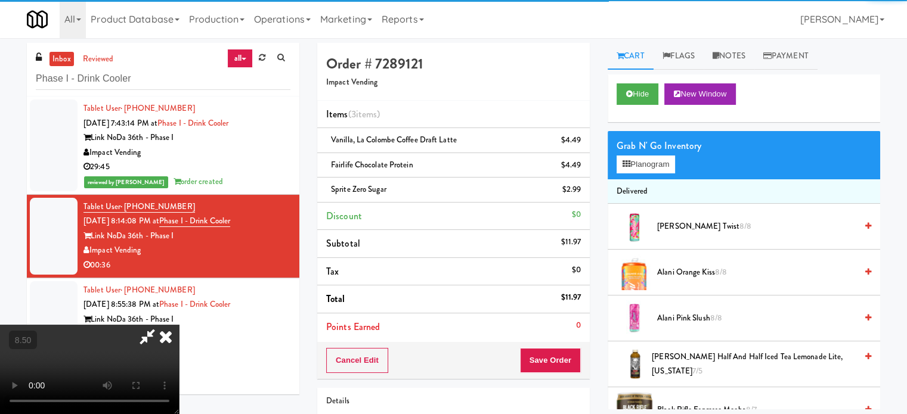
click at [179, 325] on video at bounding box center [89, 369] width 179 height 89
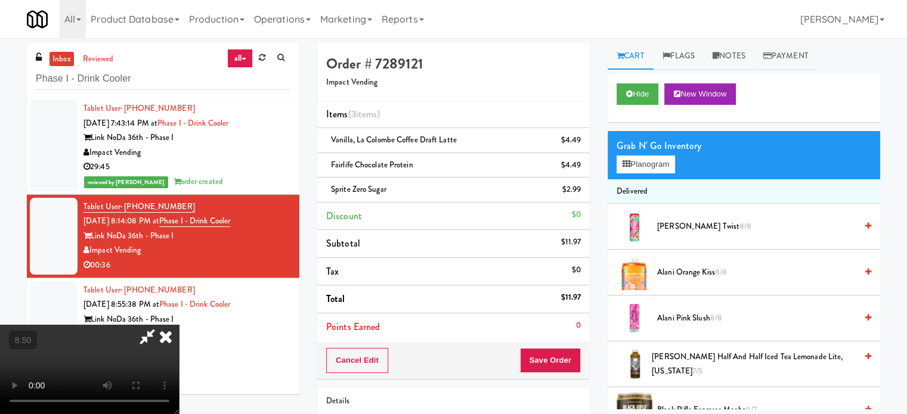
click at [179, 325] on video at bounding box center [89, 369] width 179 height 89
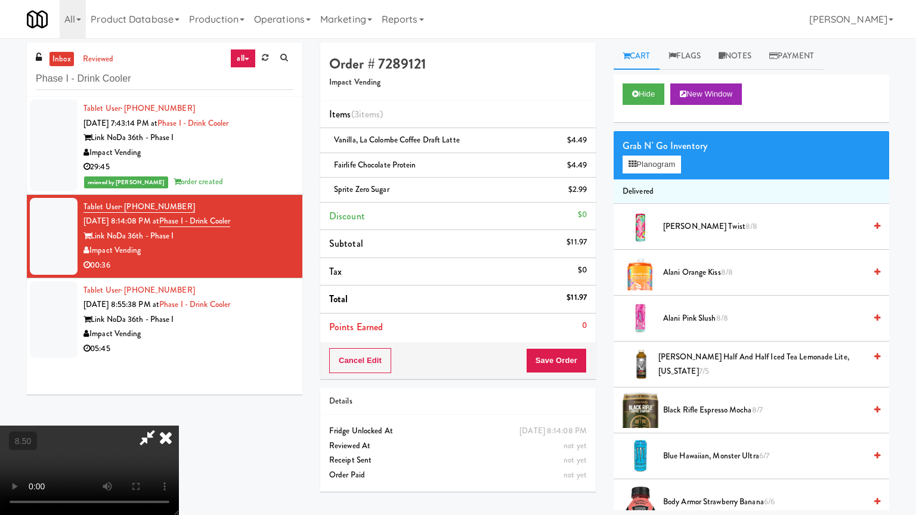
click at [179, 414] on video at bounding box center [89, 470] width 179 height 89
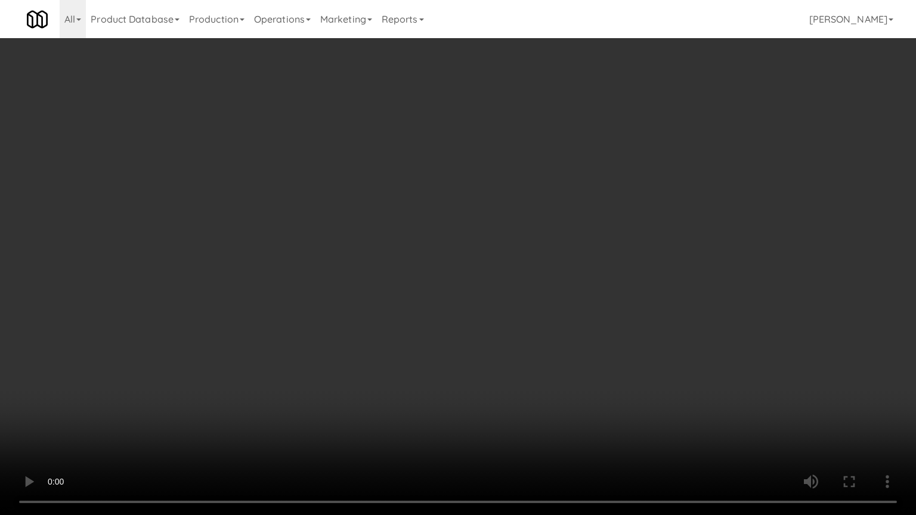
click at [405, 262] on video at bounding box center [458, 257] width 916 height 515
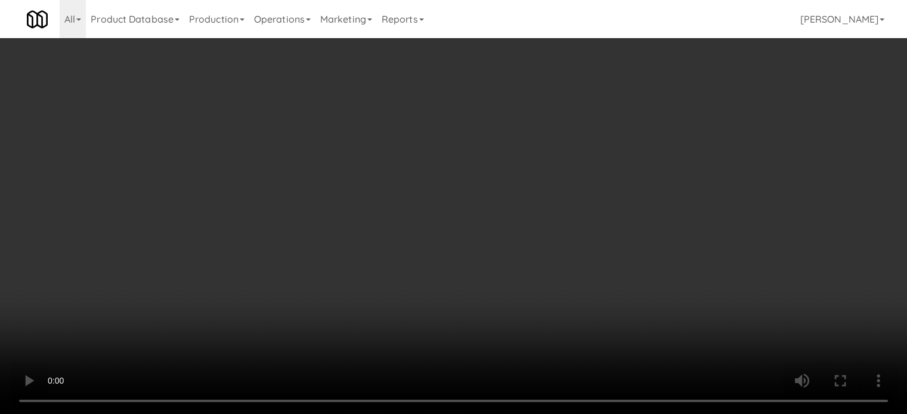
click at [426, 192] on video at bounding box center [453, 207] width 907 height 414
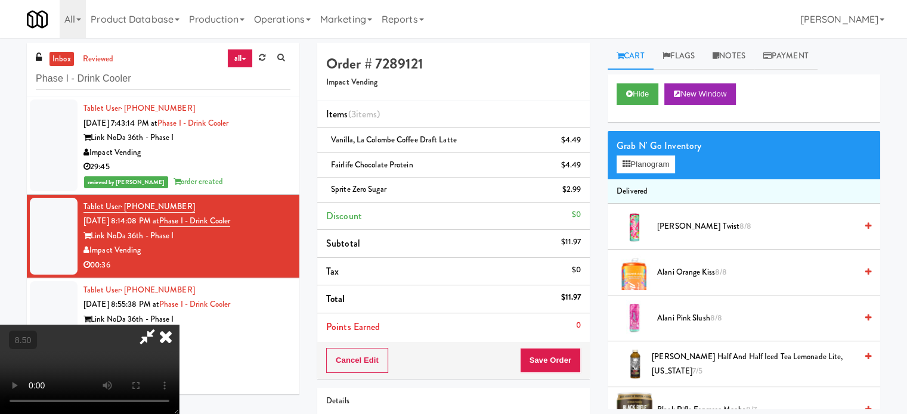
click at [179, 325] on icon at bounding box center [166, 337] width 26 height 24
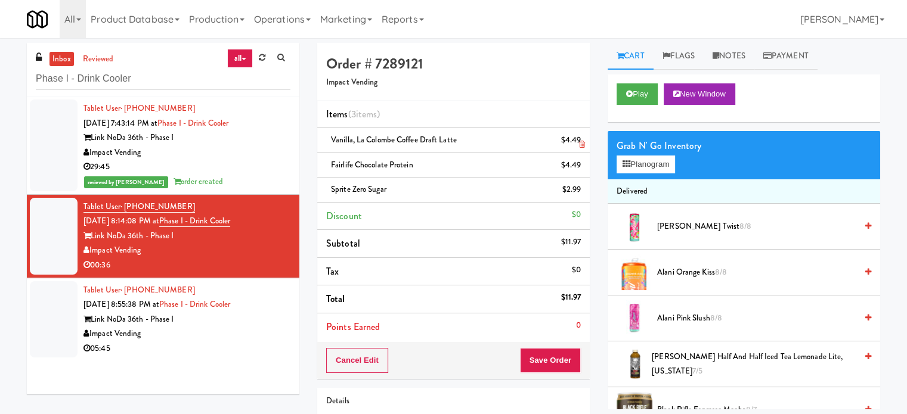
click at [581, 145] on icon at bounding box center [582, 145] width 6 height 8
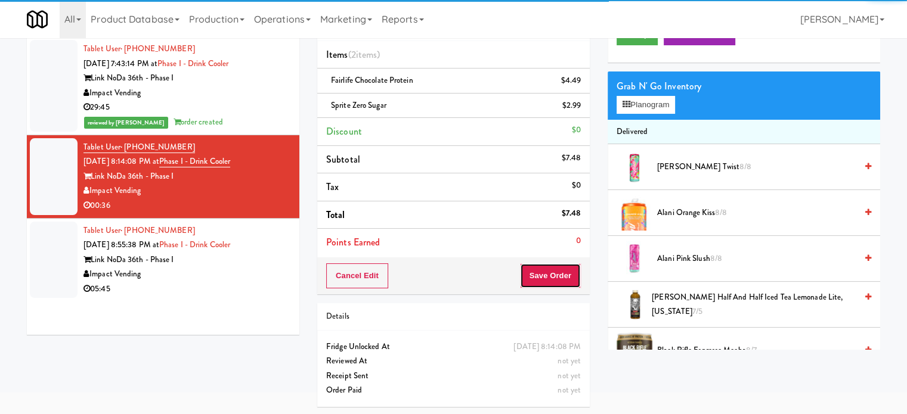
click at [548, 274] on button "Save Order" at bounding box center [550, 275] width 61 height 25
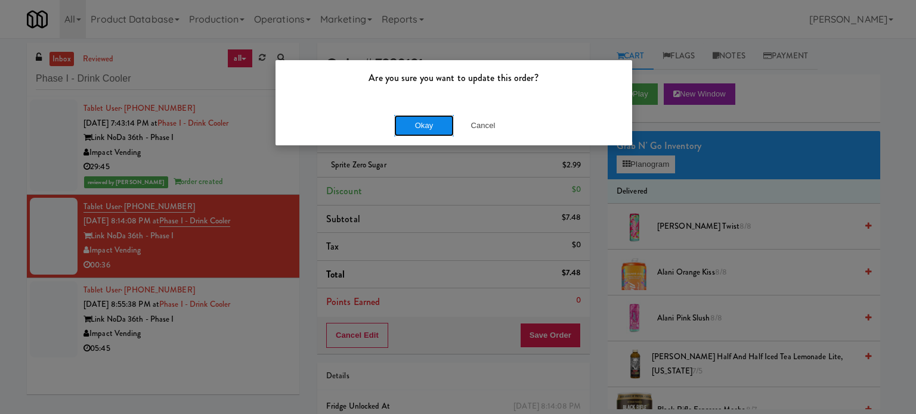
drag, startPoint x: 421, startPoint y: 117, endPoint x: 425, endPoint y: 125, distance: 9.1
click at [422, 117] on button "Okay" at bounding box center [424, 125] width 60 height 21
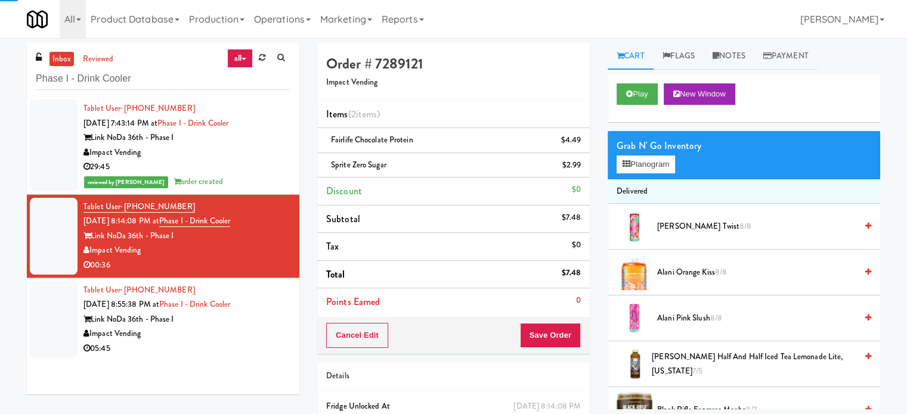
drag, startPoint x: 255, startPoint y: 320, endPoint x: 327, endPoint y: 271, distance: 87.0
click at [255, 319] on div "Link NoDa 36th - Phase I" at bounding box center [186, 319] width 207 height 15
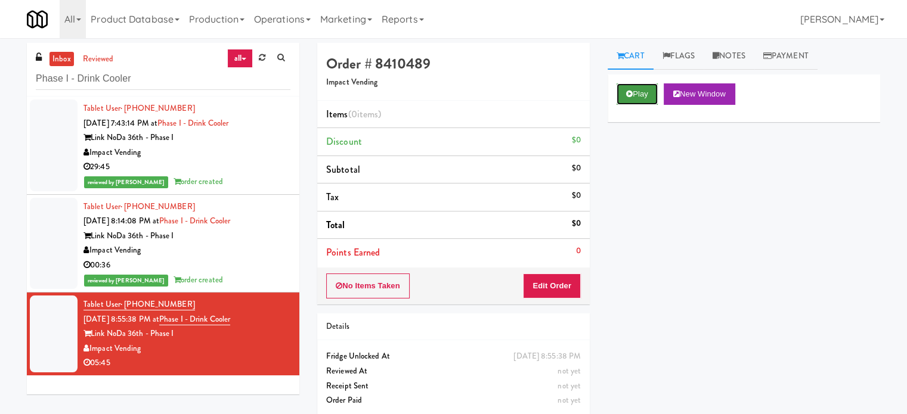
click at [637, 95] on button "Play" at bounding box center [636, 93] width 41 height 21
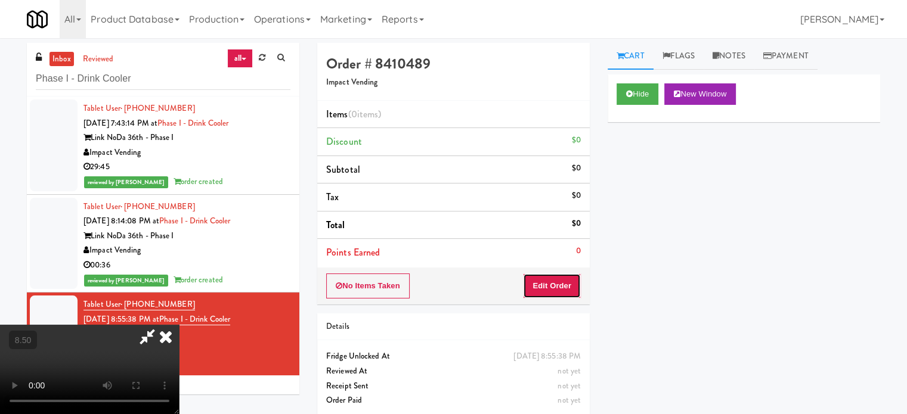
click at [556, 288] on button "Edit Order" at bounding box center [552, 286] width 58 height 25
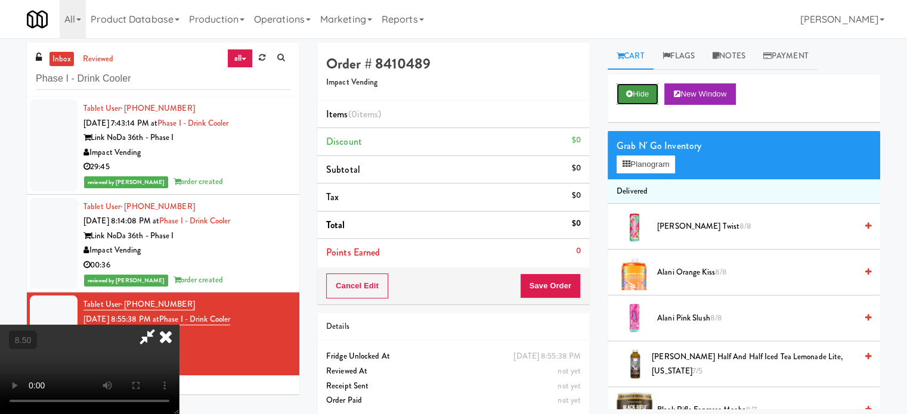
click at [647, 97] on button "Hide" at bounding box center [637, 93] width 42 height 21
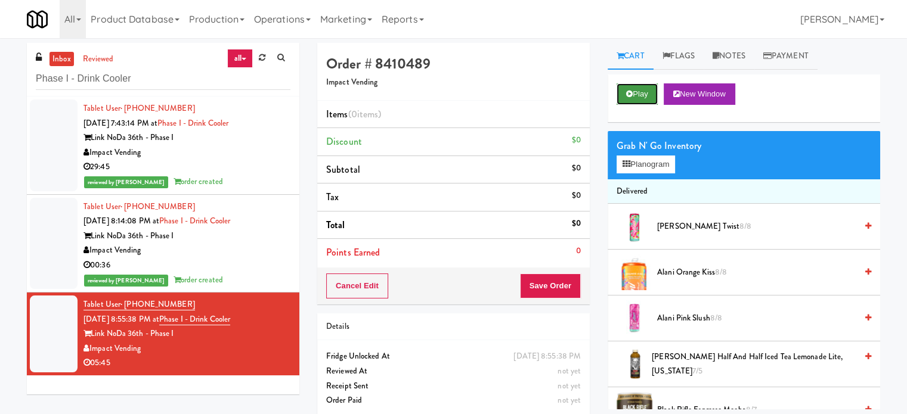
click at [649, 95] on button "Play" at bounding box center [636, 93] width 41 height 21
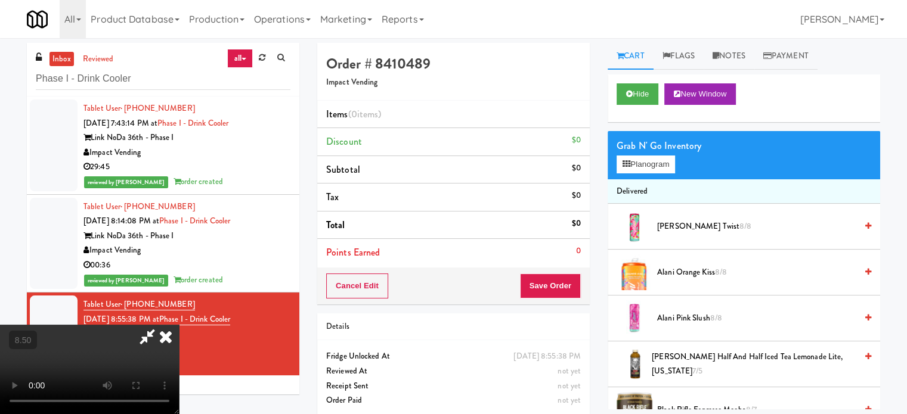
drag, startPoint x: 287, startPoint y: 227, endPoint x: 352, endPoint y: 189, distance: 75.0
click at [179, 325] on video at bounding box center [89, 369] width 179 height 89
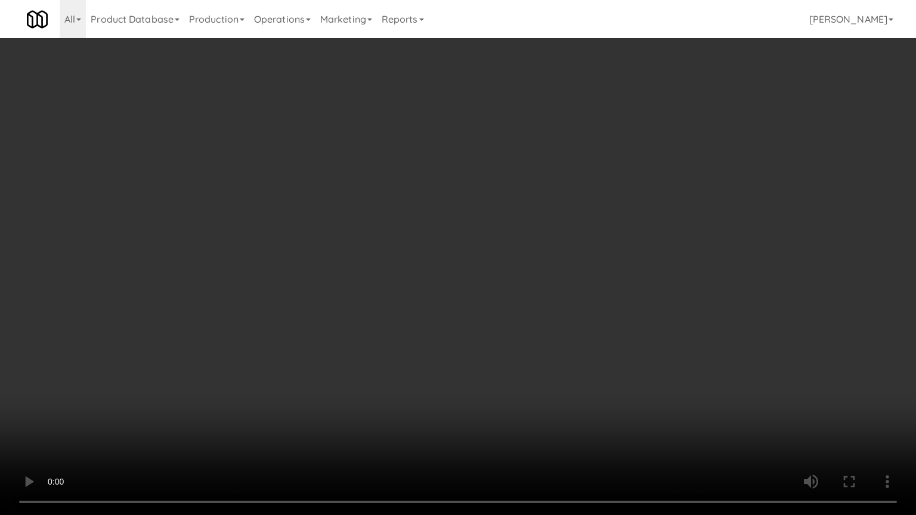
click at [248, 362] on video at bounding box center [458, 257] width 916 height 515
click at [380, 263] on video at bounding box center [458, 257] width 916 height 515
click at [126, 401] on video at bounding box center [458, 257] width 916 height 515
click at [153, 396] on video at bounding box center [458, 257] width 916 height 515
click at [236, 380] on video at bounding box center [458, 257] width 916 height 515
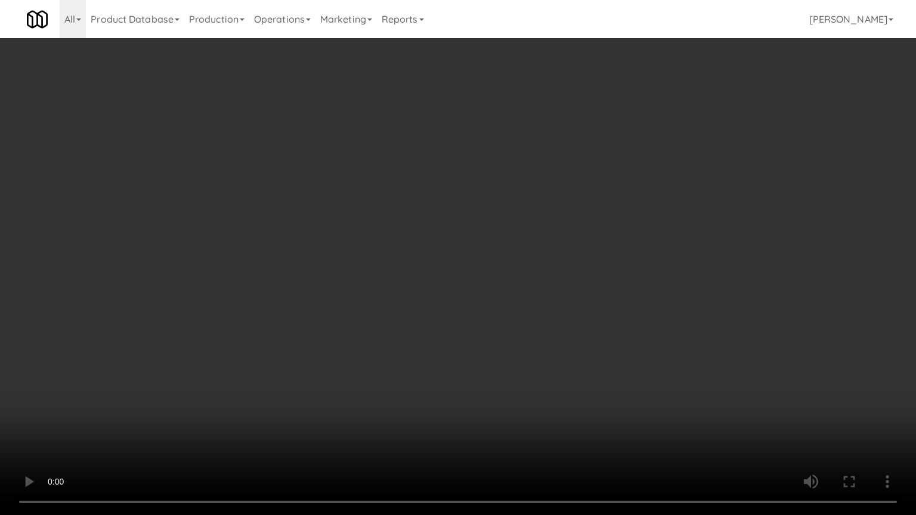
click at [240, 379] on video at bounding box center [458, 257] width 916 height 515
click at [255, 378] on video at bounding box center [458, 257] width 916 height 515
click at [364, 324] on video at bounding box center [458, 257] width 916 height 515
click at [366, 325] on video at bounding box center [458, 257] width 916 height 515
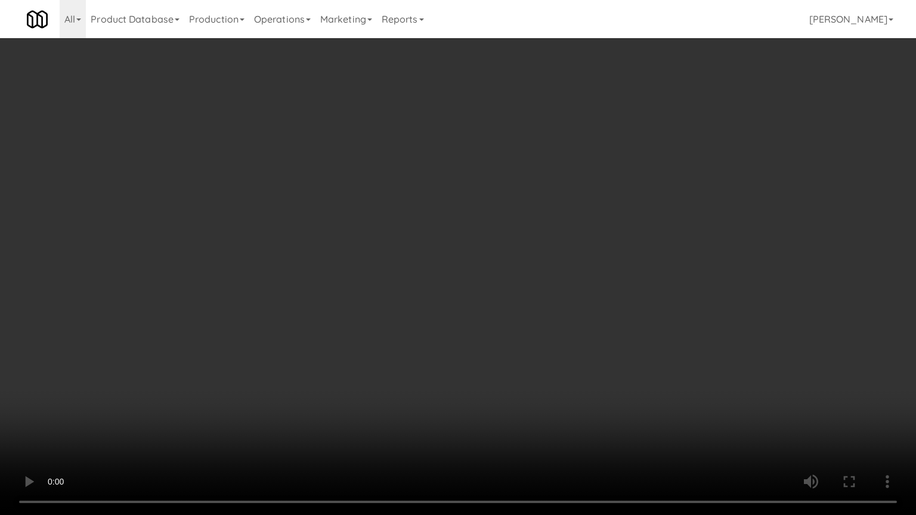
click at [366, 325] on video at bounding box center [458, 257] width 916 height 515
click at [386, 322] on video at bounding box center [458, 257] width 916 height 515
click at [396, 322] on video at bounding box center [458, 257] width 916 height 515
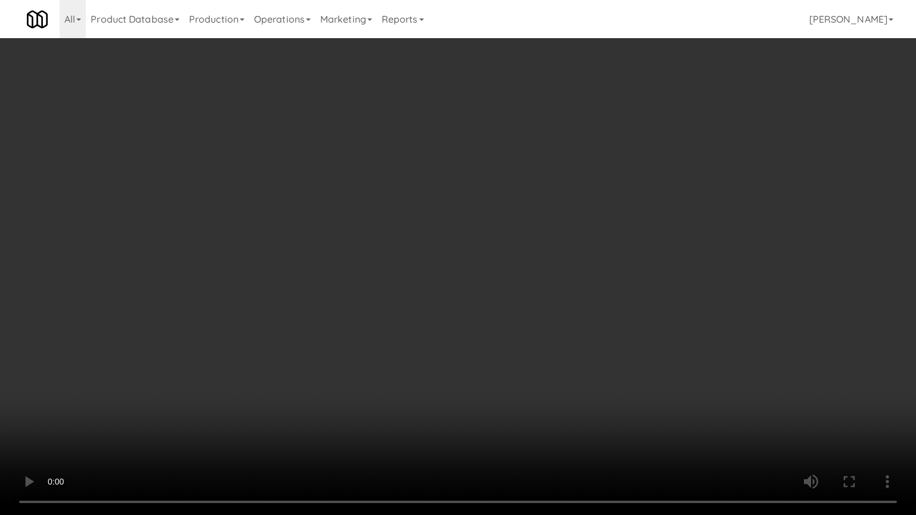
click at [464, 320] on video at bounding box center [458, 257] width 916 height 515
click at [458, 319] on video at bounding box center [458, 257] width 916 height 515
click at [460, 317] on video at bounding box center [458, 257] width 916 height 515
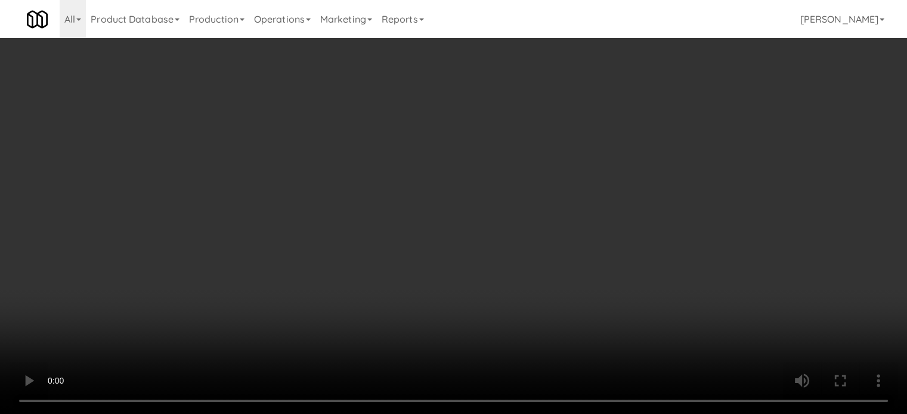
scroll to position [894, 0]
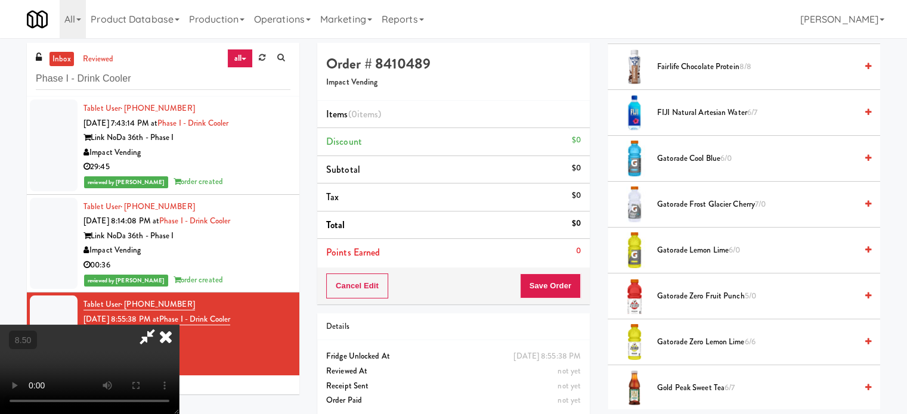
click at [706, 295] on span "Gatorade Zero Fruit Punch 5/0" at bounding box center [756, 296] width 199 height 15
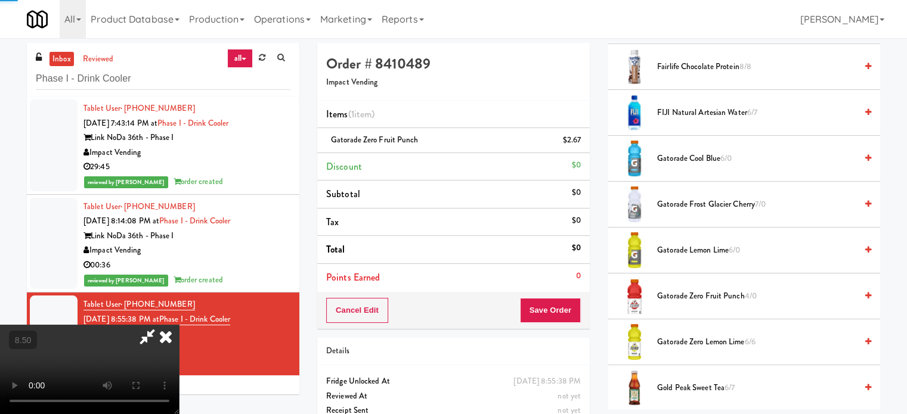
drag, startPoint x: 231, startPoint y: 344, endPoint x: 232, endPoint y: 338, distance: 6.1
click at [179, 340] on video at bounding box center [89, 369] width 179 height 89
click at [179, 332] on video at bounding box center [89, 369] width 179 height 89
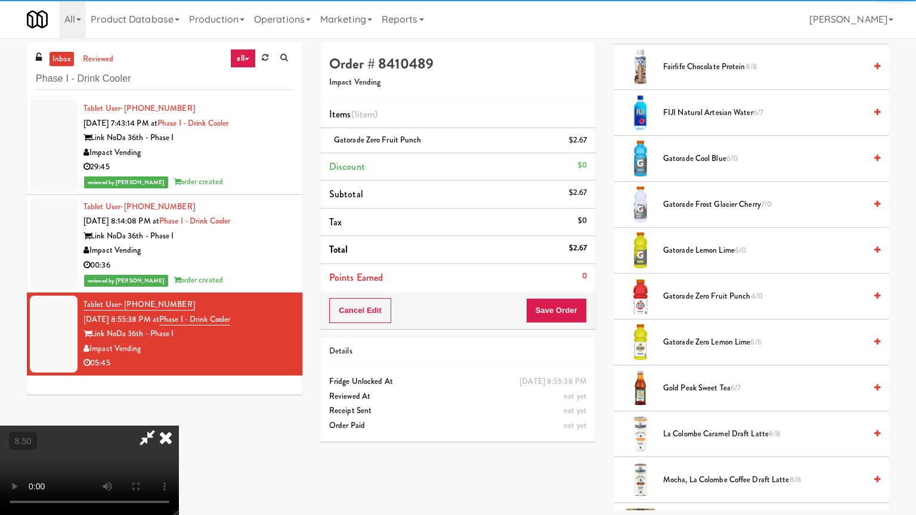
drag, startPoint x: 265, startPoint y: 327, endPoint x: 268, endPoint y: 310, distance: 17.5
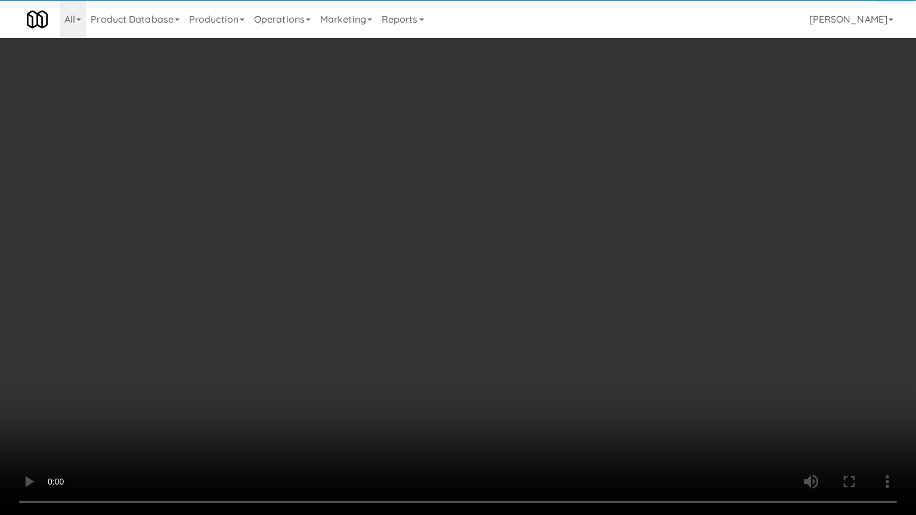
click at [268, 310] on video at bounding box center [458, 257] width 916 height 515
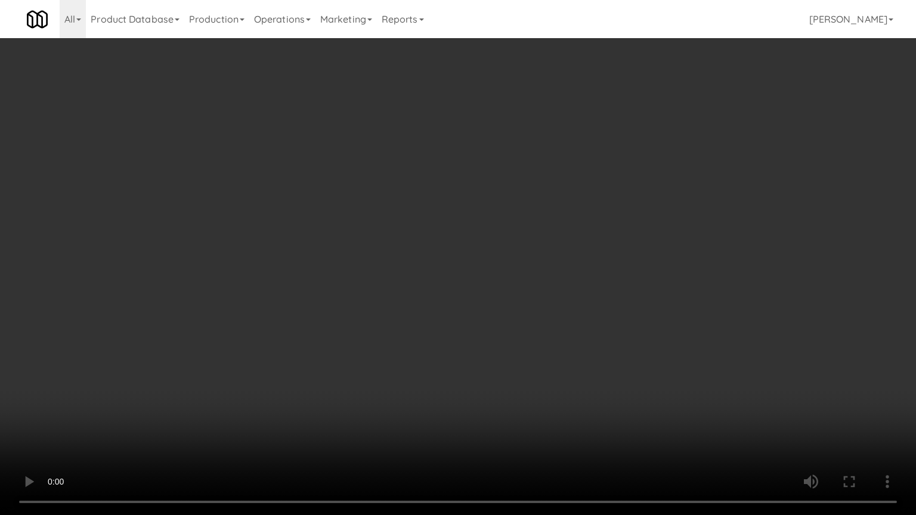
drag, startPoint x: 371, startPoint y: 328, endPoint x: 384, endPoint y: 308, distance: 25.0
click at [379, 316] on video at bounding box center [458, 257] width 916 height 515
drag, startPoint x: 384, startPoint y: 308, endPoint x: 476, endPoint y: 129, distance: 200.8
click at [386, 306] on video at bounding box center [458, 257] width 916 height 515
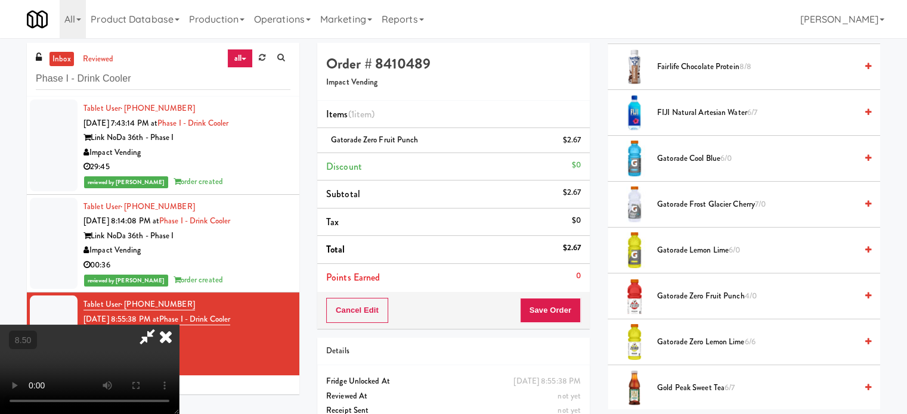
click at [179, 325] on icon at bounding box center [166, 337] width 26 height 24
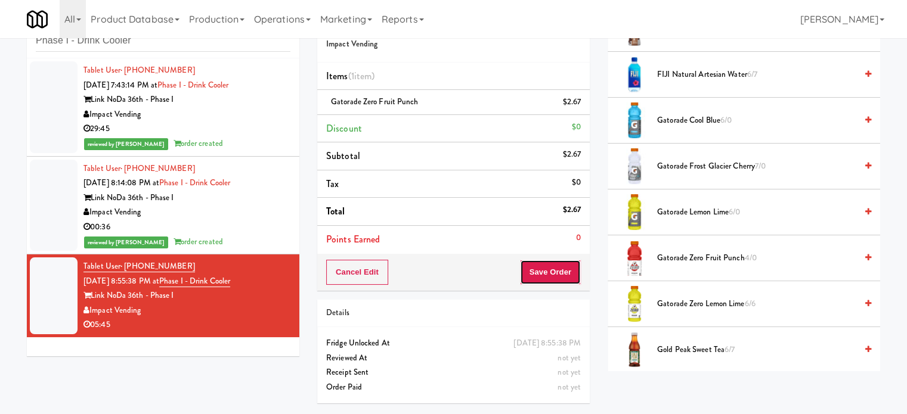
drag, startPoint x: 560, startPoint y: 274, endPoint x: 498, endPoint y: 195, distance: 99.8
click at [559, 271] on button "Save Order" at bounding box center [550, 272] width 61 height 25
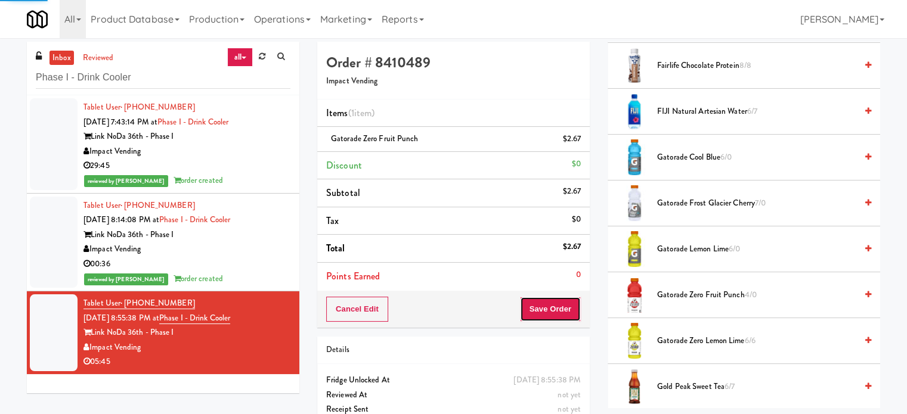
scroll to position [0, 0]
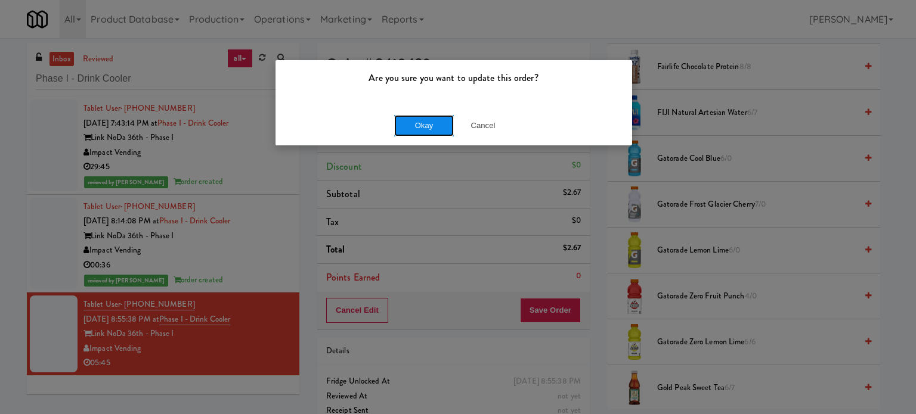
click at [424, 129] on button "Okay" at bounding box center [424, 125] width 60 height 21
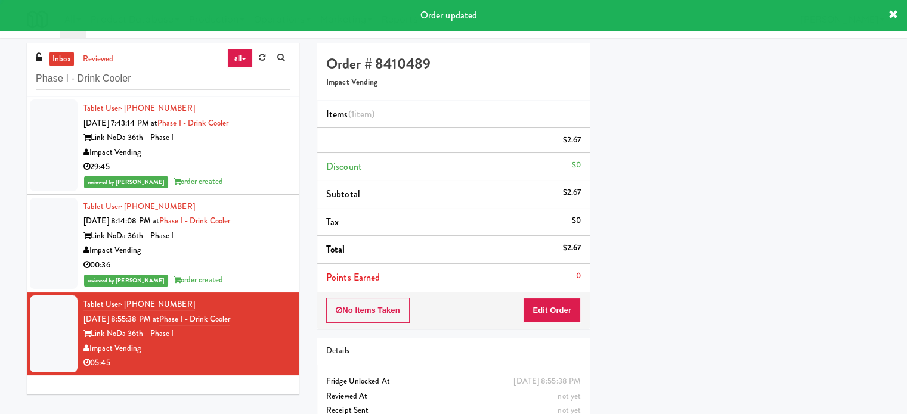
scroll to position [111, 0]
click at [249, 175] on div "reviewed by Jenet R order created" at bounding box center [186, 182] width 207 height 15
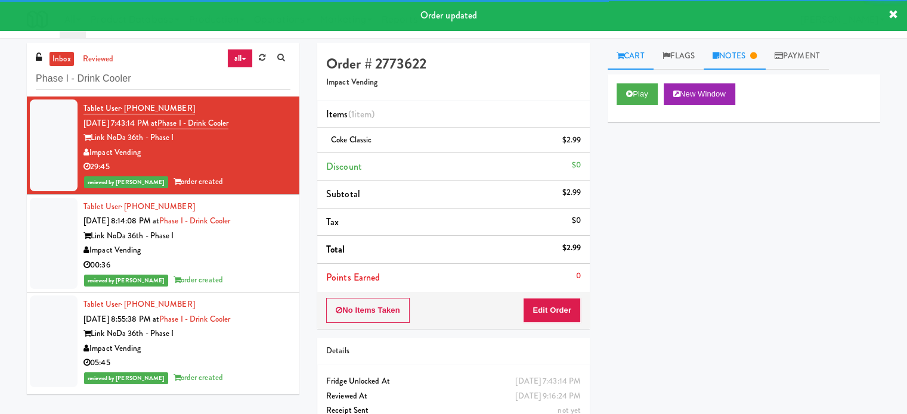
click at [746, 59] on link "Notes" at bounding box center [734, 56] width 62 height 27
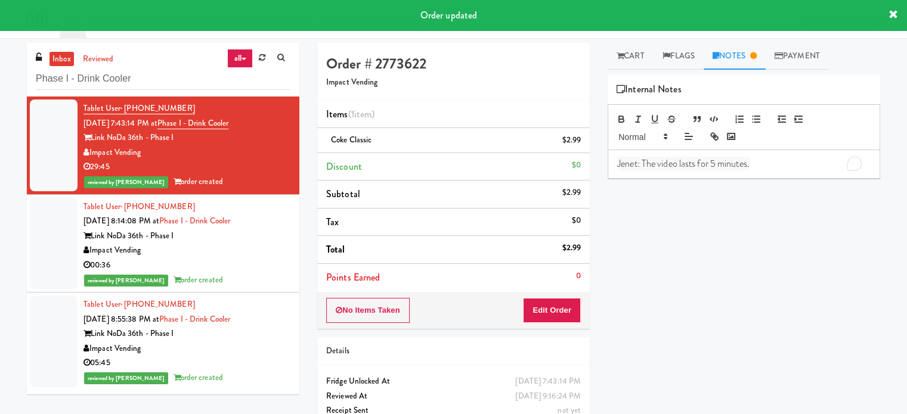
click at [720, 163] on span "Jenet: The video lasts for 5 minutes." at bounding box center [683, 164] width 132 height 14
click at [720, 160] on span "Jenet: The video lasts for 5 minutes." at bounding box center [683, 164] width 132 height 14
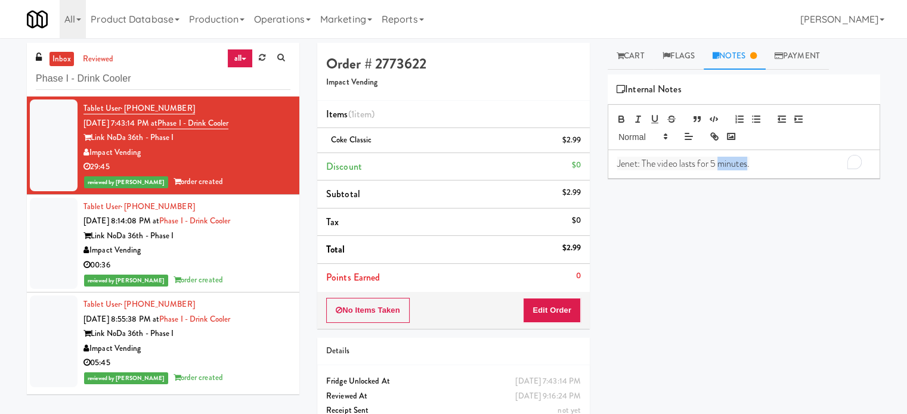
click at [720, 160] on span "Jenet: The video lasts for 5 minutes." at bounding box center [683, 164] width 132 height 14
click at [722, 159] on span "Jenet: The video lasts for 5 minutes." at bounding box center [683, 164] width 132 height 14
copy span "Jenet: The video lasts for 5 minutes."
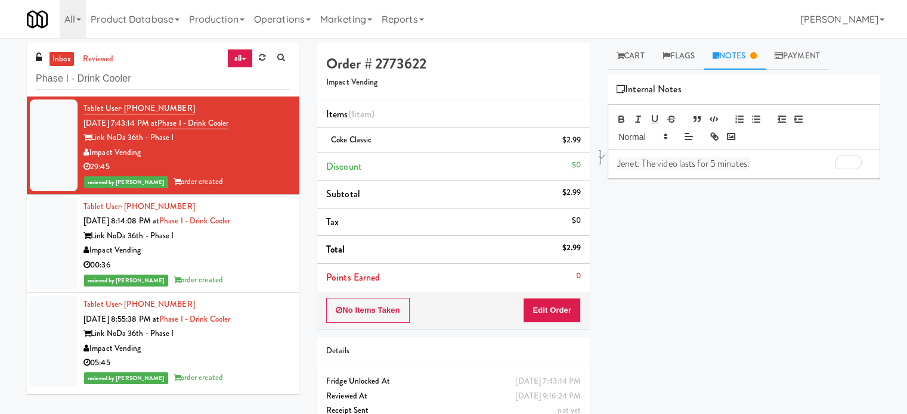
click at [241, 348] on div "Impact Vending" at bounding box center [186, 349] width 207 height 15
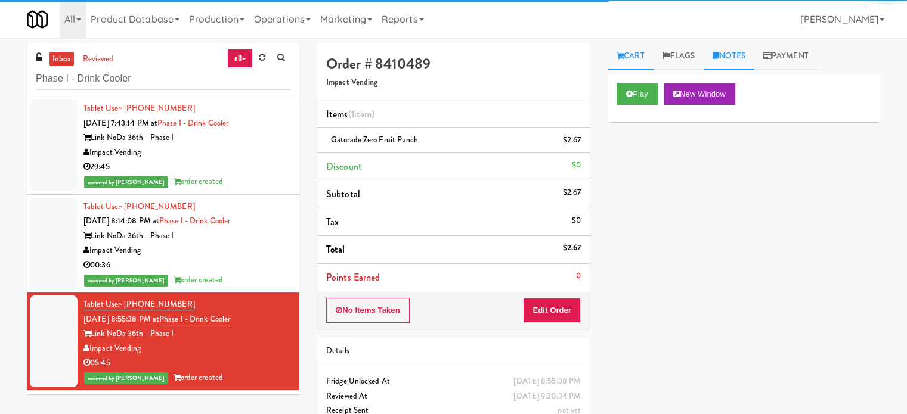
click at [743, 59] on link "Notes" at bounding box center [728, 56] width 51 height 27
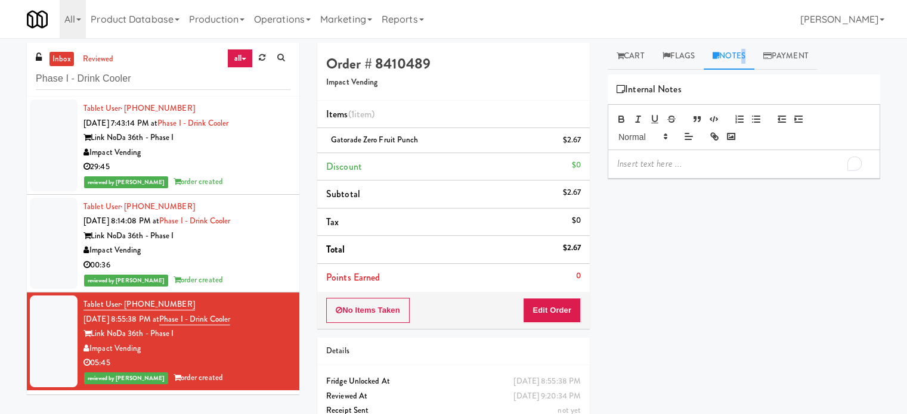
click at [712, 163] on p "To enrich screen reader interactions, please activate Accessibility in Grammarl…" at bounding box center [743, 163] width 253 height 13
click at [170, 77] on input "Phase I - Drink Cooler" at bounding box center [163, 79] width 255 height 22
paste input "The Sur -"
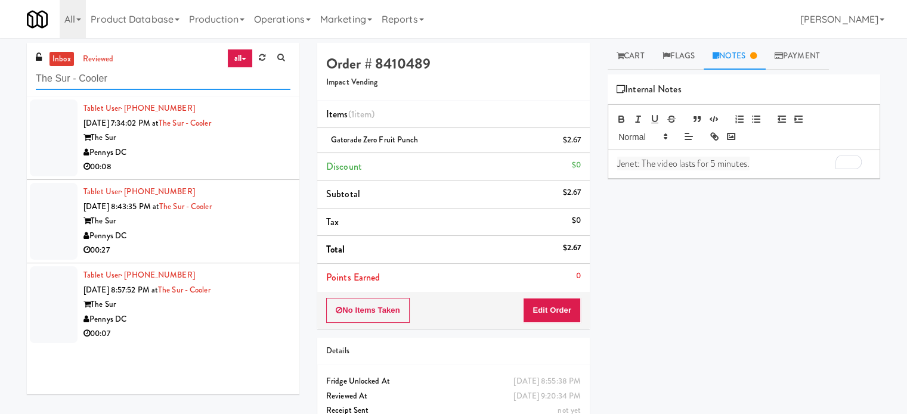
type input "The Sur - Cooler"
click at [223, 159] on div "Pennys DC" at bounding box center [186, 152] width 207 height 15
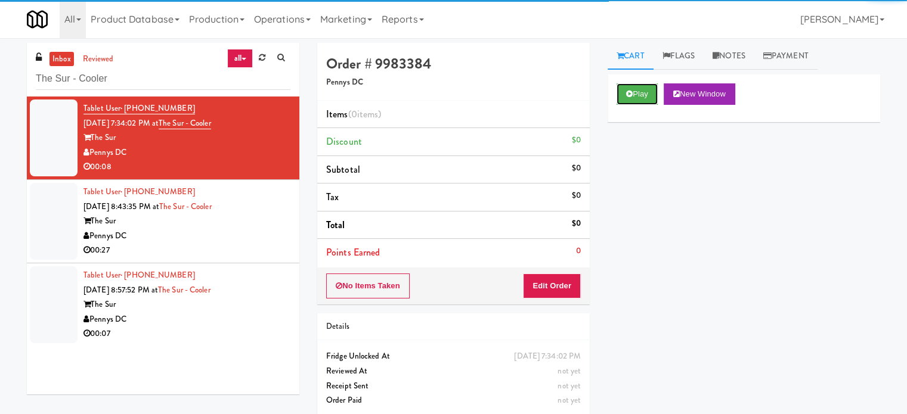
click at [637, 104] on button "Play" at bounding box center [636, 93] width 41 height 21
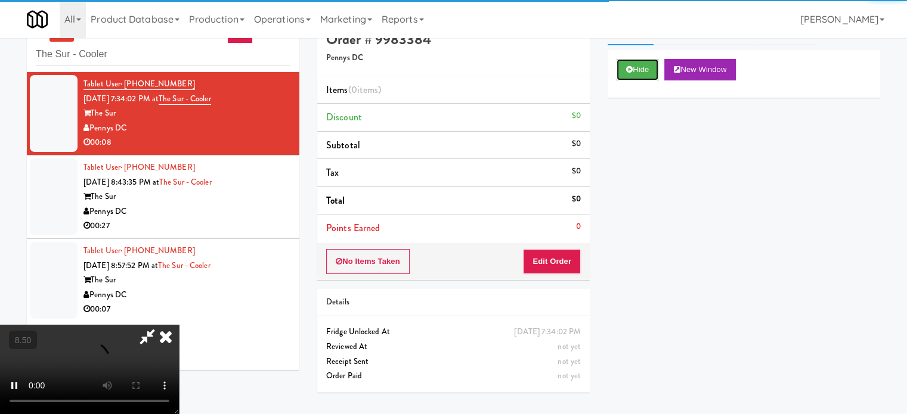
scroll to position [38, 0]
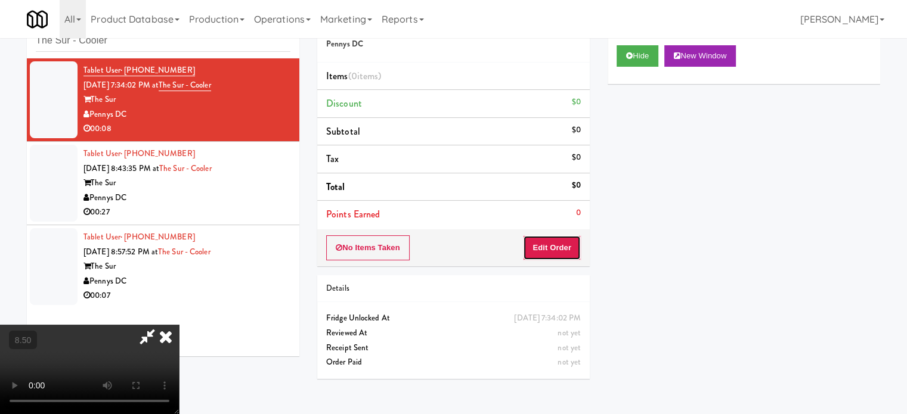
click at [553, 241] on button "Edit Order" at bounding box center [552, 247] width 58 height 25
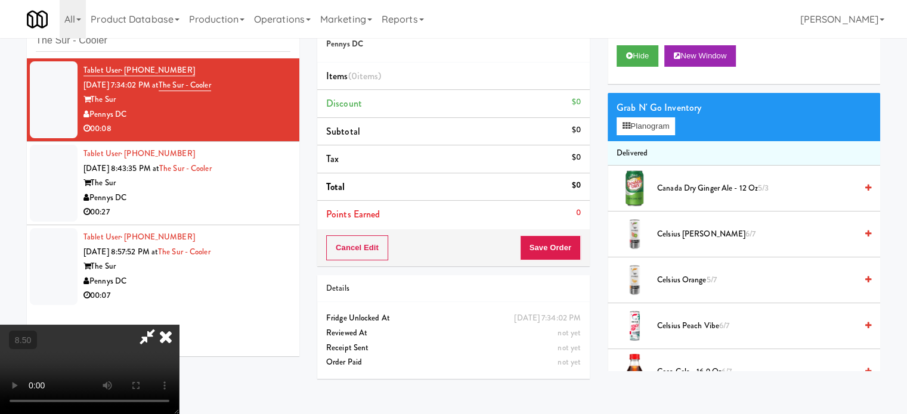
click at [179, 325] on video at bounding box center [89, 369] width 179 height 89
drag, startPoint x: 349, startPoint y: 287, endPoint x: 359, endPoint y: 346, distance: 59.4
click at [179, 325] on video at bounding box center [89, 369] width 179 height 89
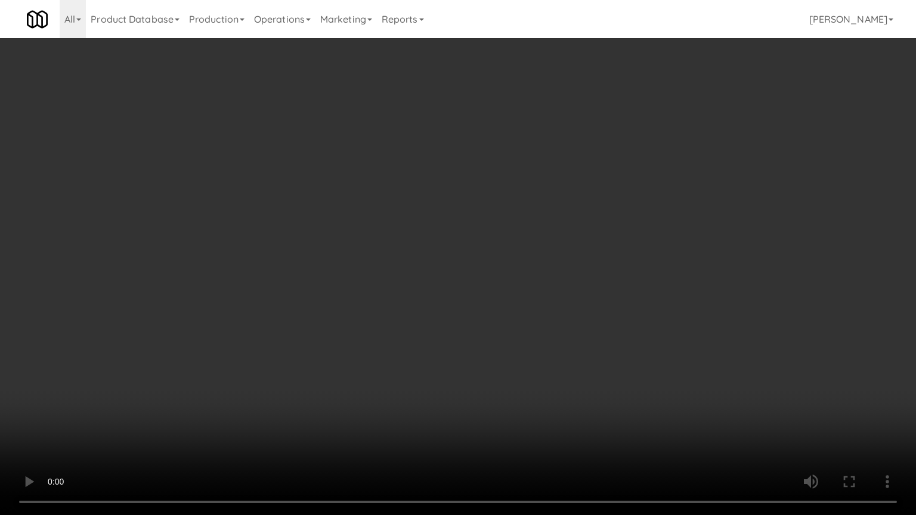
drag, startPoint x: 359, startPoint y: 346, endPoint x: 354, endPoint y: 339, distance: 8.5
click at [359, 346] on video at bounding box center [458, 257] width 916 height 515
click at [354, 339] on video at bounding box center [458, 257] width 916 height 515
click at [382, 340] on video at bounding box center [458, 257] width 916 height 515
click at [383, 340] on video at bounding box center [458, 257] width 916 height 515
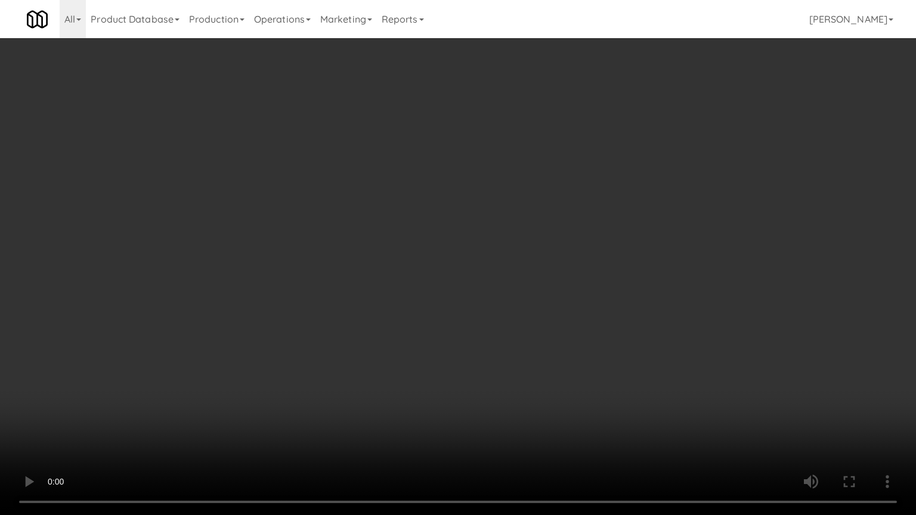
drag, startPoint x: 387, startPoint y: 339, endPoint x: 424, endPoint y: 327, distance: 39.6
click at [424, 327] on video at bounding box center [458, 257] width 916 height 515
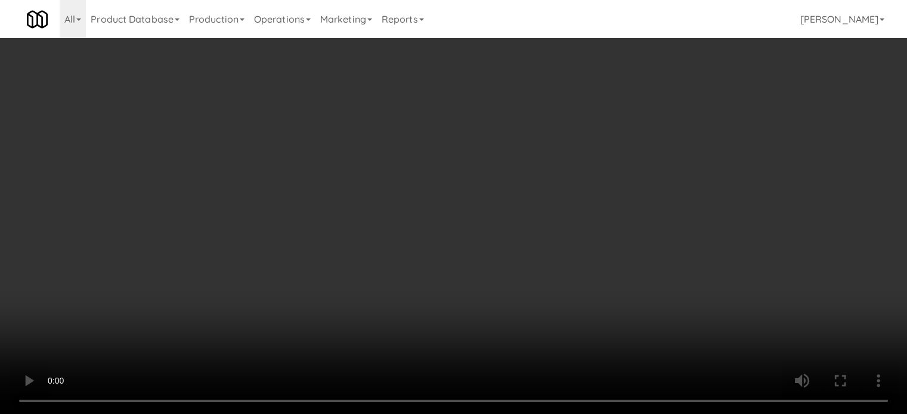
scroll to position [1490, 0]
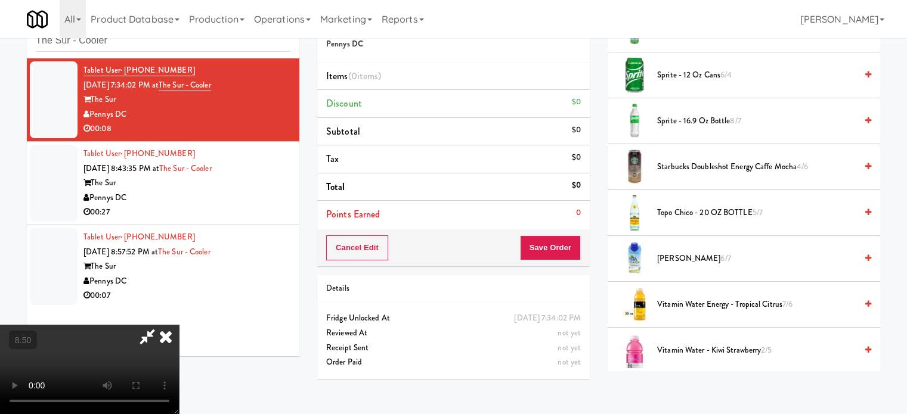
click at [720, 253] on span "6/7" at bounding box center [725, 258] width 10 height 11
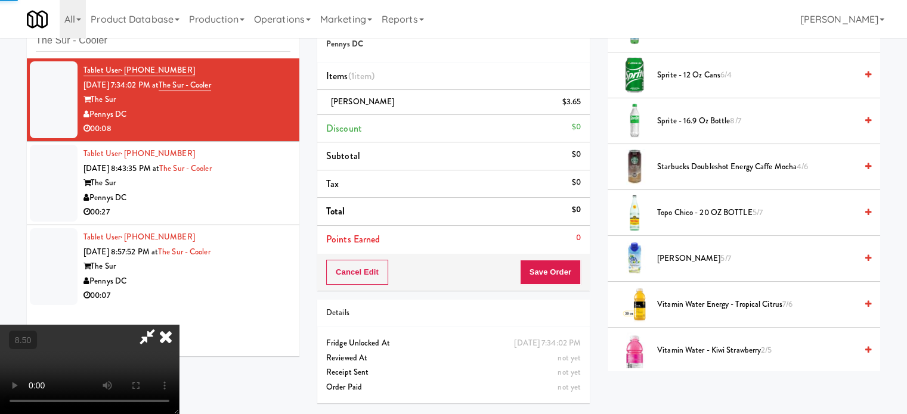
click at [179, 325] on video at bounding box center [89, 369] width 179 height 89
drag, startPoint x: 389, startPoint y: 258, endPoint x: 390, endPoint y: 323, distance: 65.0
click at [179, 325] on video at bounding box center [89, 369] width 179 height 89
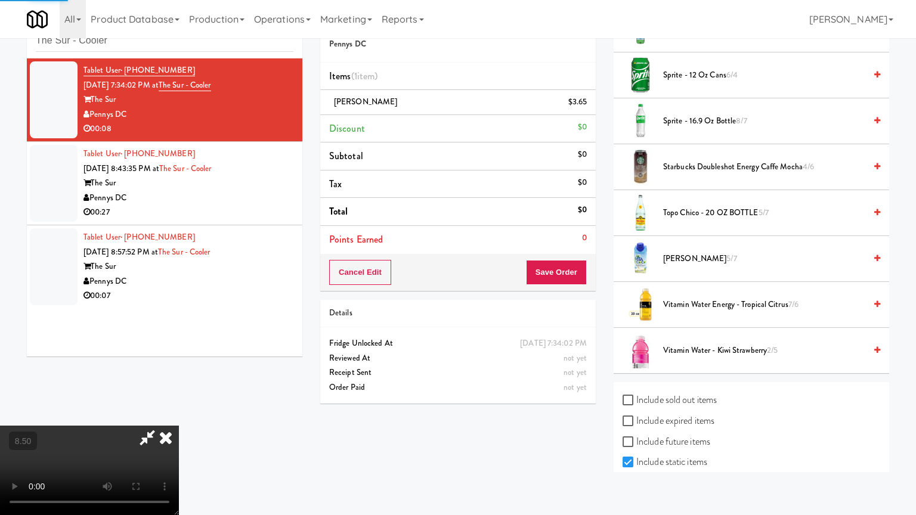
drag, startPoint x: 390, startPoint y: 323, endPoint x: 395, endPoint y: 303, distance: 19.5
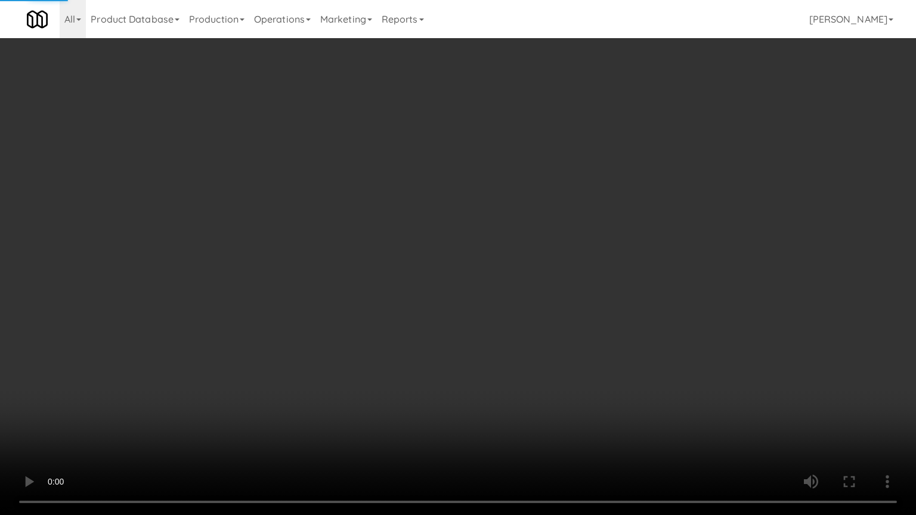
click at [393, 307] on video at bounding box center [458, 257] width 916 height 515
click at [401, 276] on video at bounding box center [458, 257] width 916 height 515
drag, startPoint x: 404, startPoint y: 274, endPoint x: 410, endPoint y: 272, distance: 6.2
click at [408, 273] on video at bounding box center [458, 257] width 916 height 515
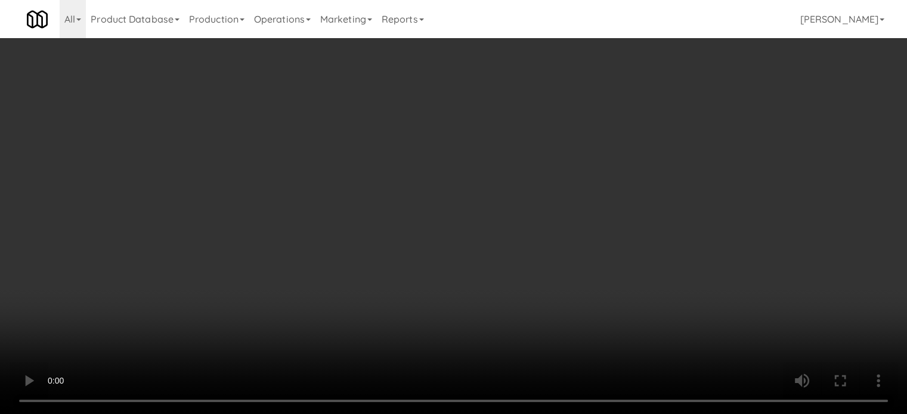
scroll to position [0, 0]
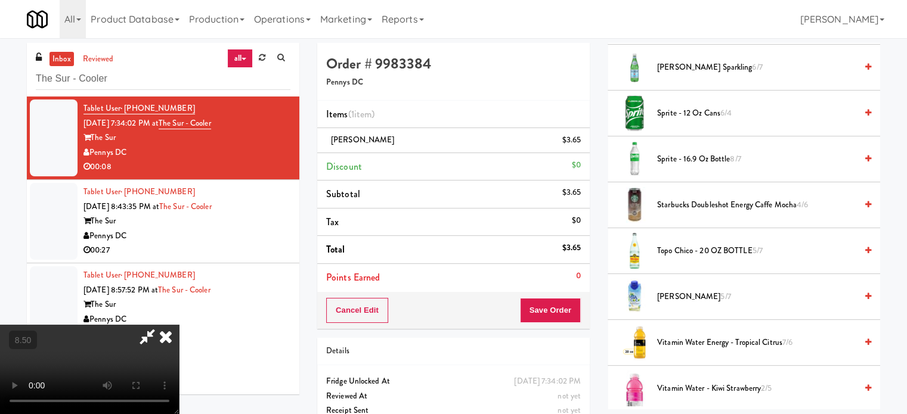
click at [179, 325] on icon at bounding box center [166, 337] width 26 height 24
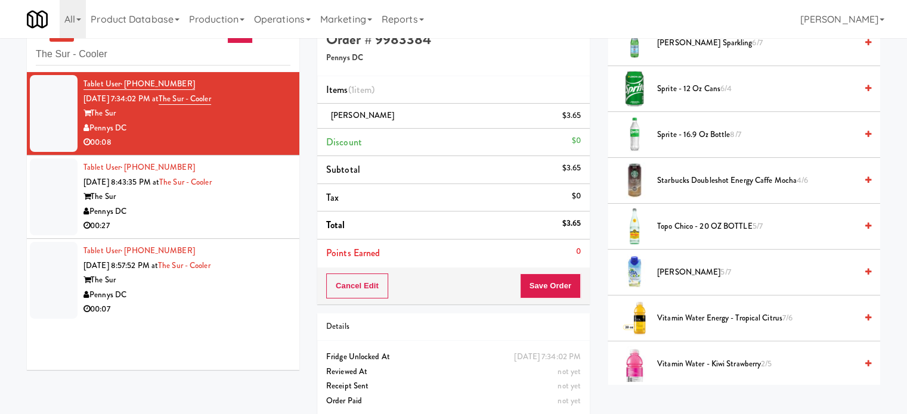
scroll to position [38, 0]
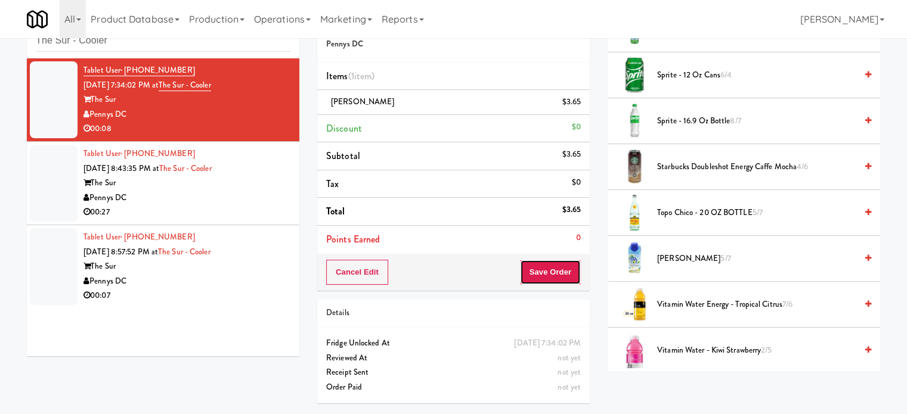
click at [550, 262] on button "Save Order" at bounding box center [550, 272] width 61 height 25
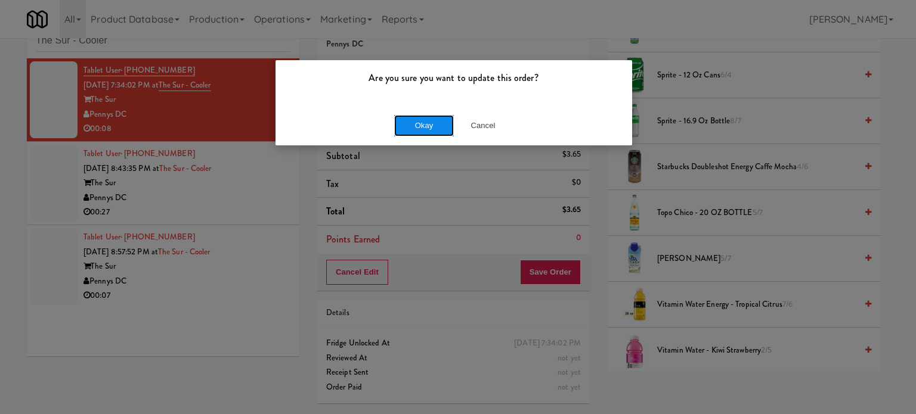
click at [422, 122] on button "Okay" at bounding box center [424, 125] width 60 height 21
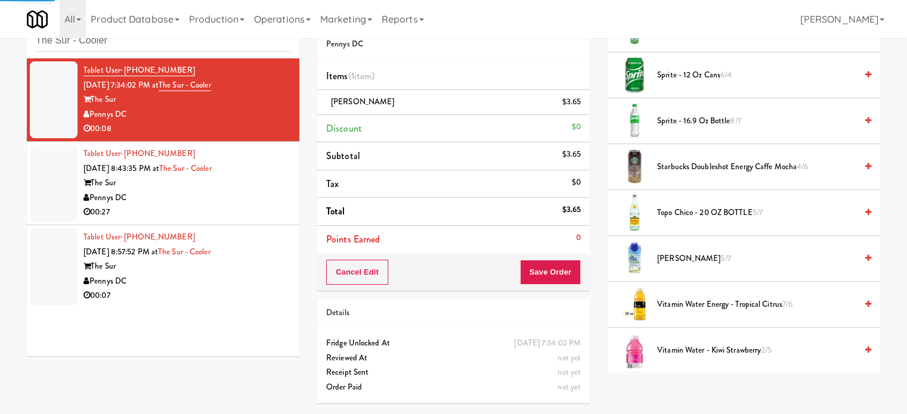
scroll to position [111, 0]
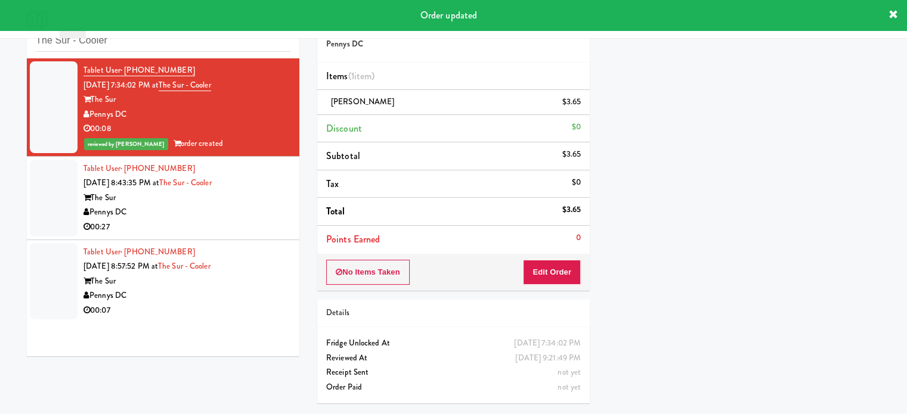
click at [248, 204] on div "The Sur" at bounding box center [186, 198] width 207 height 15
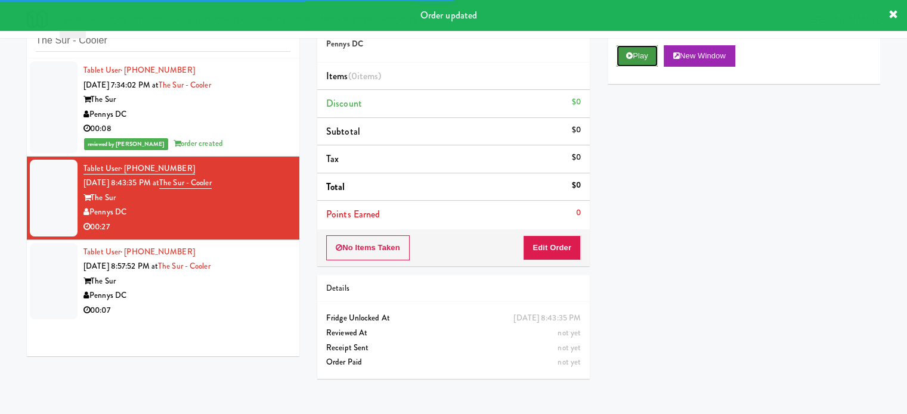
click at [641, 57] on button "Play" at bounding box center [636, 55] width 41 height 21
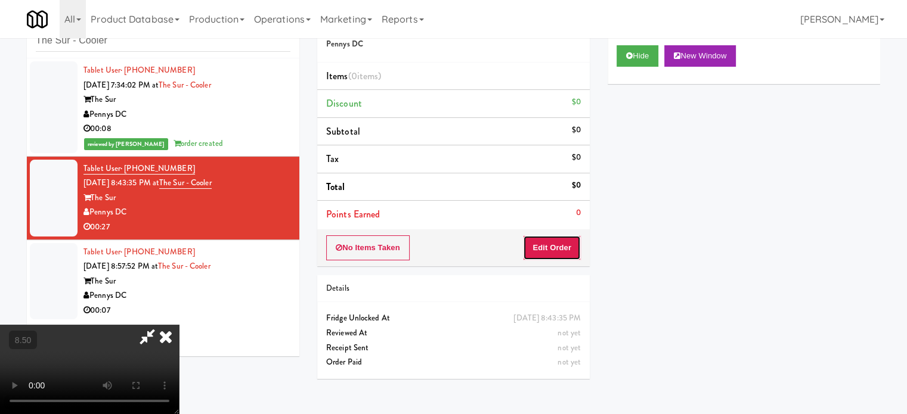
click at [561, 249] on button "Edit Order" at bounding box center [552, 247] width 58 height 25
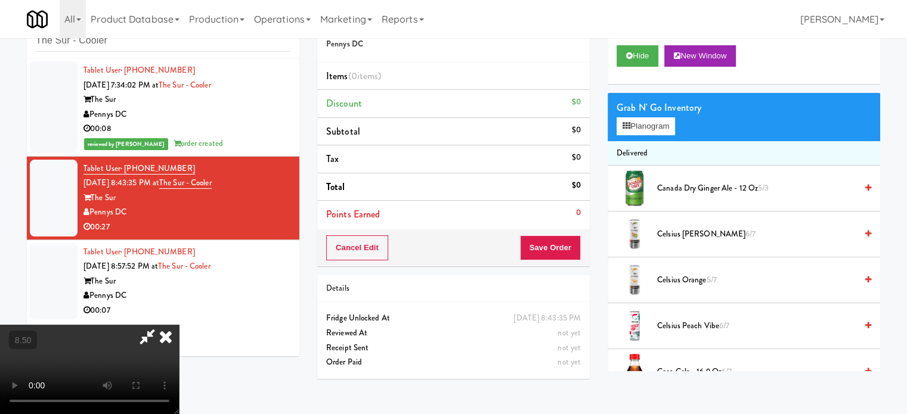
click at [179, 325] on video at bounding box center [89, 369] width 179 height 89
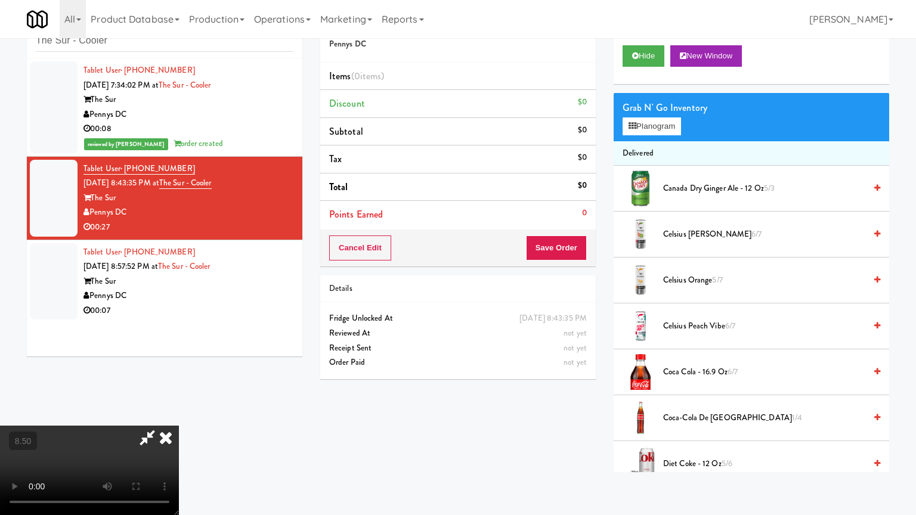
click at [179, 414] on video at bounding box center [89, 470] width 179 height 89
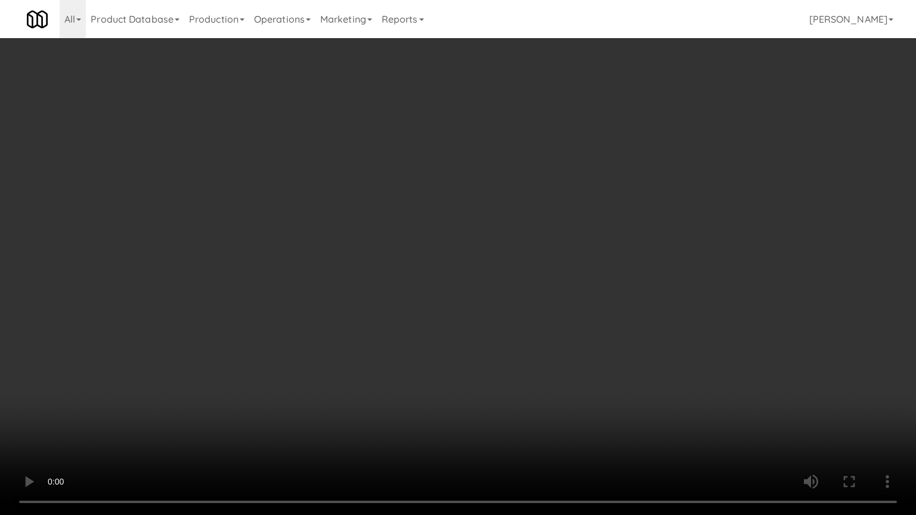
click at [417, 246] on video at bounding box center [458, 257] width 916 height 515
click at [417, 245] on video at bounding box center [458, 257] width 916 height 515
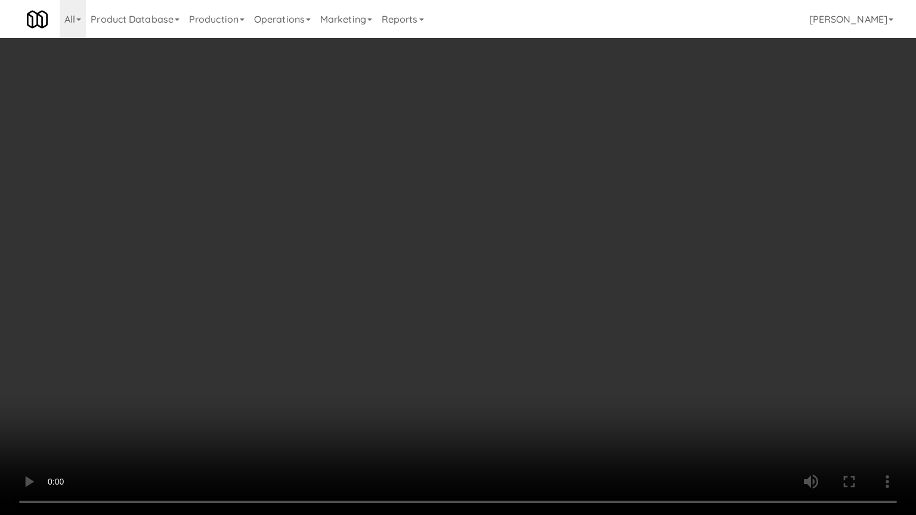
drag, startPoint x: 423, startPoint y: 249, endPoint x: 442, endPoint y: 249, distance: 19.1
click at [427, 249] on video at bounding box center [458, 257] width 916 height 515
drag, startPoint x: 455, startPoint y: 244, endPoint x: 704, endPoint y: 112, distance: 281.9
click at [457, 243] on video at bounding box center [458, 257] width 916 height 515
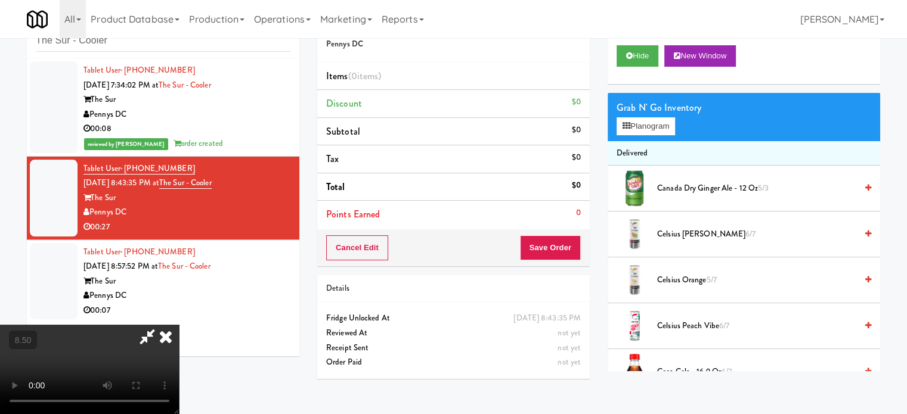
click at [692, 187] on span "Canada Dry Ginger Ale - 12 oz 5/3" at bounding box center [756, 188] width 199 height 15
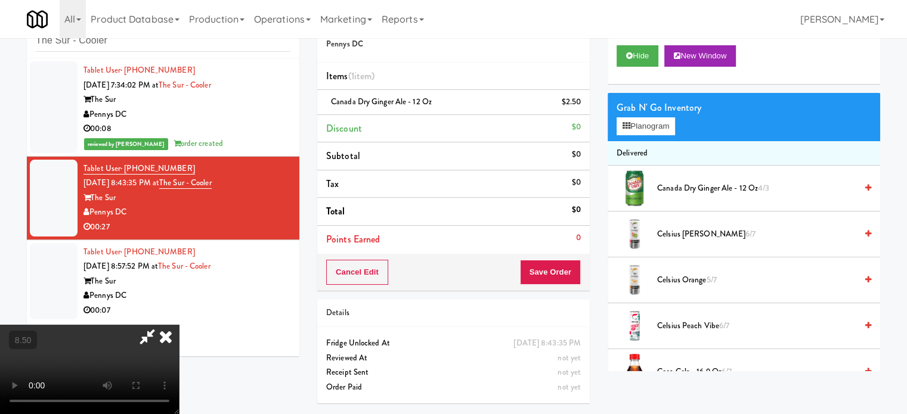
click at [179, 325] on video at bounding box center [89, 369] width 179 height 89
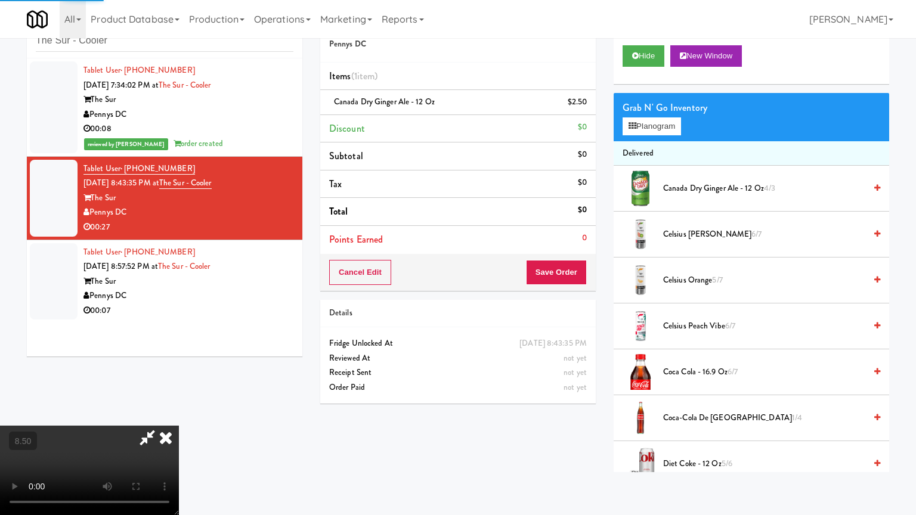
click at [179, 414] on video at bounding box center [89, 470] width 179 height 89
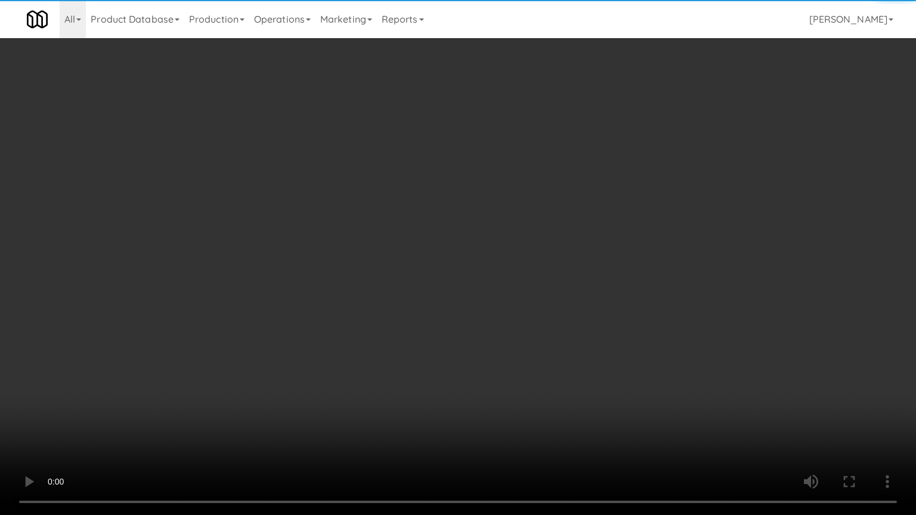
click at [506, 230] on video at bounding box center [458, 257] width 916 height 515
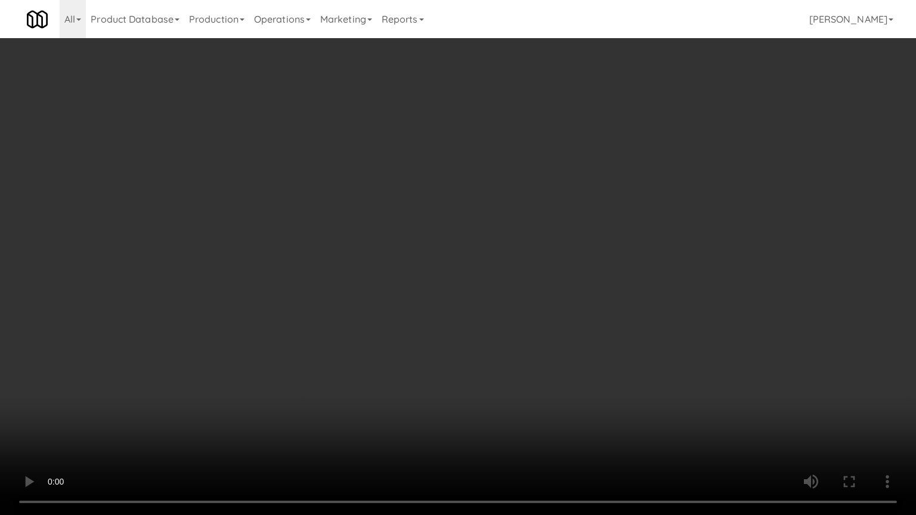
click at [506, 231] on video at bounding box center [458, 257] width 916 height 515
click at [508, 231] on video at bounding box center [458, 257] width 916 height 515
click at [387, 414] on video at bounding box center [458, 257] width 916 height 515
click at [448, 314] on video at bounding box center [458, 257] width 916 height 515
click at [446, 303] on video at bounding box center [458, 257] width 916 height 515
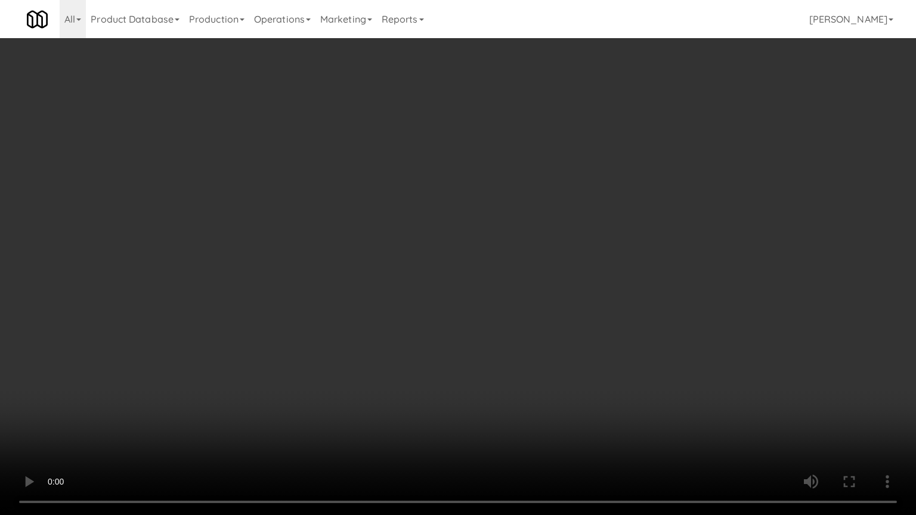
click at [446, 303] on video at bounding box center [458, 257] width 916 height 515
click at [446, 302] on video at bounding box center [458, 257] width 916 height 515
drag, startPoint x: 446, startPoint y: 302, endPoint x: 458, endPoint y: 299, distance: 12.4
click at [448, 302] on video at bounding box center [458, 257] width 916 height 515
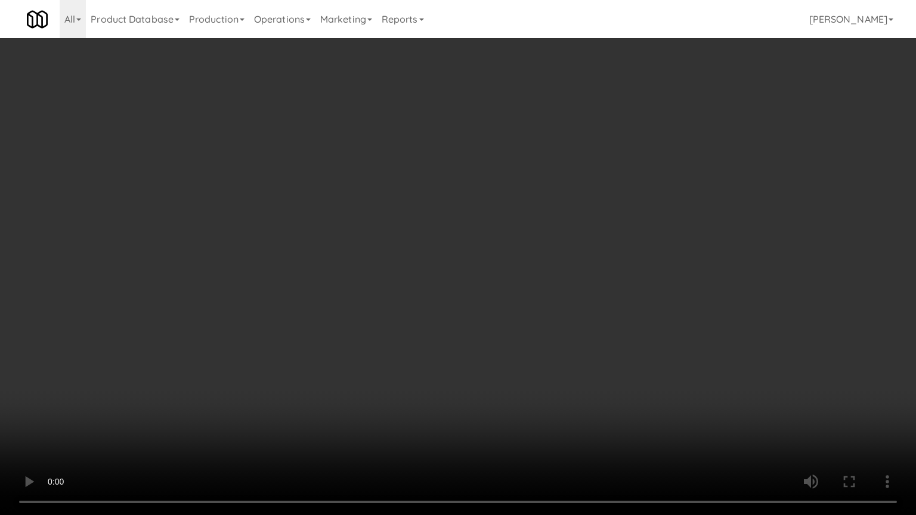
click at [458, 299] on video at bounding box center [458, 257] width 916 height 515
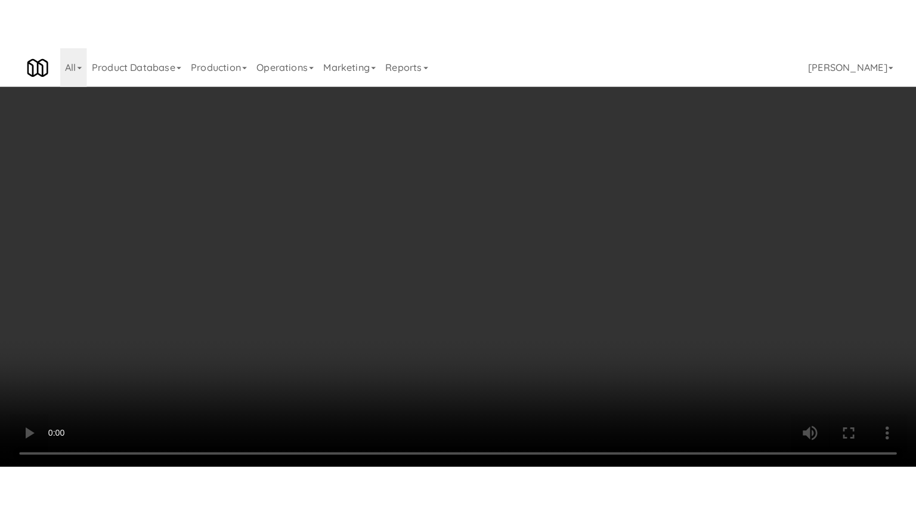
scroll to position [1626, 0]
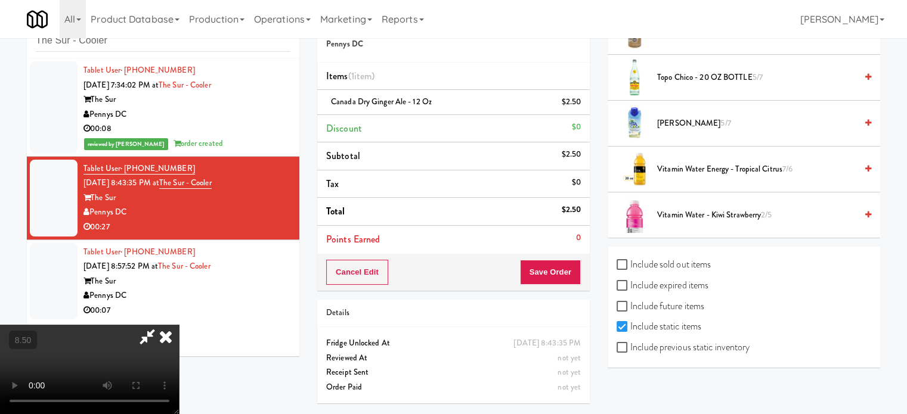
click at [720, 117] on span "5/7" at bounding box center [725, 122] width 10 height 11
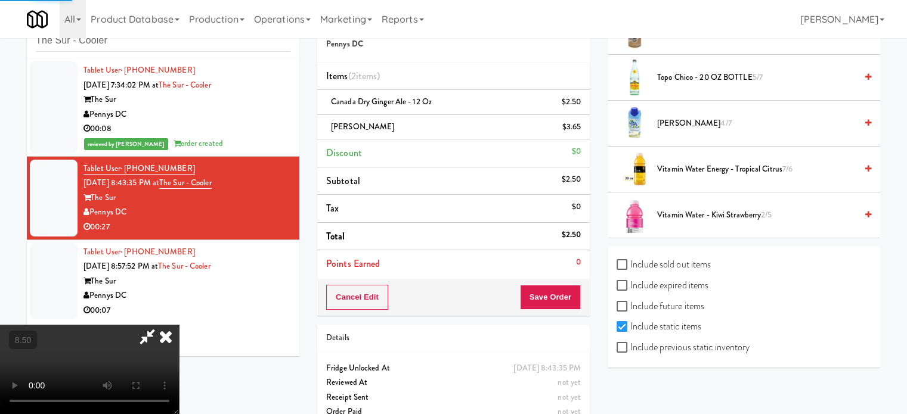
click at [179, 325] on video at bounding box center [89, 369] width 179 height 89
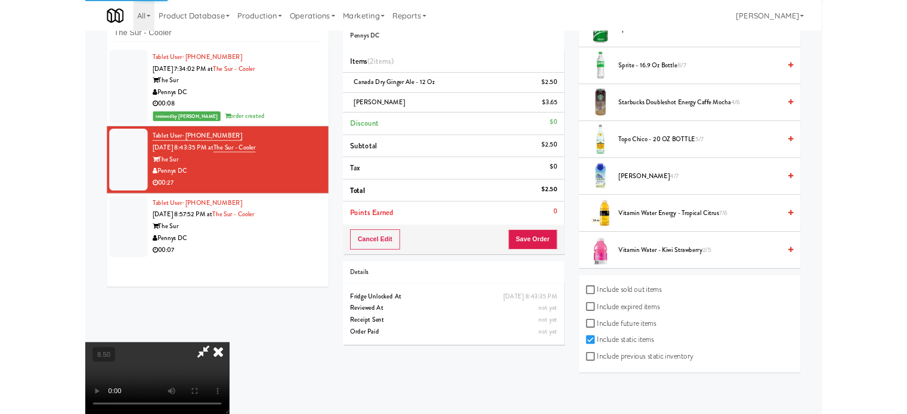
scroll to position [1525, 0]
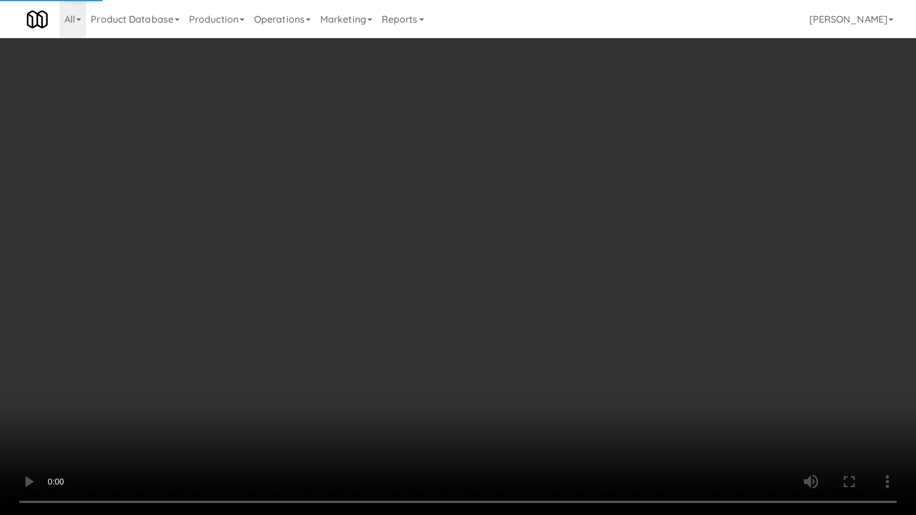
drag, startPoint x: 413, startPoint y: 286, endPoint x: 417, endPoint y: 261, distance: 25.5
click at [413, 283] on video at bounding box center [458, 257] width 916 height 515
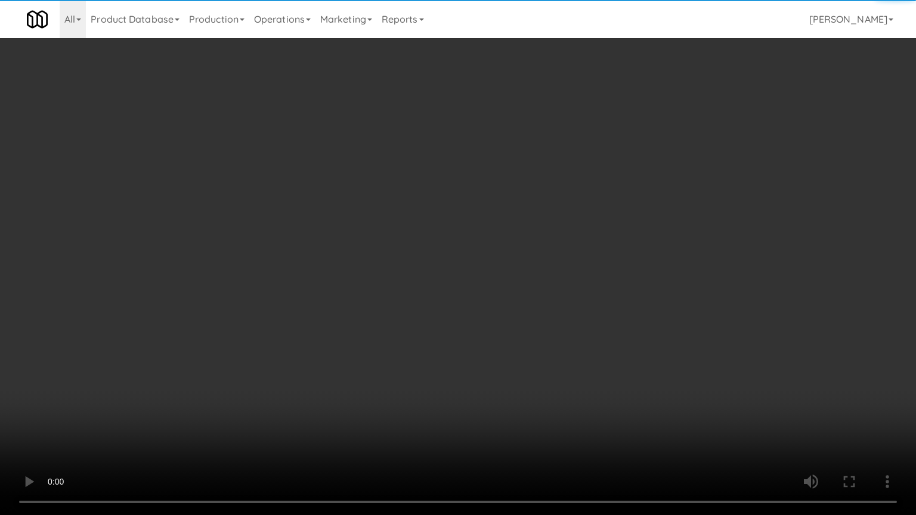
click at [417, 261] on video at bounding box center [458, 257] width 916 height 515
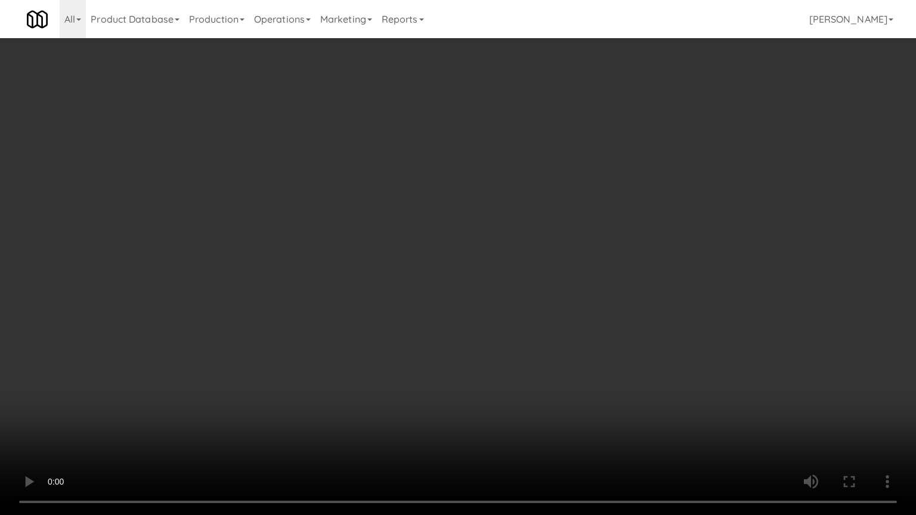
click at [417, 261] on video at bounding box center [458, 257] width 916 height 515
click at [429, 265] on video at bounding box center [458, 257] width 916 height 515
click at [520, 336] on video at bounding box center [458, 257] width 916 height 515
click at [522, 324] on video at bounding box center [458, 257] width 916 height 515
click at [503, 319] on video at bounding box center [458, 257] width 916 height 515
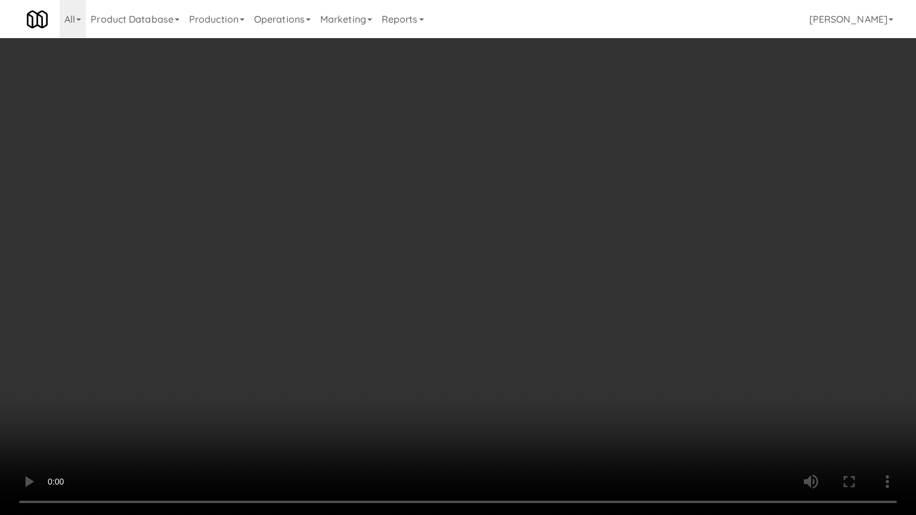
click at [503, 317] on video at bounding box center [458, 257] width 916 height 515
click at [504, 316] on video at bounding box center [458, 257] width 916 height 515
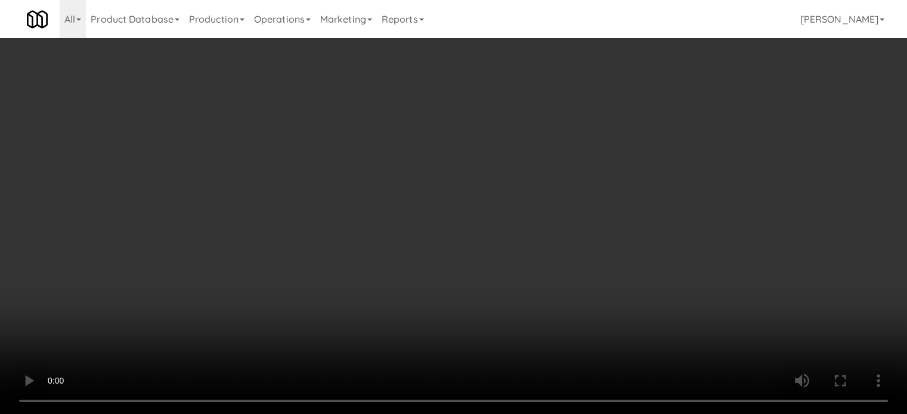
scroll to position [929, 0]
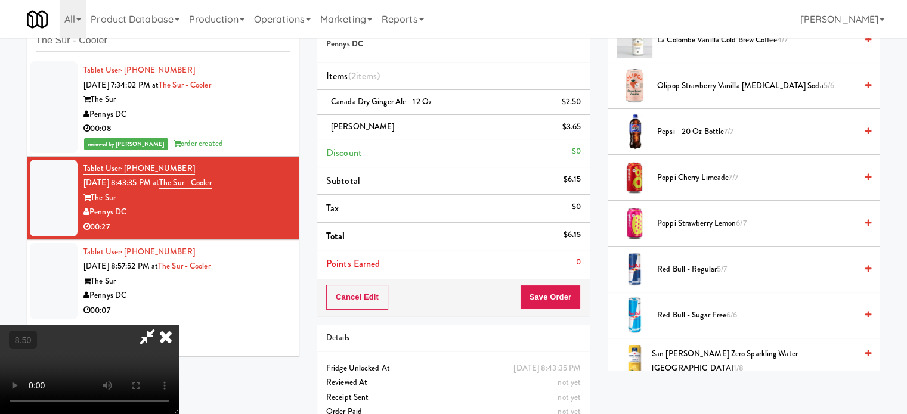
click at [697, 218] on span "Poppi Strawberry Lemon 6/7" at bounding box center [756, 223] width 199 height 15
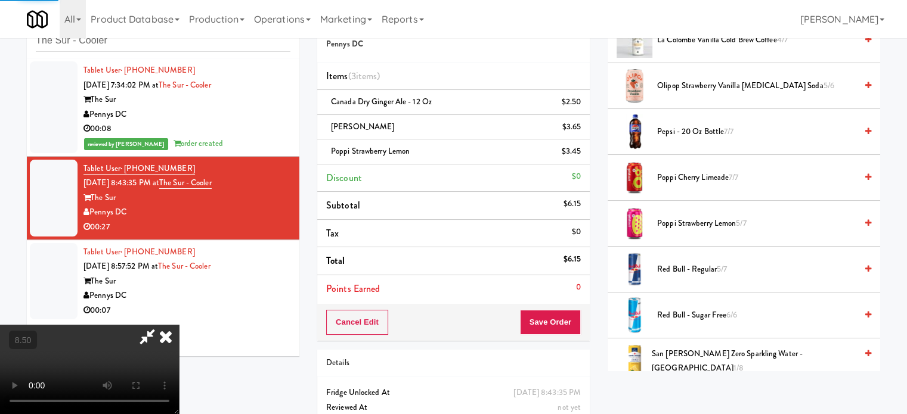
click at [179, 325] on video at bounding box center [89, 369] width 179 height 89
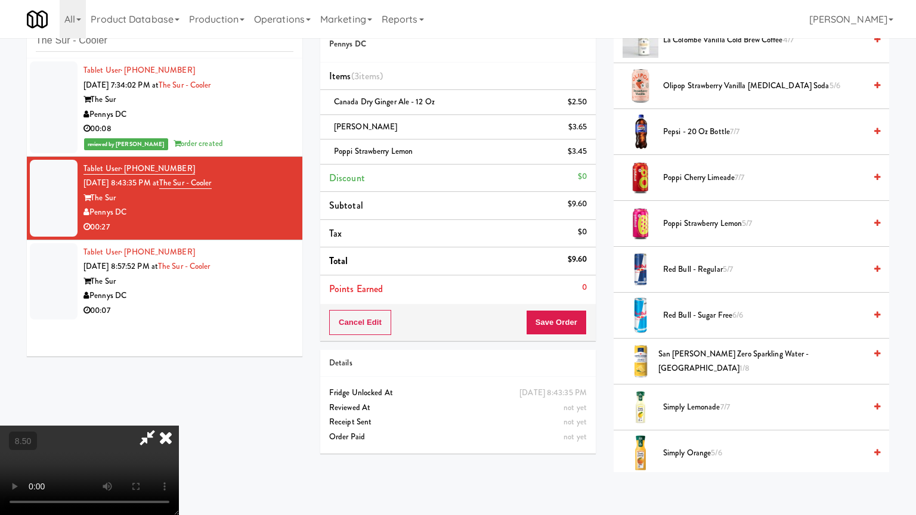
click at [179, 414] on video at bounding box center [89, 470] width 179 height 89
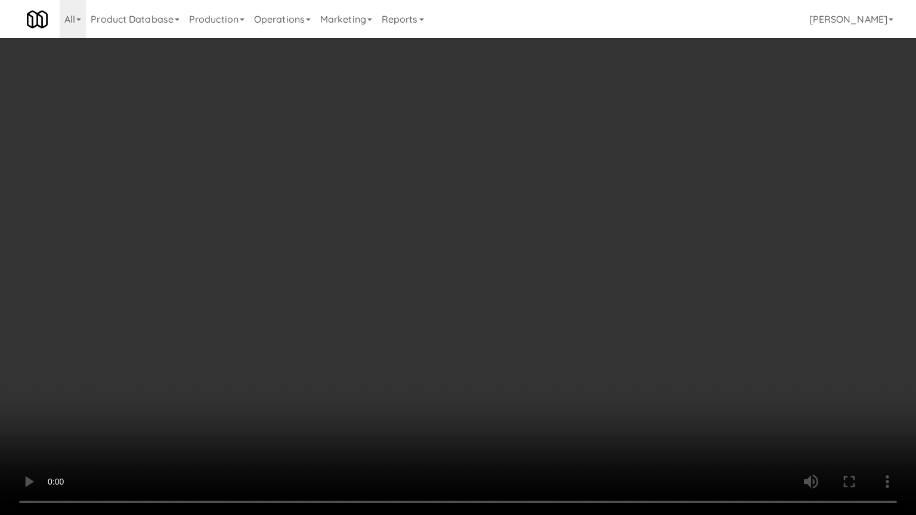
click at [423, 395] on video at bounding box center [458, 257] width 916 height 515
click at [424, 395] on video at bounding box center [458, 257] width 916 height 515
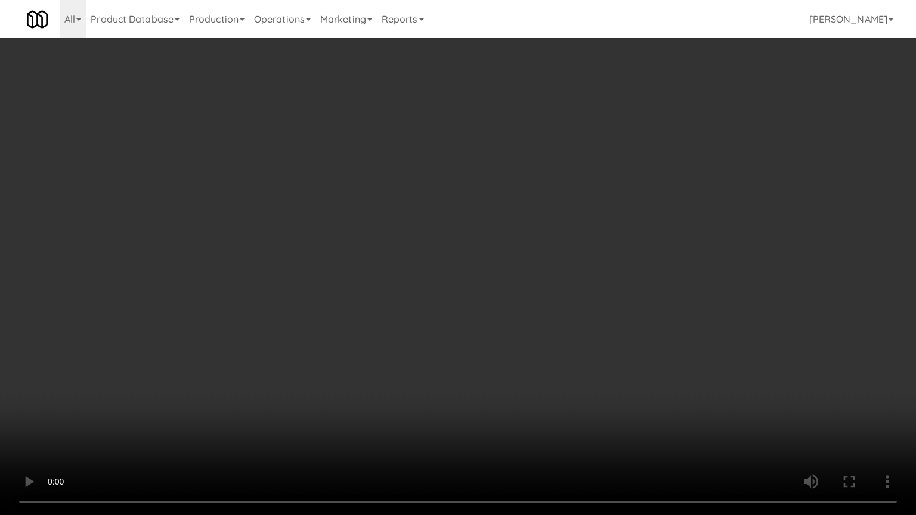
click at [424, 395] on video at bounding box center [458, 257] width 916 height 515
click at [442, 399] on video at bounding box center [458, 257] width 916 height 515
click at [442, 400] on video at bounding box center [458, 257] width 916 height 515
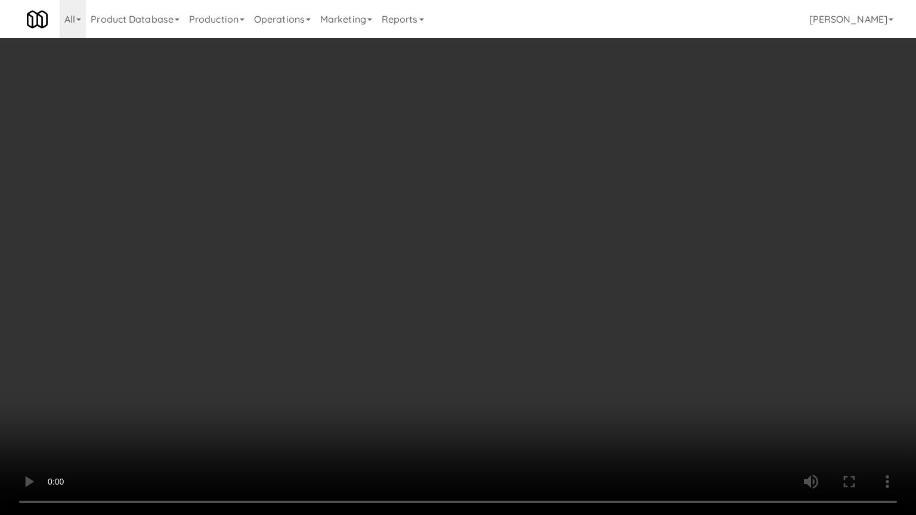
click at [492, 401] on video at bounding box center [458, 257] width 916 height 515
click at [485, 398] on video at bounding box center [458, 257] width 916 height 515
click at [489, 394] on video at bounding box center [458, 257] width 916 height 515
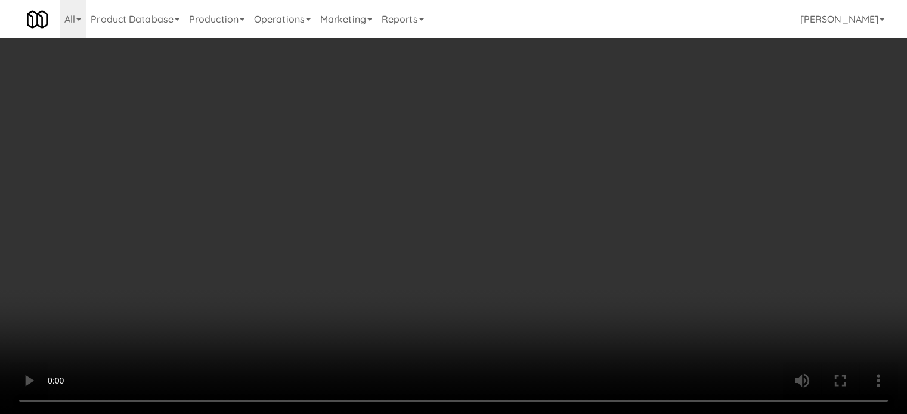
scroll to position [35, 0]
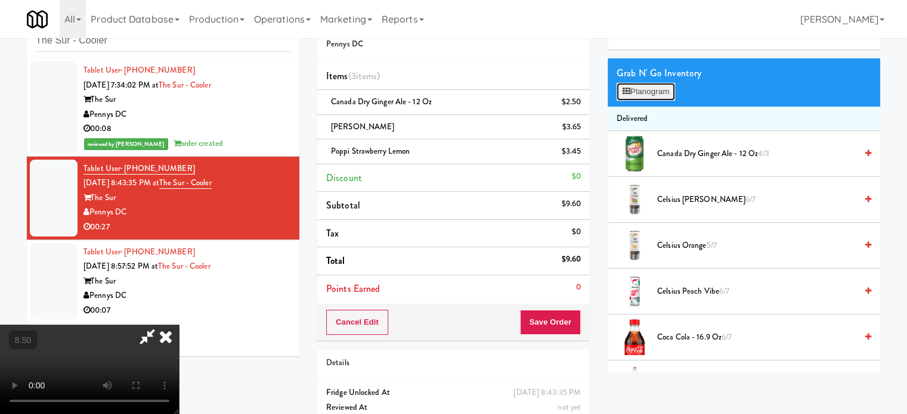
click at [653, 95] on button "Planogram" at bounding box center [645, 92] width 58 height 18
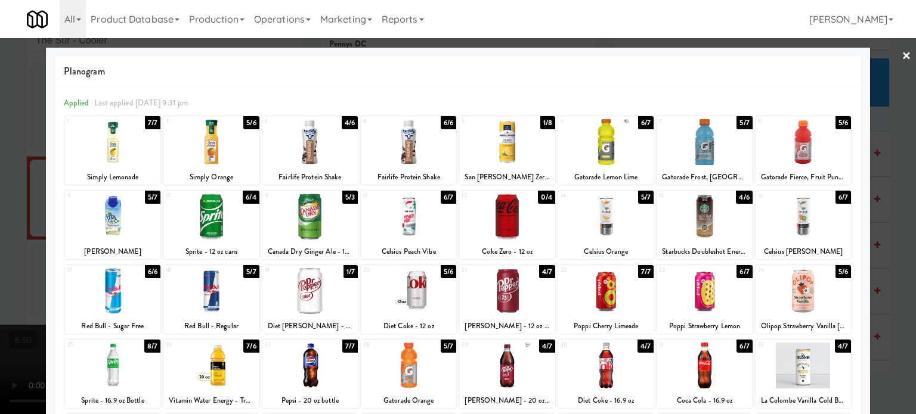
click at [641, 271] on div "7/7" at bounding box center [645, 271] width 15 height 13
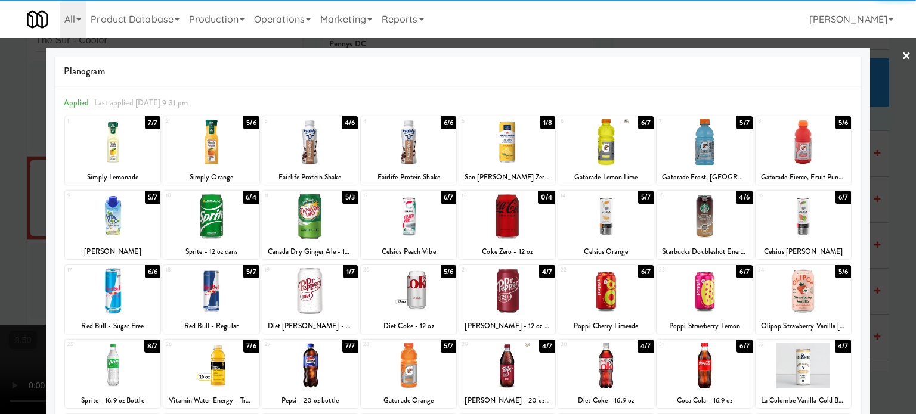
click at [889, 274] on div at bounding box center [458, 207] width 916 height 414
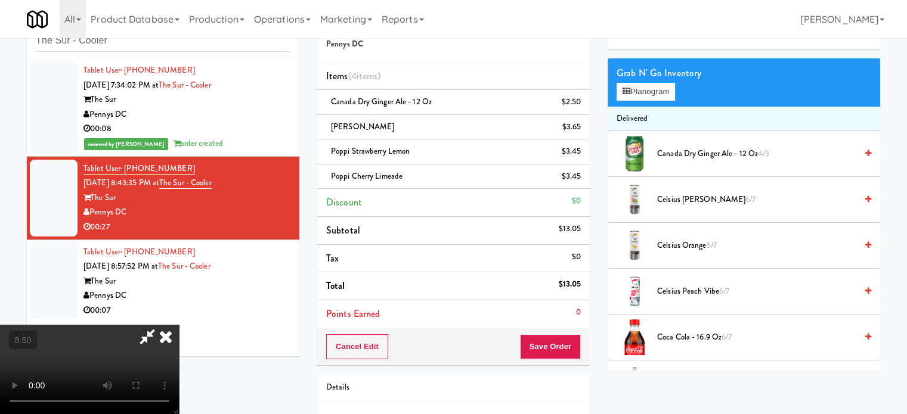
click at [179, 325] on video at bounding box center [89, 369] width 179 height 89
drag, startPoint x: 494, startPoint y: 278, endPoint x: 496, endPoint y: 343, distance: 65.0
click at [179, 325] on video at bounding box center [89, 369] width 179 height 89
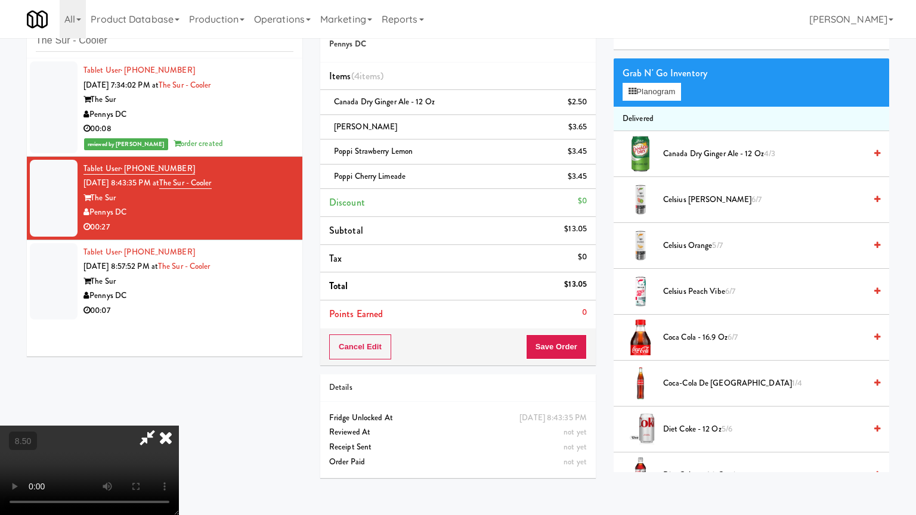
click at [179, 414] on video at bounding box center [89, 470] width 179 height 89
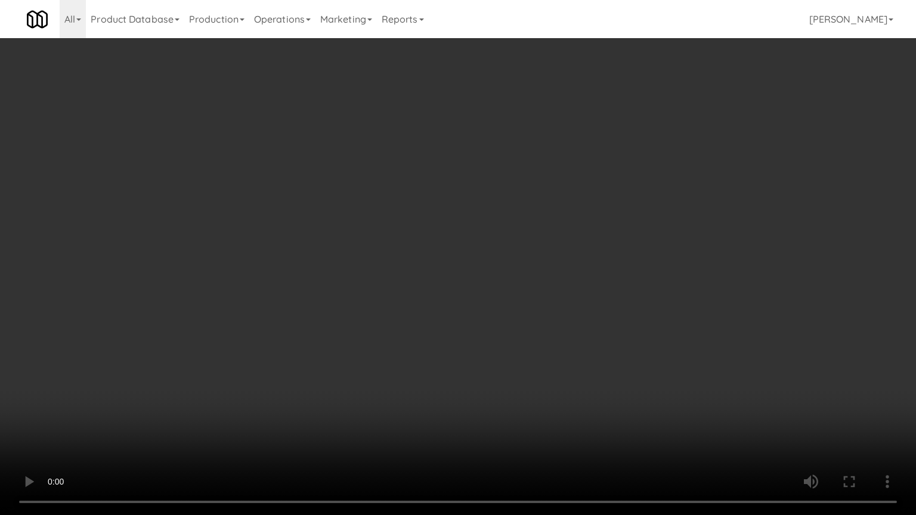
click at [515, 359] on video at bounding box center [458, 257] width 916 height 515
click at [514, 358] on video at bounding box center [458, 257] width 916 height 515
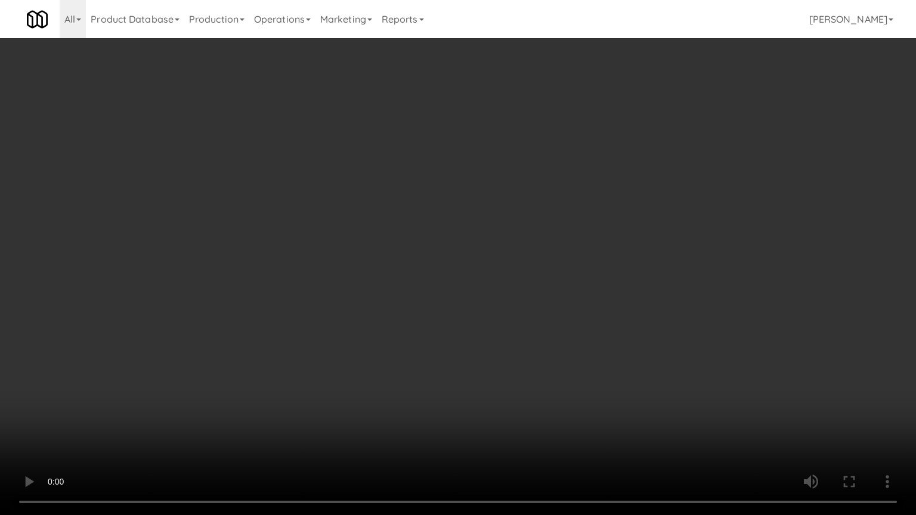
click at [449, 337] on video at bounding box center [458, 257] width 916 height 515
click at [451, 289] on video at bounding box center [458, 257] width 916 height 515
click at [457, 274] on video at bounding box center [458, 257] width 916 height 515
drag, startPoint x: 461, startPoint y: 272, endPoint x: 566, endPoint y: 152, distance: 158.9
click at [464, 271] on video at bounding box center [458, 257] width 916 height 515
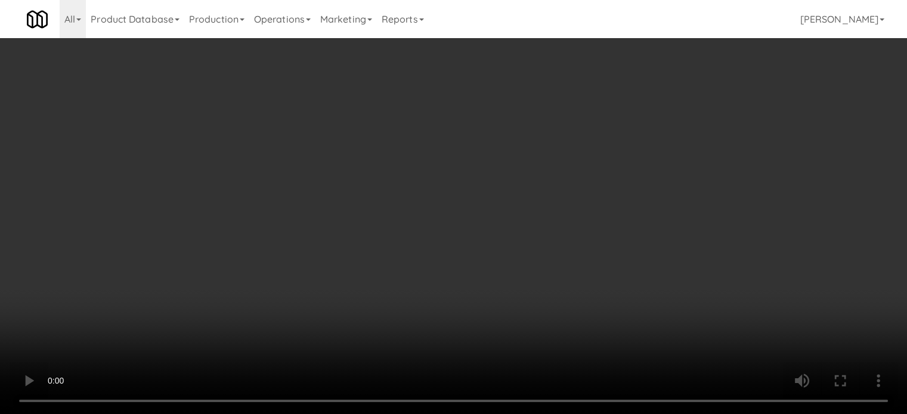
scroll to position [1328, 0]
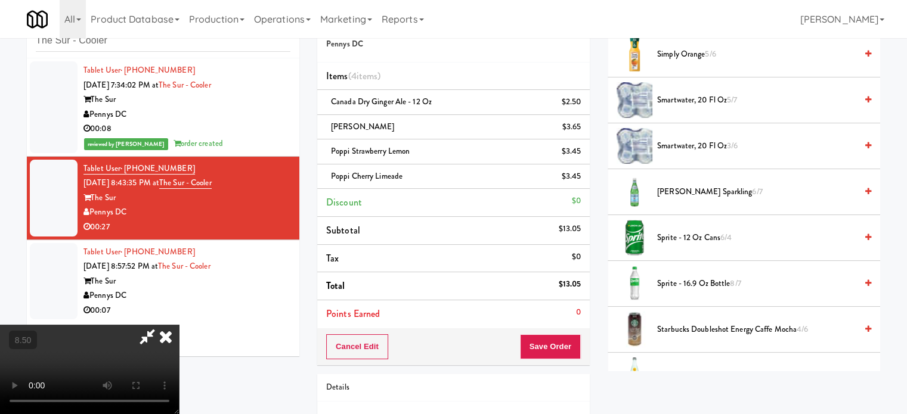
click at [701, 187] on span "[PERSON_NAME] Sparkling 6/7" at bounding box center [756, 192] width 199 height 15
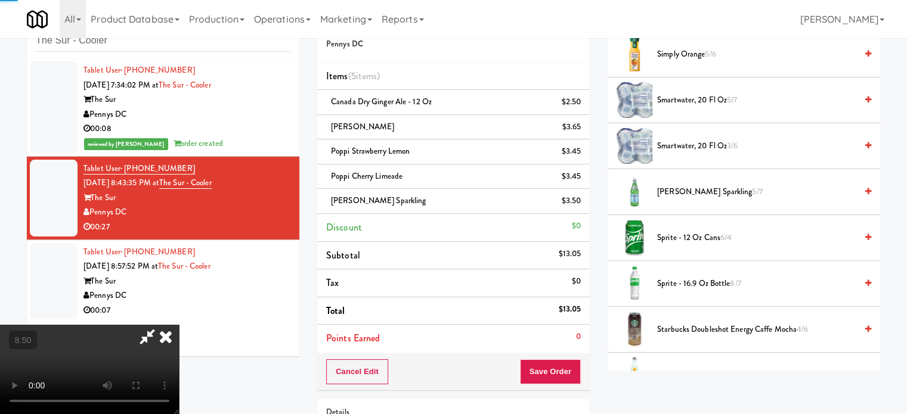
click at [179, 325] on video at bounding box center [89, 369] width 179 height 89
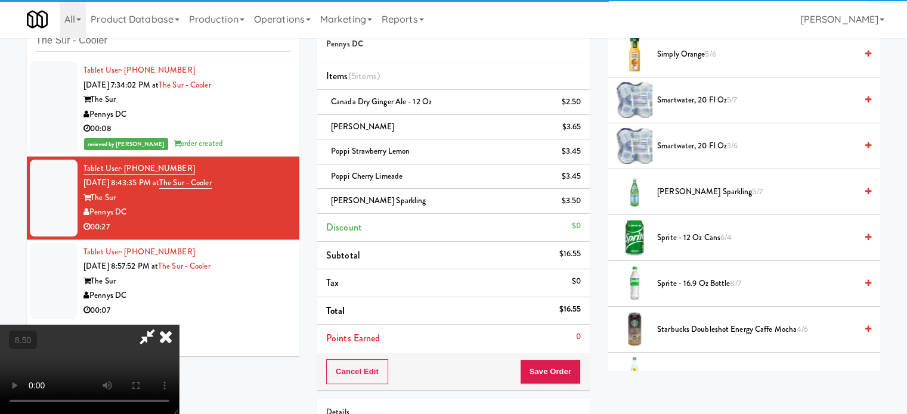
drag, startPoint x: 420, startPoint y: 225, endPoint x: 420, endPoint y: 281, distance: 56.6
click at [179, 325] on video at bounding box center [89, 369] width 179 height 89
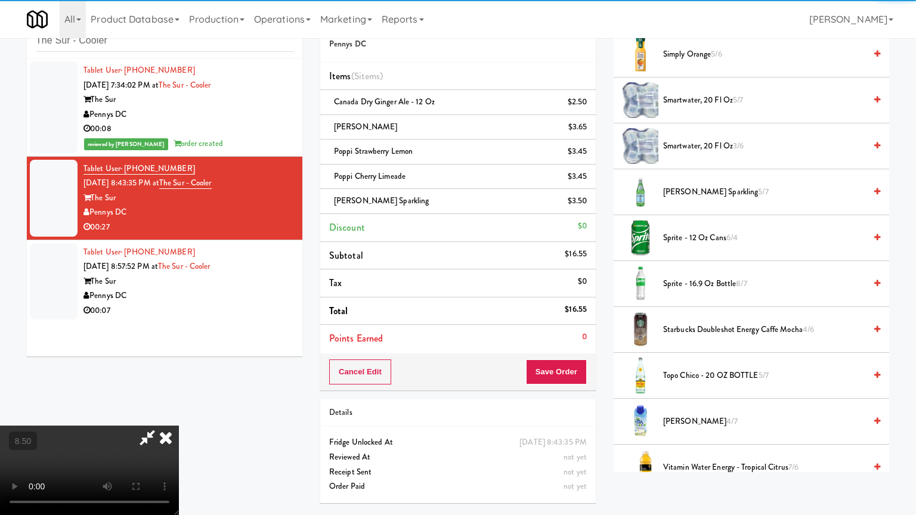
drag, startPoint x: 421, startPoint y: 260, endPoint x: 439, endPoint y: 238, distance: 27.9
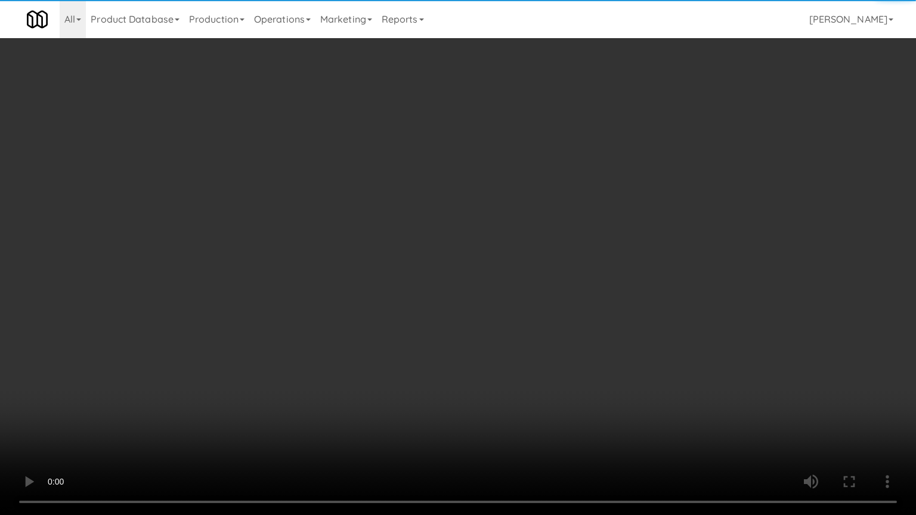
click at [423, 259] on video at bounding box center [458, 257] width 916 height 515
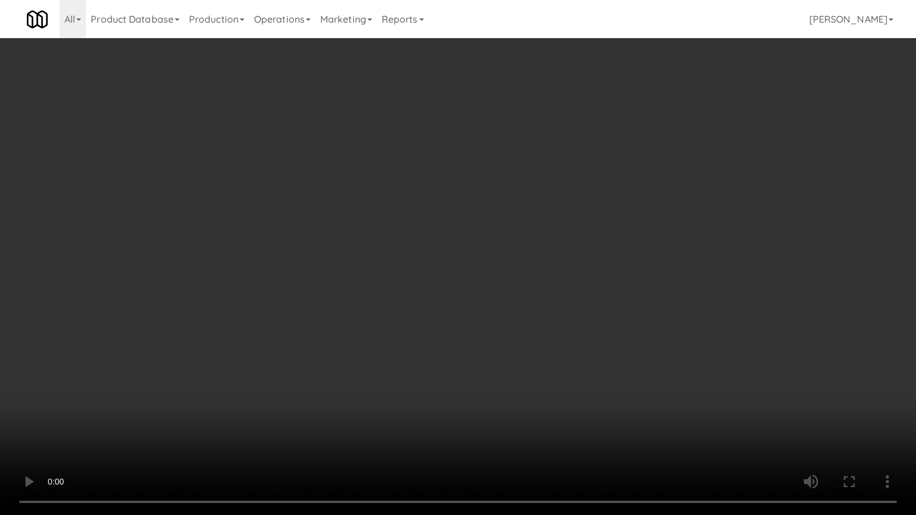
click at [439, 238] on video at bounding box center [458, 257] width 916 height 515
click at [440, 238] on video at bounding box center [458, 257] width 916 height 515
drag, startPoint x: 200, startPoint y: 365, endPoint x: 282, endPoint y: 295, distance: 108.2
click at [203, 362] on video at bounding box center [458, 257] width 916 height 515
click at [340, 305] on video at bounding box center [458, 257] width 916 height 515
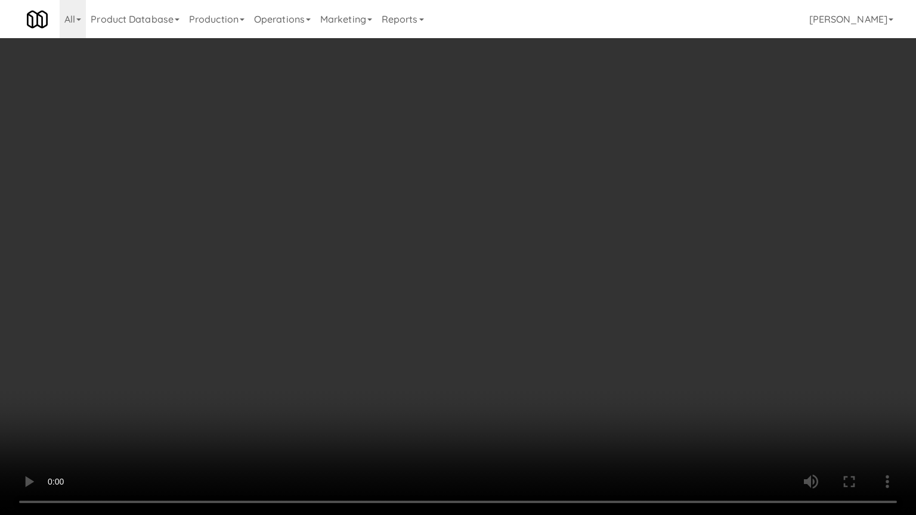
click at [382, 277] on video at bounding box center [458, 257] width 916 height 515
click at [382, 276] on video at bounding box center [458, 257] width 916 height 515
click at [405, 284] on video at bounding box center [458, 257] width 916 height 515
click at [406, 283] on video at bounding box center [458, 257] width 916 height 515
click at [407, 283] on video at bounding box center [458, 257] width 916 height 515
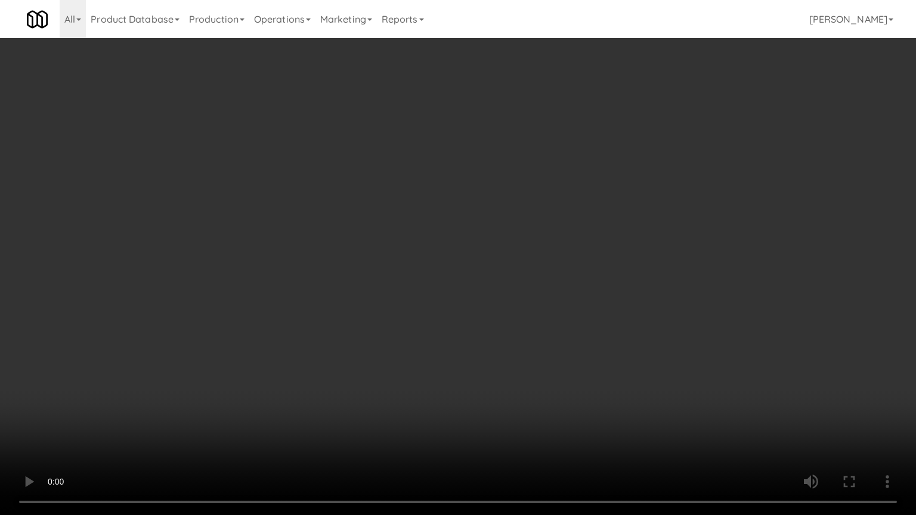
click at [407, 283] on video at bounding box center [458, 257] width 916 height 515
click at [407, 281] on video at bounding box center [458, 257] width 916 height 515
click at [410, 279] on video at bounding box center [458, 257] width 916 height 515
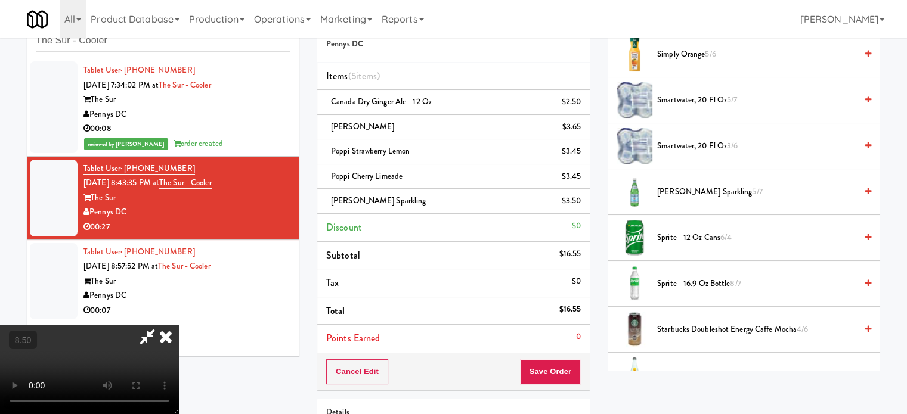
click at [179, 325] on icon at bounding box center [166, 337] width 26 height 24
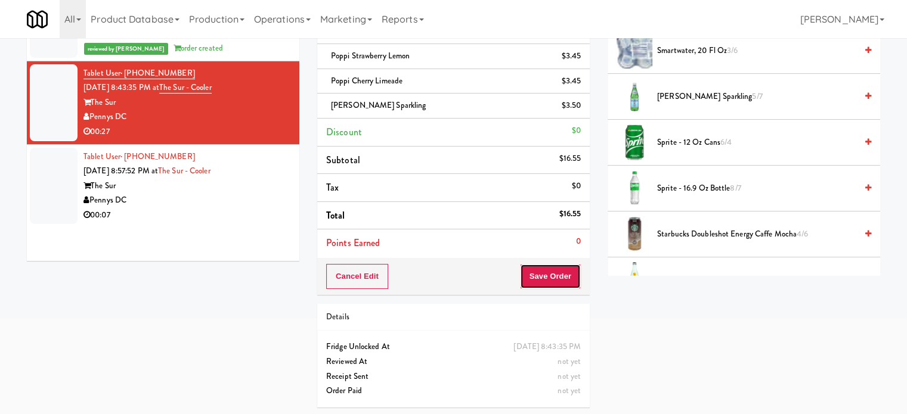
click at [556, 274] on button "Save Order" at bounding box center [550, 276] width 61 height 25
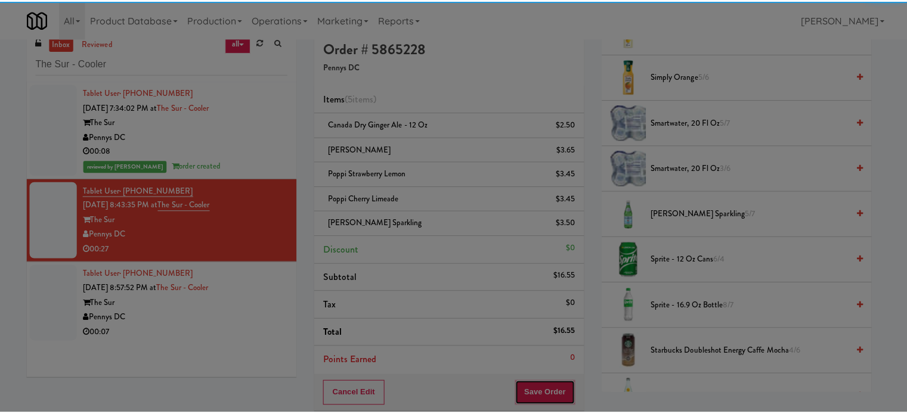
scroll to position [0, 0]
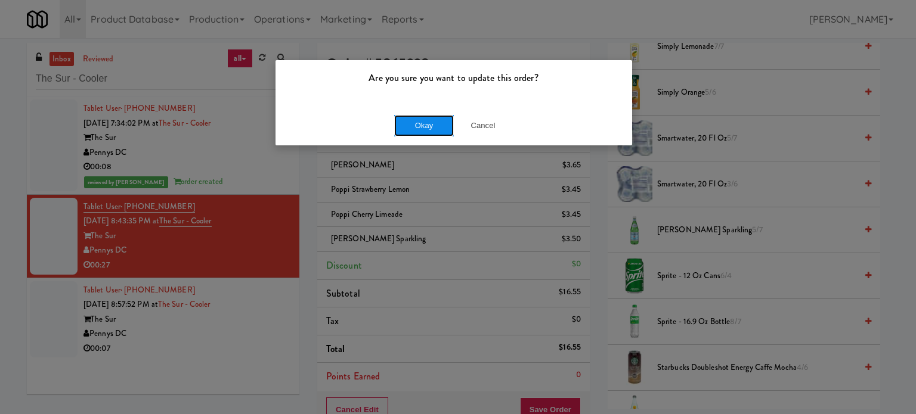
click at [441, 120] on button "Okay" at bounding box center [424, 125] width 60 height 21
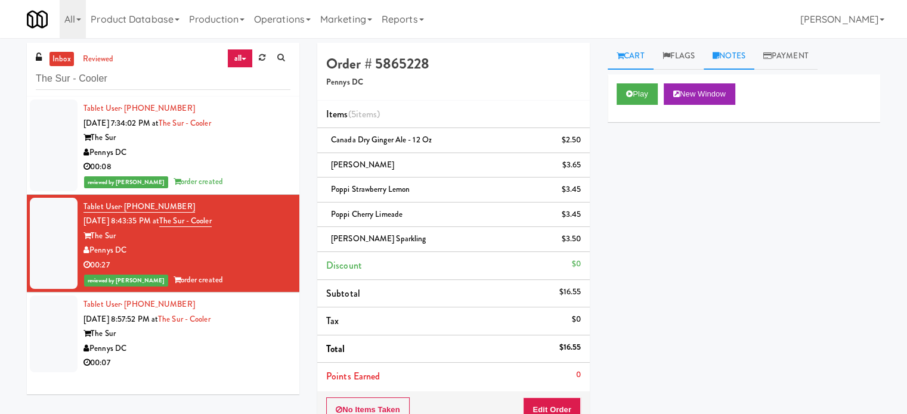
click at [737, 57] on link "Notes" at bounding box center [728, 56] width 51 height 27
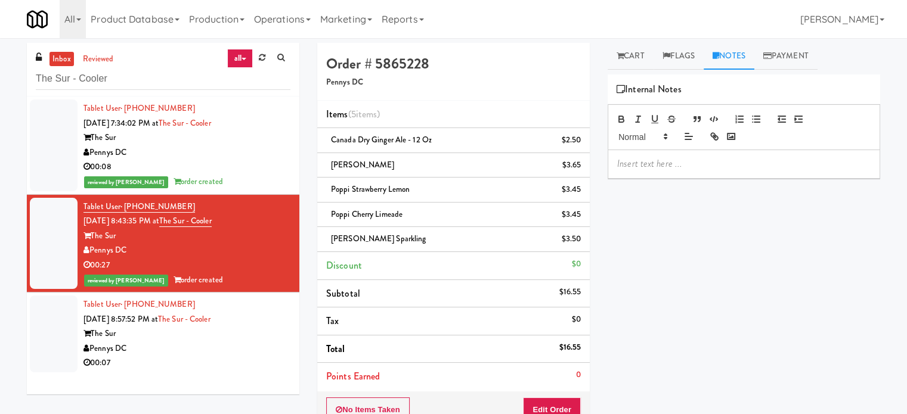
click at [666, 171] on div at bounding box center [743, 163] width 271 height 27
drag, startPoint x: 409, startPoint y: 214, endPoint x: 330, endPoint y: 216, distance: 79.3
click at [330, 216] on div "Poppi Cherry Limeade $3.45" at bounding box center [453, 214] width 255 height 15
copy span "Poppi Cherry Limeade"
click at [737, 166] on p "Jenet: Wrong variant of" at bounding box center [743, 163] width 253 height 13
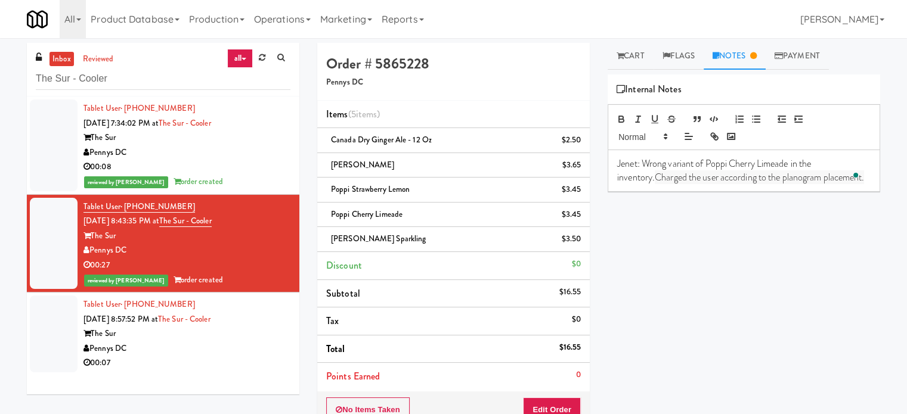
click at [258, 345] on div "Pennys DC" at bounding box center [186, 349] width 207 height 15
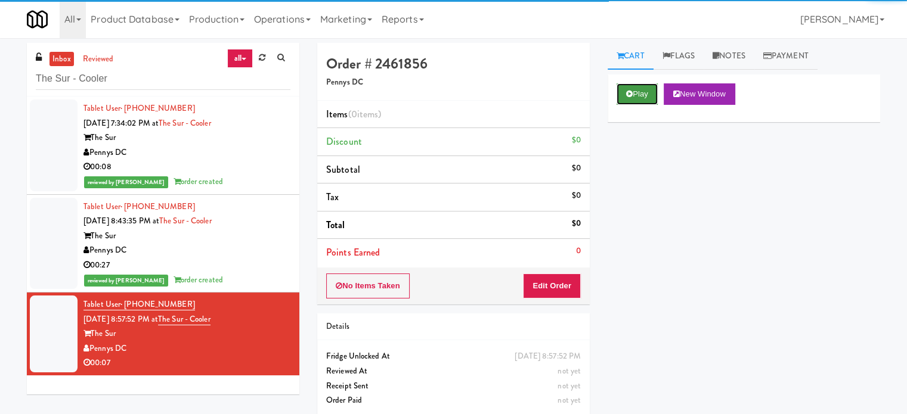
click at [640, 95] on button "Play" at bounding box center [636, 93] width 41 height 21
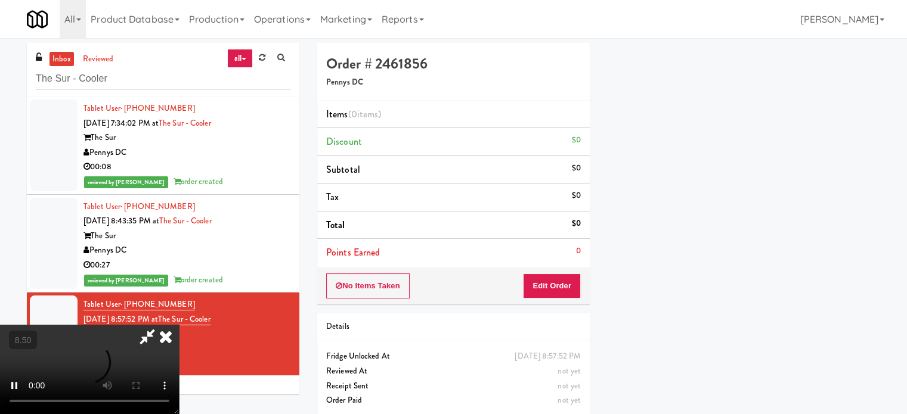
scroll to position [111, 0]
click at [568, 289] on button "Edit Order" at bounding box center [552, 286] width 58 height 25
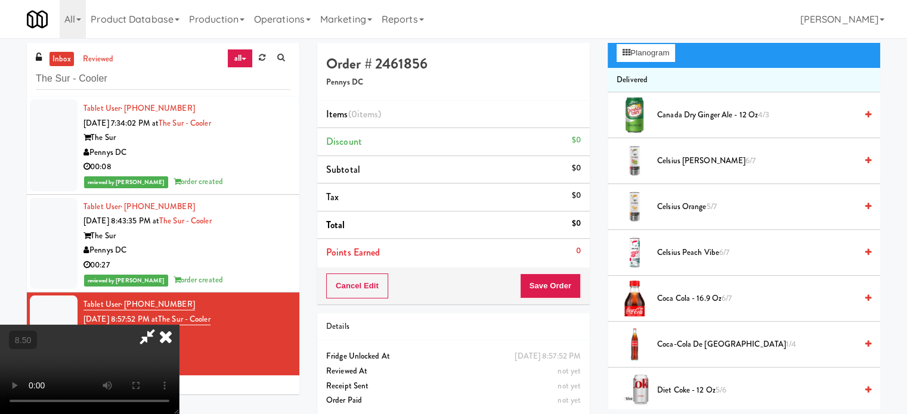
click at [179, 325] on video at bounding box center [89, 369] width 179 height 89
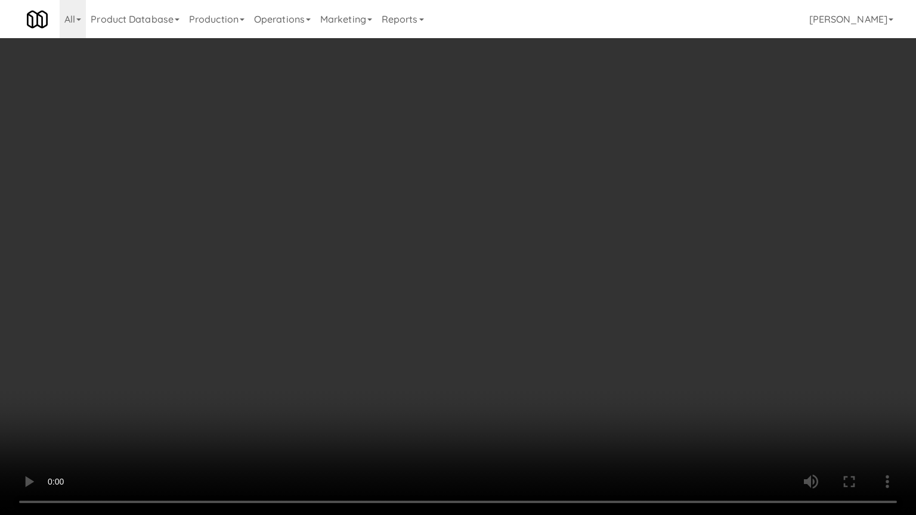
click at [401, 261] on video at bounding box center [458, 257] width 916 height 515
click at [402, 259] on video at bounding box center [458, 257] width 916 height 515
click at [413, 259] on video at bounding box center [458, 257] width 916 height 515
click at [365, 377] on video at bounding box center [458, 257] width 916 height 515
click at [424, 331] on video at bounding box center [458, 257] width 916 height 515
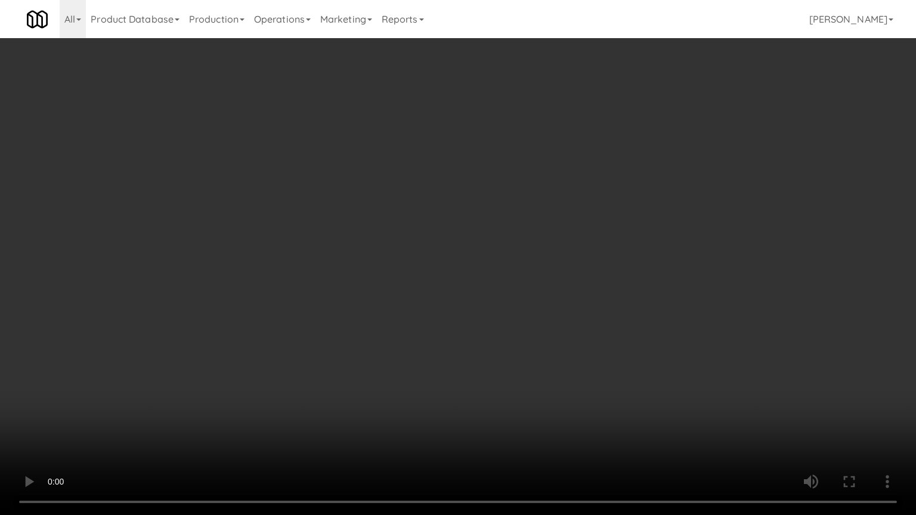
click at [235, 414] on video at bounding box center [458, 257] width 916 height 515
click at [308, 362] on video at bounding box center [458, 257] width 916 height 515
click at [317, 362] on video at bounding box center [458, 257] width 916 height 515
click at [325, 363] on video at bounding box center [458, 257] width 916 height 515
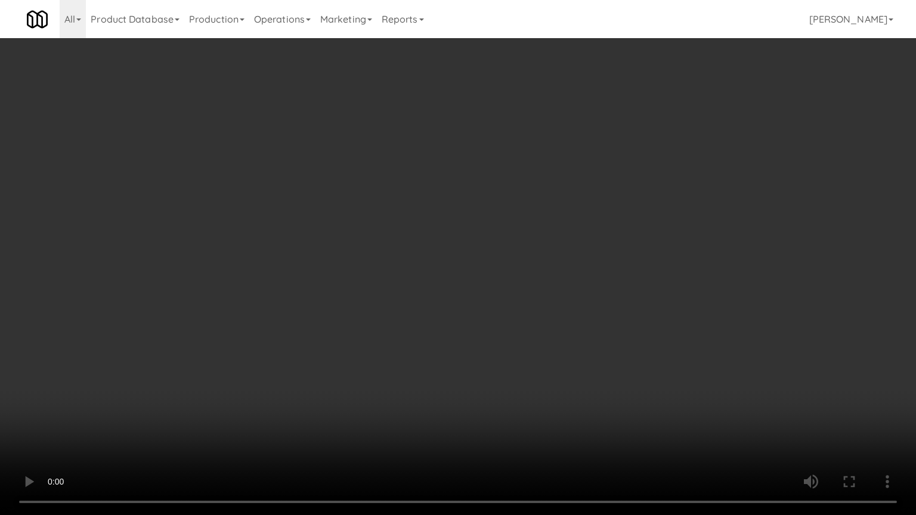
drag, startPoint x: 362, startPoint y: 350, endPoint x: 525, endPoint y: 191, distance: 227.2
click at [390, 334] on video at bounding box center [458, 257] width 916 height 515
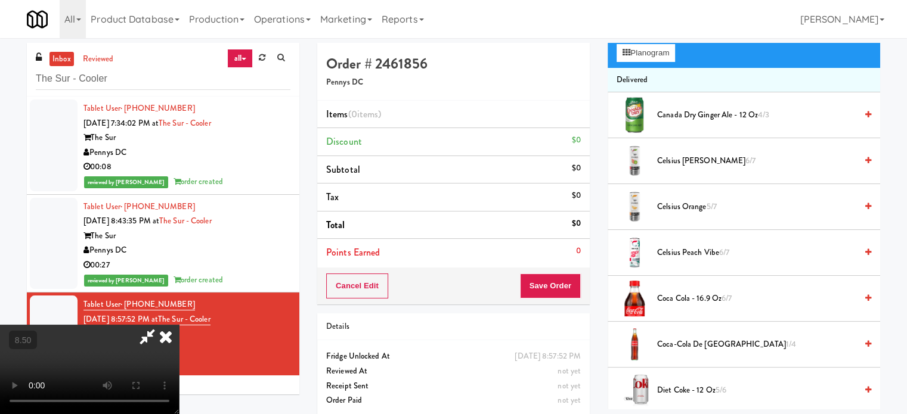
click at [708, 344] on span "Coca-Cola de Mexico 1/4" at bounding box center [756, 344] width 199 height 15
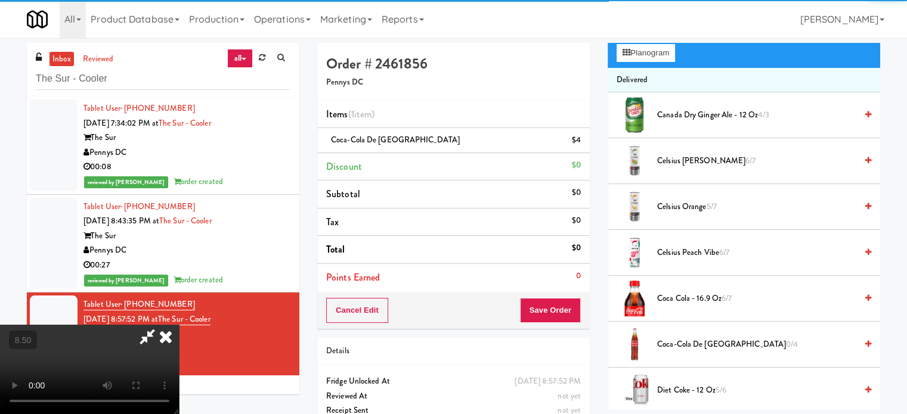
click at [179, 325] on video at bounding box center [89, 369] width 179 height 89
drag, startPoint x: 346, startPoint y: 312, endPoint x: 353, endPoint y: 365, distance: 53.5
click at [179, 325] on video at bounding box center [89, 369] width 179 height 89
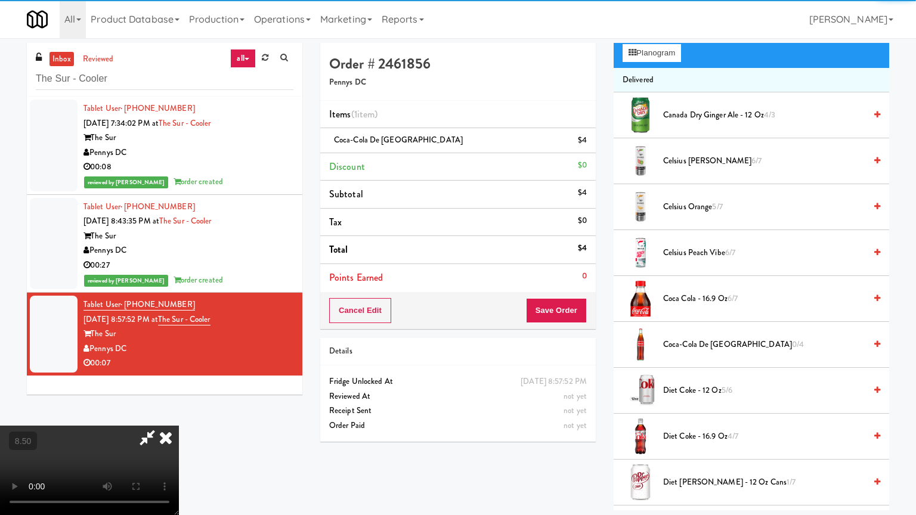
click at [179, 414] on video at bounding box center [89, 470] width 179 height 89
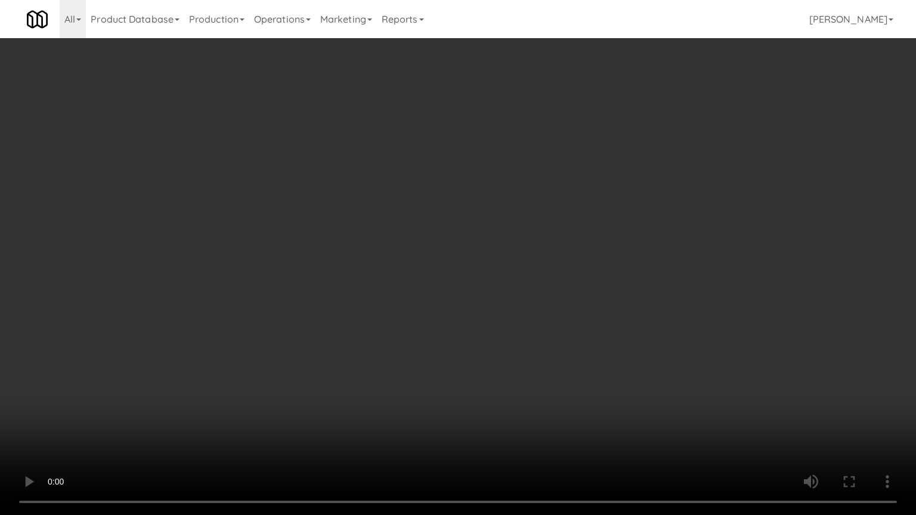
click at [387, 296] on video at bounding box center [458, 257] width 916 height 515
click at [405, 295] on video at bounding box center [458, 257] width 916 height 515
click at [474, 298] on video at bounding box center [458, 257] width 916 height 515
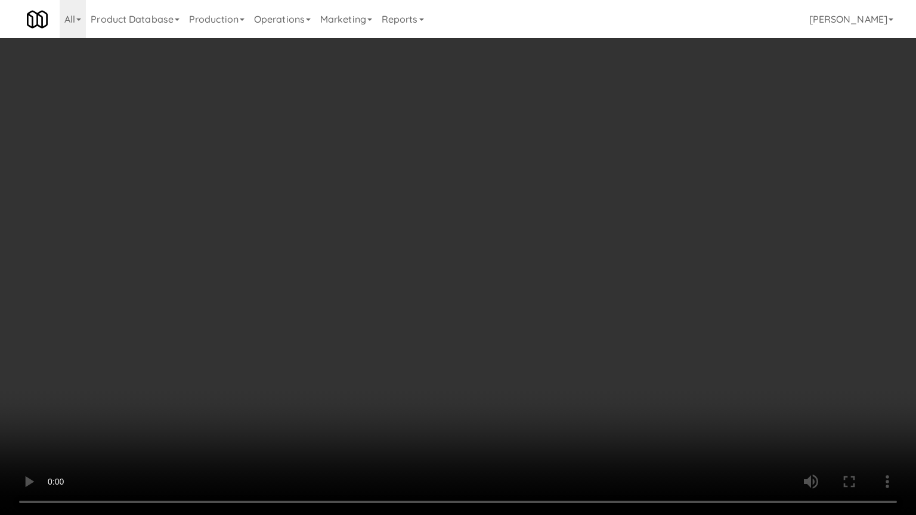
click at [473, 299] on video at bounding box center [458, 257] width 916 height 515
click at [490, 293] on video at bounding box center [458, 257] width 916 height 515
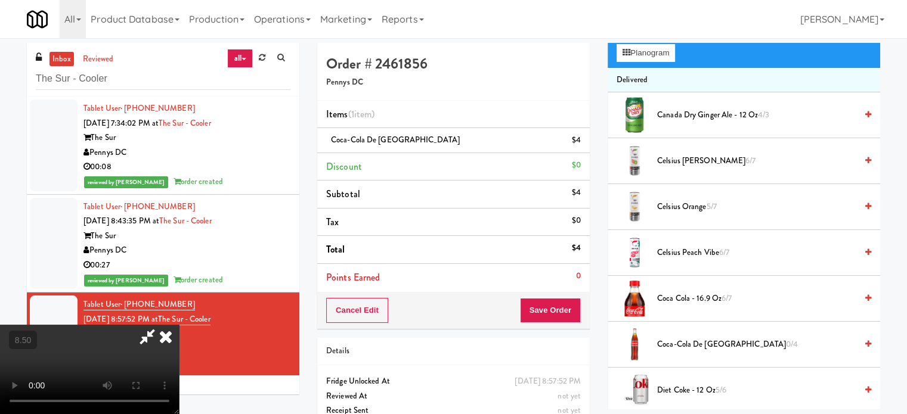
click at [690, 297] on span "Coca Cola - 16.9 oz 6/7" at bounding box center [756, 299] width 199 height 15
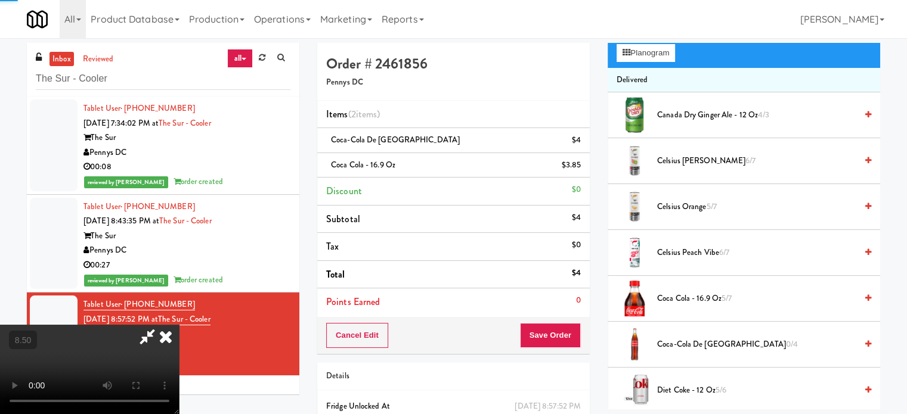
click at [179, 325] on video at bounding box center [89, 369] width 179 height 89
drag, startPoint x: 395, startPoint y: 265, endPoint x: 404, endPoint y: 324, distance: 59.6
click at [179, 325] on video at bounding box center [89, 369] width 179 height 89
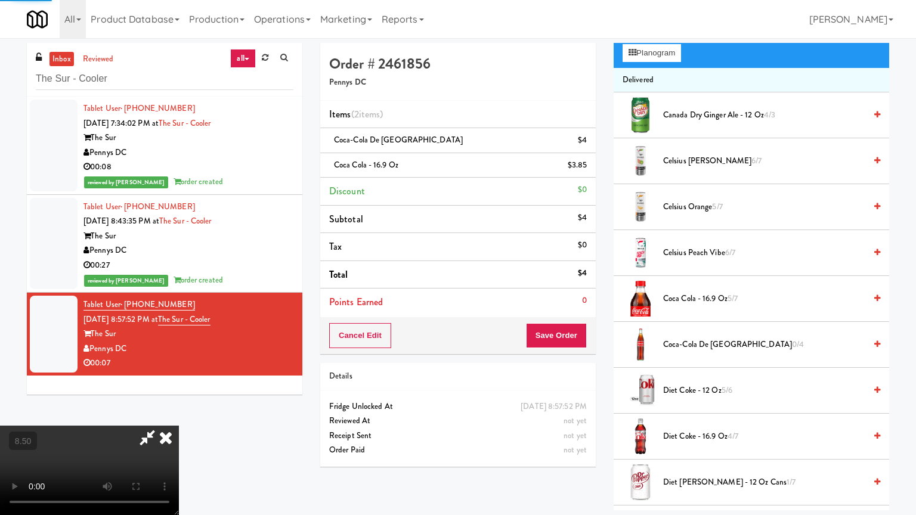
drag, startPoint x: 404, startPoint y: 324, endPoint x: 405, endPoint y: 315, distance: 9.1
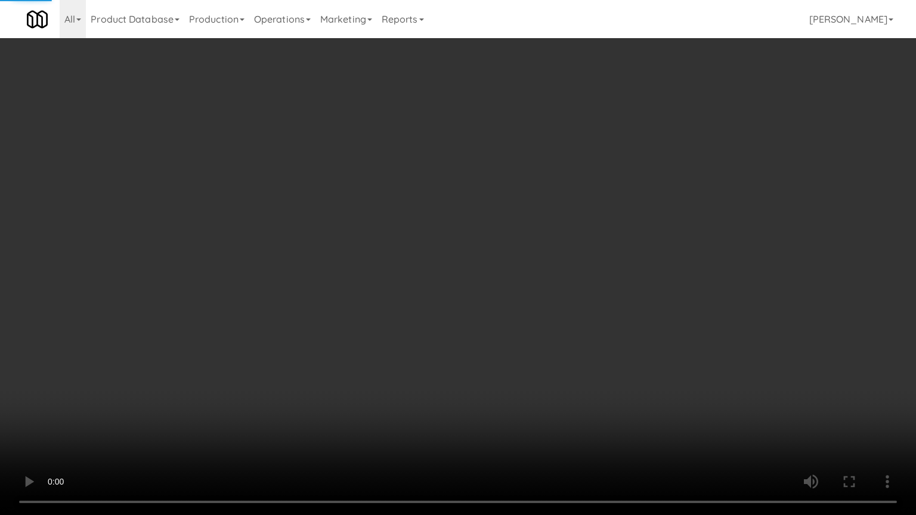
click at [405, 319] on video at bounding box center [458, 257] width 916 height 515
click at [424, 282] on video at bounding box center [458, 257] width 916 height 515
drag, startPoint x: 425, startPoint y: 281, endPoint x: 442, endPoint y: 182, distance: 100.5
click at [426, 279] on video at bounding box center [458, 257] width 916 height 515
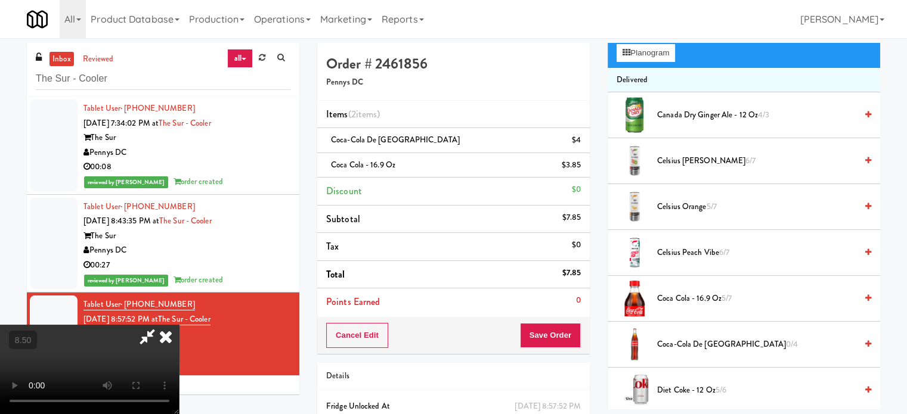
click at [179, 325] on icon at bounding box center [166, 337] width 26 height 24
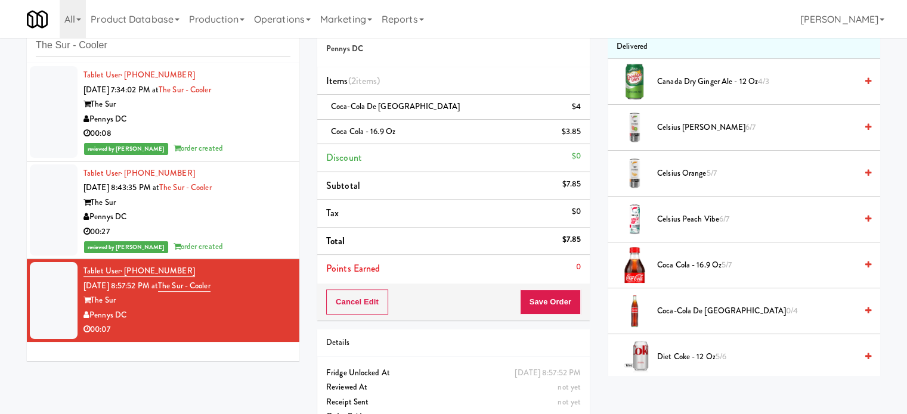
scroll to position [60, 0]
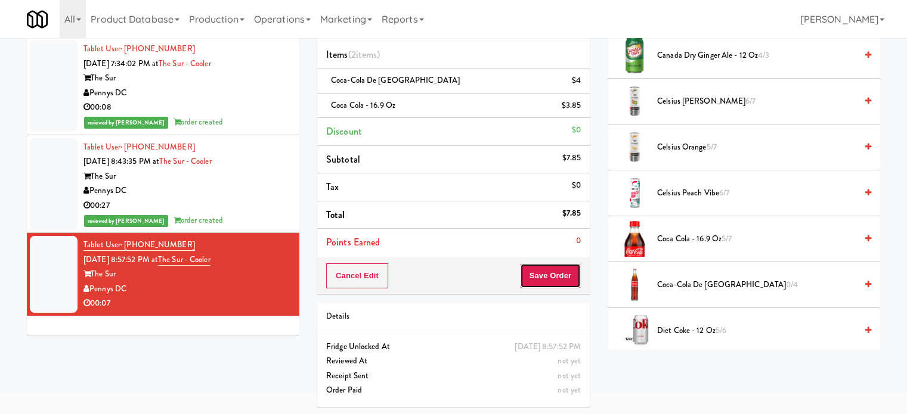
click at [563, 274] on button "Save Order" at bounding box center [550, 275] width 61 height 25
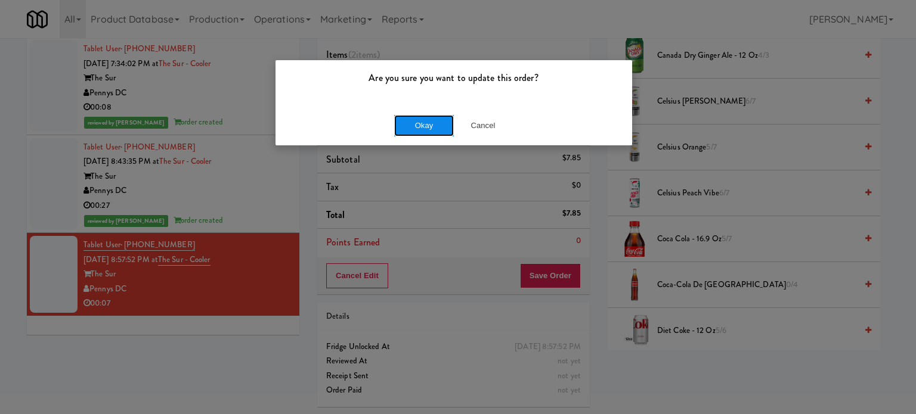
click at [407, 126] on button "Okay" at bounding box center [424, 125] width 60 height 21
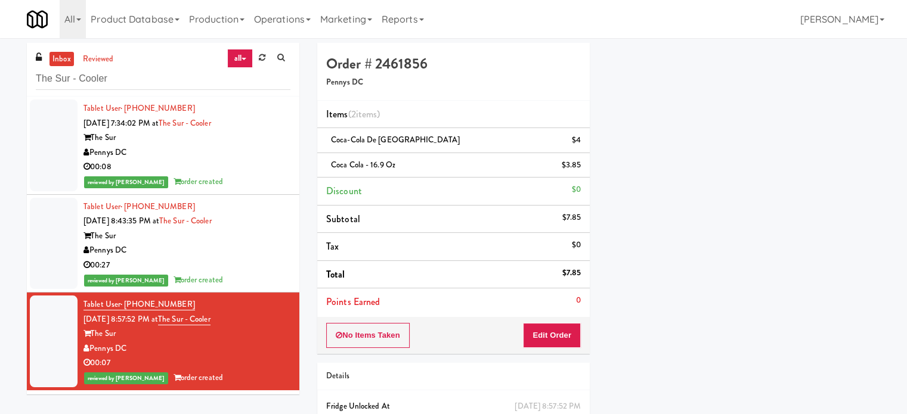
scroll to position [0, 0]
click at [141, 82] on input "The Sur - Cooler" at bounding box center [163, 79] width 255 height 22
click at [139, 82] on input "The Sur - Cooler" at bounding box center [163, 79] width 255 height 22
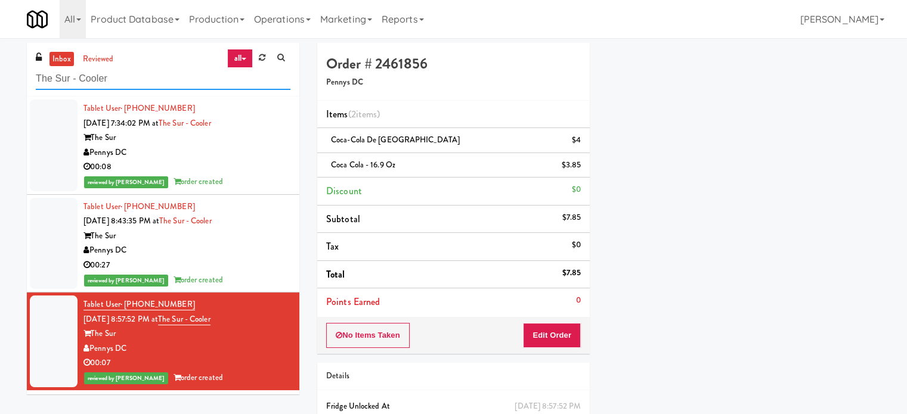
paste input "Centro NoDa"
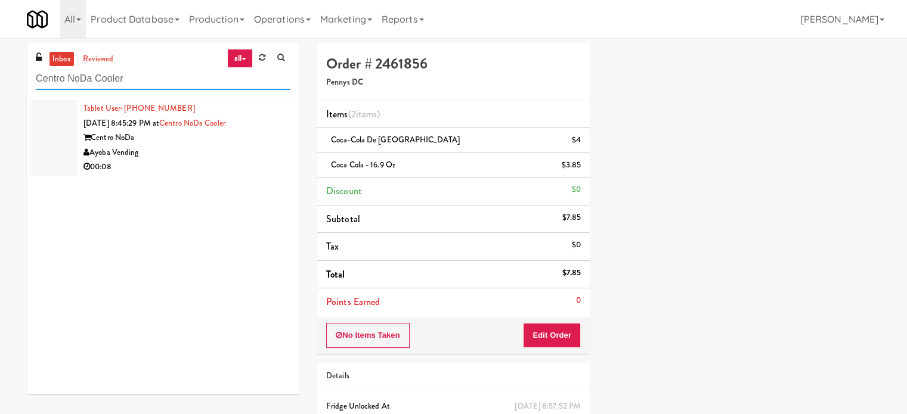
type input "Centro NoDa Cooler"
drag, startPoint x: 193, startPoint y: 159, endPoint x: 210, endPoint y: 157, distance: 16.9
click at [203, 158] on div "Tablet User · (980) 403-8288 [DATE] 8:45:29 PM at [GEOGRAPHIC_DATA] Vending 00:…" at bounding box center [186, 137] width 207 height 73
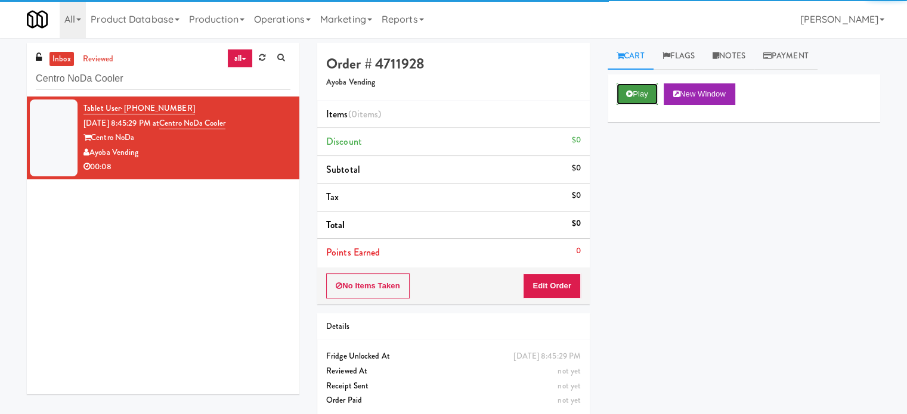
click at [631, 99] on button "Play" at bounding box center [636, 93] width 41 height 21
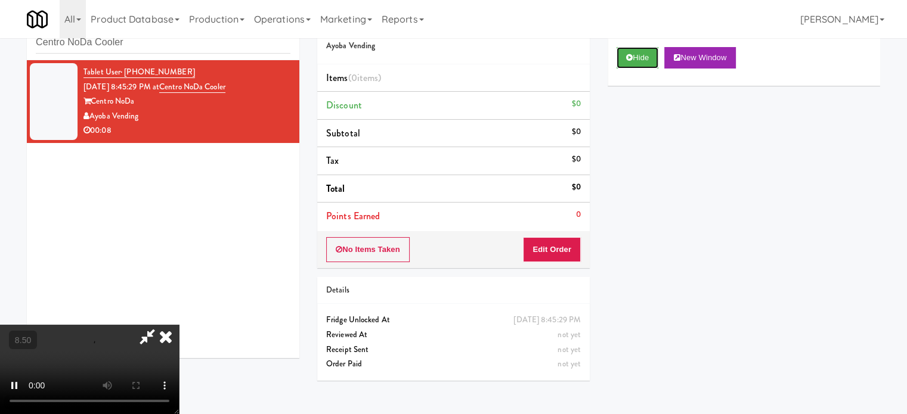
scroll to position [38, 0]
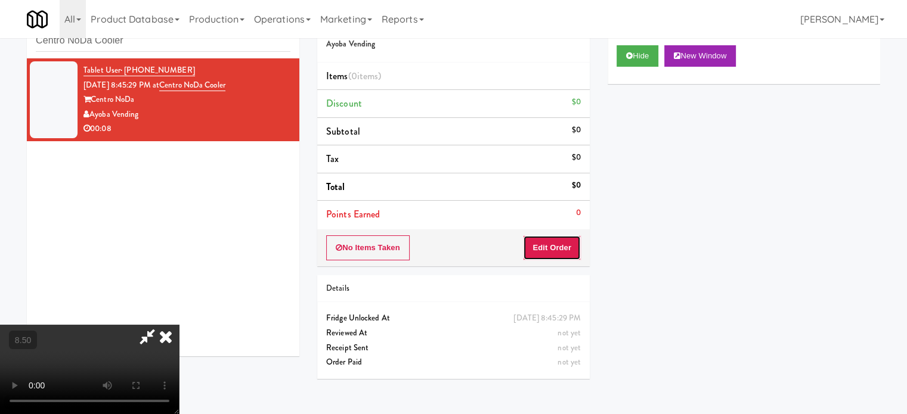
click at [563, 249] on button "Edit Order" at bounding box center [552, 247] width 58 height 25
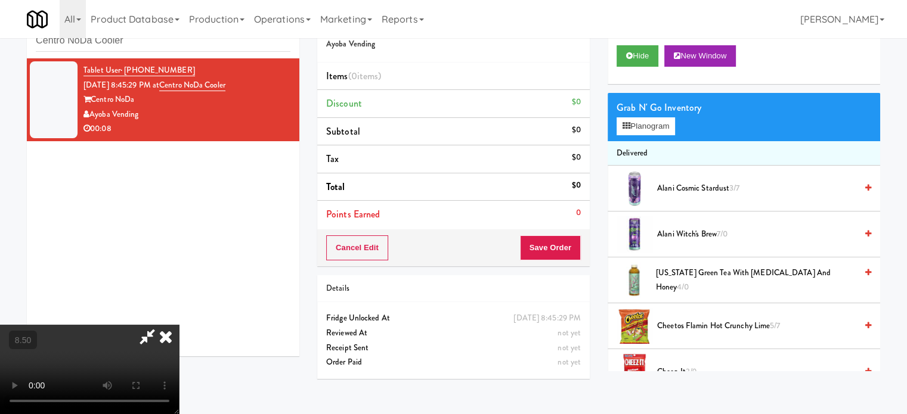
click at [179, 325] on video at bounding box center [89, 369] width 179 height 89
click at [667, 126] on button "Planogram" at bounding box center [645, 126] width 58 height 18
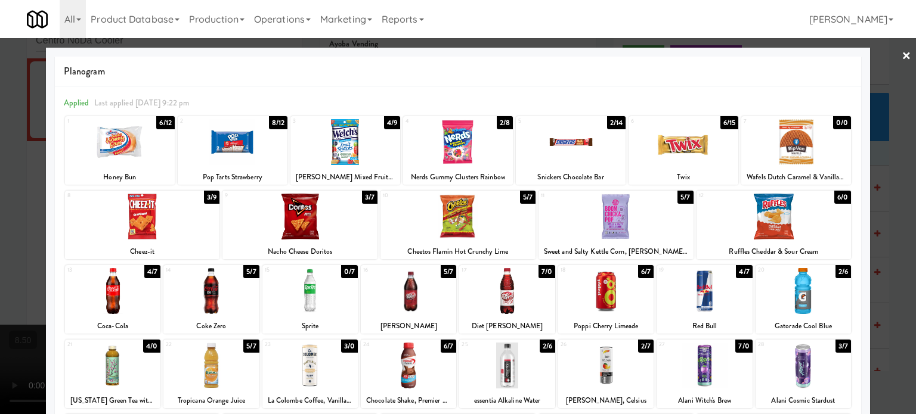
drag, startPoint x: 833, startPoint y: 272, endPoint x: 882, endPoint y: 271, distance: 48.9
click at [835, 272] on div "2/6" at bounding box center [842, 271] width 15 height 13
click at [888, 283] on div at bounding box center [458, 207] width 916 height 414
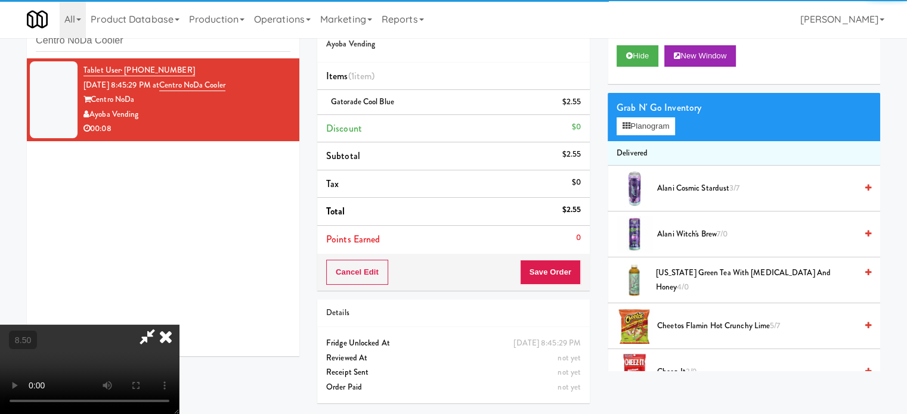
drag, startPoint x: 391, startPoint y: 203, endPoint x: 398, endPoint y: 203, distance: 7.2
click at [179, 325] on video at bounding box center [89, 369] width 179 height 89
drag, startPoint x: 398, startPoint y: 203, endPoint x: 403, endPoint y: 272, distance: 68.7
click at [179, 325] on video at bounding box center [89, 369] width 179 height 89
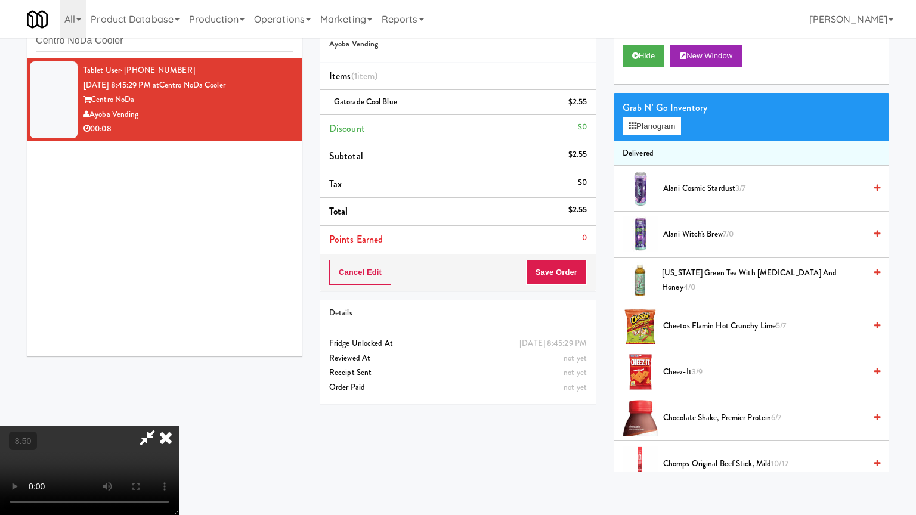
drag, startPoint x: 407, startPoint y: 270, endPoint x: 455, endPoint y: 204, distance: 81.9
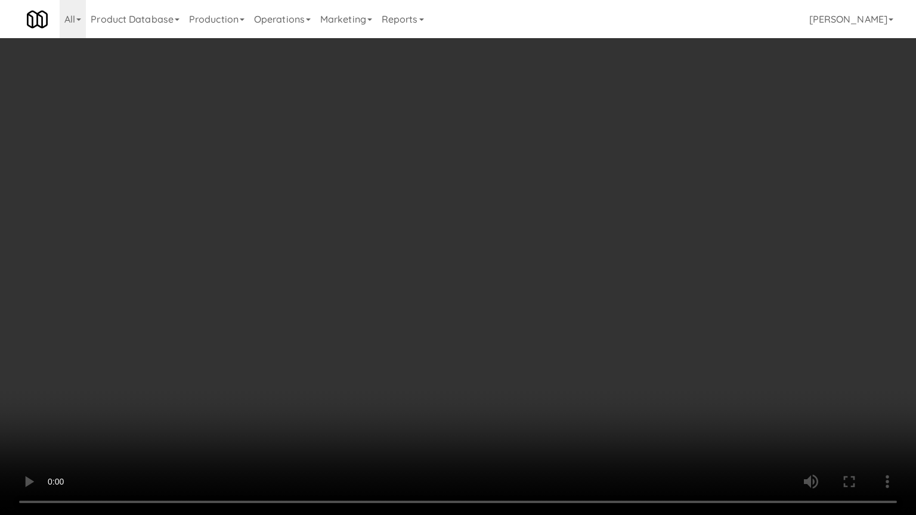
click at [408, 267] on video at bounding box center [458, 257] width 916 height 515
click at [455, 204] on video at bounding box center [458, 257] width 916 height 515
drag, startPoint x: 498, startPoint y: 418, endPoint x: 494, endPoint y: 393, distance: 24.9
click at [498, 414] on video at bounding box center [458, 257] width 916 height 515
click at [481, 355] on video at bounding box center [458, 257] width 916 height 515
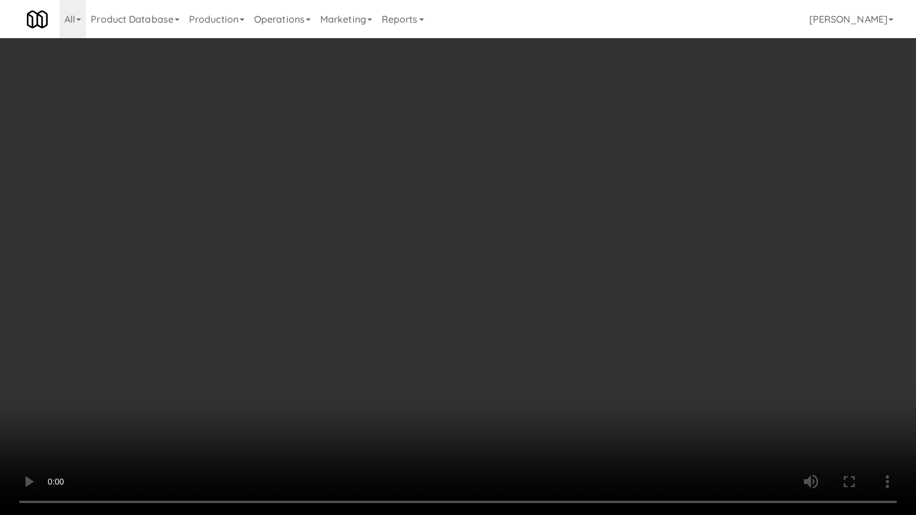
click at [463, 346] on video at bounding box center [458, 257] width 916 height 515
click at [457, 346] on video at bounding box center [458, 257] width 916 height 515
click at [467, 346] on video at bounding box center [458, 257] width 916 height 515
drag, startPoint x: 165, startPoint y: 403, endPoint x: 177, endPoint y: 393, distance: 15.7
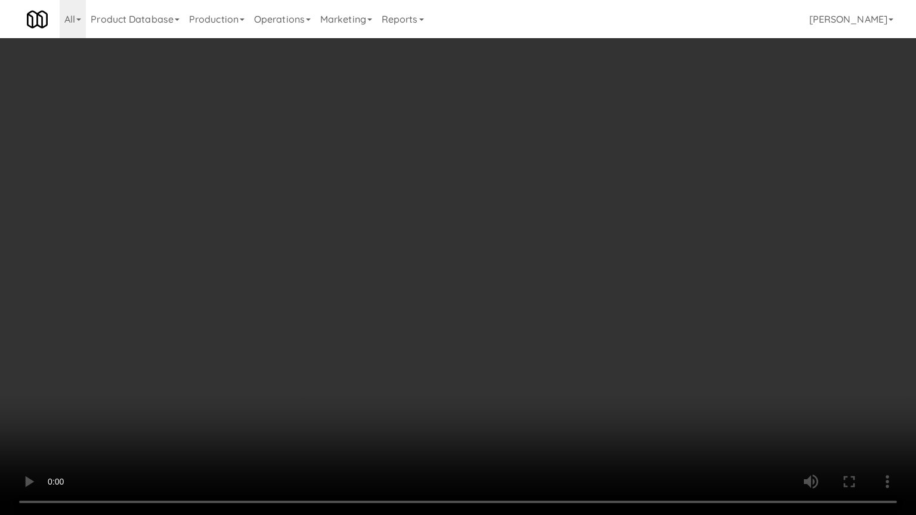
click at [168, 401] on video at bounding box center [458, 257] width 916 height 515
click at [230, 351] on video at bounding box center [458, 257] width 916 height 515
click at [248, 353] on video at bounding box center [458, 257] width 916 height 515
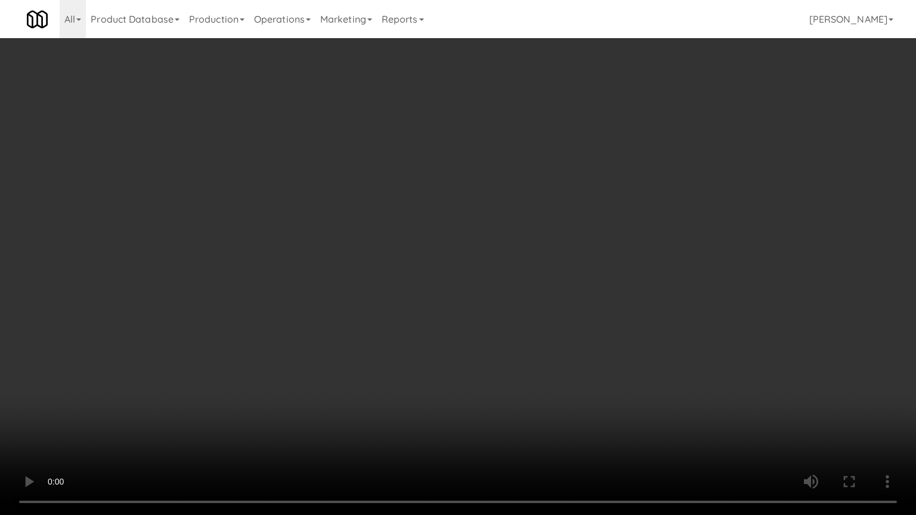
click at [263, 354] on video at bounding box center [458, 257] width 916 height 515
click at [281, 351] on video at bounding box center [458, 257] width 916 height 515
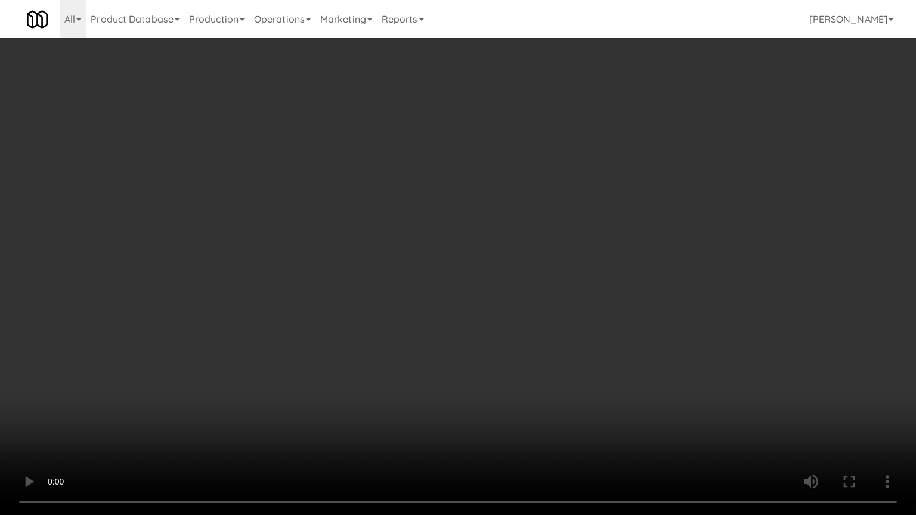
click at [281, 351] on video at bounding box center [458, 257] width 916 height 515
click at [300, 351] on video at bounding box center [458, 257] width 916 height 515
click at [327, 349] on video at bounding box center [458, 257] width 916 height 515
click at [325, 351] on video at bounding box center [458, 257] width 916 height 515
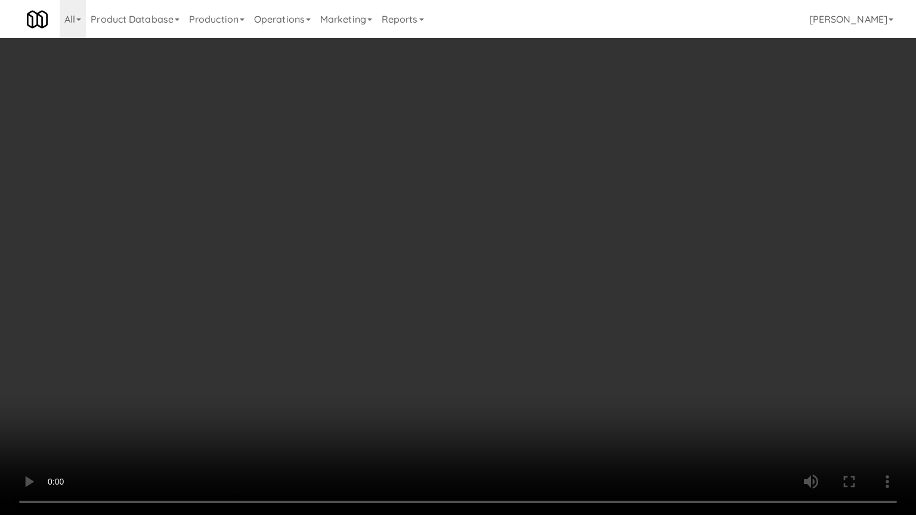
click at [362, 354] on video at bounding box center [458, 257] width 916 height 515
drag, startPoint x: 364, startPoint y: 354, endPoint x: 382, endPoint y: 354, distance: 17.3
click at [365, 354] on video at bounding box center [458, 257] width 916 height 515
drag, startPoint x: 382, startPoint y: 354, endPoint x: 424, endPoint y: 266, distance: 97.6
click at [389, 351] on video at bounding box center [458, 257] width 916 height 515
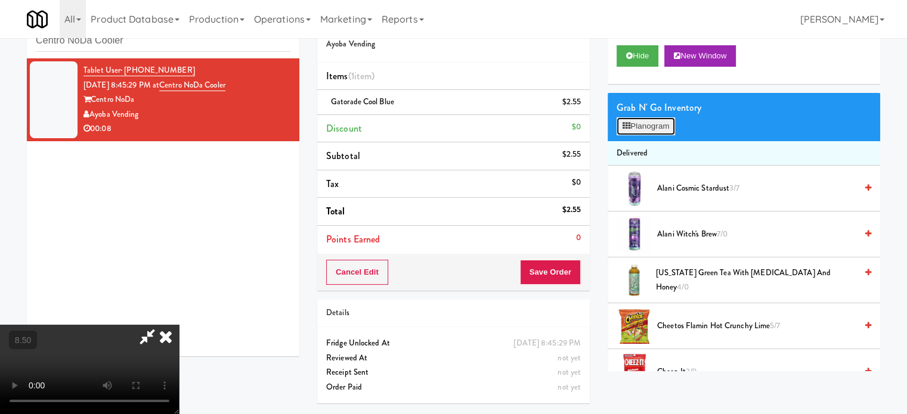
click at [663, 126] on button "Planogram" at bounding box center [645, 126] width 58 height 18
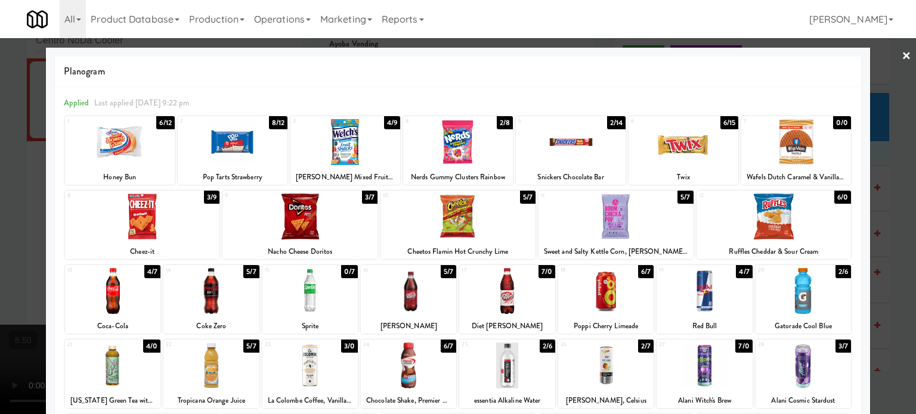
drag, startPoint x: 445, startPoint y: 274, endPoint x: 693, endPoint y: 262, distance: 248.3
click at [445, 274] on div "5/7" at bounding box center [448, 271] width 15 height 13
click at [893, 252] on div at bounding box center [458, 207] width 916 height 414
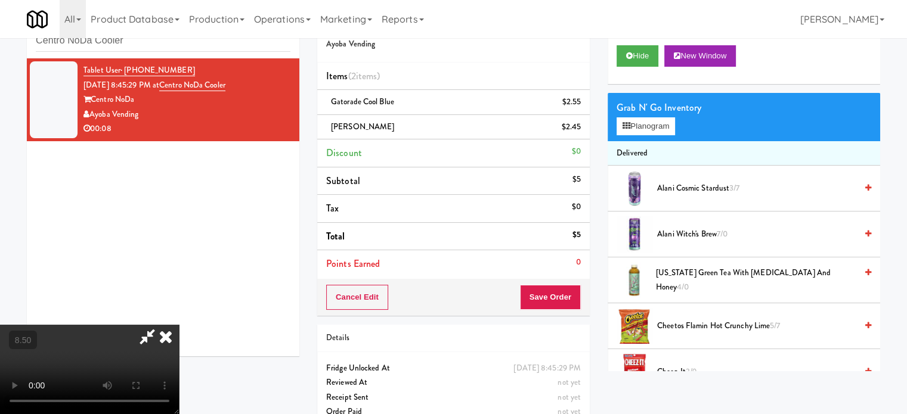
click at [179, 325] on video at bounding box center [89, 369] width 179 height 89
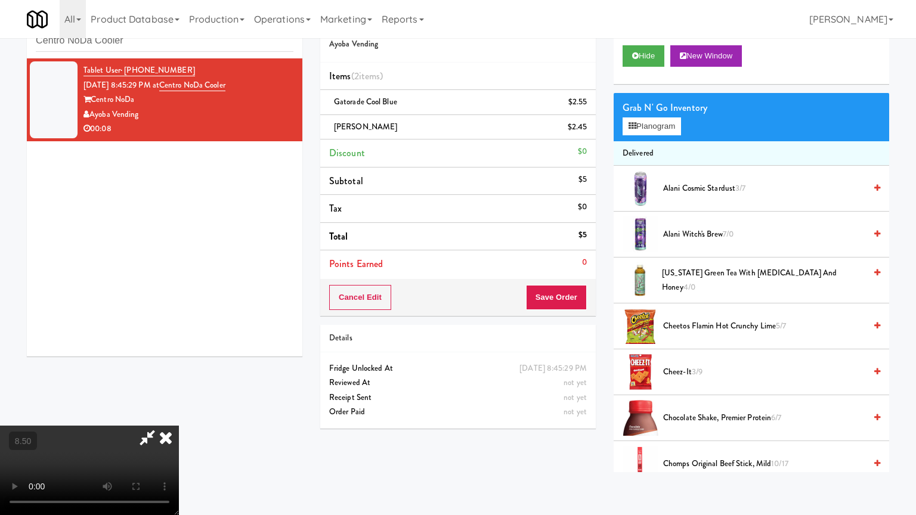
click at [179, 414] on video at bounding box center [89, 470] width 179 height 89
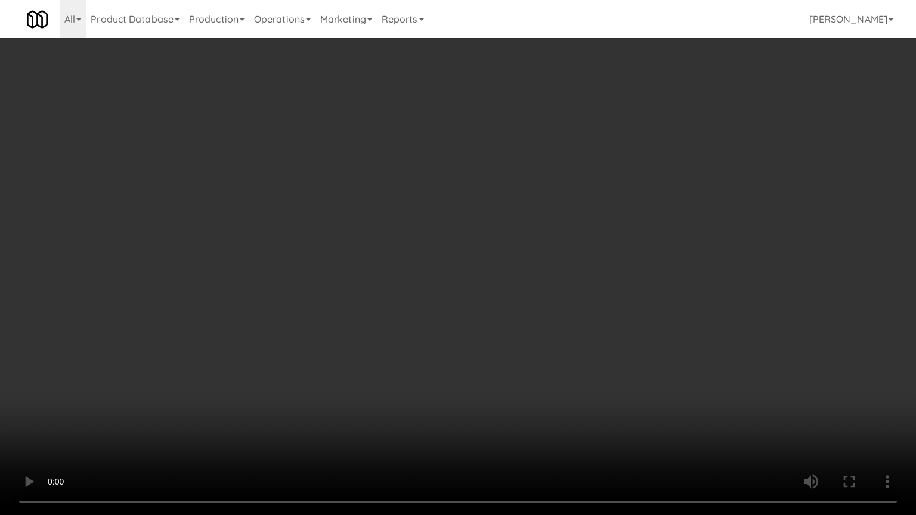
click at [430, 247] on video at bounding box center [458, 257] width 916 height 515
click at [436, 245] on video at bounding box center [458, 257] width 916 height 515
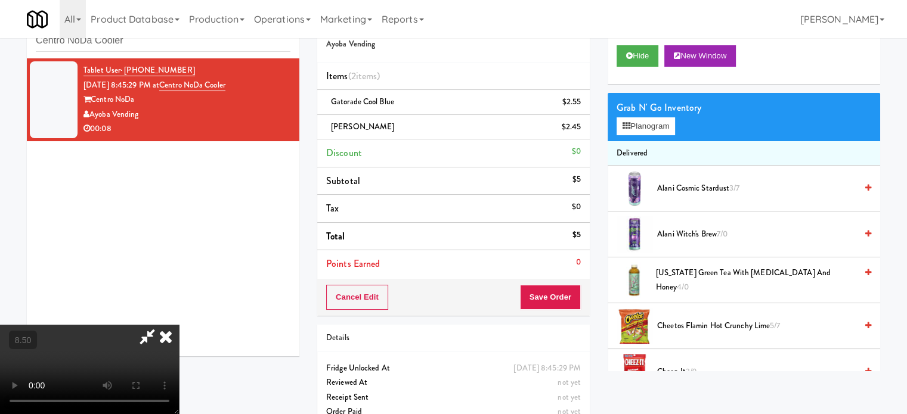
click at [179, 325] on icon at bounding box center [166, 337] width 26 height 24
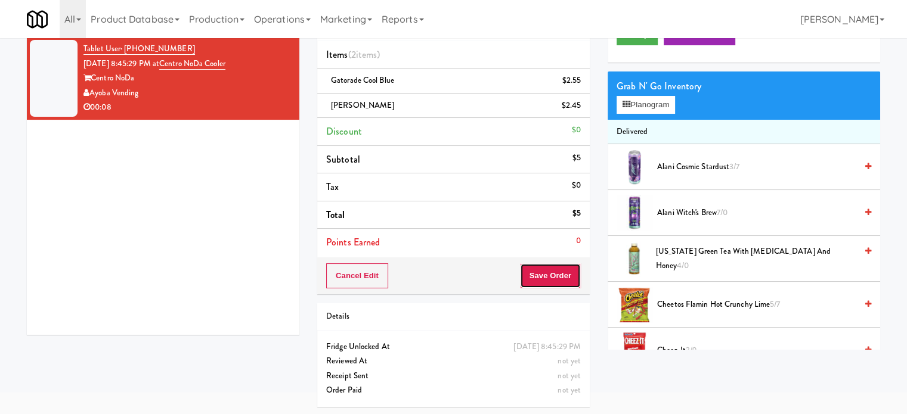
click at [555, 272] on button "Save Order" at bounding box center [550, 275] width 61 height 25
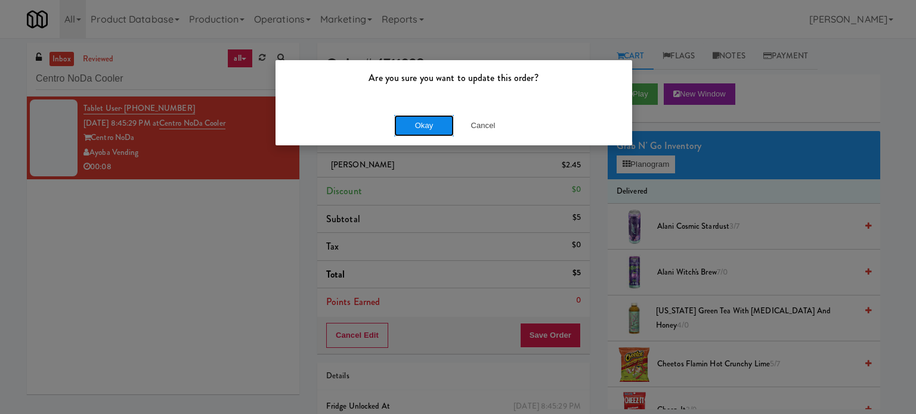
click at [435, 129] on button "Okay" at bounding box center [424, 125] width 60 height 21
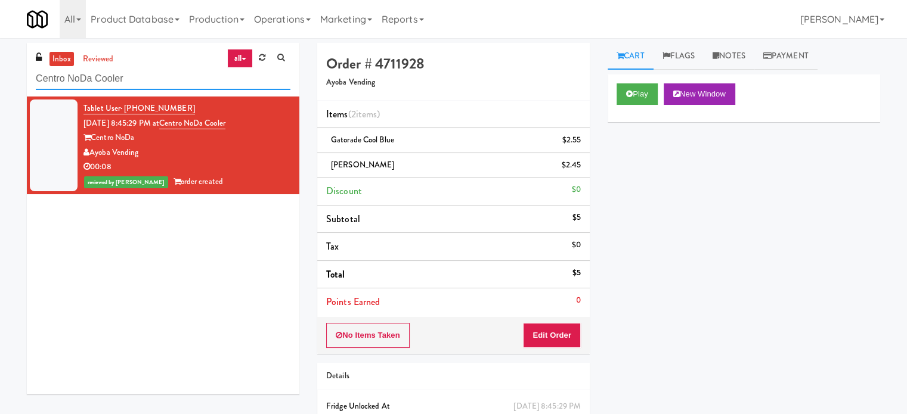
click at [178, 71] on input "Centro NoDa Cooler" at bounding box center [163, 79] width 255 height 22
paste input "Sophia - Ambient"
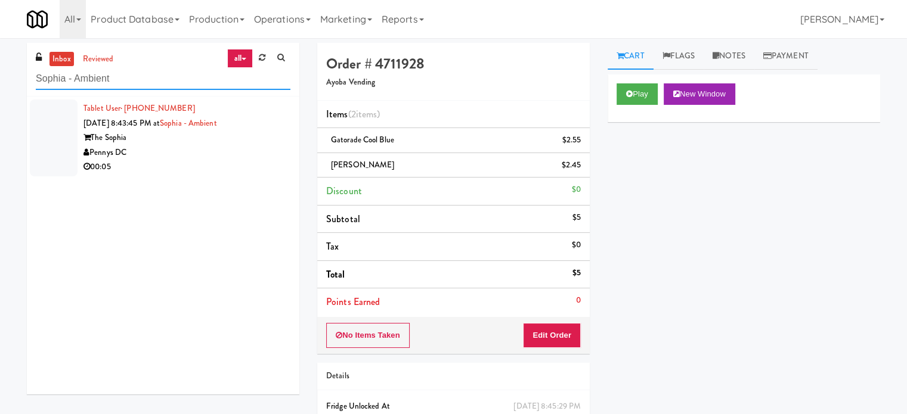
type input "Sophia - Ambient"
drag, startPoint x: 208, startPoint y: 159, endPoint x: 229, endPoint y: 150, distance: 22.5
click at [212, 157] on div "Tablet User · (571) 781-0226 [DATE] 8:43:45 PM at [GEOGRAPHIC_DATA] The [PERSON…" at bounding box center [186, 137] width 207 height 73
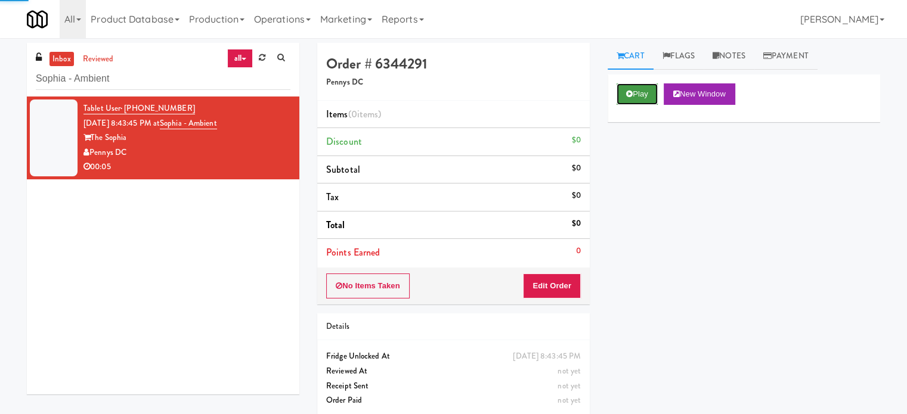
click at [644, 91] on button "Play" at bounding box center [636, 93] width 41 height 21
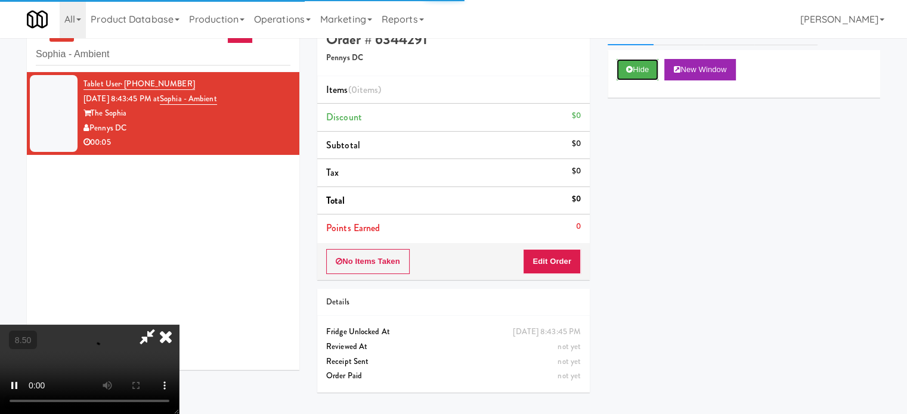
scroll to position [38, 0]
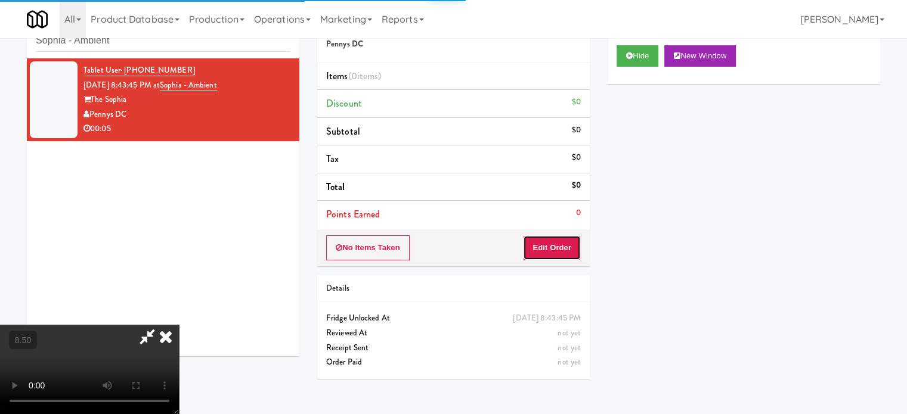
click at [556, 243] on button "Edit Order" at bounding box center [552, 247] width 58 height 25
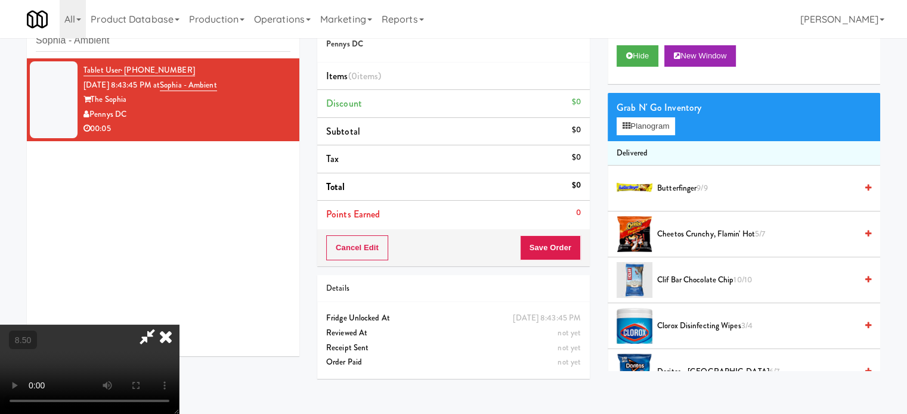
click at [179, 325] on video at bounding box center [89, 369] width 179 height 89
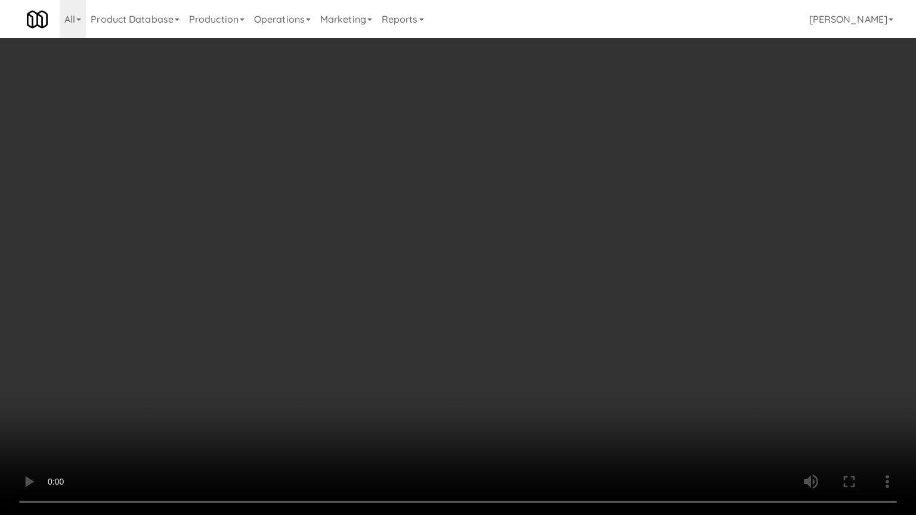
drag, startPoint x: 264, startPoint y: 351, endPoint x: 299, endPoint y: 335, distance: 38.7
click at [277, 346] on video at bounding box center [458, 257] width 916 height 515
click at [422, 278] on video at bounding box center [458, 257] width 916 height 515
click at [442, 280] on video at bounding box center [458, 257] width 916 height 515
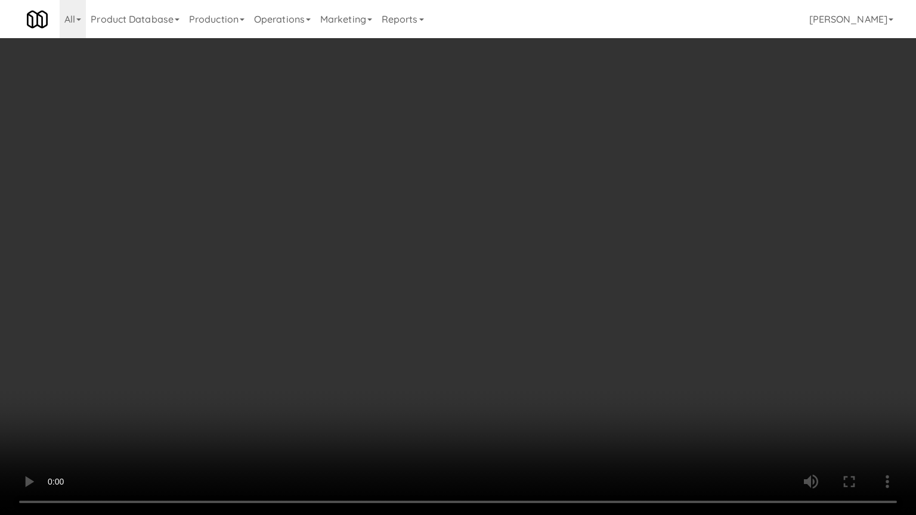
click at [442, 279] on video at bounding box center [458, 257] width 916 height 515
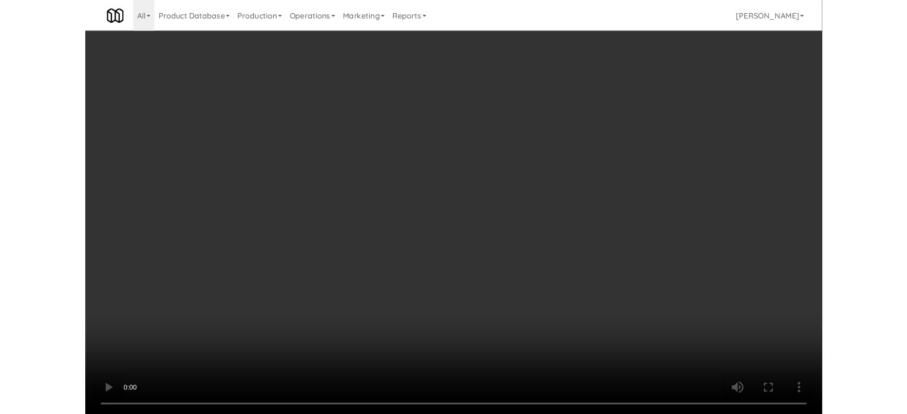
click
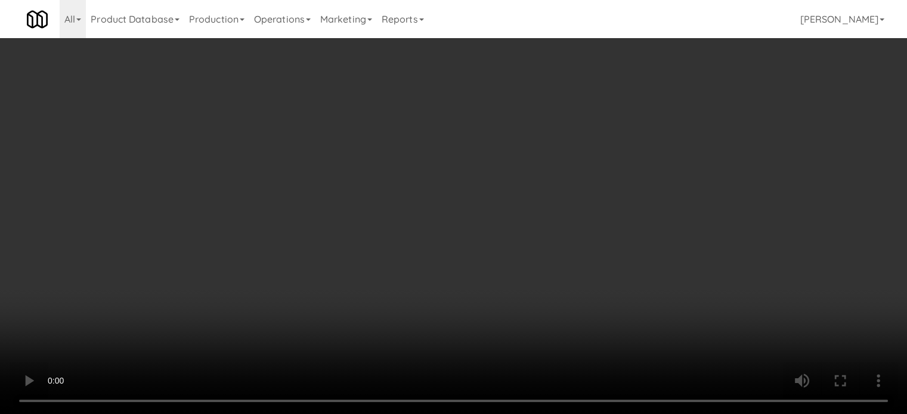
scroll to position [892, 0]
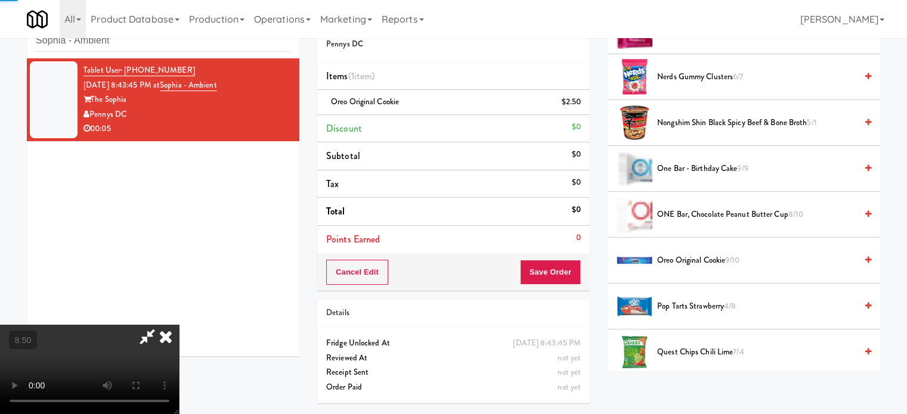
drag, startPoint x: 289, startPoint y: 246, endPoint x: 295, endPoint y: 243, distance: 6.7
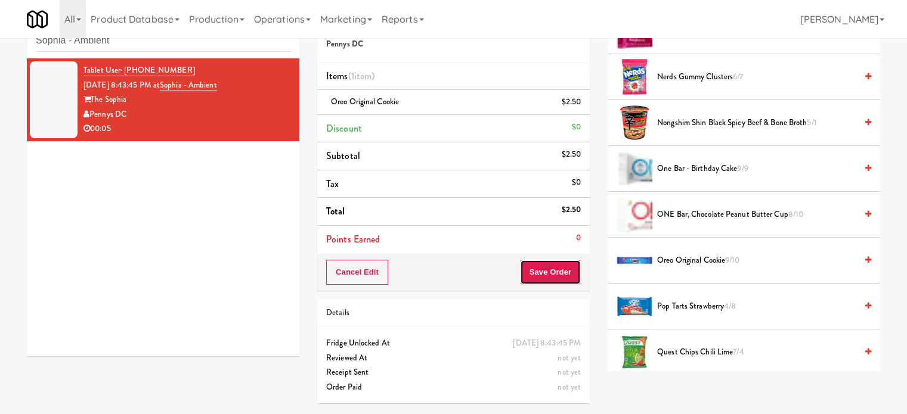
drag, startPoint x: 545, startPoint y: 272, endPoint x: 510, endPoint y: 230, distance: 55.1
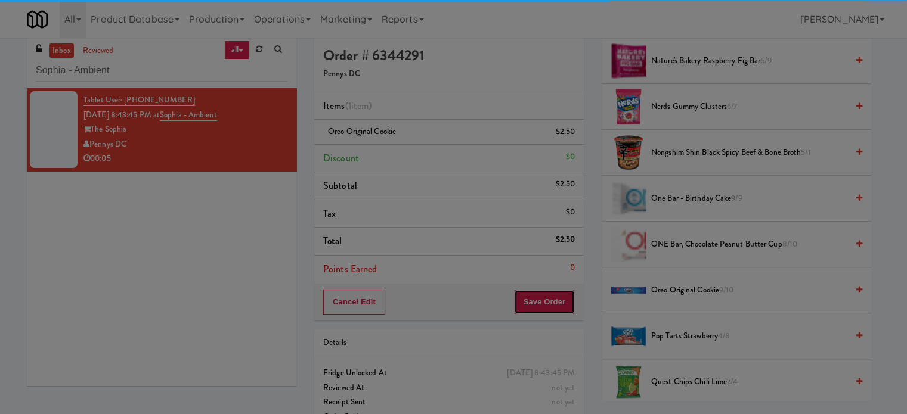
scroll to position [0, 0]
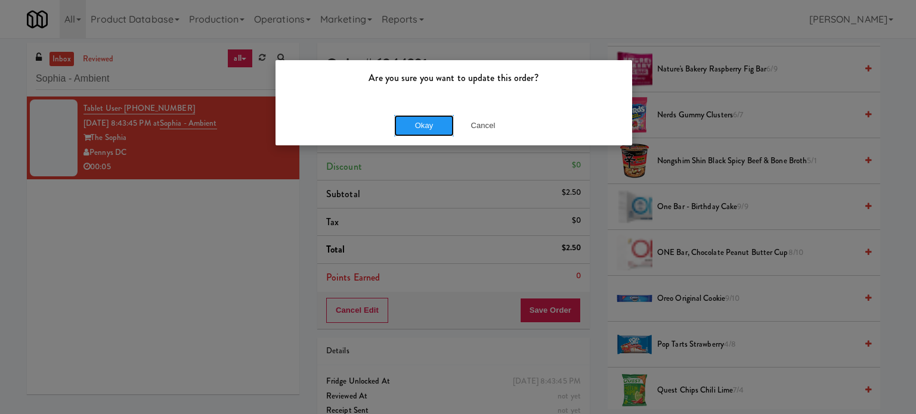
drag, startPoint x: 415, startPoint y: 128, endPoint x: 425, endPoint y: 120, distance: 13.1
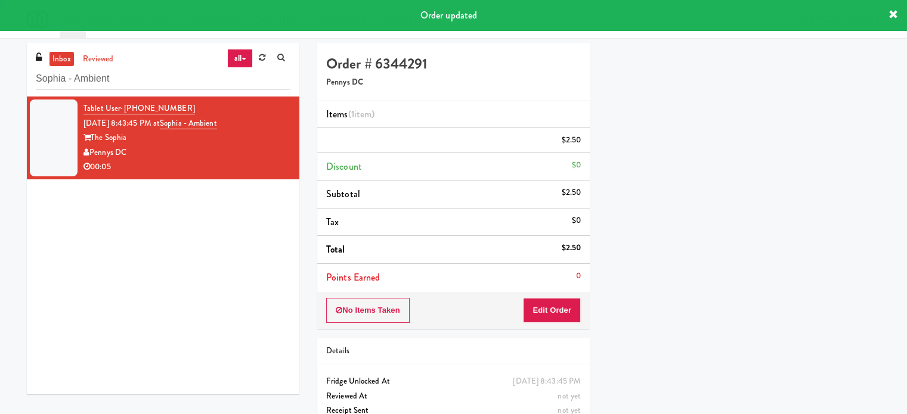
scroll to position [111, 0]
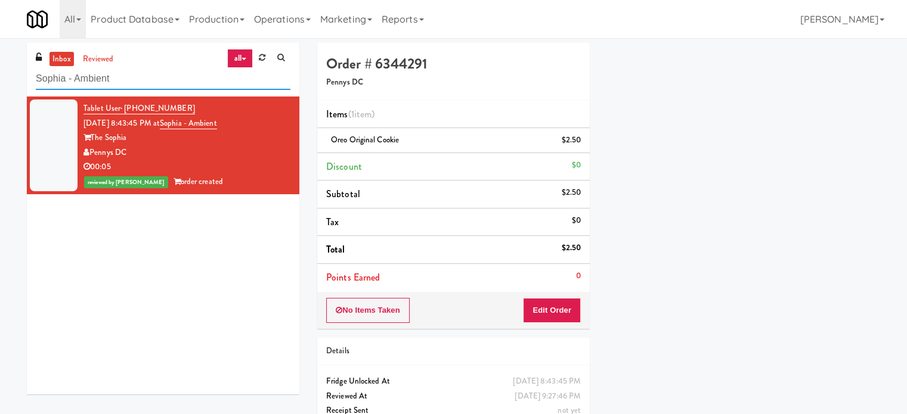
paste input "[PERSON_NAME] - Cooler - Righ"
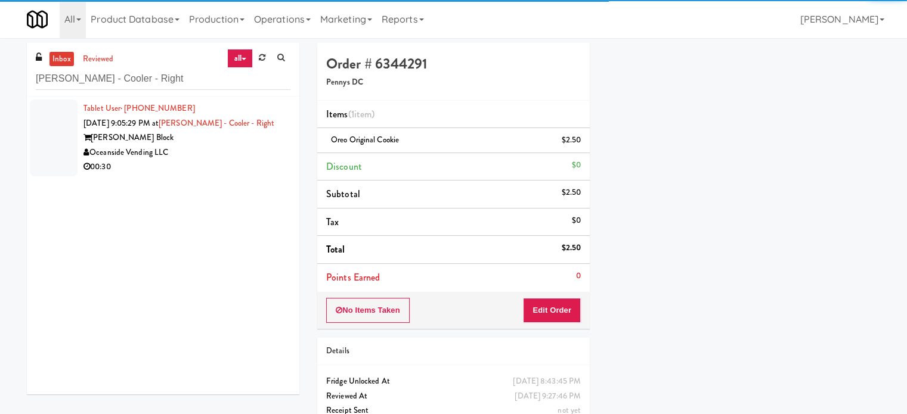
drag, startPoint x: 230, startPoint y: 154, endPoint x: 243, endPoint y: 154, distance: 13.1
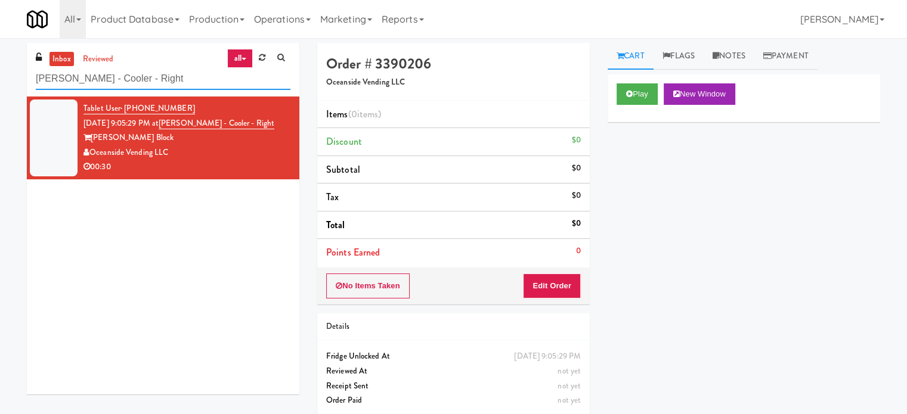
paste input "Accolade - Elevator"
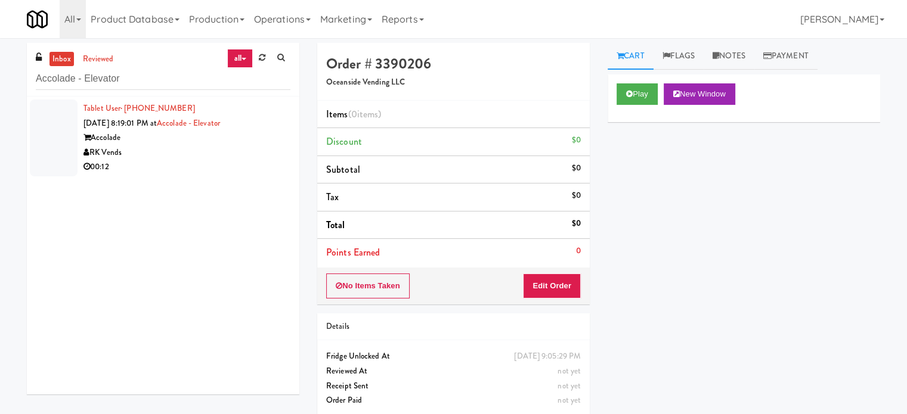
drag, startPoint x: 237, startPoint y: 150, endPoint x: 363, endPoint y: 123, distance: 129.1
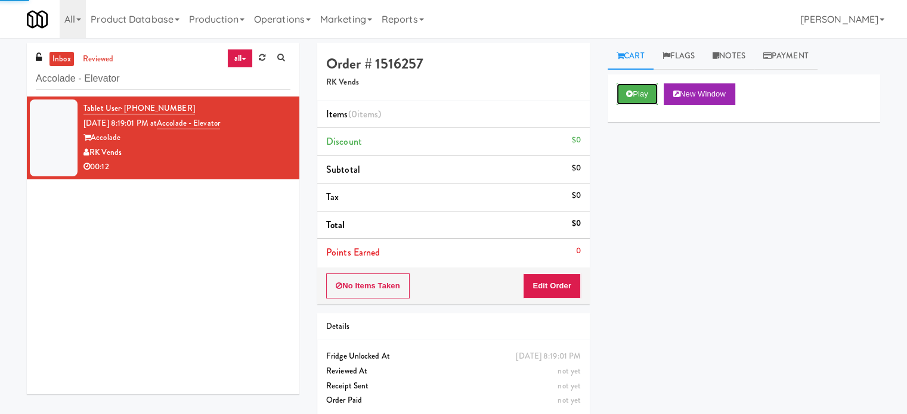
drag, startPoint x: 631, startPoint y: 89, endPoint x: 635, endPoint y: 114, distance: 25.5
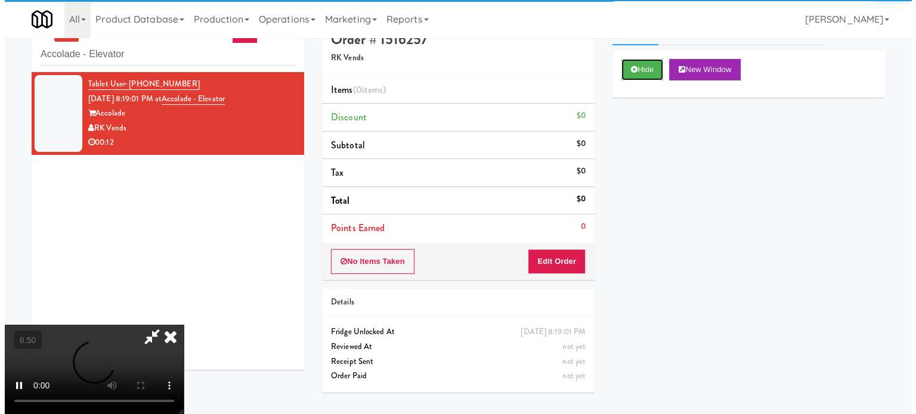
scroll to position [38, 0]
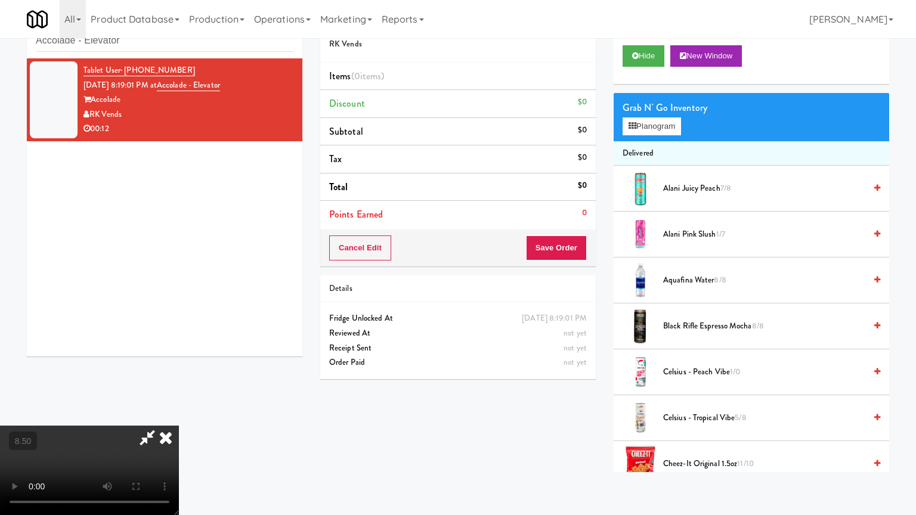
drag, startPoint x: 457, startPoint y: 323, endPoint x: 619, endPoint y: 175, distance: 218.6
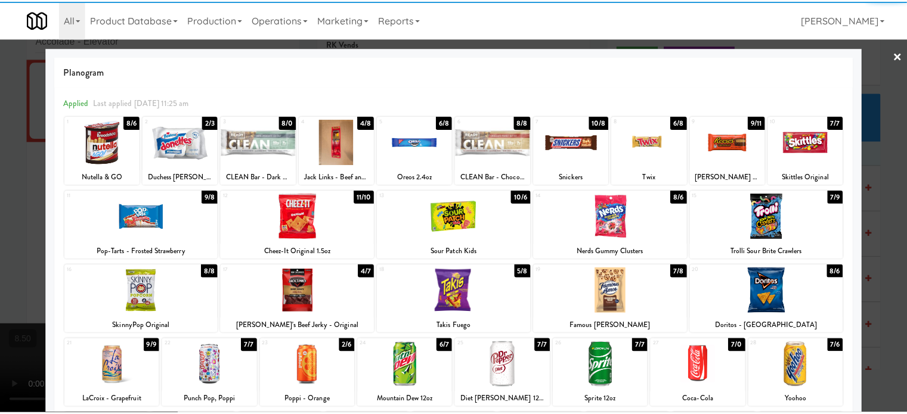
scroll to position [246, 0]
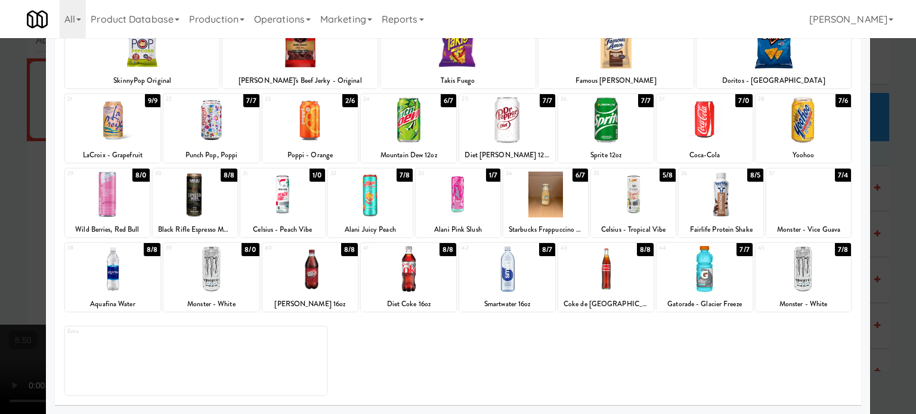
drag, startPoint x: 735, startPoint y: 251, endPoint x: 753, endPoint y: 251, distance: 18.5
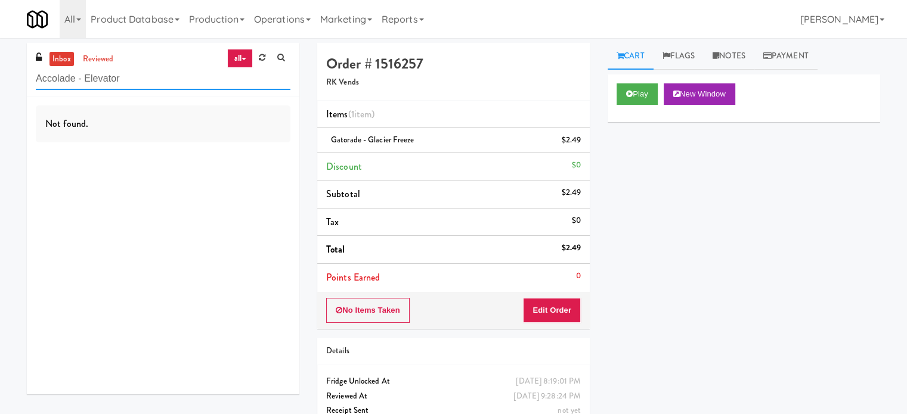
paste input "Potomac Towers - Fridge A"
type input "Potomac Towers - Fridge A"
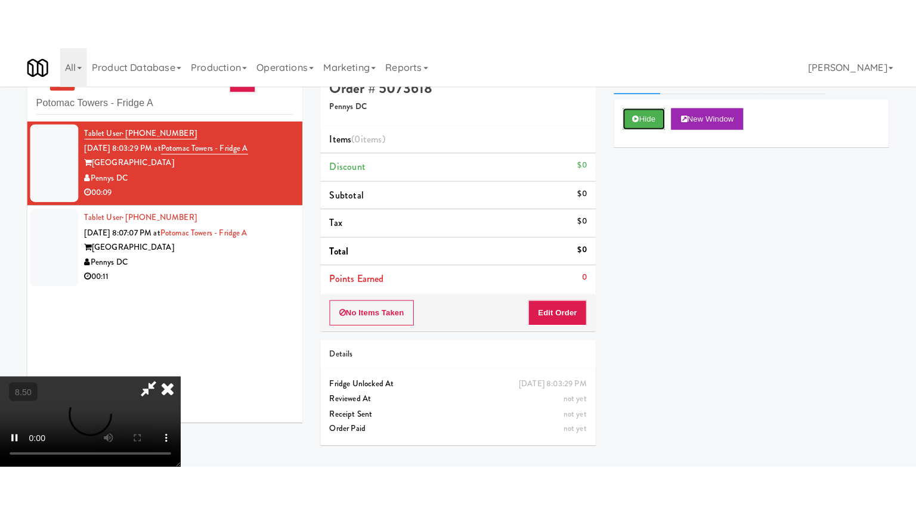
scroll to position [38, 0]
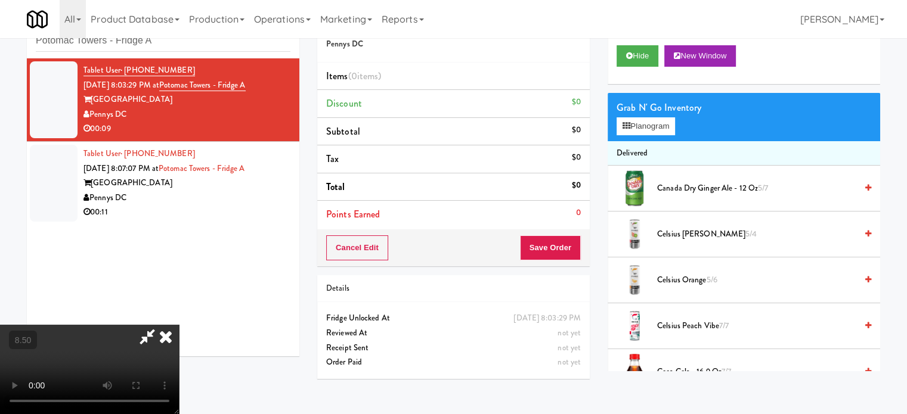
drag, startPoint x: 380, startPoint y: 234, endPoint x: 393, endPoint y: 282, distance: 50.0
